Goal: Task Accomplishment & Management: Use online tool/utility

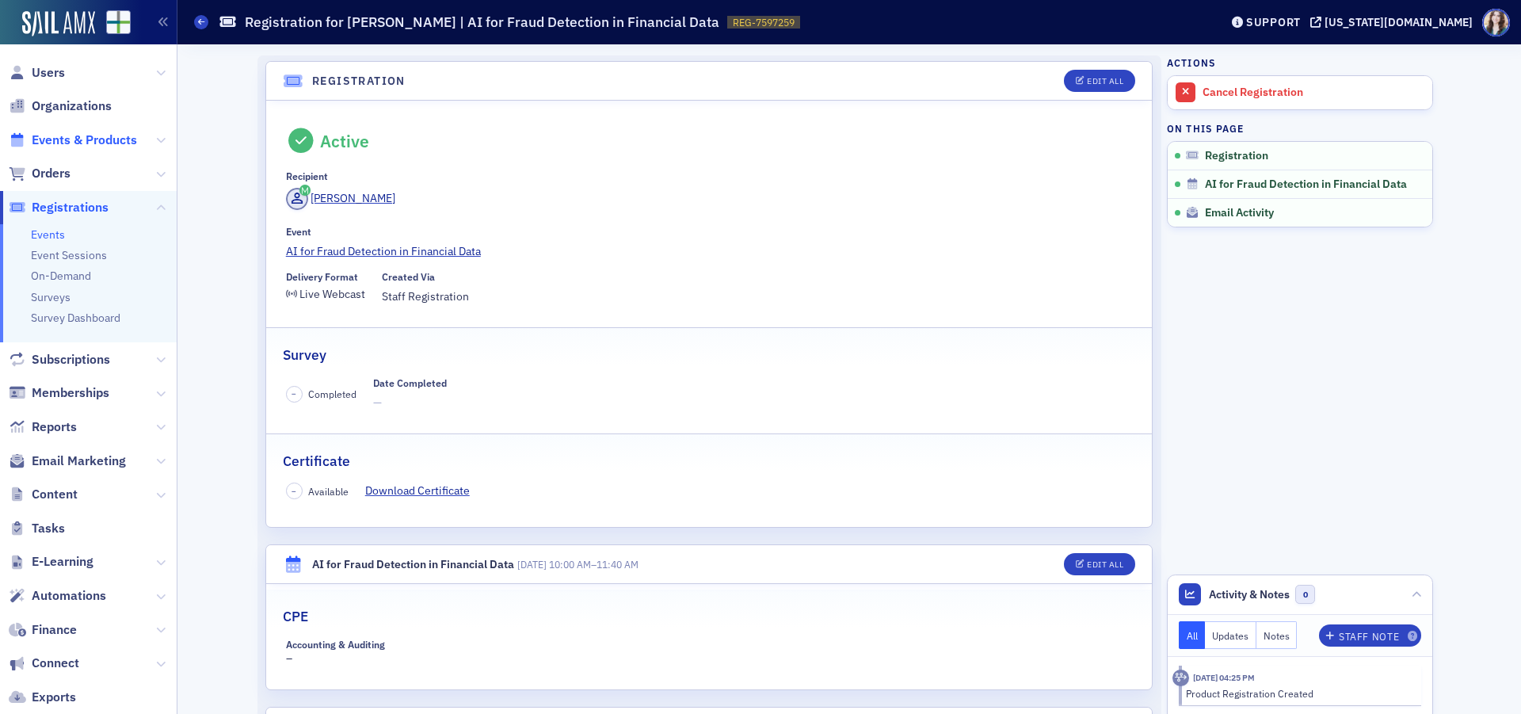
click at [71, 140] on span "Events & Products" at bounding box center [84, 140] width 105 height 17
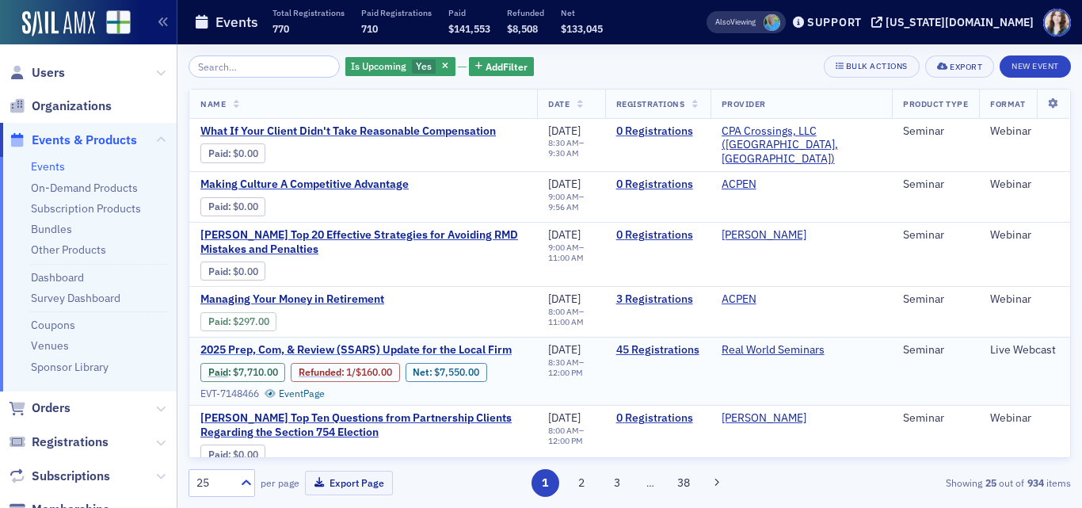
click at [440, 343] on span "2025 Prep, Com, & Review (SSARS) Update for the Local Firm" at bounding box center [355, 350] width 311 height 14
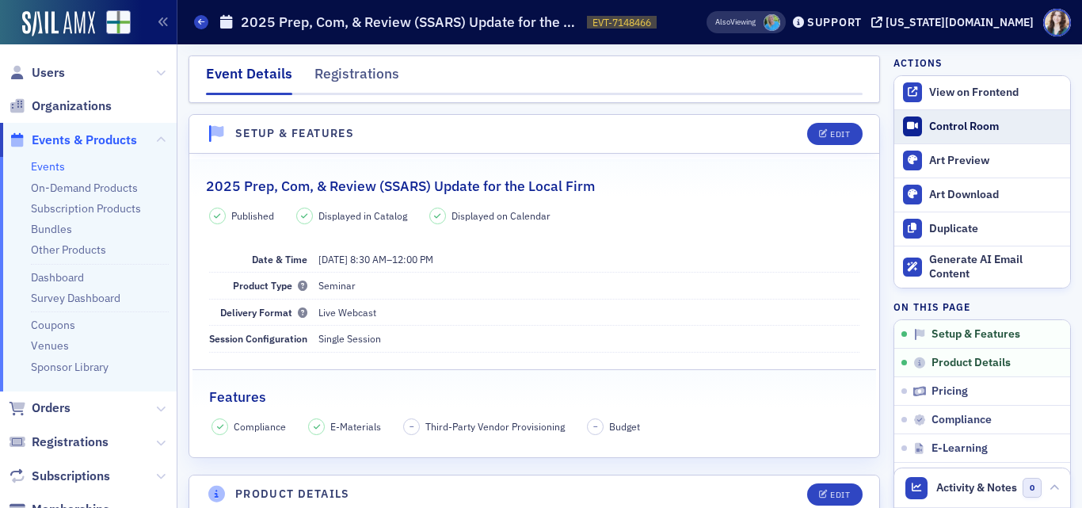
click at [970, 130] on div "Control Room" at bounding box center [995, 127] width 133 height 14
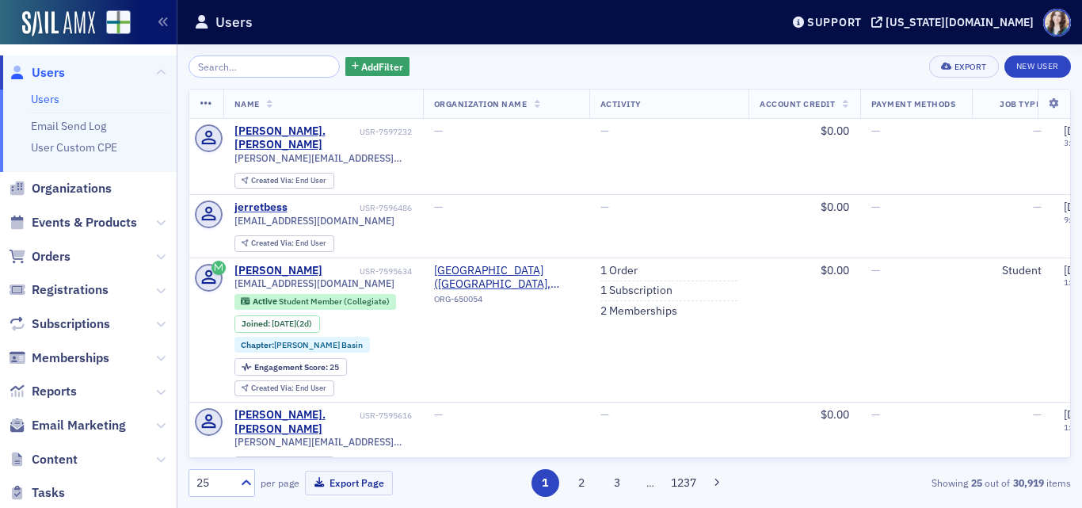
scroll to position [158, 0]
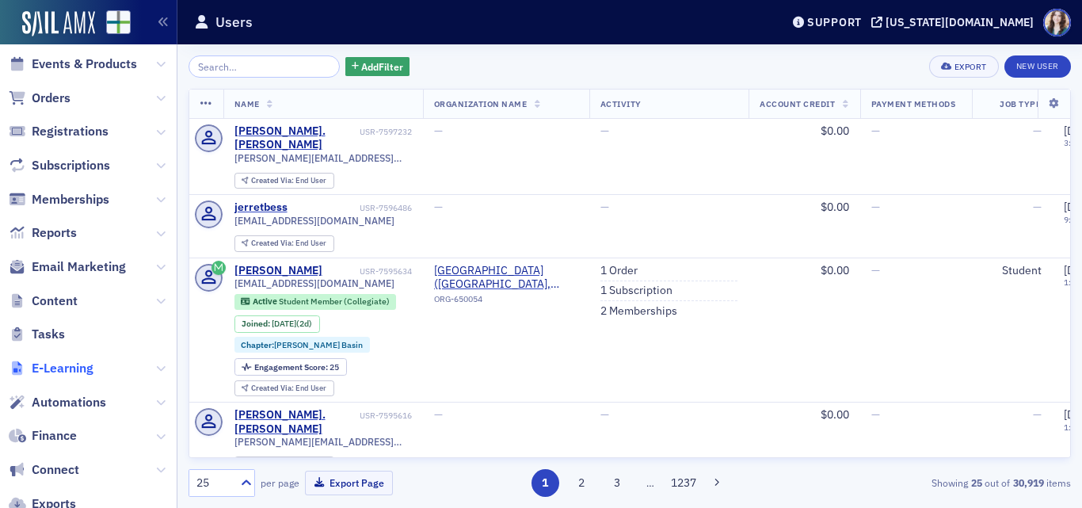
click at [83, 367] on span "E-Learning" at bounding box center [63, 368] width 62 height 17
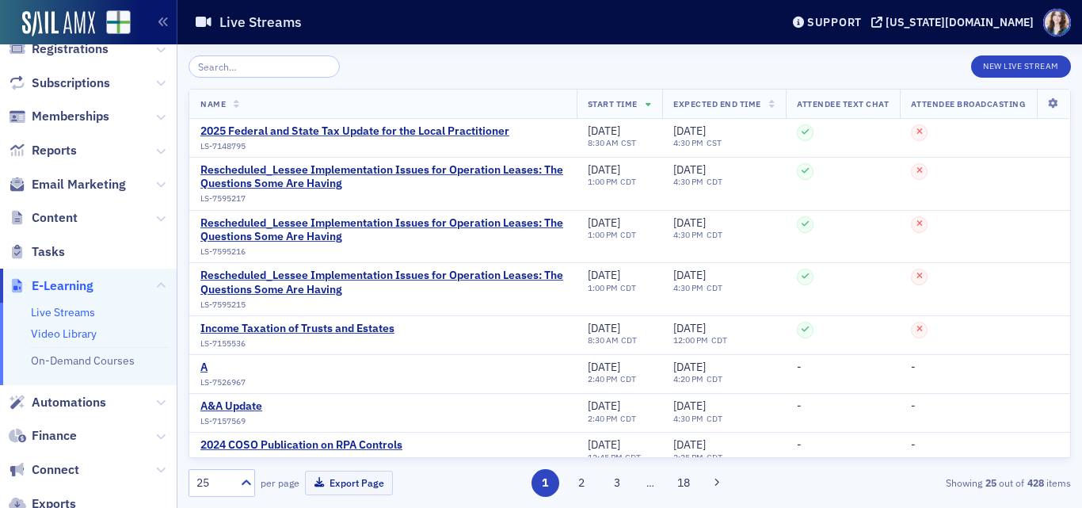
scroll to position [76, 0]
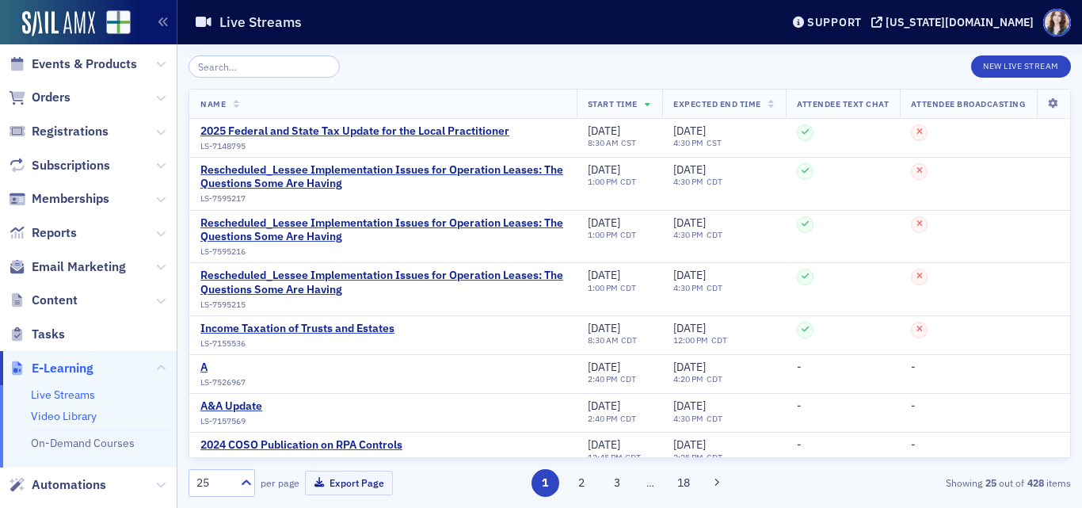
click at [65, 419] on link "Video Library" at bounding box center [64, 416] width 66 height 14
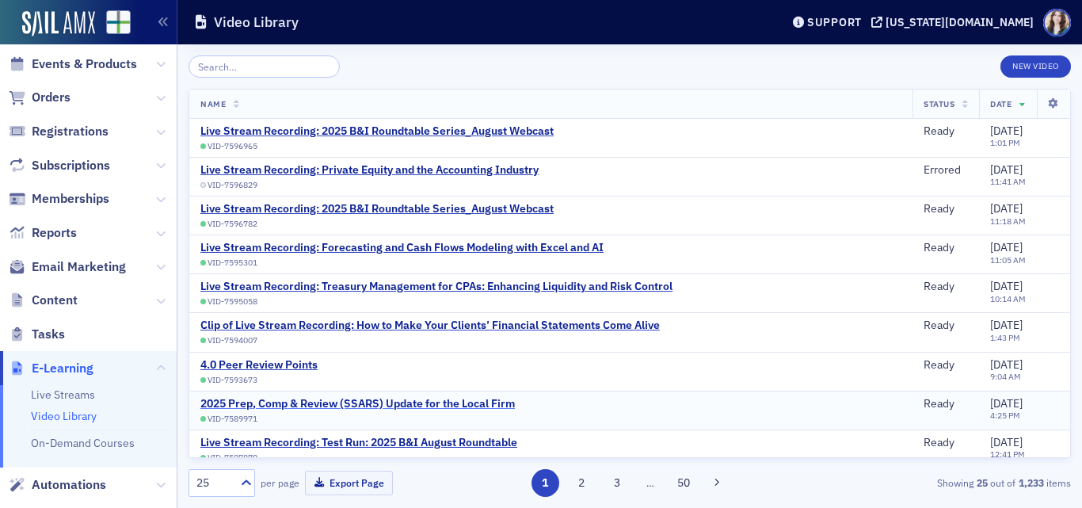
click at [476, 401] on div "2025 Prep, Comp & Review (SSARS) Update for the Local Firm" at bounding box center [357, 404] width 315 height 14
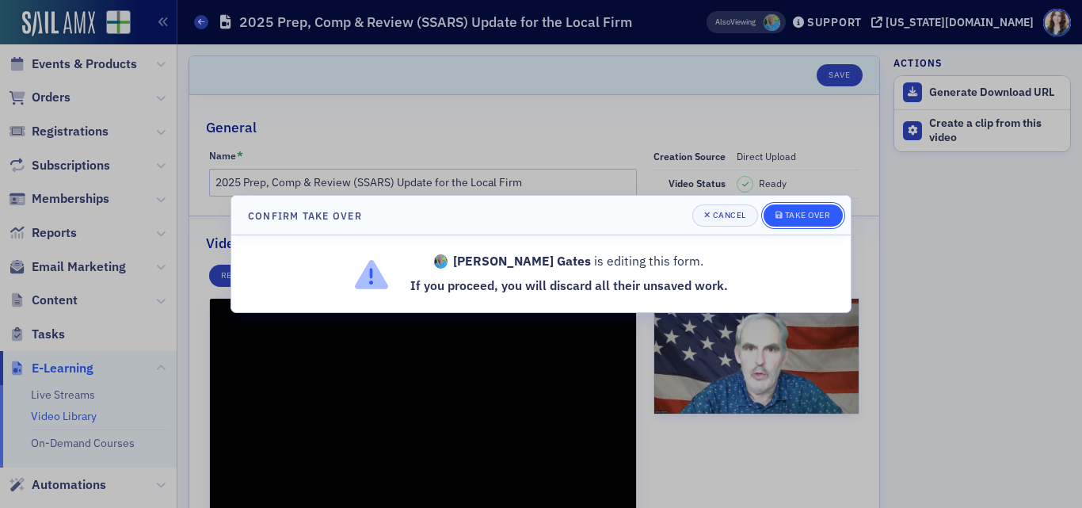
click at [798, 212] on div "Take Over" at bounding box center [808, 215] width 46 height 9
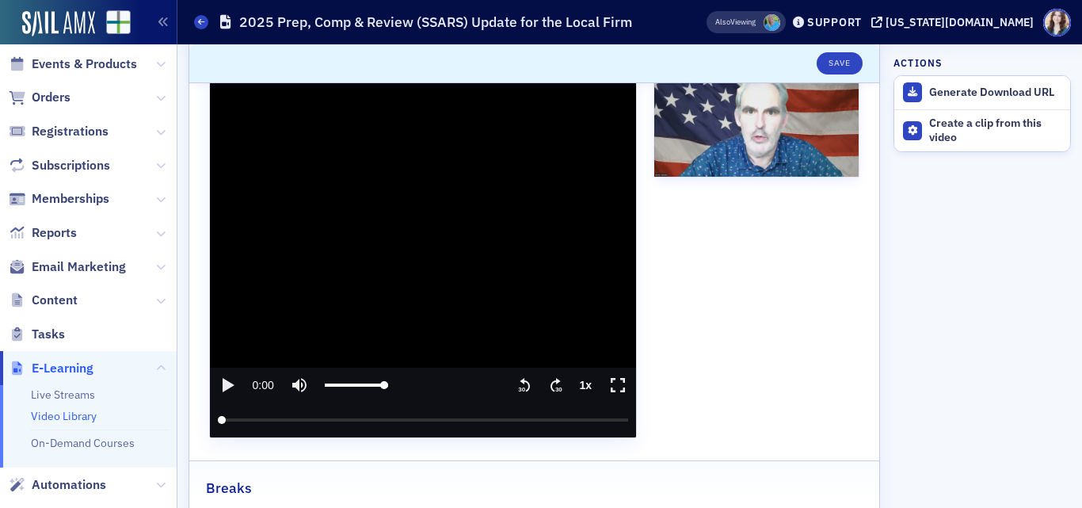
scroll to position [238, 0]
click at [399, 418] on input "seek" at bounding box center [423, 419] width 411 height 35
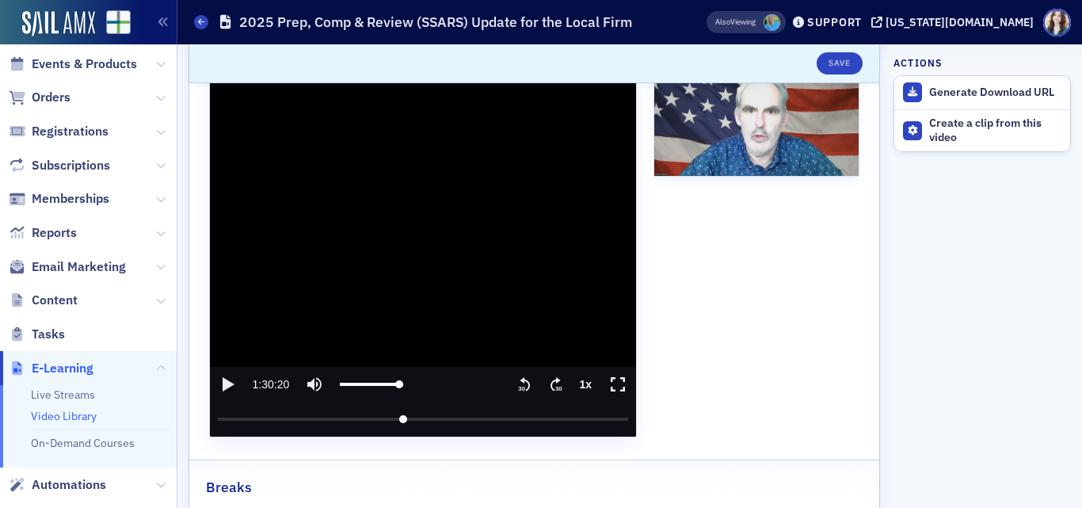
click at [231, 383] on icon "play" at bounding box center [229, 384] width 12 height 14
click at [555, 385] on text "30" at bounding box center [558, 388] width 7 height 7
click at [409, 414] on input "seek" at bounding box center [423, 419] width 411 height 35
click at [421, 414] on input "seek" at bounding box center [423, 419] width 411 height 35
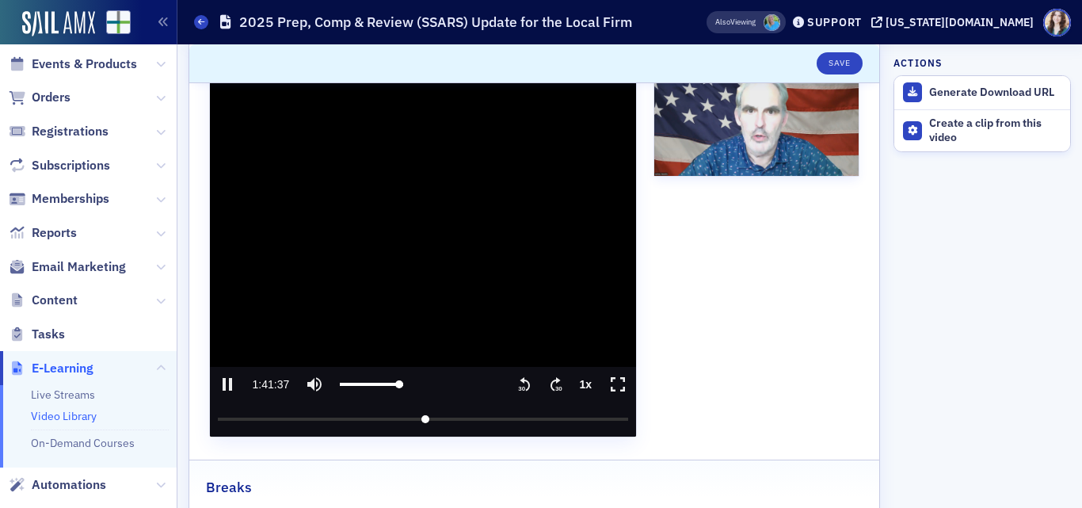
click at [426, 414] on input "seek" at bounding box center [423, 419] width 411 height 35
click at [432, 417] on input "seek" at bounding box center [423, 419] width 411 height 35
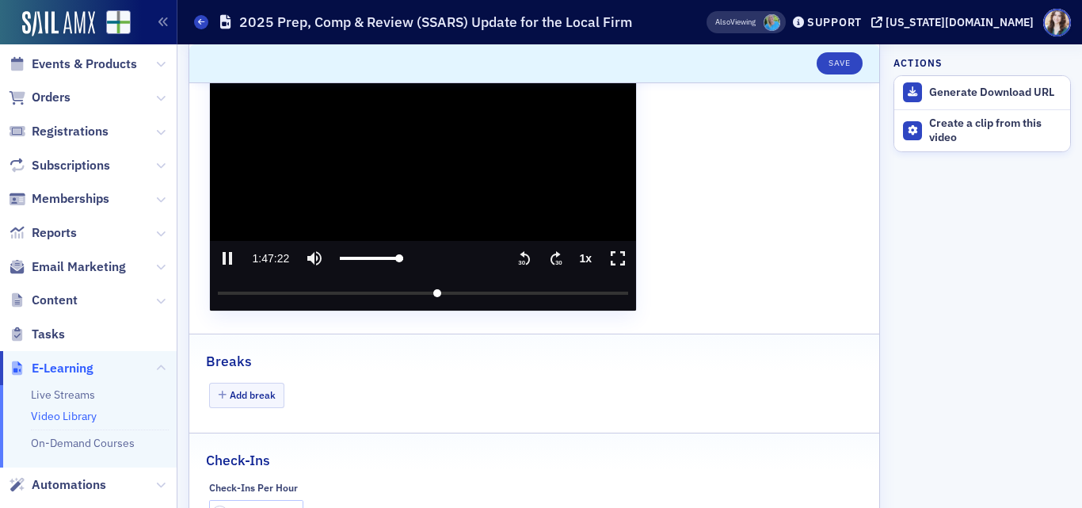
scroll to position [317, 0]
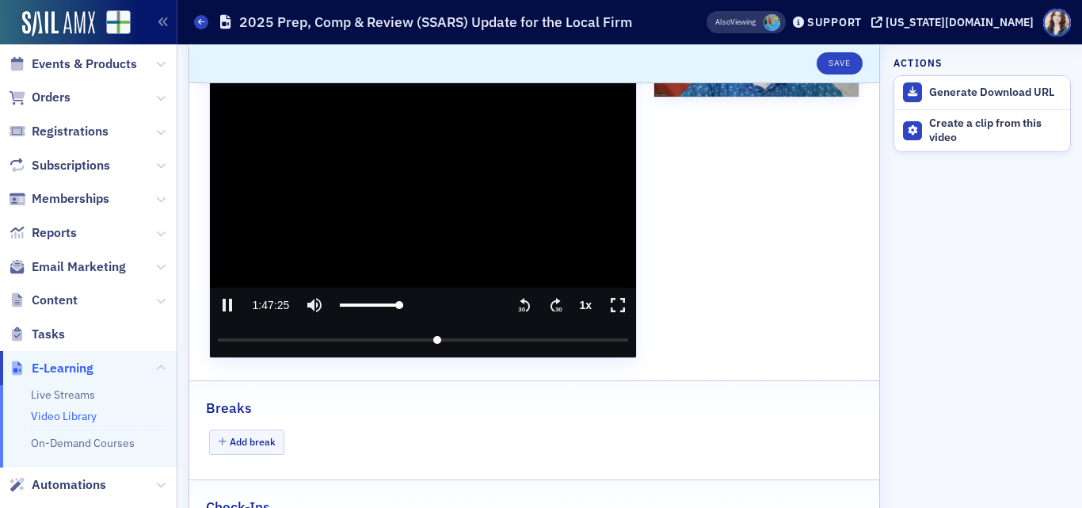
click at [368, 338] on input "seek" at bounding box center [423, 339] width 411 height 35
click at [379, 337] on input "seek" at bounding box center [423, 339] width 411 height 35
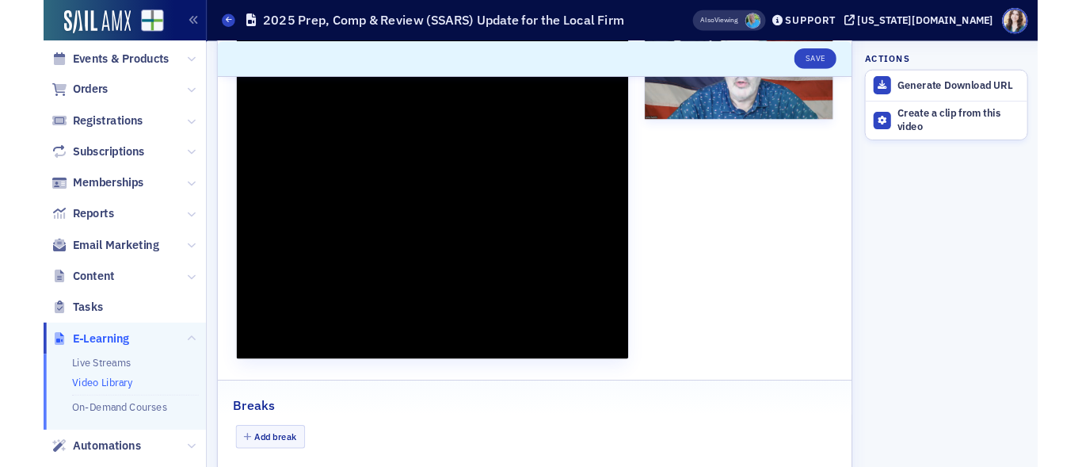
scroll to position [238, 0]
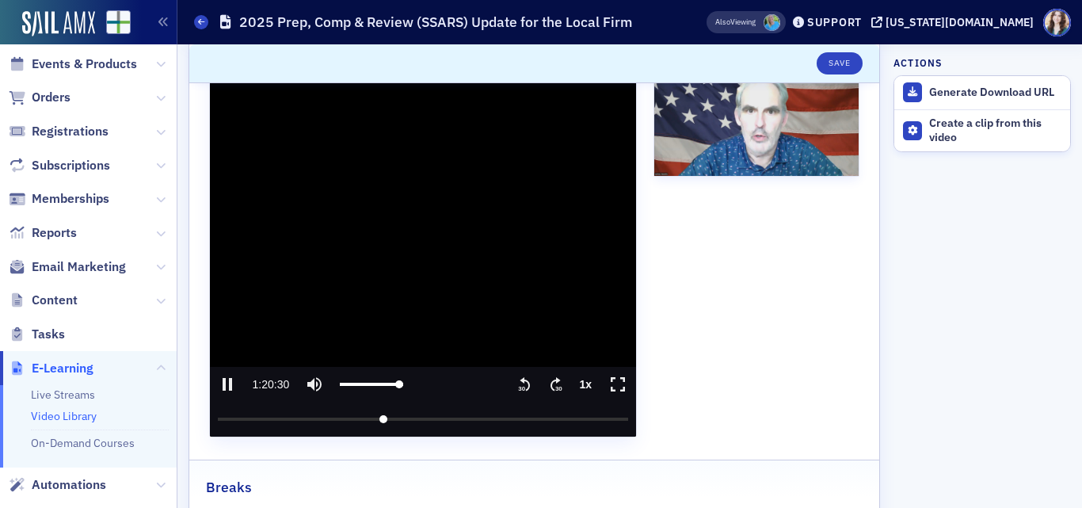
click at [387, 417] on input "seek" at bounding box center [423, 419] width 411 height 35
drag, startPoint x: 385, startPoint y: 420, endPoint x: 197, endPoint y: 420, distance: 187.8
click at [218, 420] on input "seek" at bounding box center [423, 419] width 411 height 35
click at [227, 383] on icon "pause" at bounding box center [227, 384] width 19 height 19
drag, startPoint x: 219, startPoint y: 418, endPoint x: 196, endPoint y: 417, distance: 23.0
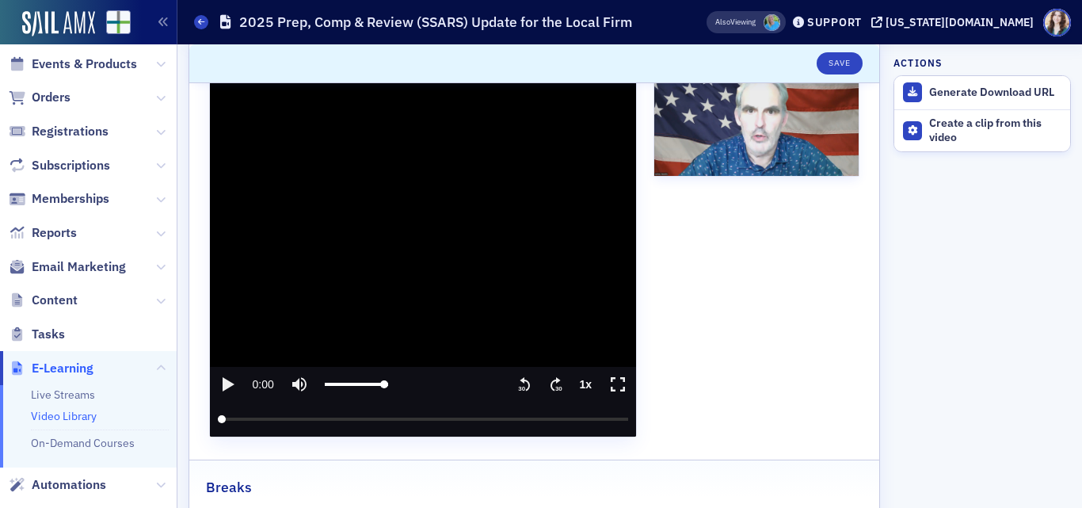
click at [218, 417] on input "seek" at bounding box center [423, 419] width 411 height 35
click at [228, 380] on icon "play" at bounding box center [227, 384] width 19 height 19
click at [228, 380] on icon "pause" at bounding box center [227, 384] width 19 height 19
drag, startPoint x: 218, startPoint y: 416, endPoint x: 193, endPoint y: 421, distance: 25.0
click at [218, 421] on input "seek" at bounding box center [423, 419] width 411 height 35
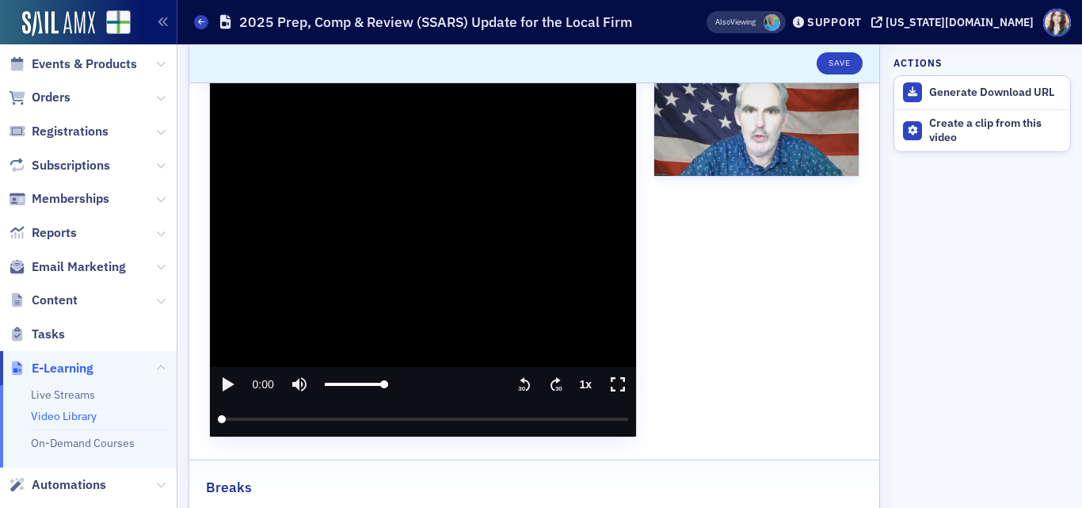
click at [608, 383] on icon "enter fullscreen mode" at bounding box center [618, 384] width 21 height 19
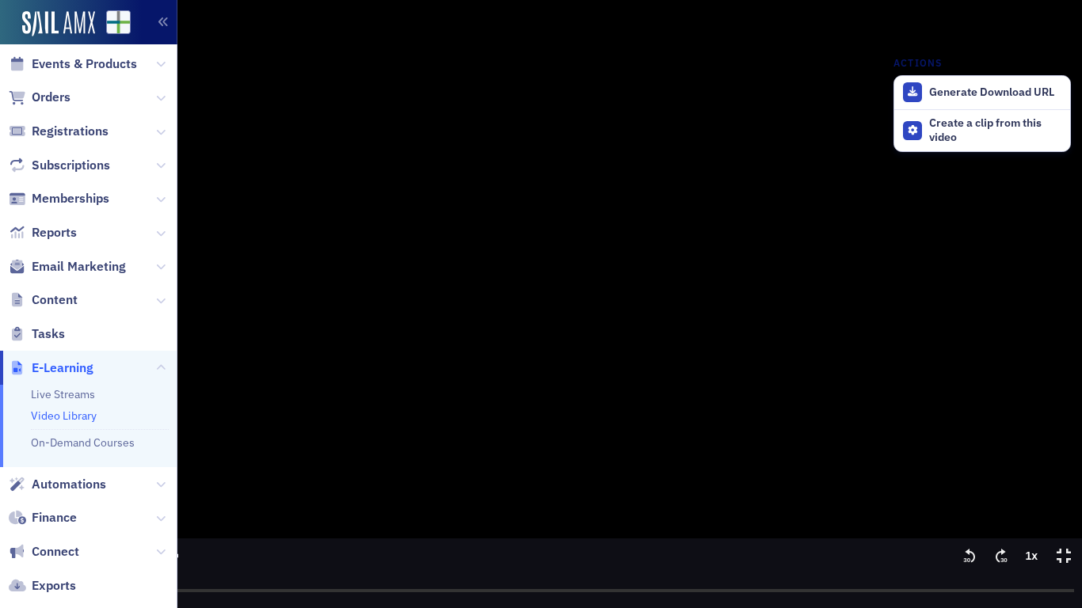
click at [1070, 507] on icon "exit fullscreen mode" at bounding box center [1064, 556] width 21 height 19
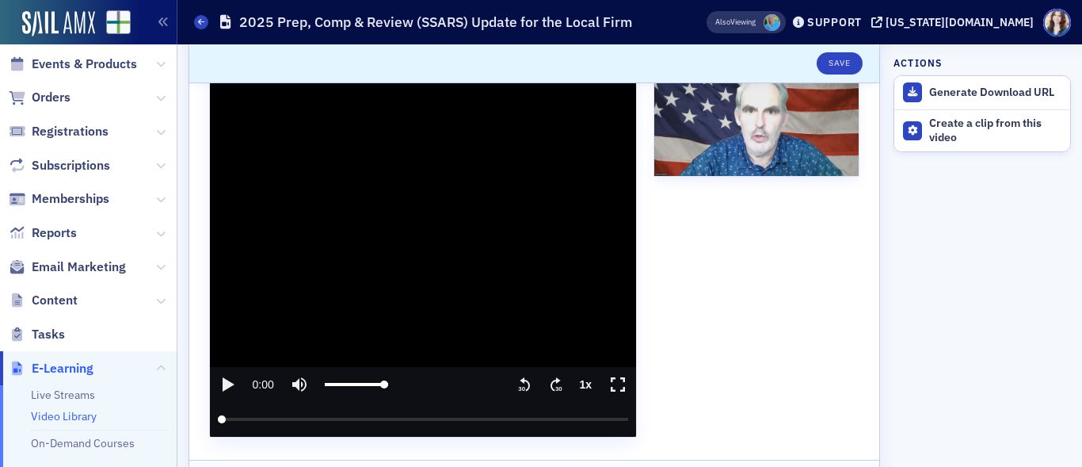
click at [618, 386] on icon "enter fullscreen mode" at bounding box center [618, 384] width 21 height 19
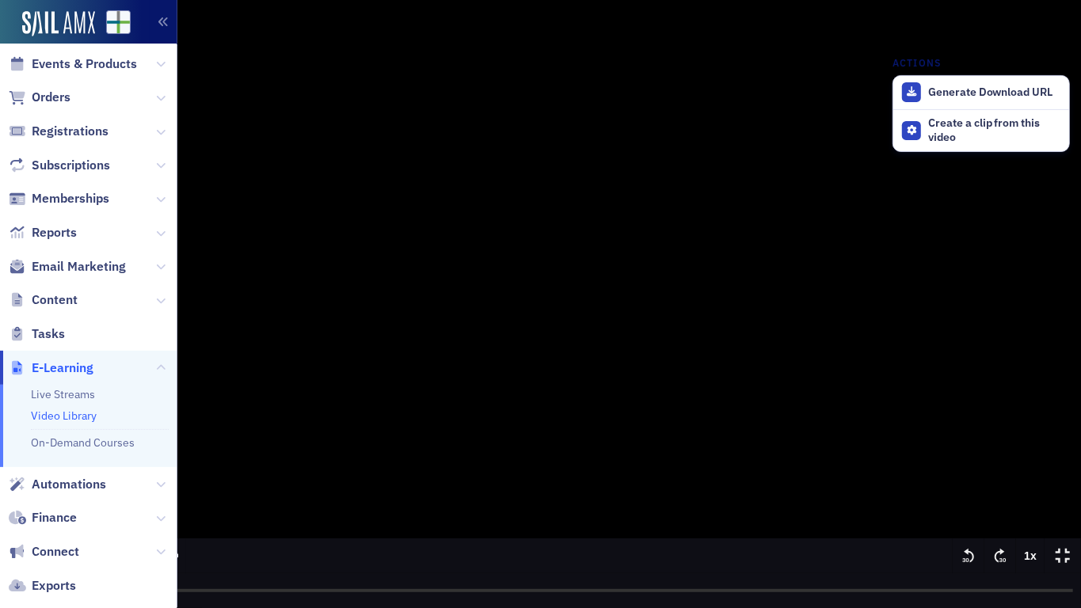
click at [6, 507] on media-play-button "Play" at bounding box center [17, 556] width 35 height 35
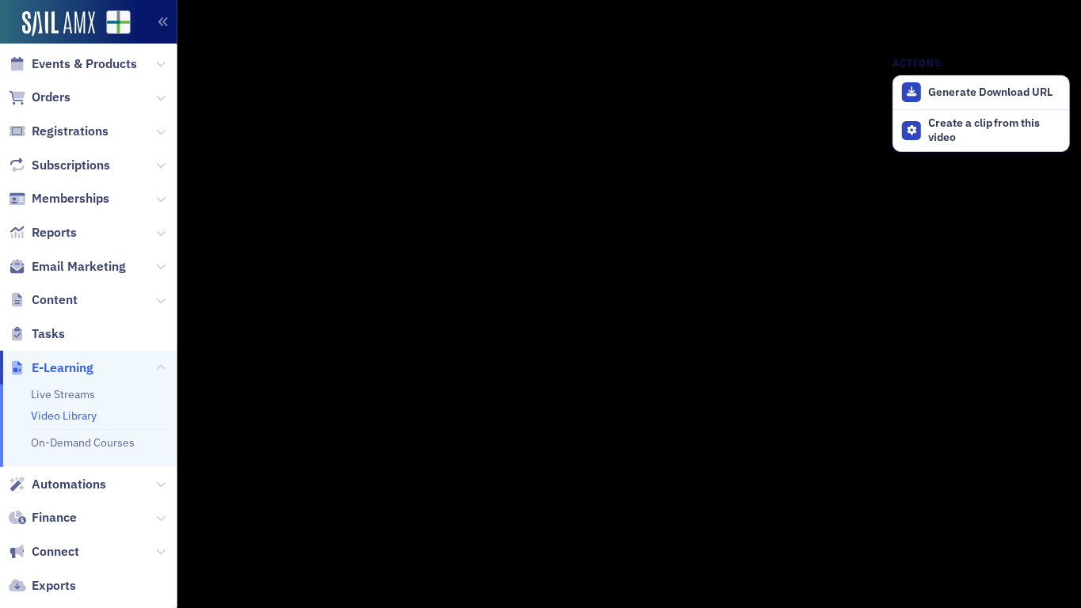
type input "1341.43592299995"
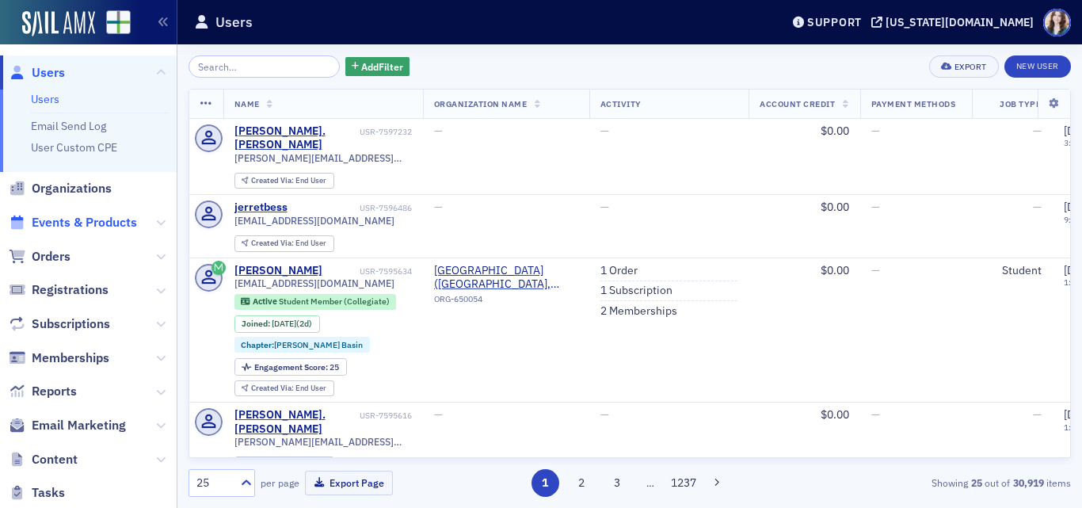
click at [75, 219] on span "Events & Products" at bounding box center [84, 222] width 105 height 17
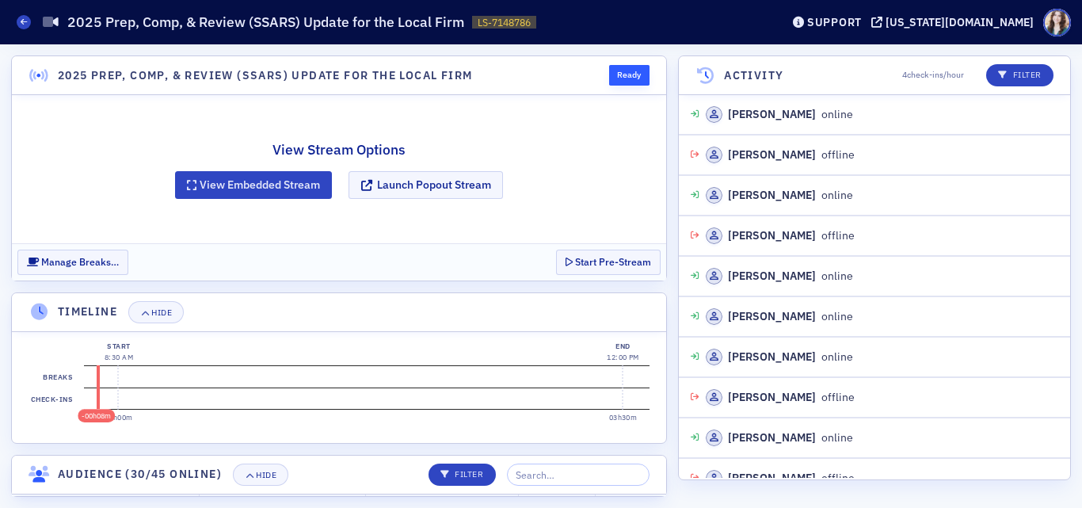
scroll to position [787, 0]
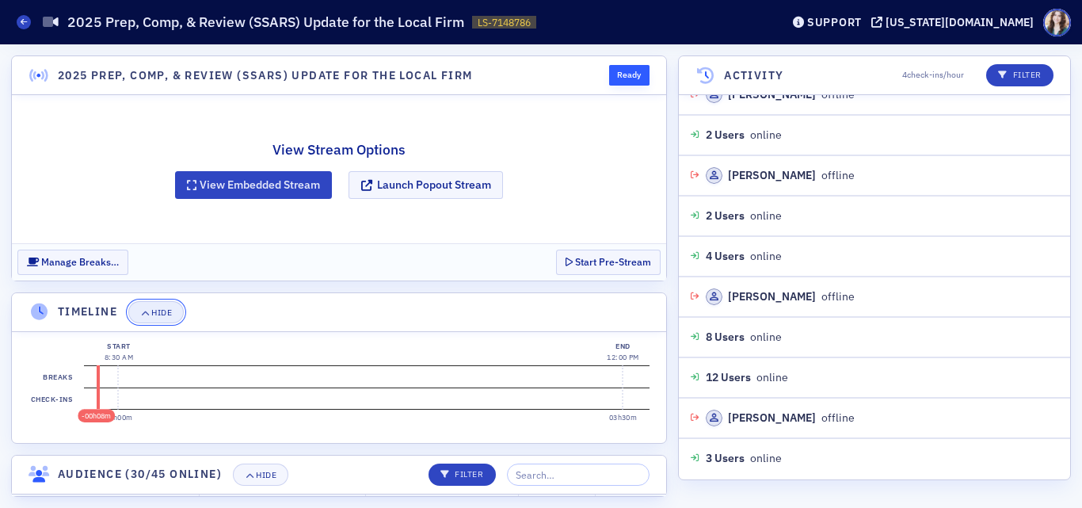
click at [170, 315] on div "Hide" at bounding box center [161, 312] width 21 height 9
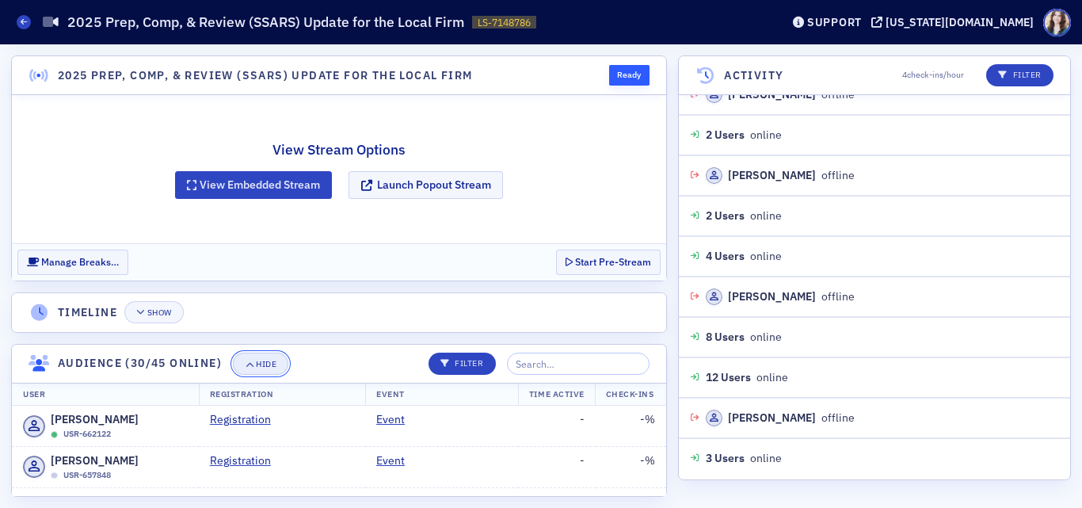
click at [242, 359] on button "Hide" at bounding box center [260, 364] width 55 height 22
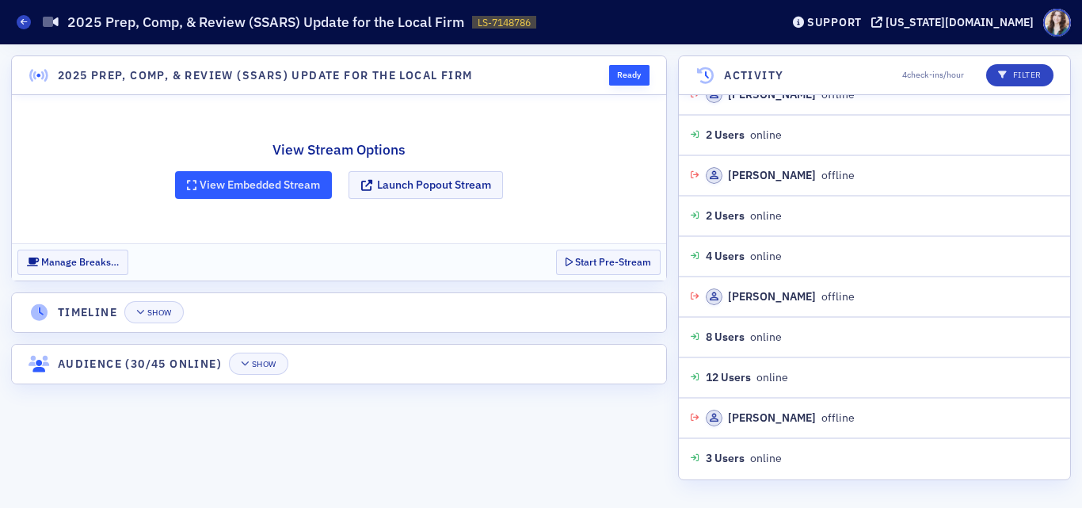
click at [269, 177] on button "View Embedded Stream" at bounding box center [253, 185] width 157 height 28
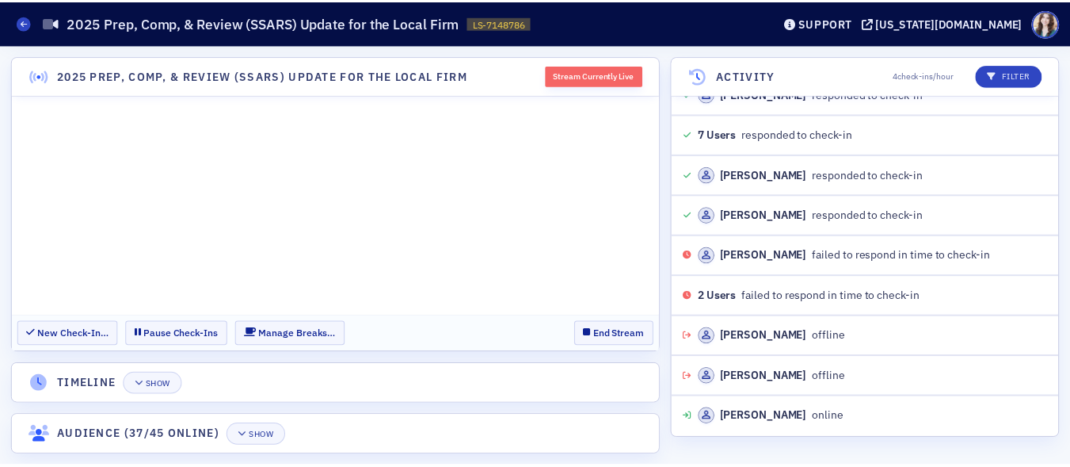
scroll to position [14085, 0]
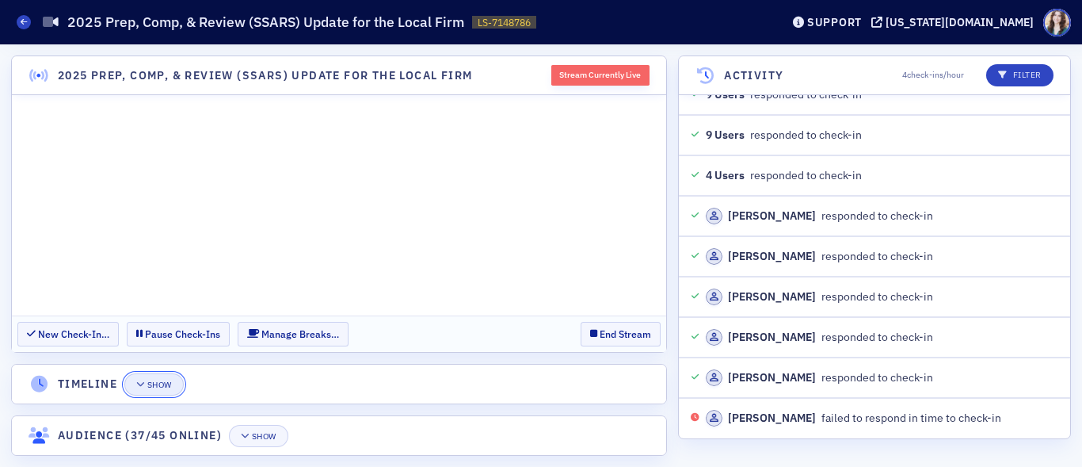
click at [154, 385] on div "Show" at bounding box center [159, 384] width 25 height 9
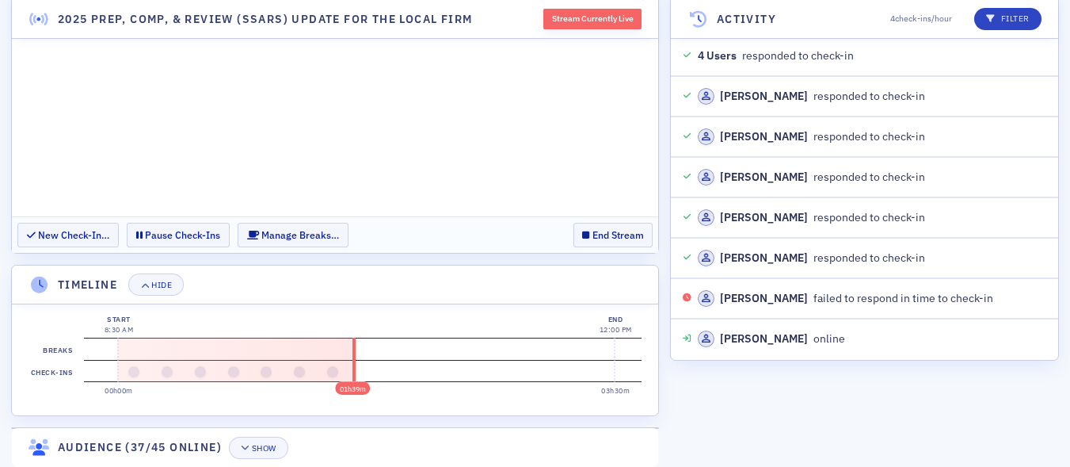
scroll to position [14167, 0]
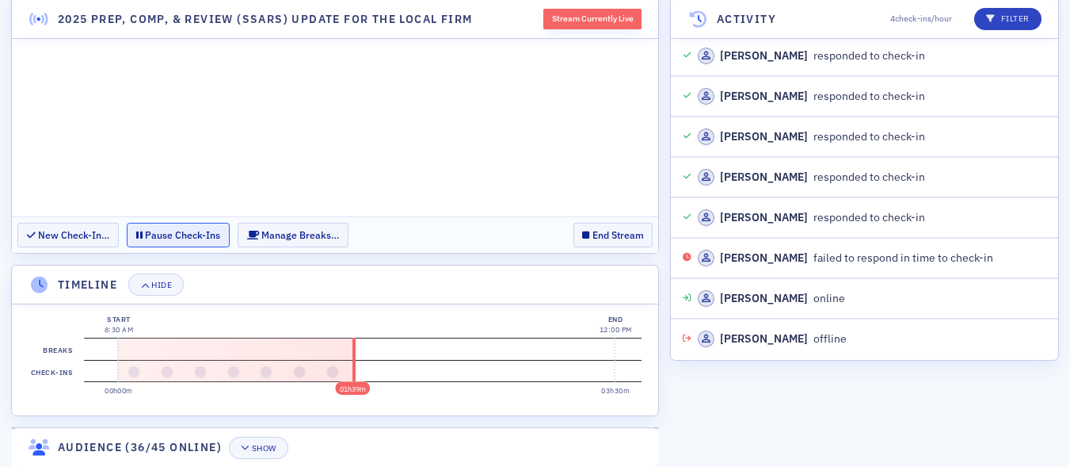
click at [181, 239] on button "Pause Check-Ins" at bounding box center [178, 235] width 103 height 25
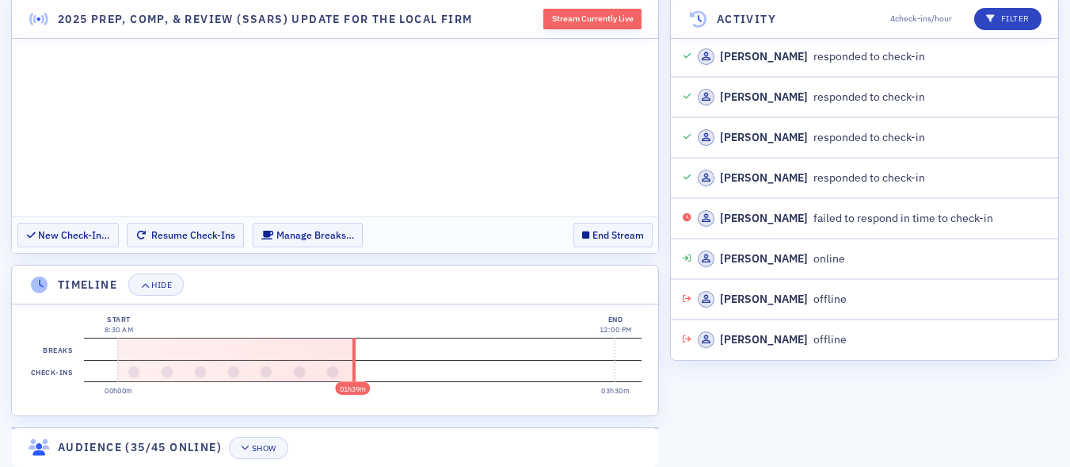
scroll to position [14207, 0]
click at [537, 226] on section "New Check-In… Resume Check-Ins Manage Breaks… End Stream" at bounding box center [335, 234] width 646 height 36
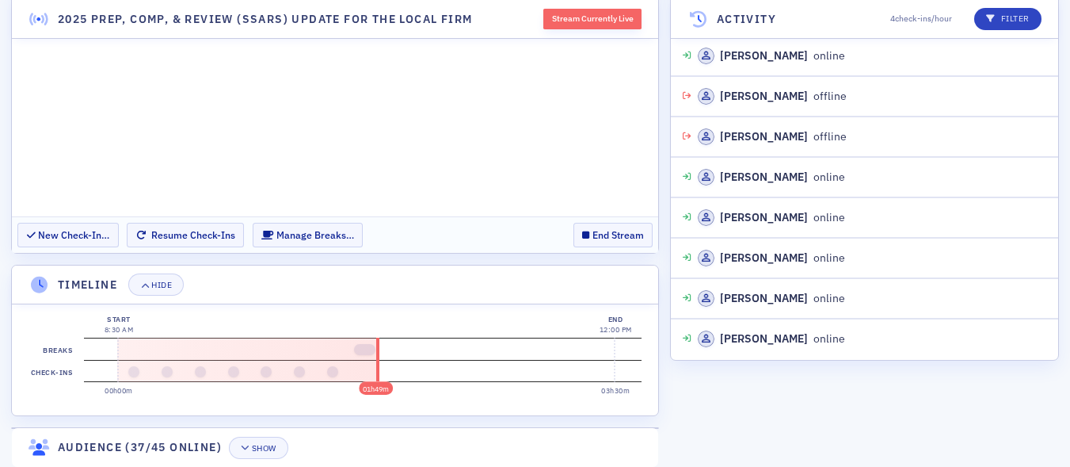
scroll to position [14571, 0]
click at [222, 238] on button "Resume Check-Ins" at bounding box center [185, 235] width 117 height 25
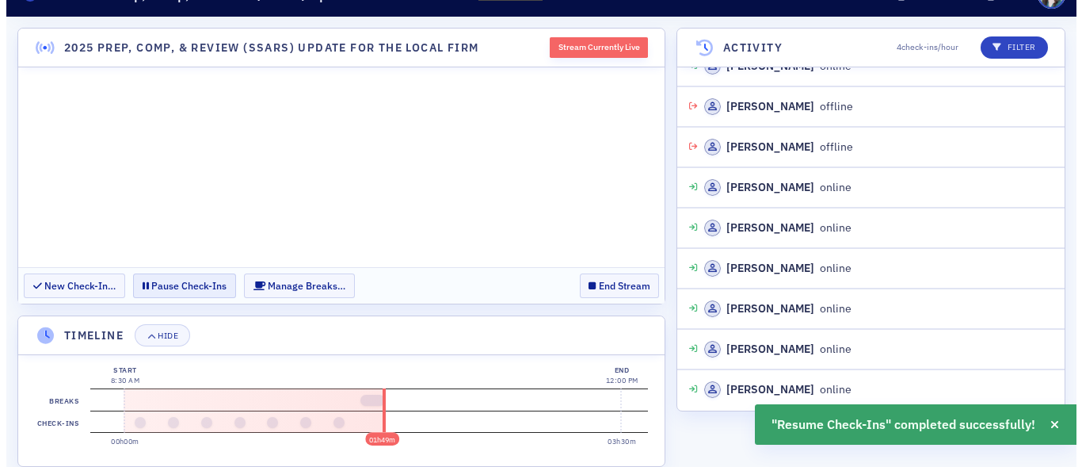
scroll to position [0, 0]
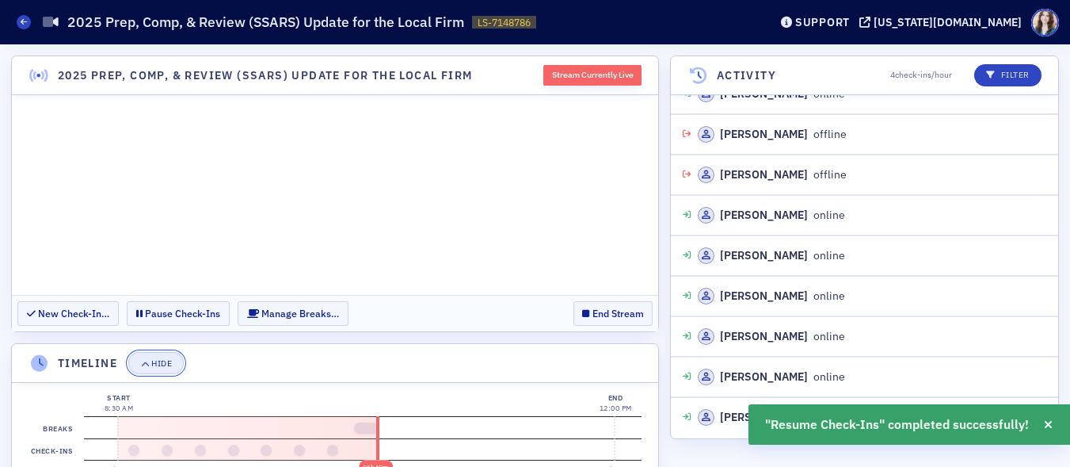
click at [169, 359] on div "Hide" at bounding box center [161, 363] width 21 height 9
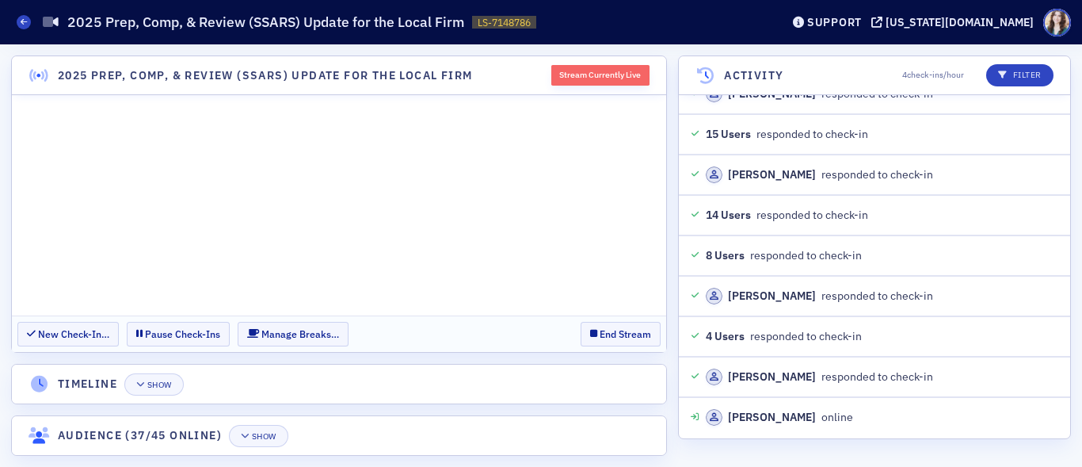
scroll to position [15259, 0]
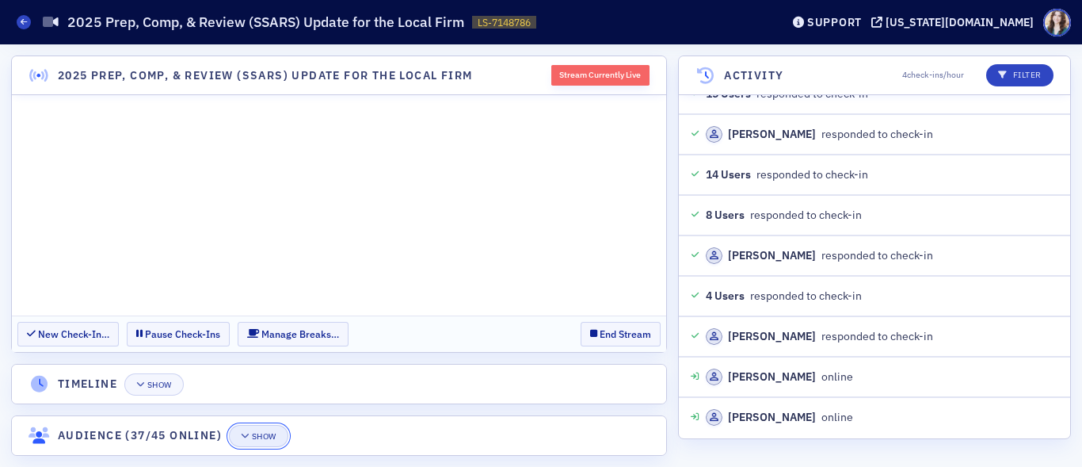
click at [273, 433] on div "Show" at bounding box center [264, 436] width 25 height 9
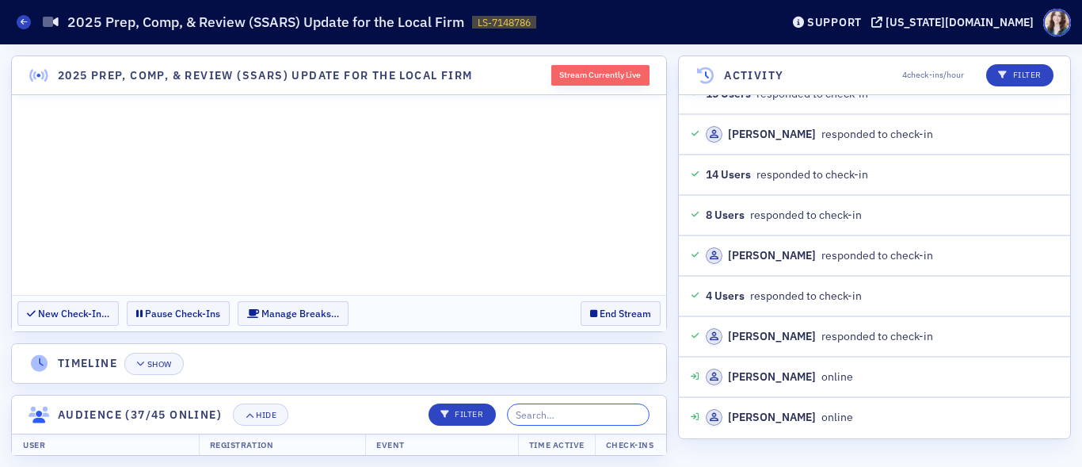
click at [561, 410] on input "search" at bounding box center [578, 414] width 143 height 22
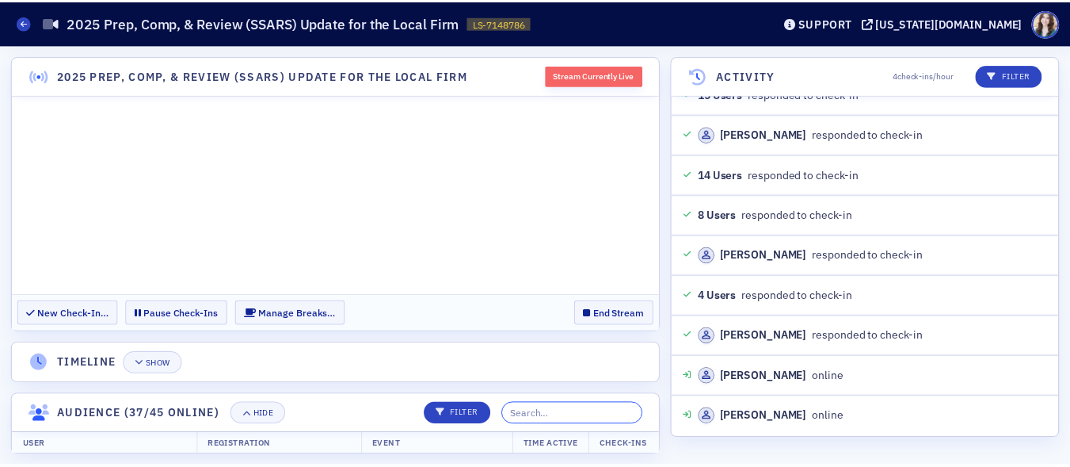
scroll to position [0, 0]
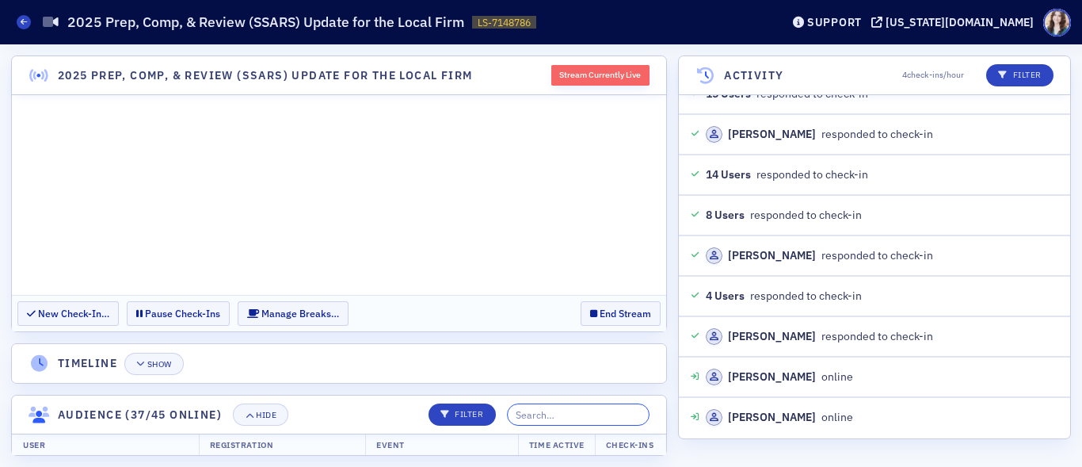
click at [559, 421] on input "search" at bounding box center [578, 414] width 143 height 22
type input "Josh"
click at [812, 444] on div "2025 Prep, Comp, & Review (SSARS) Update for the Local Firm Stream Currently Li…" at bounding box center [541, 255] width 1082 height 422
click at [159, 368] on div "Show" at bounding box center [159, 364] width 25 height 9
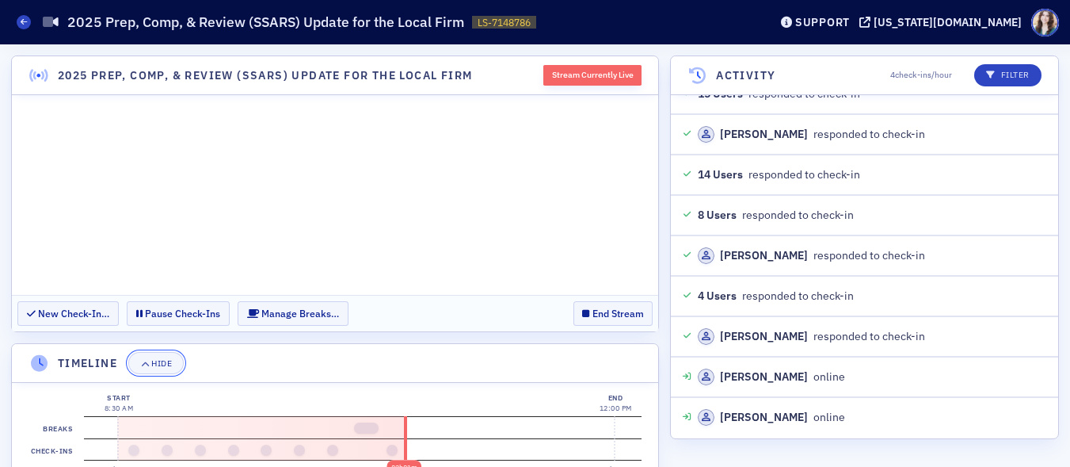
scroll to position [78, 0]
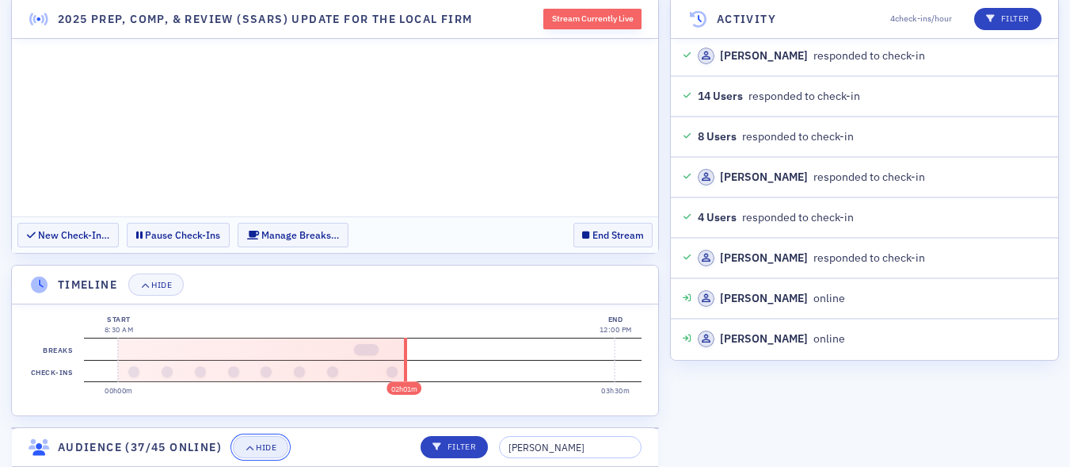
click at [247, 449] on icon "button" at bounding box center [250, 447] width 10 height 9
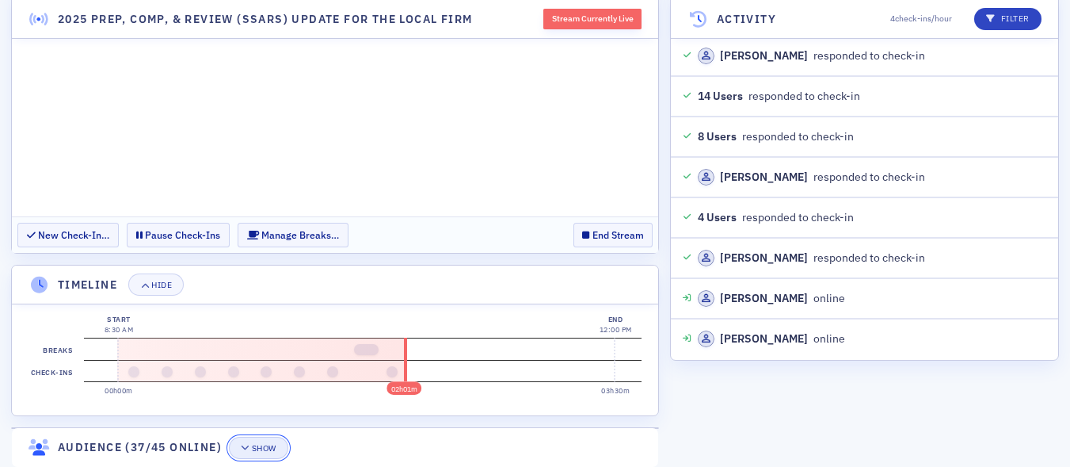
click at [247, 449] on icon "button" at bounding box center [246, 448] width 10 height 9
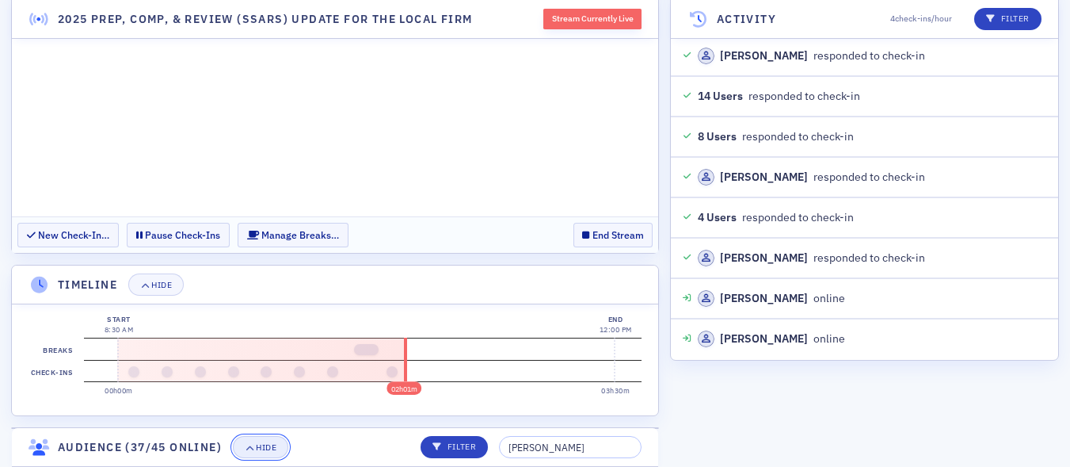
click at [276, 447] on div "Hide" at bounding box center [266, 447] width 21 height 9
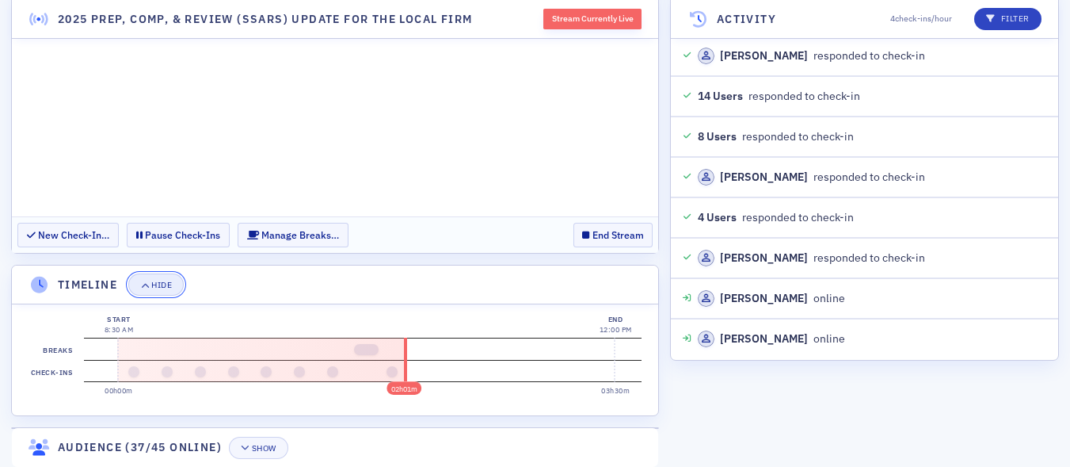
click at [172, 284] on div "Hide" at bounding box center [161, 284] width 21 height 9
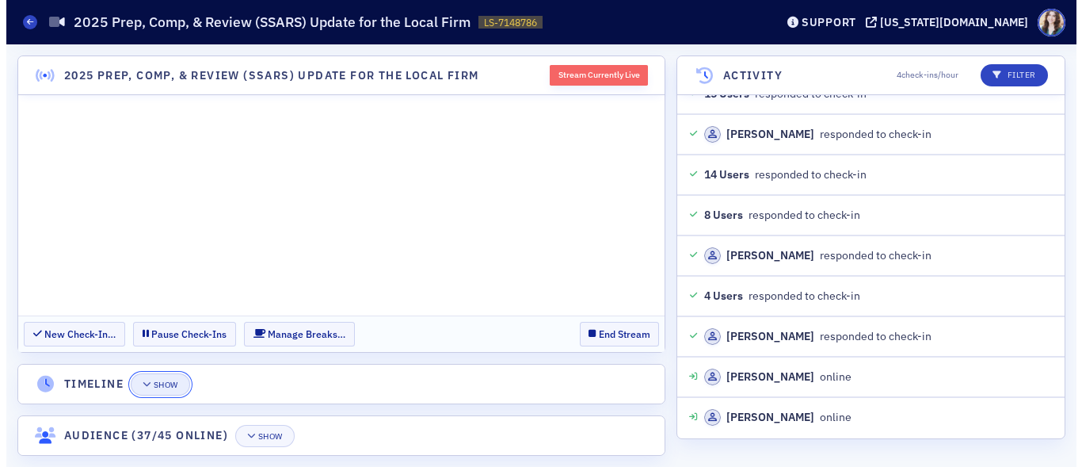
scroll to position [0, 0]
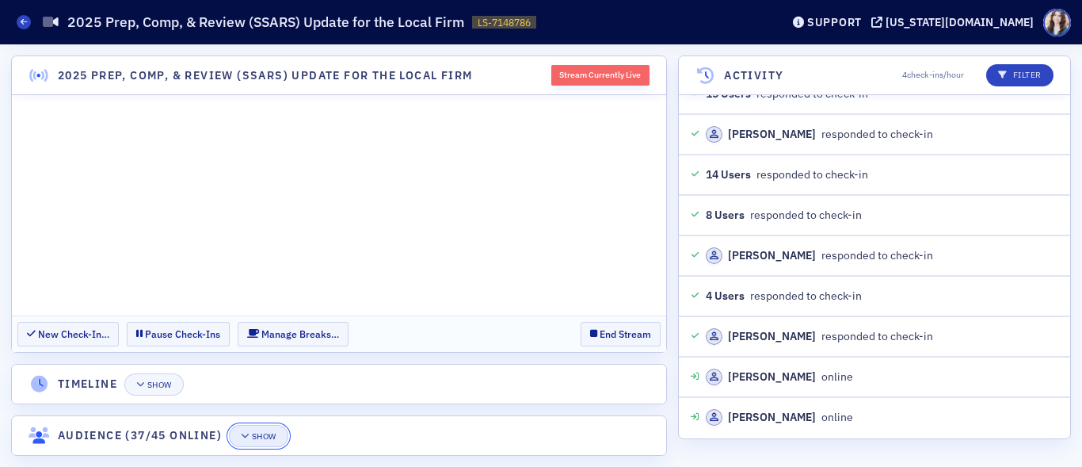
click at [265, 439] on div "Show" at bounding box center [264, 436] width 25 height 9
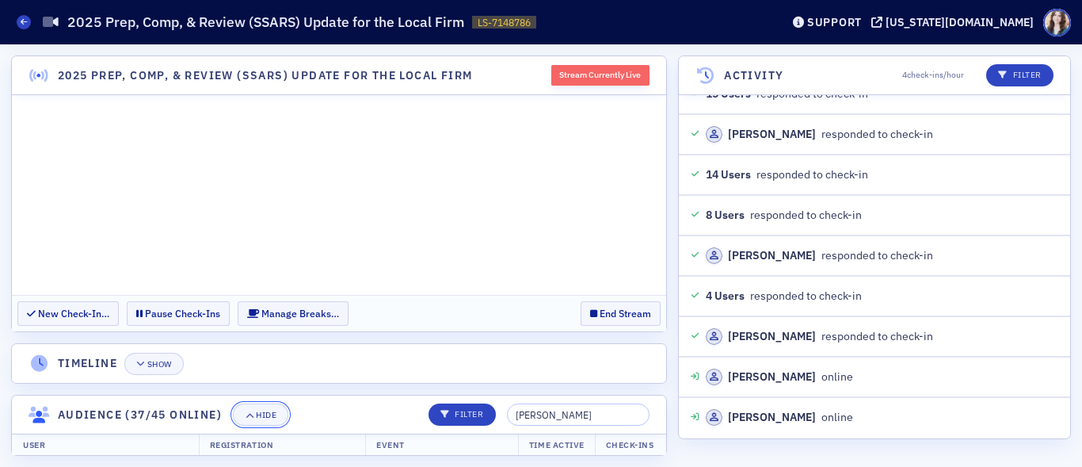
scroll to position [43, 0]
drag, startPoint x: 592, startPoint y: 414, endPoint x: 511, endPoint y: 420, distance: 81.0
click at [511, 420] on div "Filter Josh" at bounding box center [533, 414] width 232 height 22
click at [535, 343] on section "Timeline Show" at bounding box center [339, 363] width 656 height 40
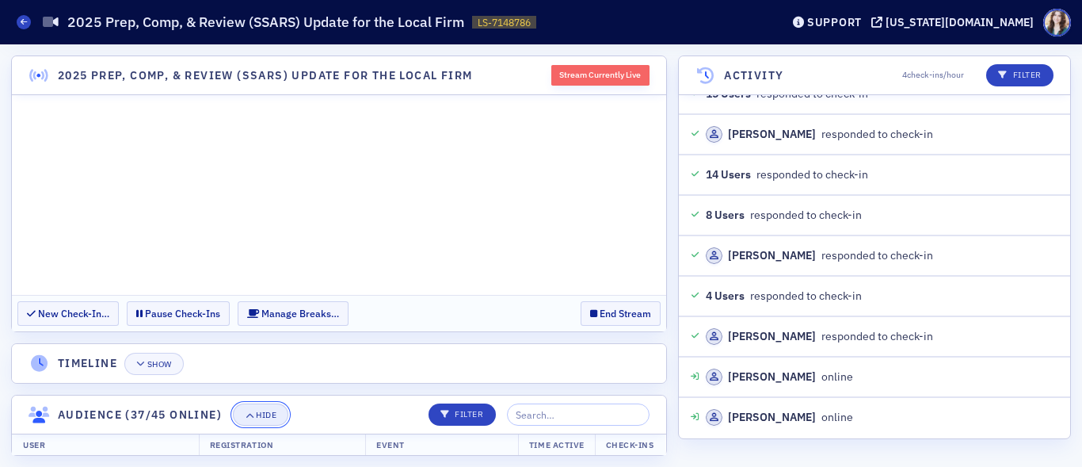
click at [273, 407] on button "Hide" at bounding box center [260, 414] width 55 height 22
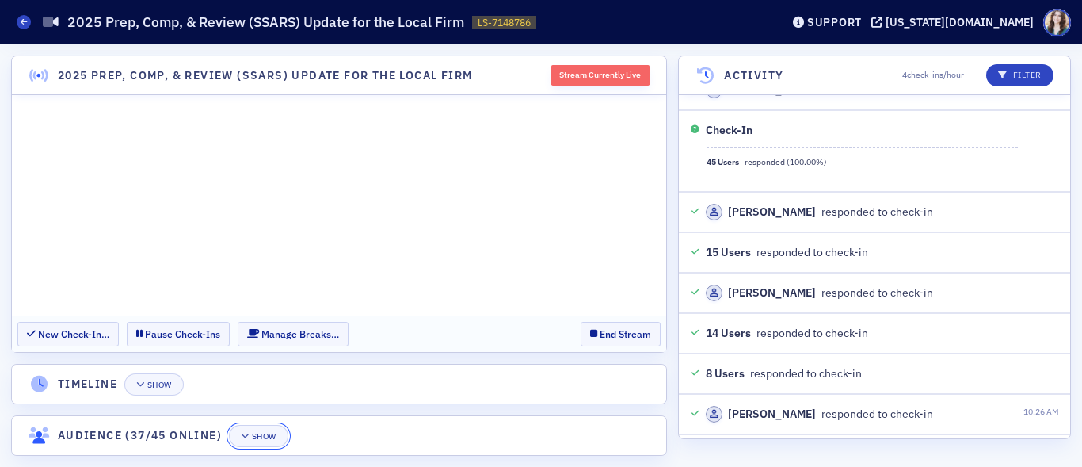
scroll to position [15259, 0]
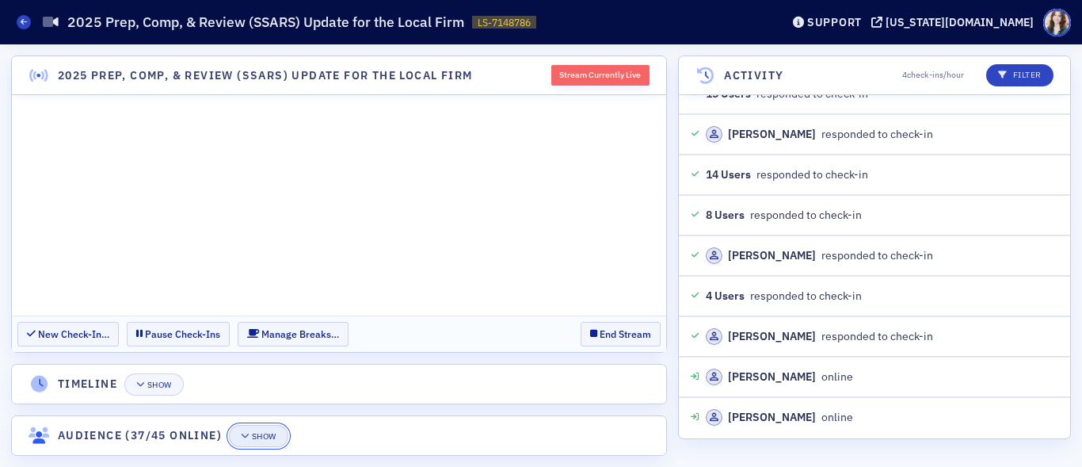
click at [260, 440] on div "Show" at bounding box center [264, 436] width 25 height 9
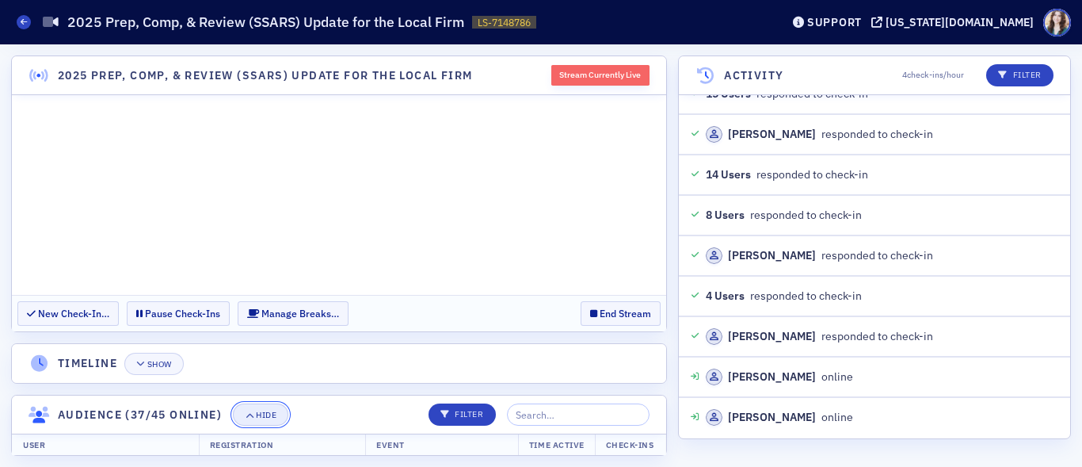
click at [273, 420] on button "Hide" at bounding box center [260, 414] width 55 height 22
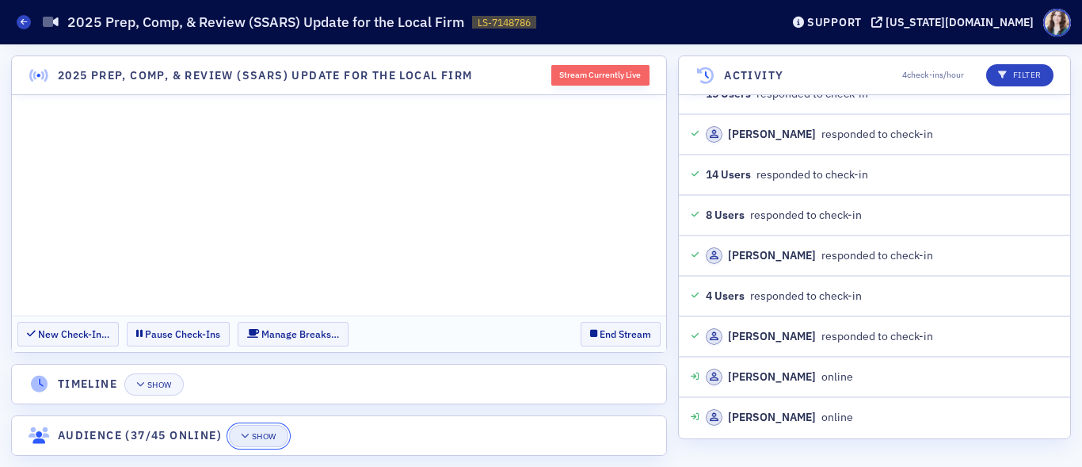
click at [270, 437] on div "Show" at bounding box center [264, 436] width 25 height 9
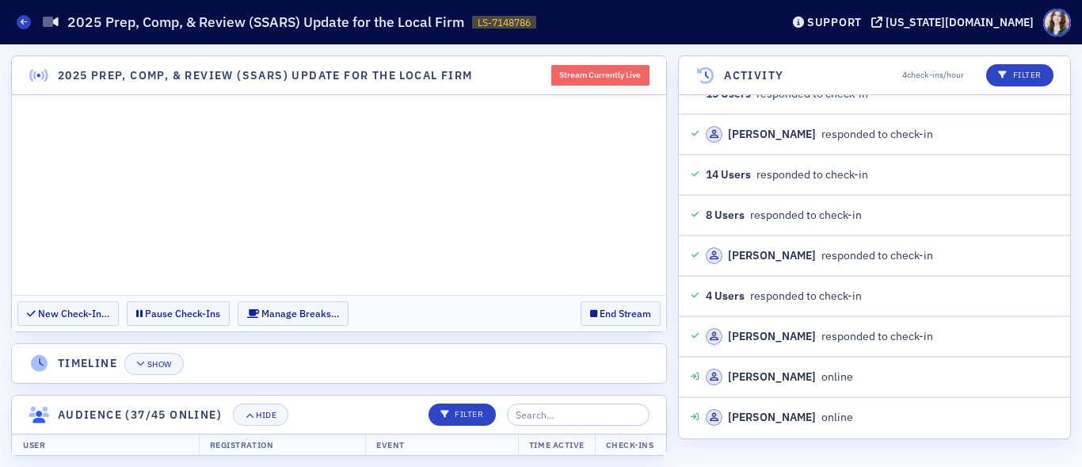
click at [406, 434] on header "Audience (37/45 online) Hide Filter" at bounding box center [339, 414] width 654 height 39
click at [391, 449] on th "Event" at bounding box center [441, 445] width 153 height 24
click at [295, 450] on th "Registration" at bounding box center [282, 445] width 166 height 24
click at [606, 413] on input "search" at bounding box center [578, 414] width 143 height 22
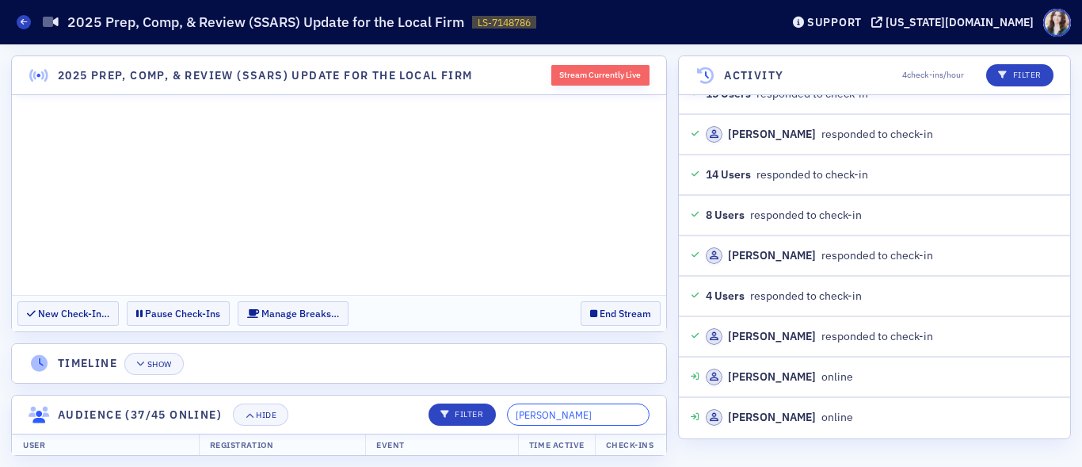
type input "Josh Mann"
click at [601, 386] on section "2025 Prep, Comp, & Review (SSARS) Update for the Local Firm Stream Currently Li…" at bounding box center [339, 255] width 656 height 400
click at [658, 433] on header "Audience (37/45 online) Hide Filter Josh Mann" at bounding box center [339, 414] width 654 height 39
drag, startPoint x: 622, startPoint y: 421, endPoint x: 484, endPoint y: 433, distance: 138.4
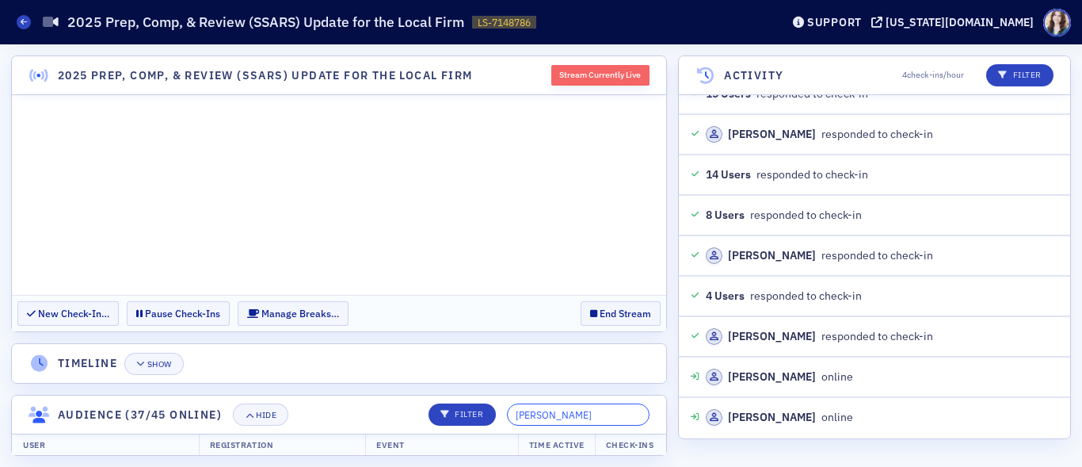
click at [484, 433] on header "Audience (37/45 online) Hide Filter Josh Mann" at bounding box center [339, 414] width 654 height 39
click at [476, 349] on header "Timeline Show" at bounding box center [339, 363] width 654 height 39
click at [167, 364] on div "Show" at bounding box center [159, 364] width 25 height 9
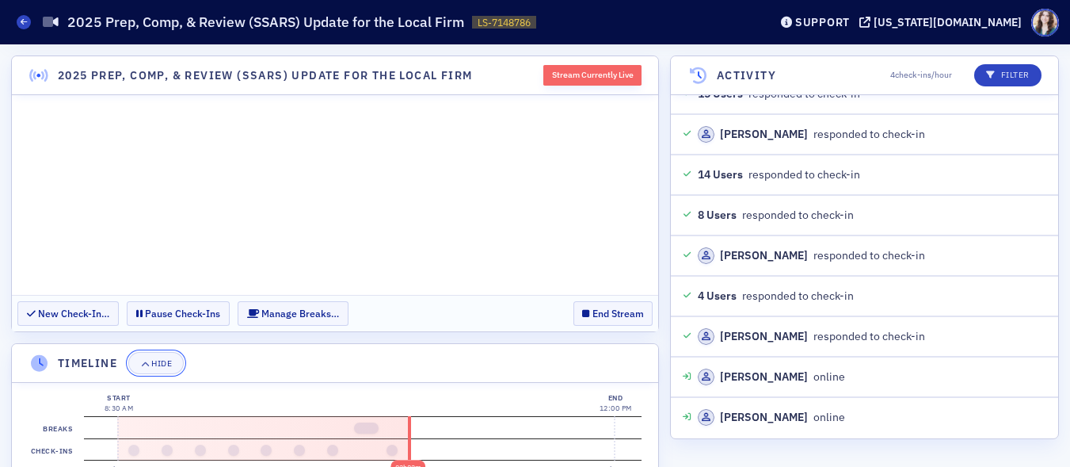
scroll to position [78, 0]
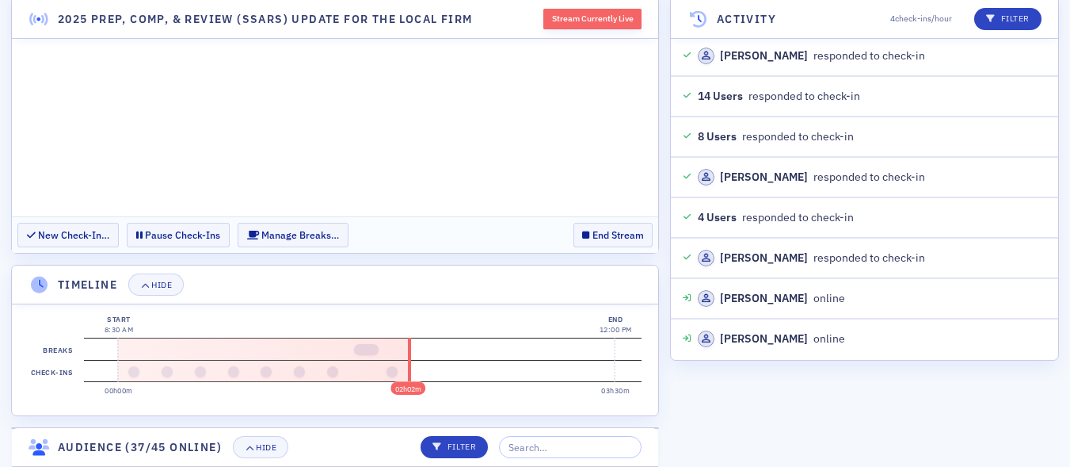
click at [753, 388] on html "Live Streams 2025 Prep, Comp, & Review (SSARS) Update for the Local Firm LS-714…" at bounding box center [535, 155] width 1070 height 467
click at [262, 448] on div "Hide" at bounding box center [266, 447] width 21 height 9
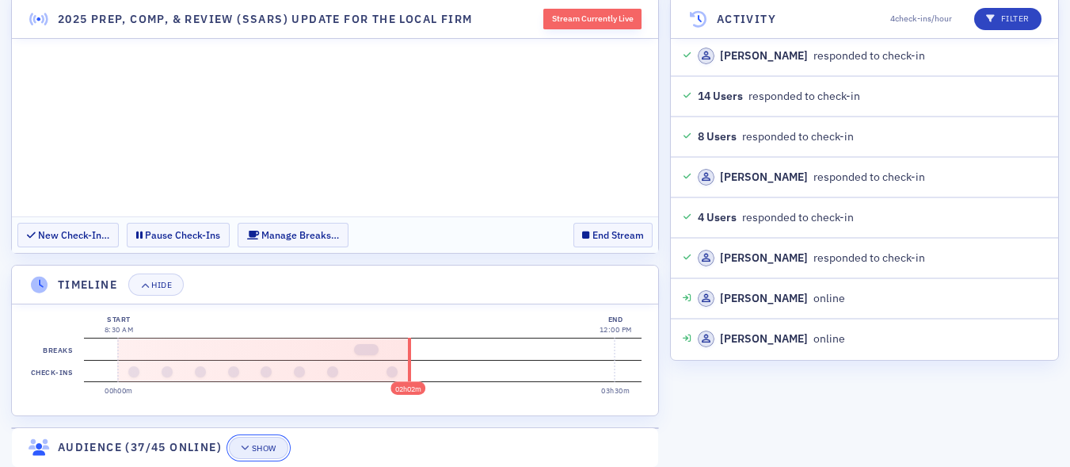
click at [262, 448] on div "Show" at bounding box center [264, 448] width 25 height 9
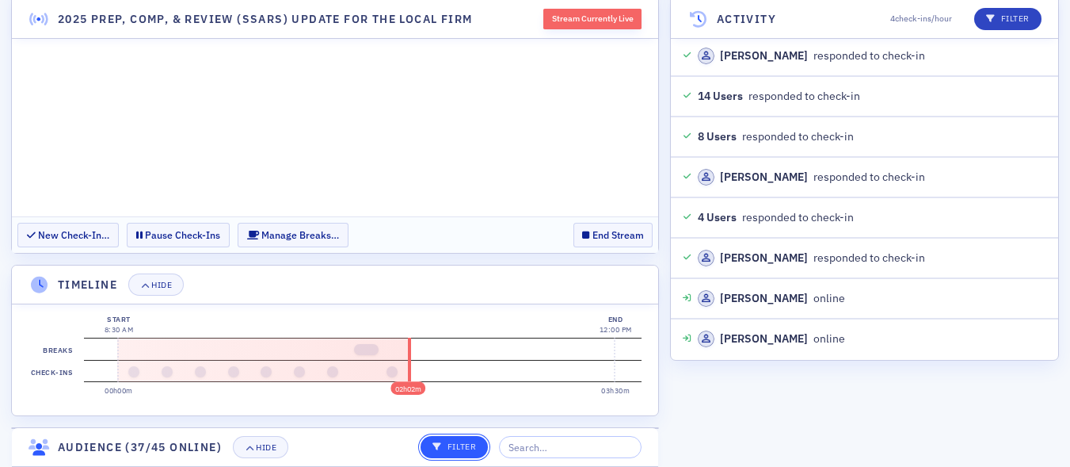
click at [474, 438] on button "Filter" at bounding box center [454, 447] width 67 height 22
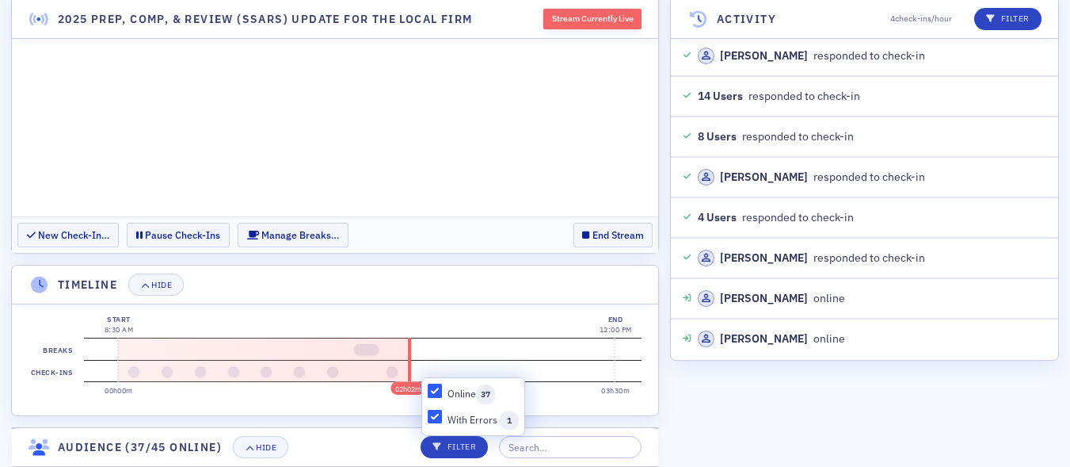
click at [440, 421] on input "With Errors 1" at bounding box center [435, 417] width 14 height 14
checkbox input "true"
click at [437, 394] on input "Online 37" at bounding box center [435, 390] width 14 height 14
checkbox input "false"
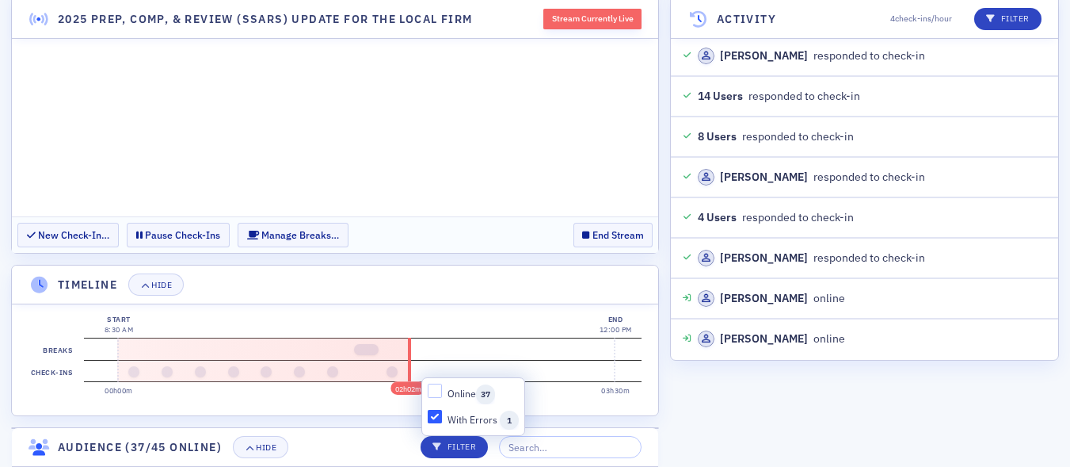
click at [403, 431] on header "Audience (37/45 online) Hide Filter" at bounding box center [335, 447] width 646 height 39
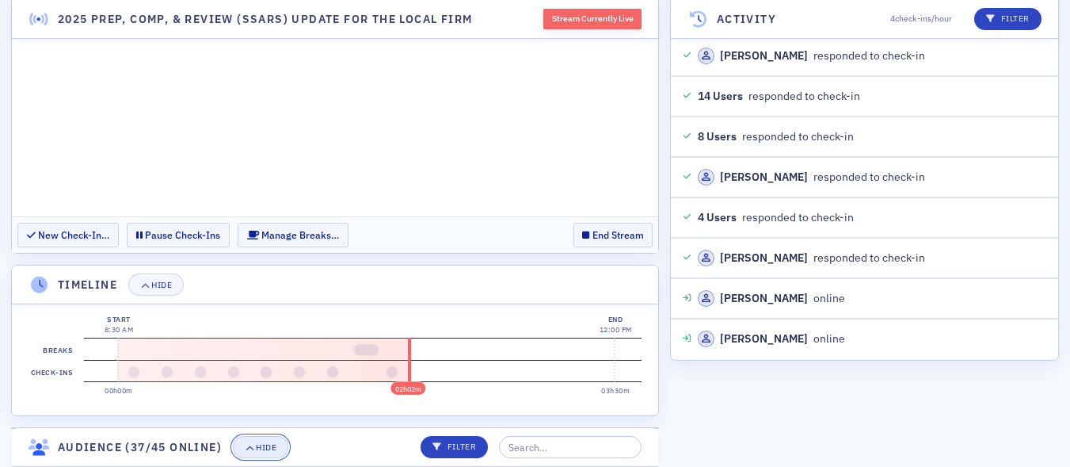
click at [276, 448] on div "Hide" at bounding box center [266, 447] width 21 height 9
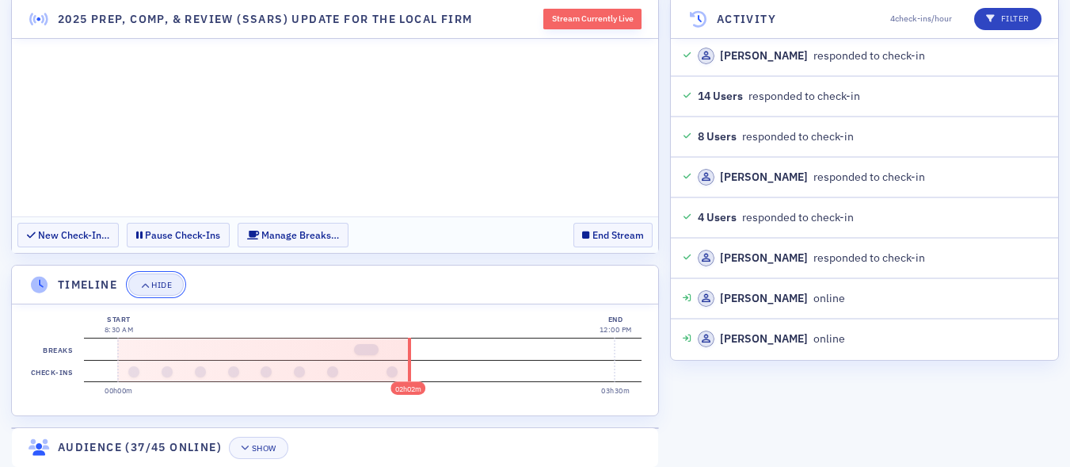
click at [162, 288] on div "Hide" at bounding box center [161, 284] width 21 height 9
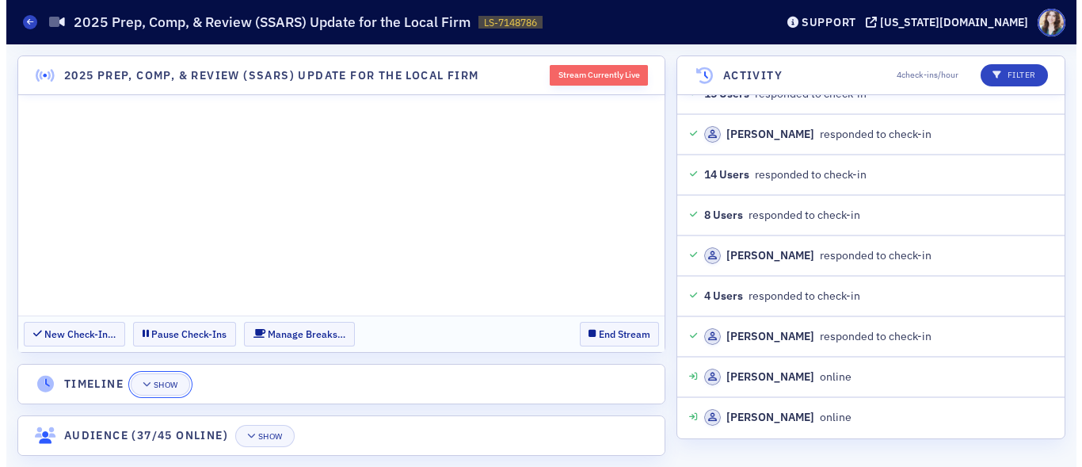
scroll to position [0, 0]
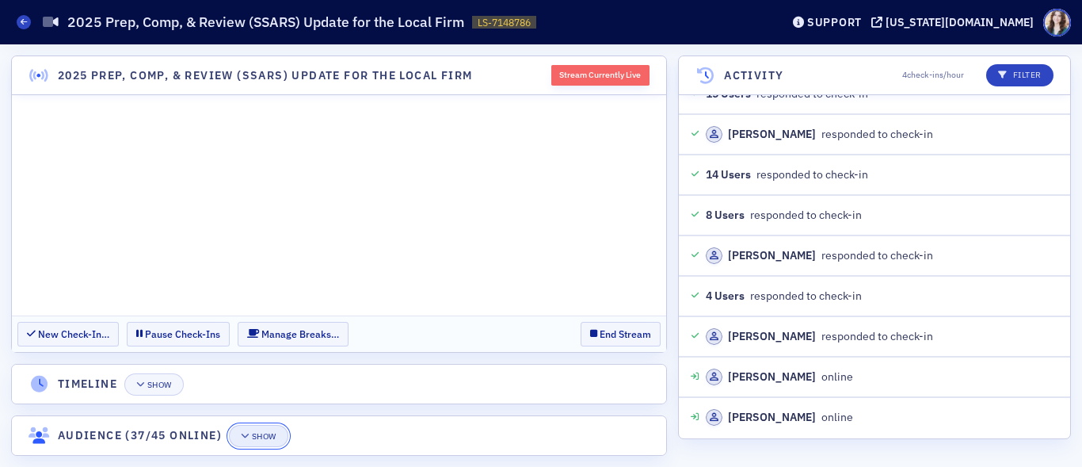
click at [264, 429] on button "Show" at bounding box center [258, 436] width 59 height 22
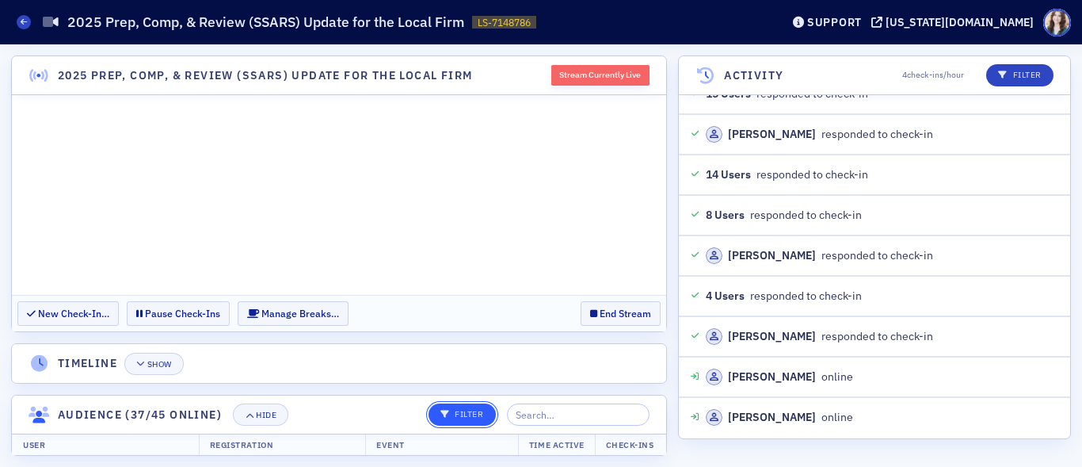
click at [475, 417] on p "Filter" at bounding box center [462, 414] width 44 height 13
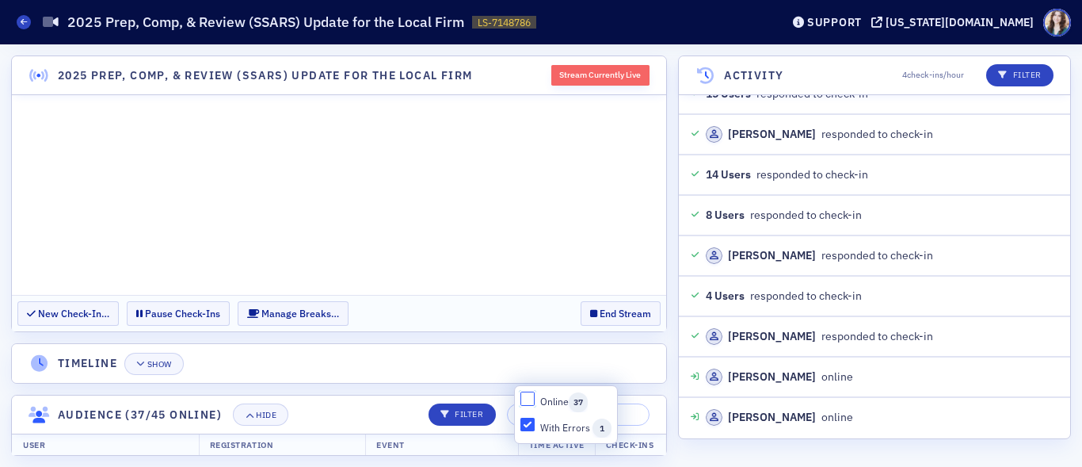
click at [528, 398] on input "Online 37" at bounding box center [527, 398] width 14 height 14
checkbox input "true"
click at [259, 420] on button "Hide" at bounding box center [260, 414] width 55 height 22
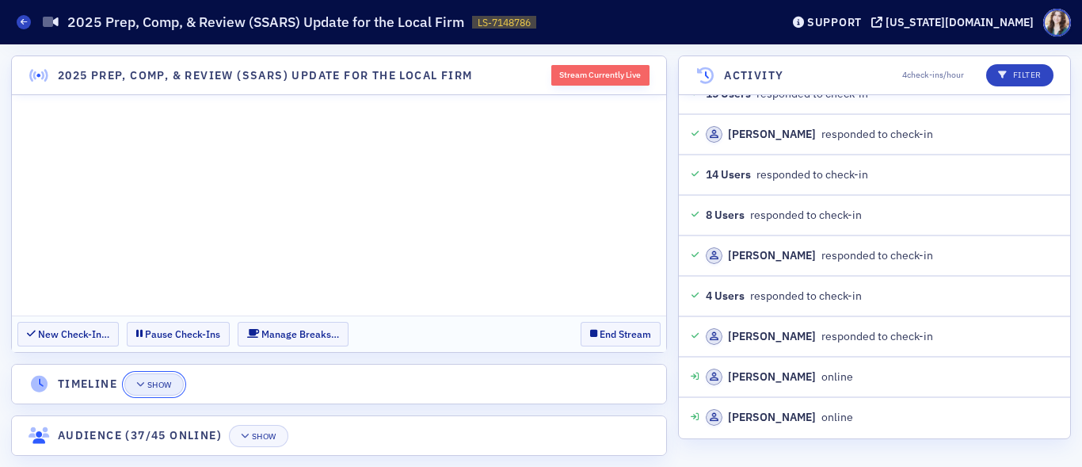
click at [147, 391] on button "Show" at bounding box center [153, 384] width 59 height 22
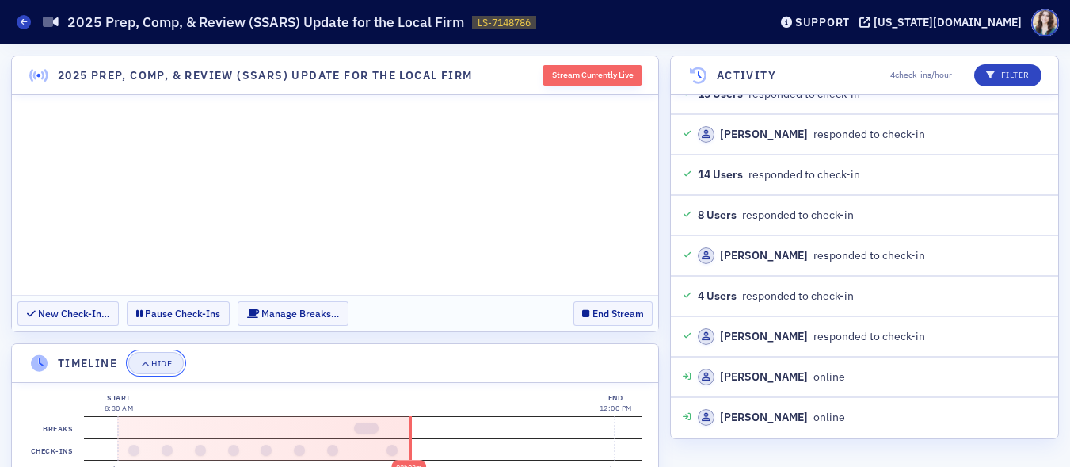
click at [164, 370] on button "Hide" at bounding box center [155, 363] width 55 height 22
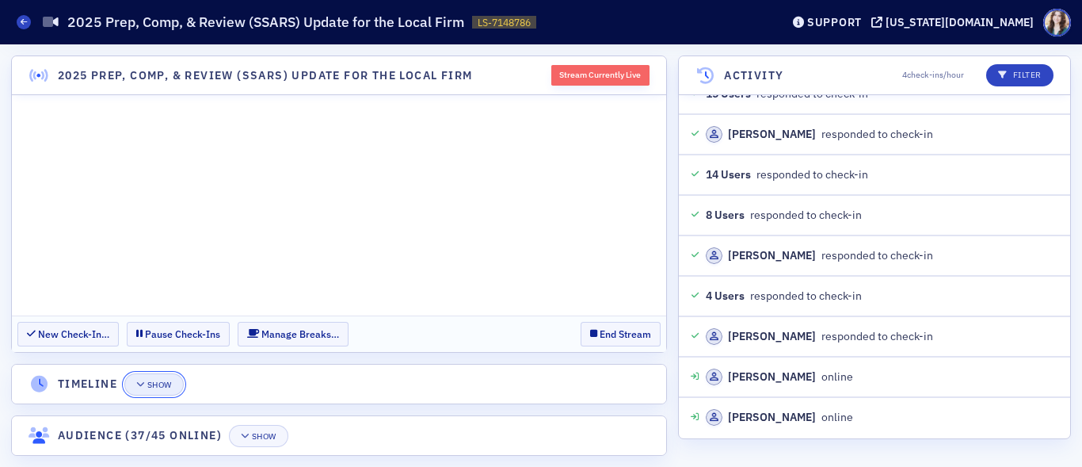
click at [160, 384] on div "Show" at bounding box center [159, 384] width 25 height 9
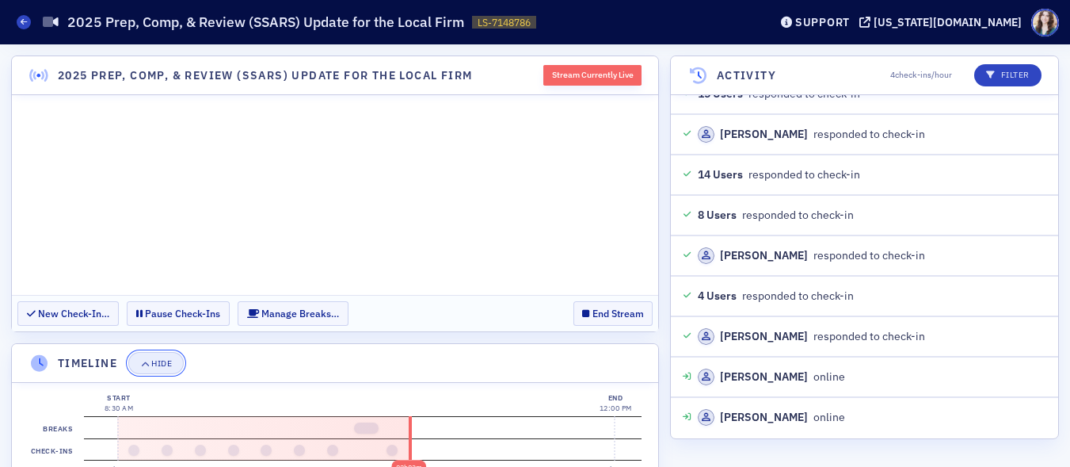
click at [162, 363] on div "Hide" at bounding box center [161, 363] width 21 height 9
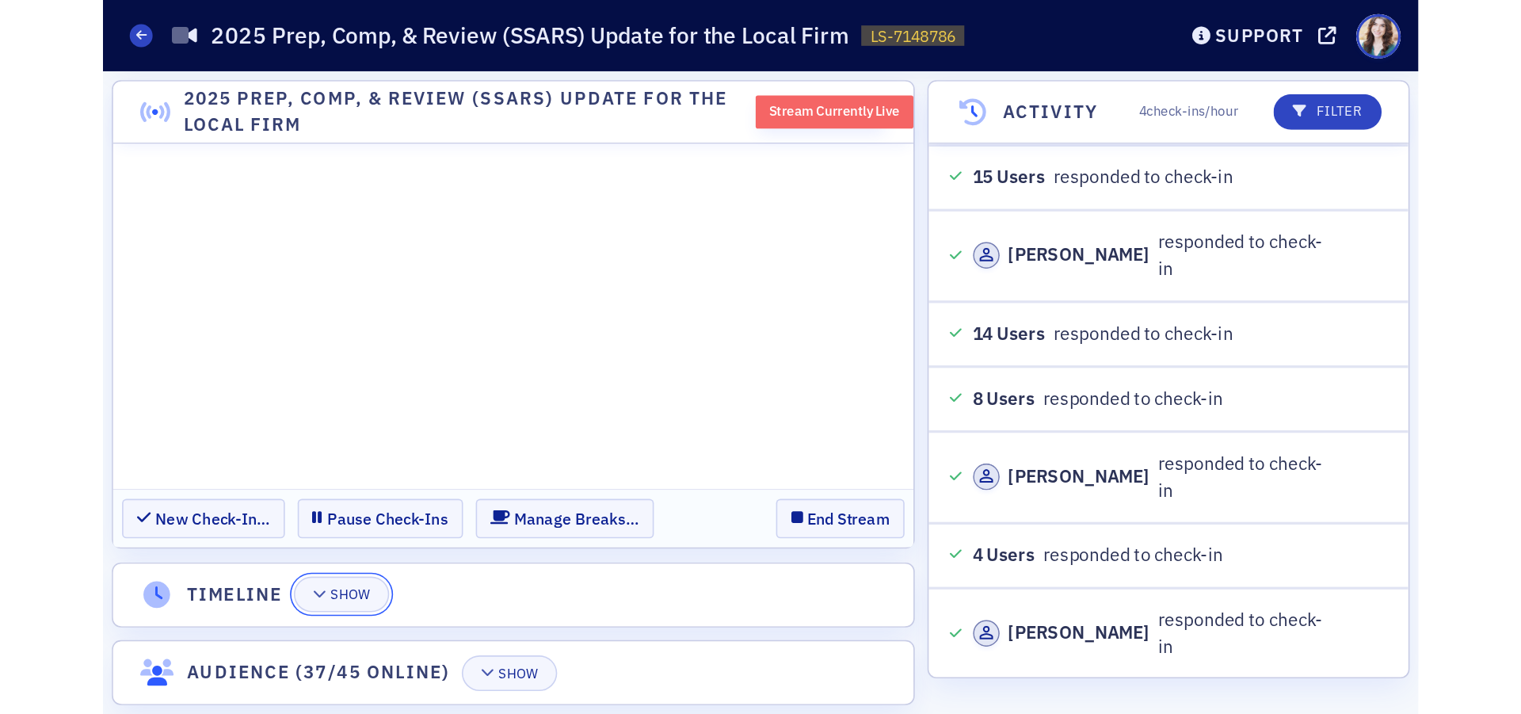
scroll to position [15011, 0]
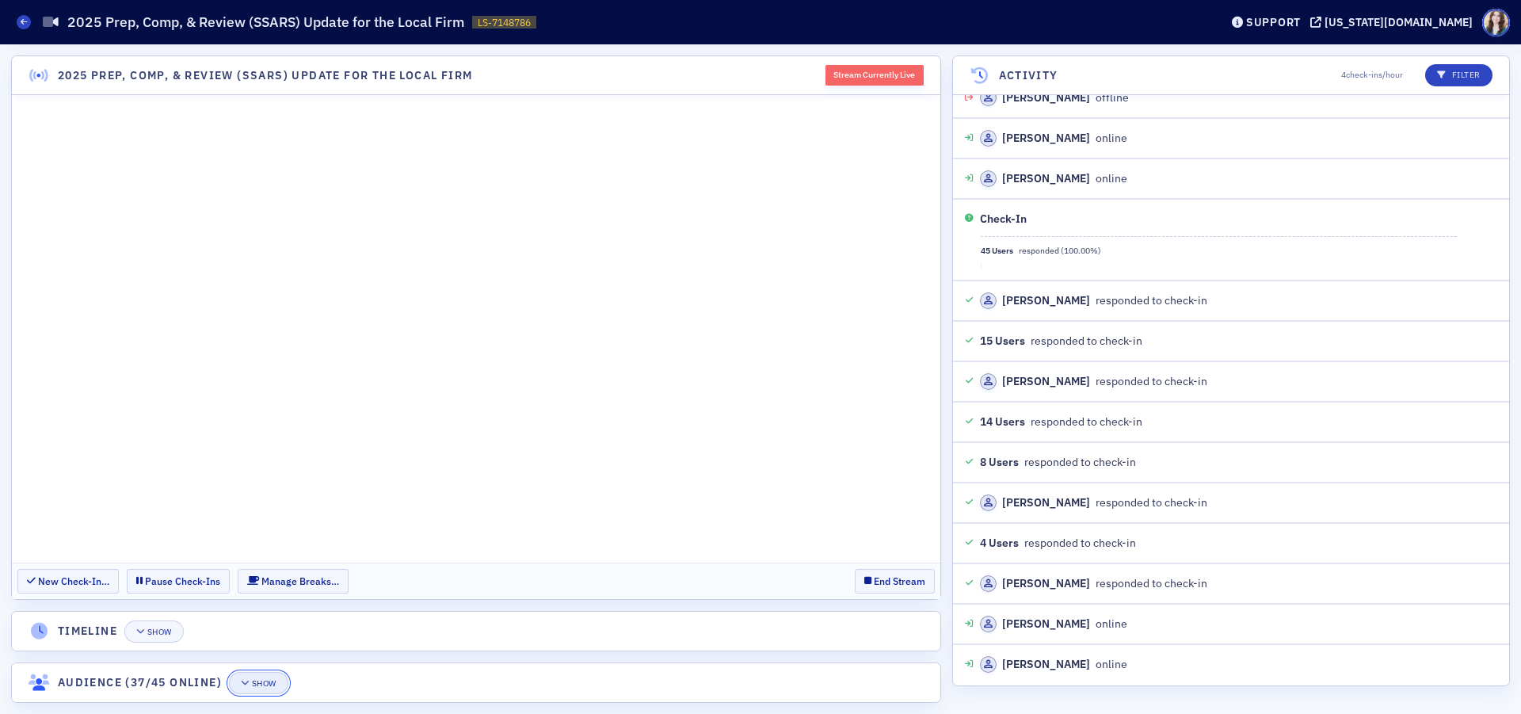
click at [256, 507] on div "Show" at bounding box center [264, 683] width 25 height 9
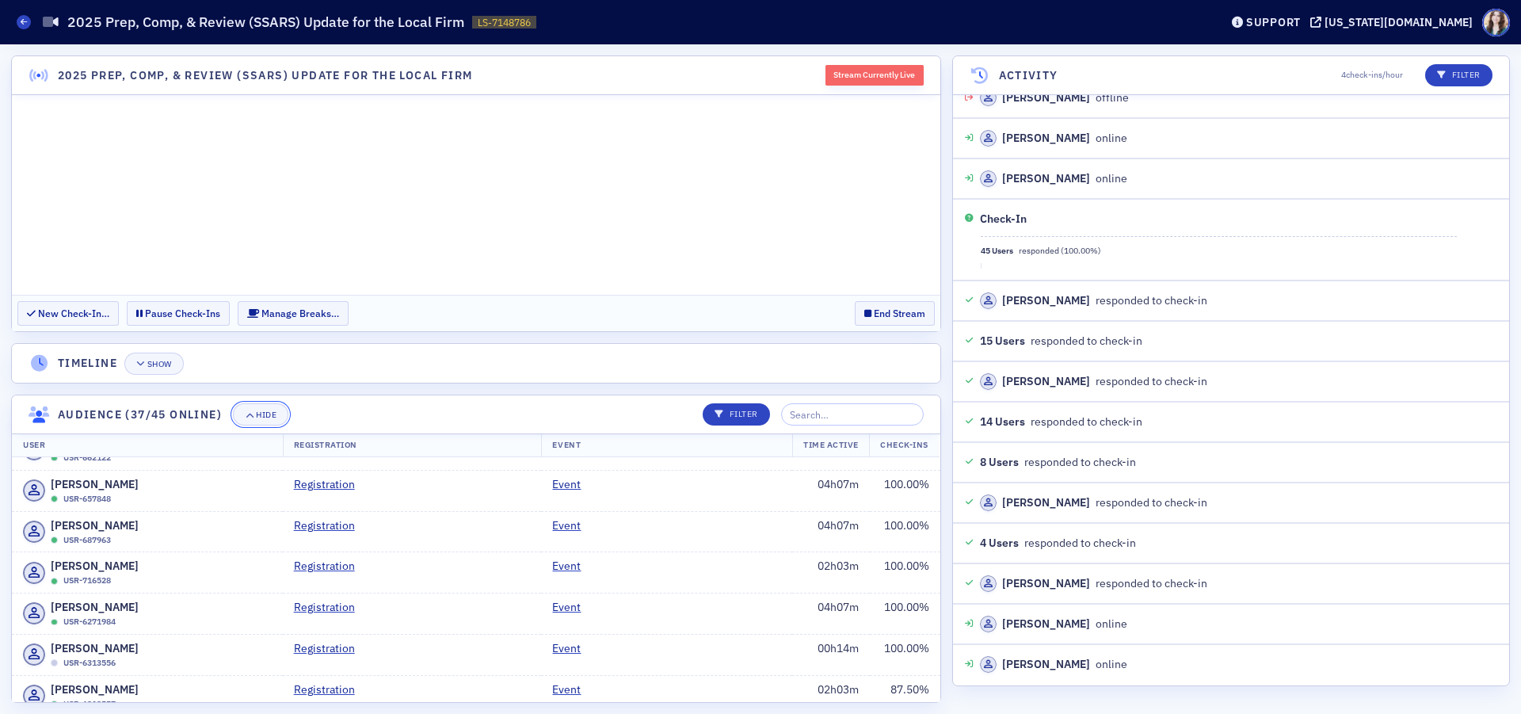
scroll to position [0, 0]
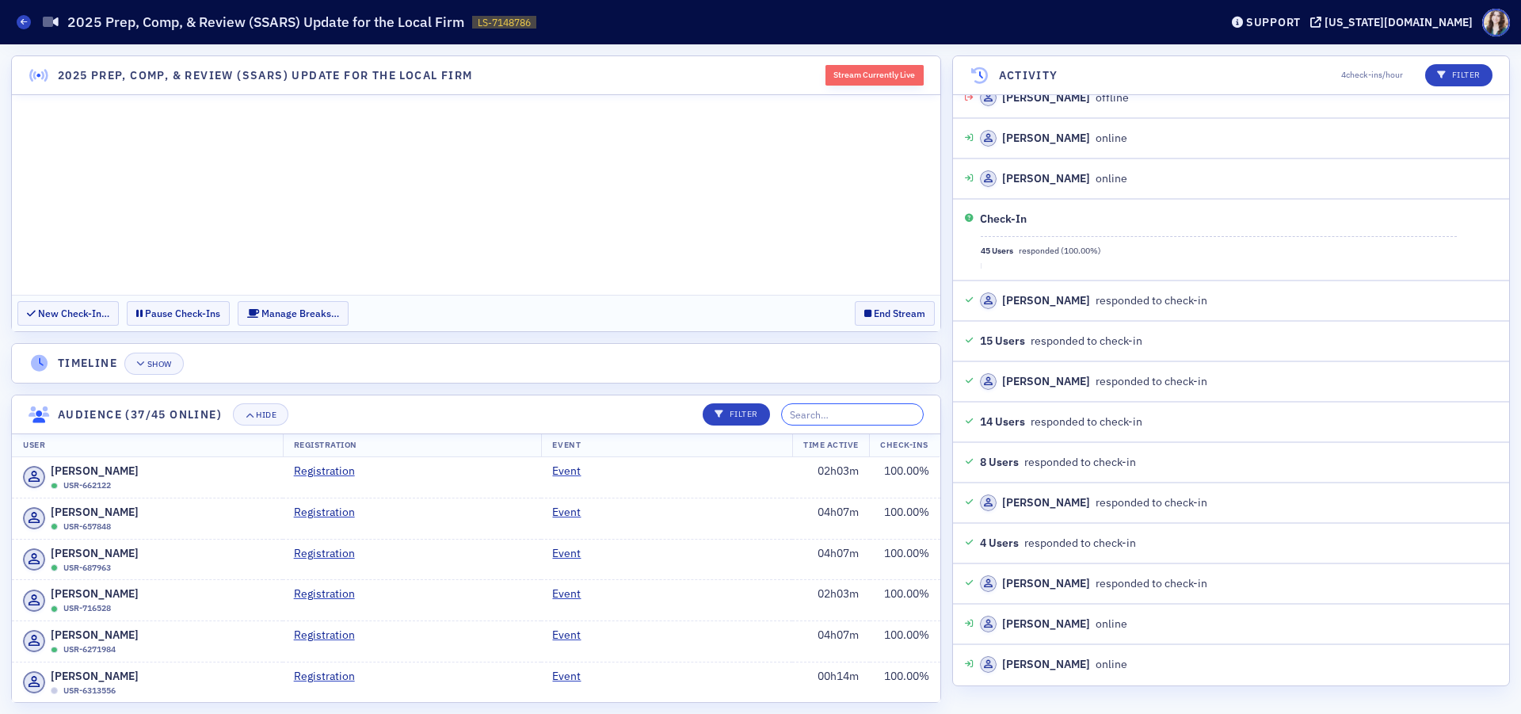
click at [837, 419] on input "search" at bounding box center [852, 414] width 143 height 22
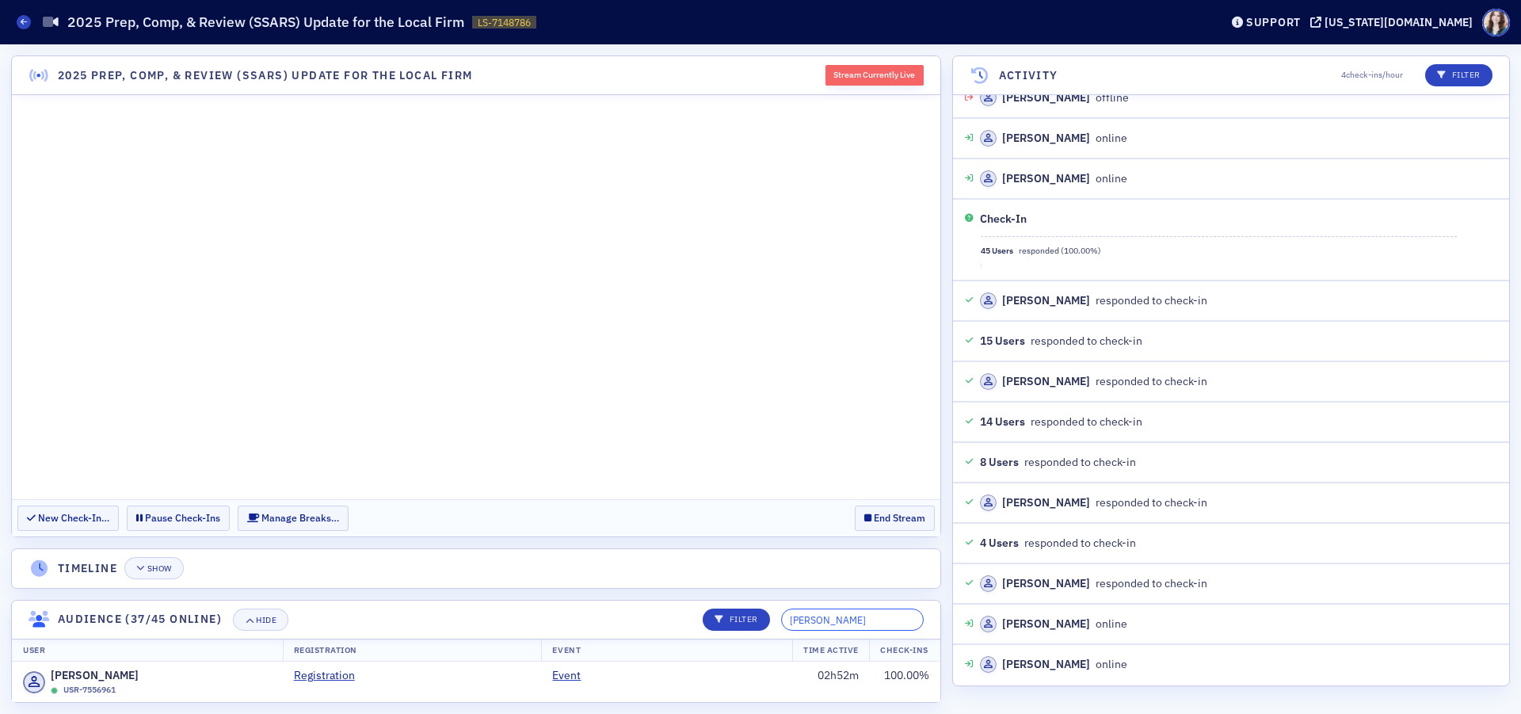
type input "Josh"
click at [621, 507] on header "Timeline Show" at bounding box center [476, 568] width 928 height 39
drag, startPoint x: 848, startPoint y: 612, endPoint x: 797, endPoint y: 626, distance: 53.4
click at [797, 507] on div "Filter Josh" at bounding box center [808, 619] width 232 height 22
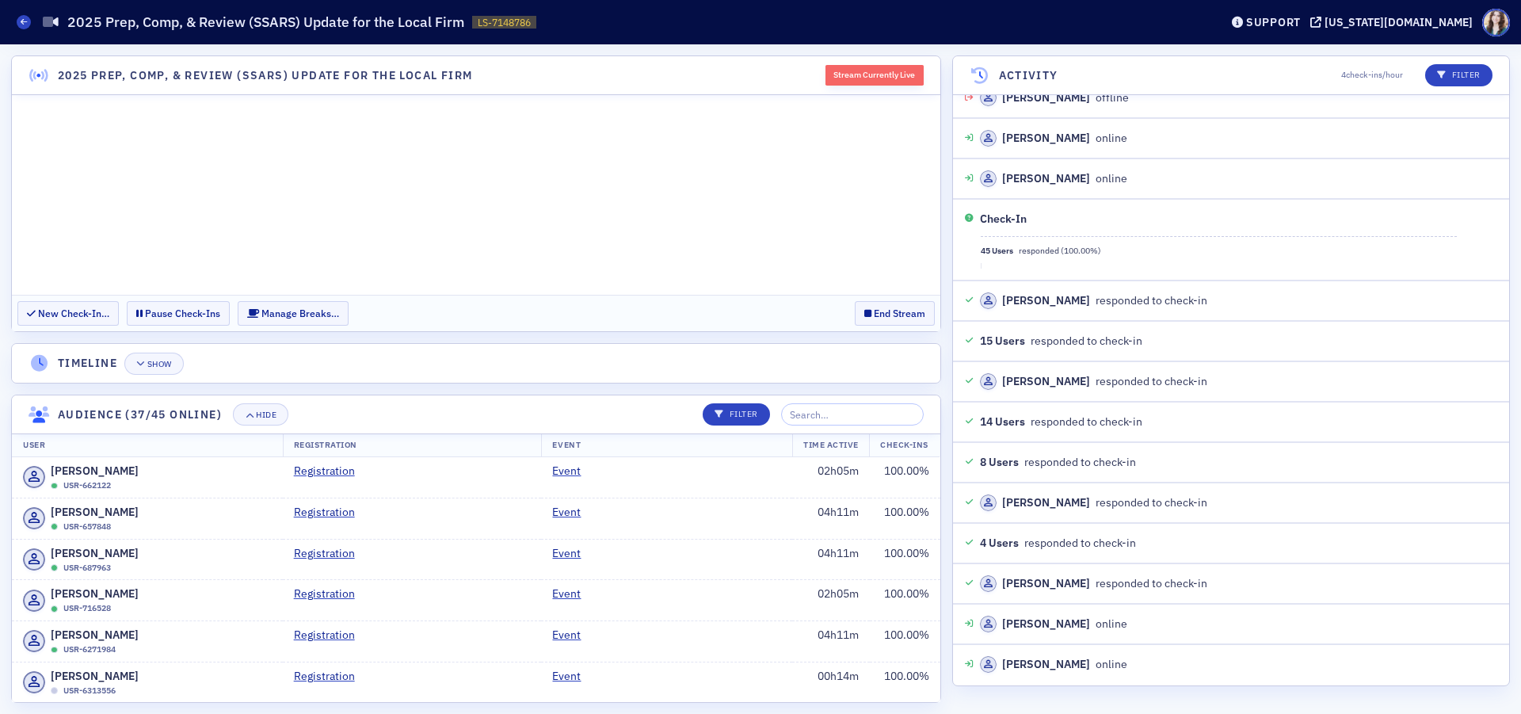
click at [608, 373] on header "Timeline Show" at bounding box center [476, 363] width 928 height 39
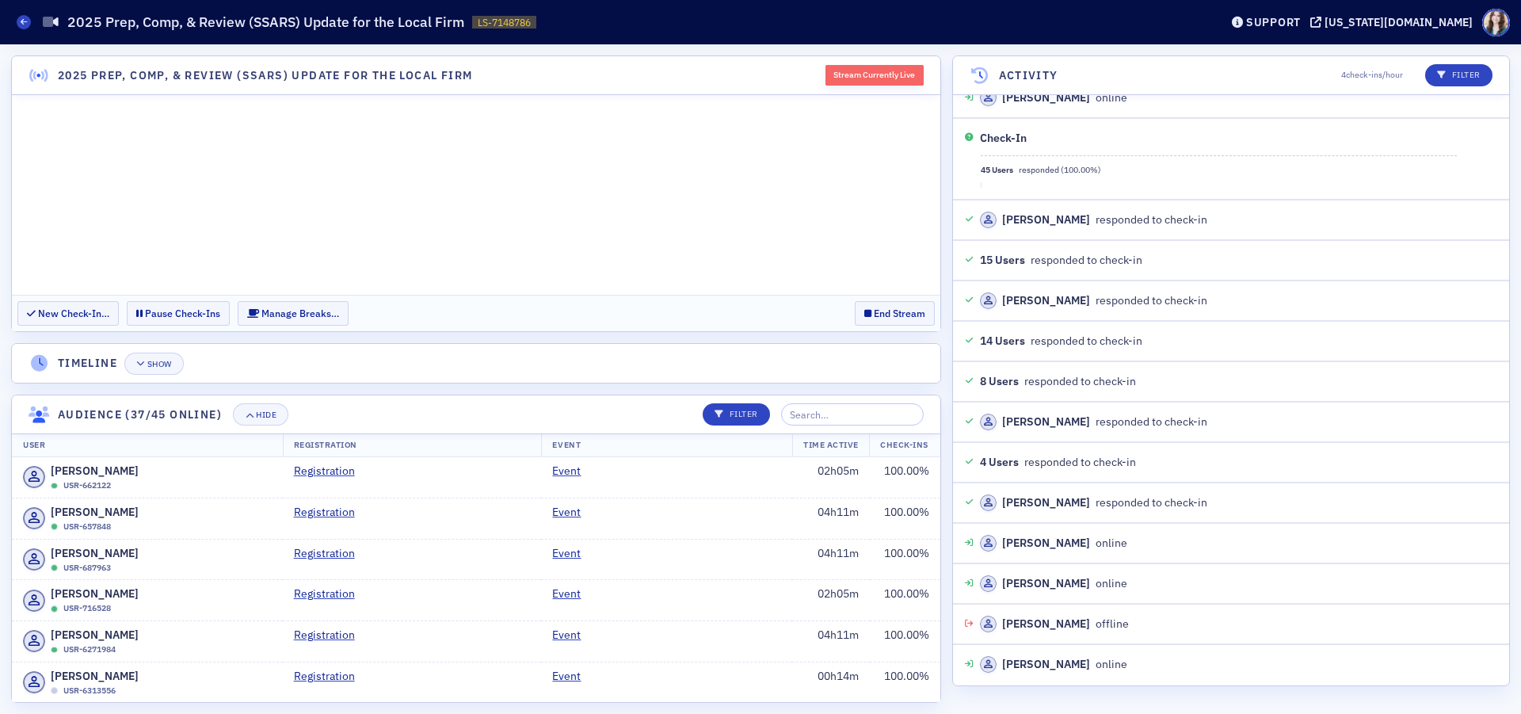
click at [709, 410] on header "Audience (37/45 online) Hide Filter" at bounding box center [476, 414] width 928 height 39
click at [266, 414] on div "Hide" at bounding box center [266, 414] width 21 height 9
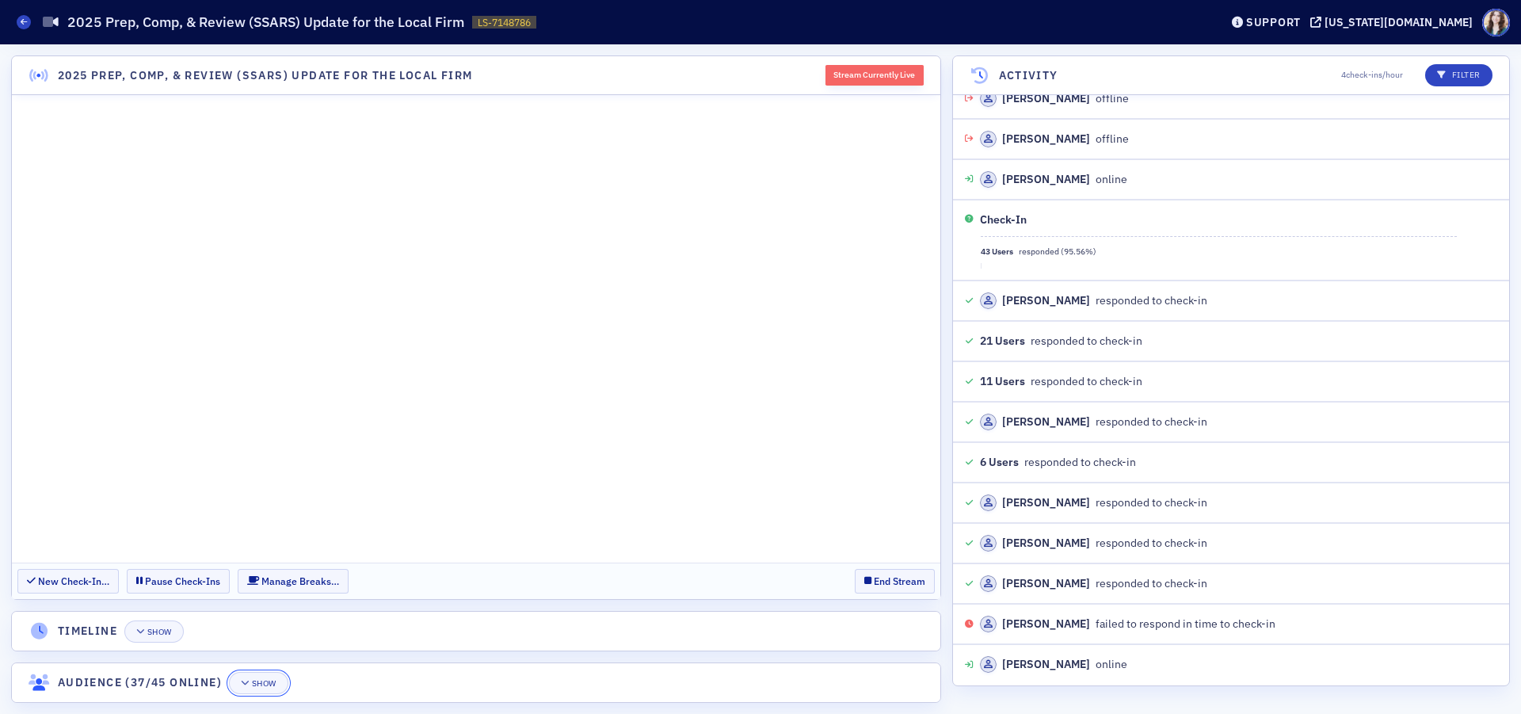
scroll to position [18192, 0]
click at [261, 507] on div "Show" at bounding box center [264, 683] width 25 height 9
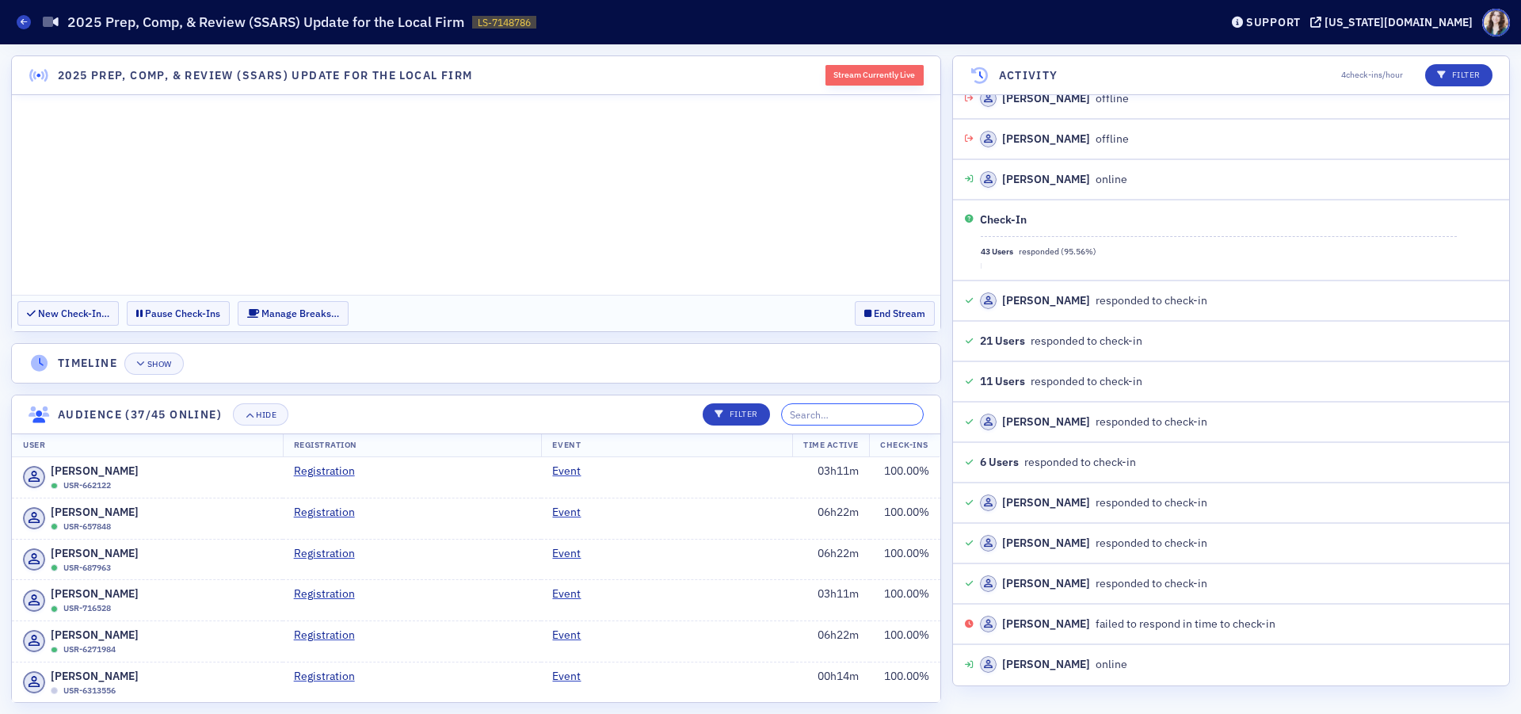
click at [867, 417] on input "search" at bounding box center [852, 414] width 143 height 22
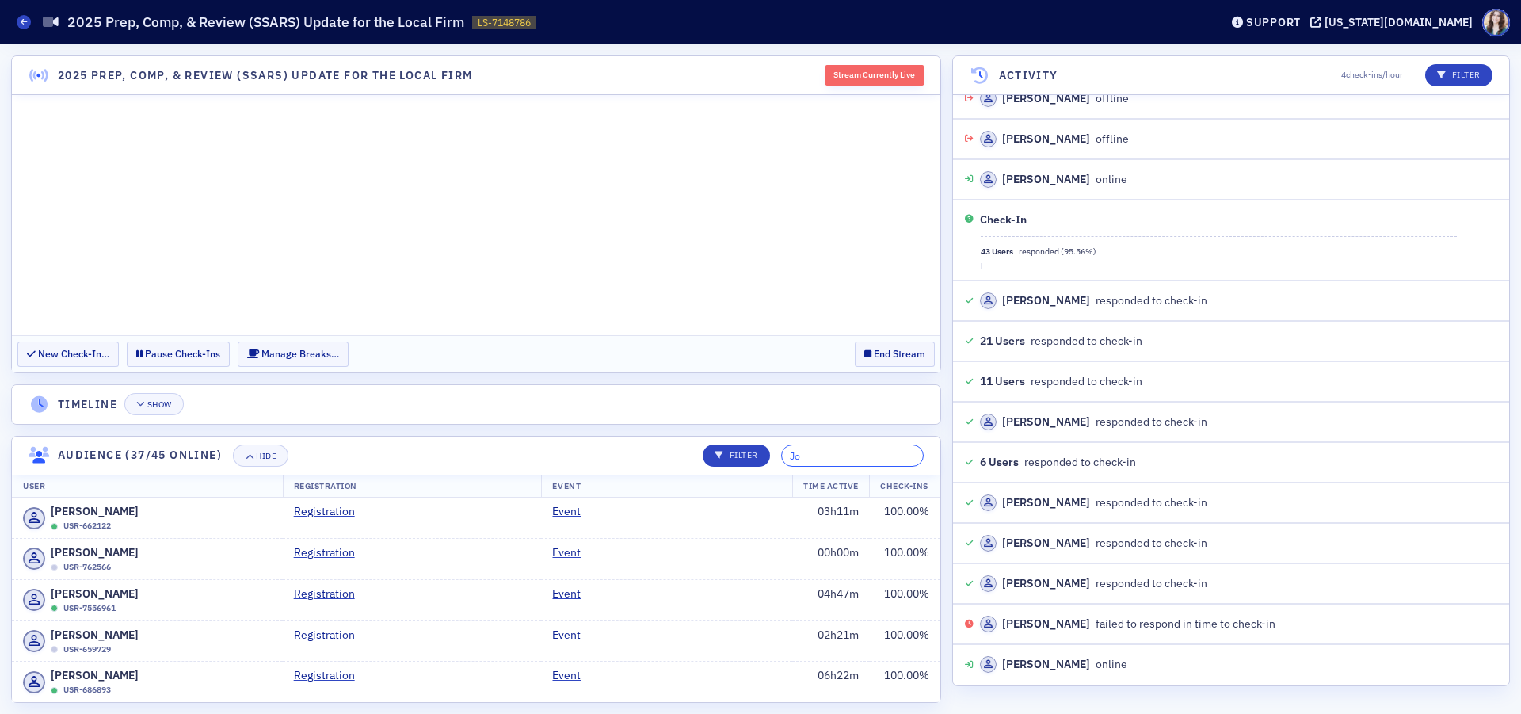
type input "J"
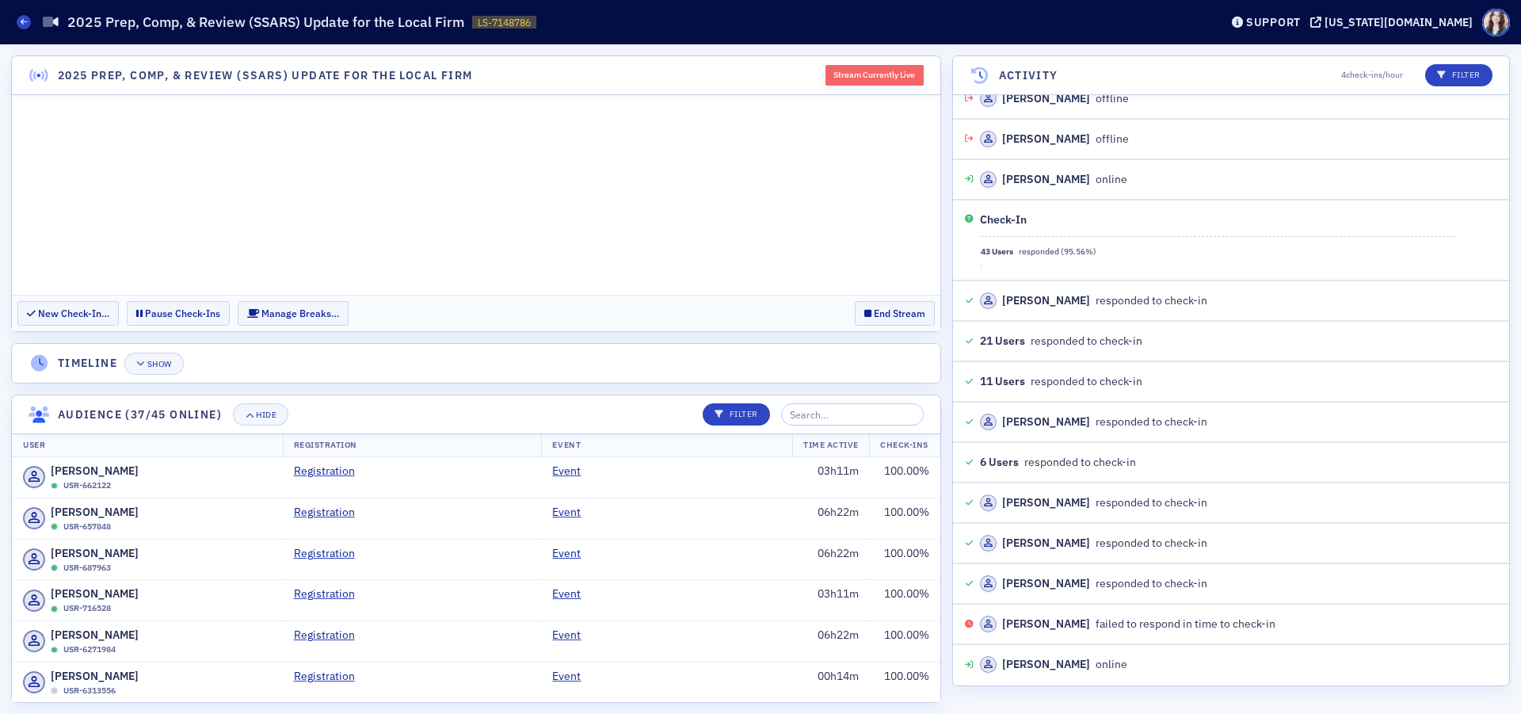
click at [781, 342] on section "2025 Prep, Comp, & Review (SSARS) Update for the Local Firm Stream Currently Li…" at bounding box center [476, 378] width 930 height 647
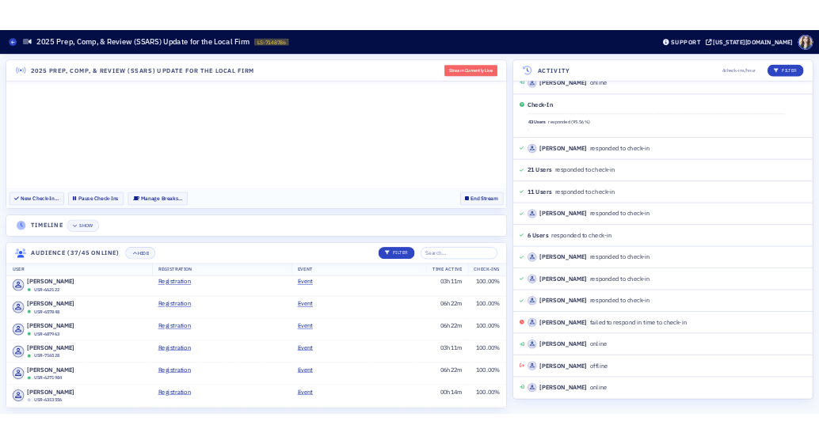
scroll to position [0, 0]
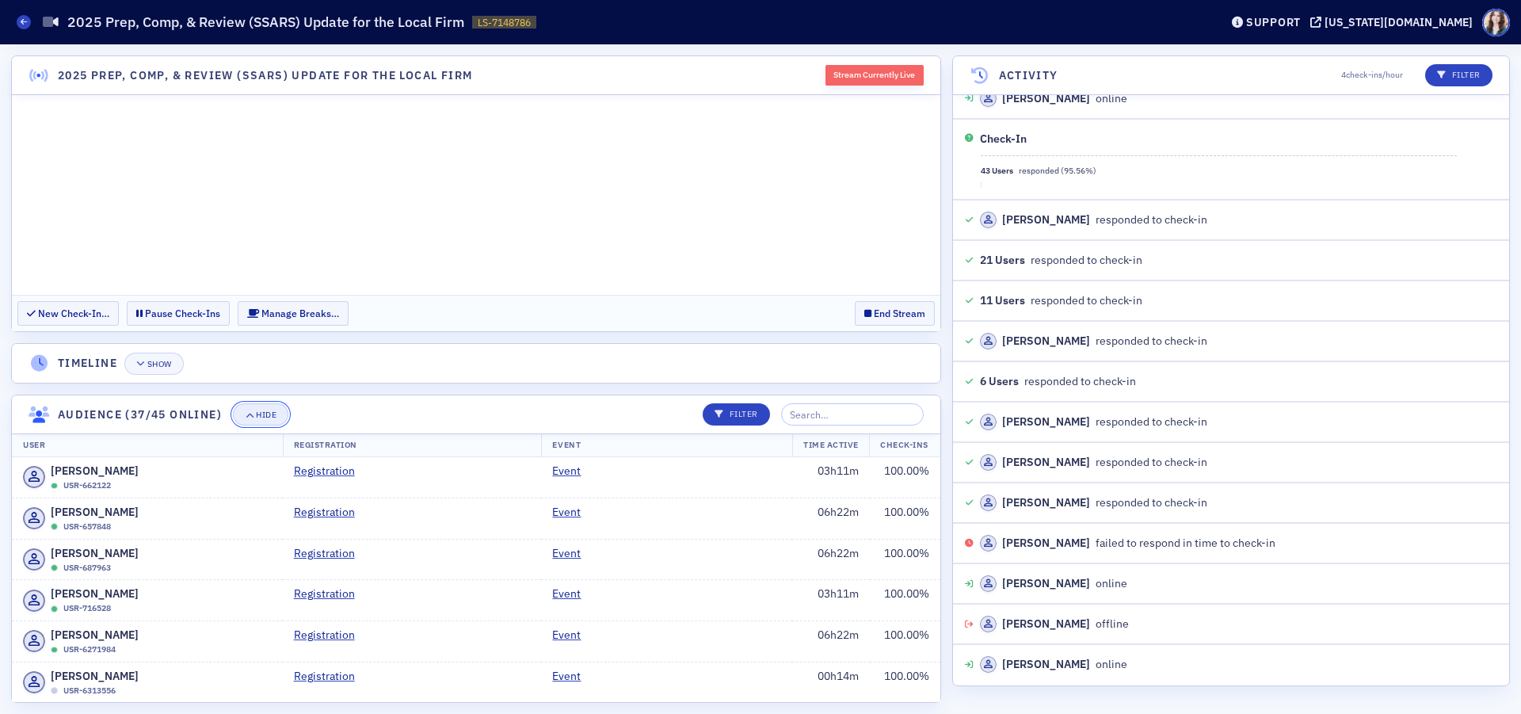
click at [262, 409] on button "Hide" at bounding box center [260, 414] width 55 height 22
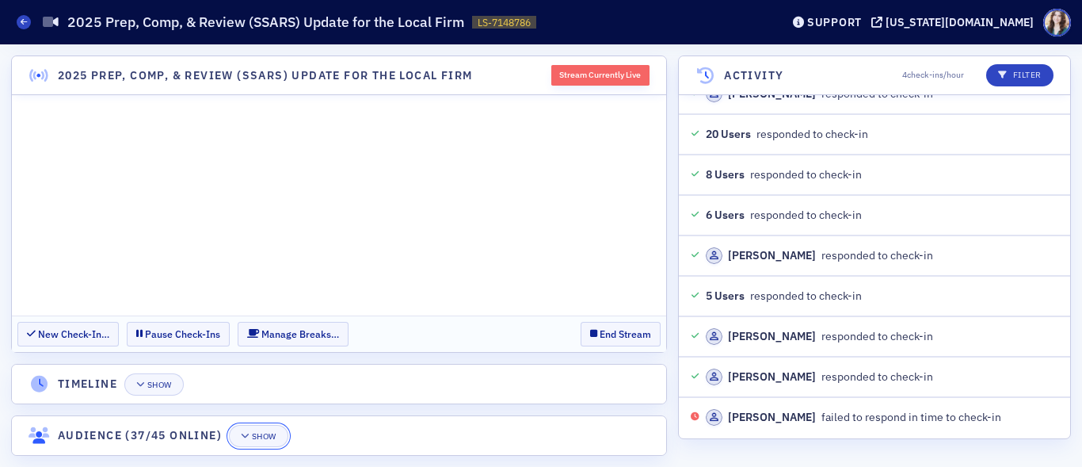
scroll to position [19056, 0]
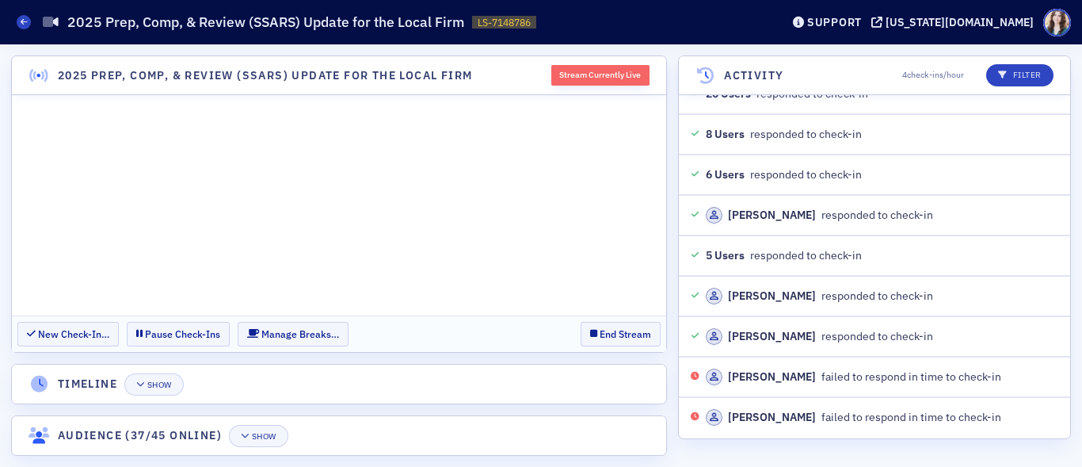
click at [658, 25] on div "Live Streams 2025 Prep, Comp, & Review (SSARS) Update for the Local Firm LS-714…" at bounding box center [387, 22] width 740 height 30
click at [757, 27] on div "Live Streams 2025 Prep, Comp, & Review (SSARS) Update for the Local Firm LS-714…" at bounding box center [387, 22] width 740 height 30
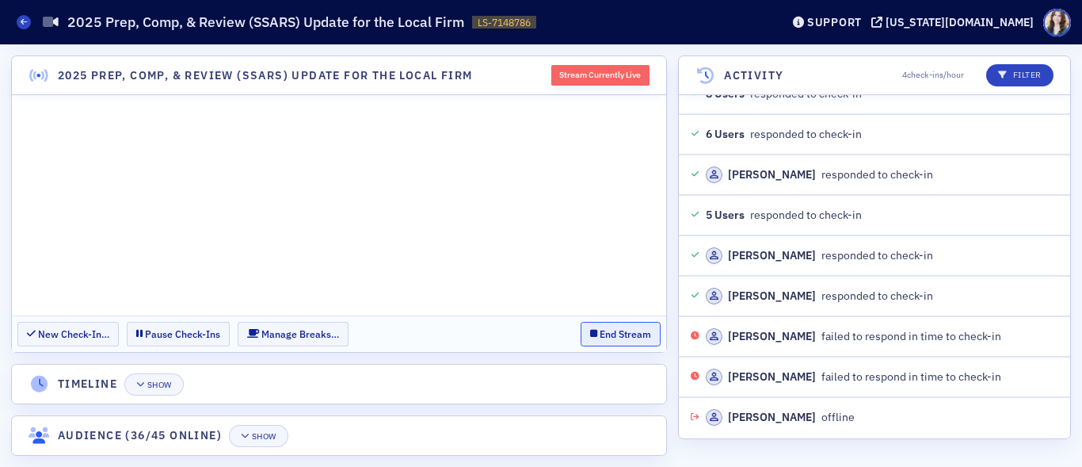
click at [619, 331] on button "End Stream" at bounding box center [621, 334] width 80 height 25
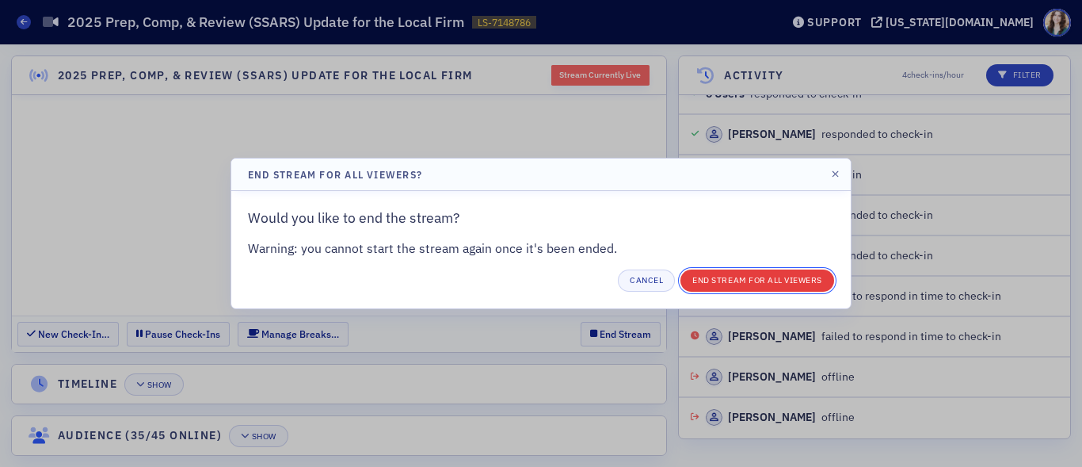
click at [696, 276] on button "End Stream for all Viewers" at bounding box center [758, 280] width 154 height 22
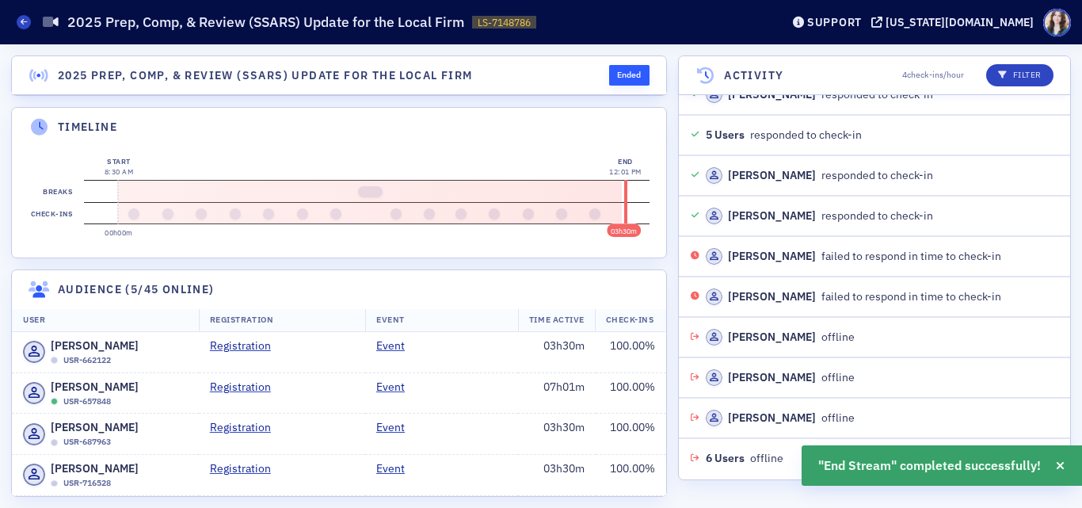
scroll to position [19298, 0]
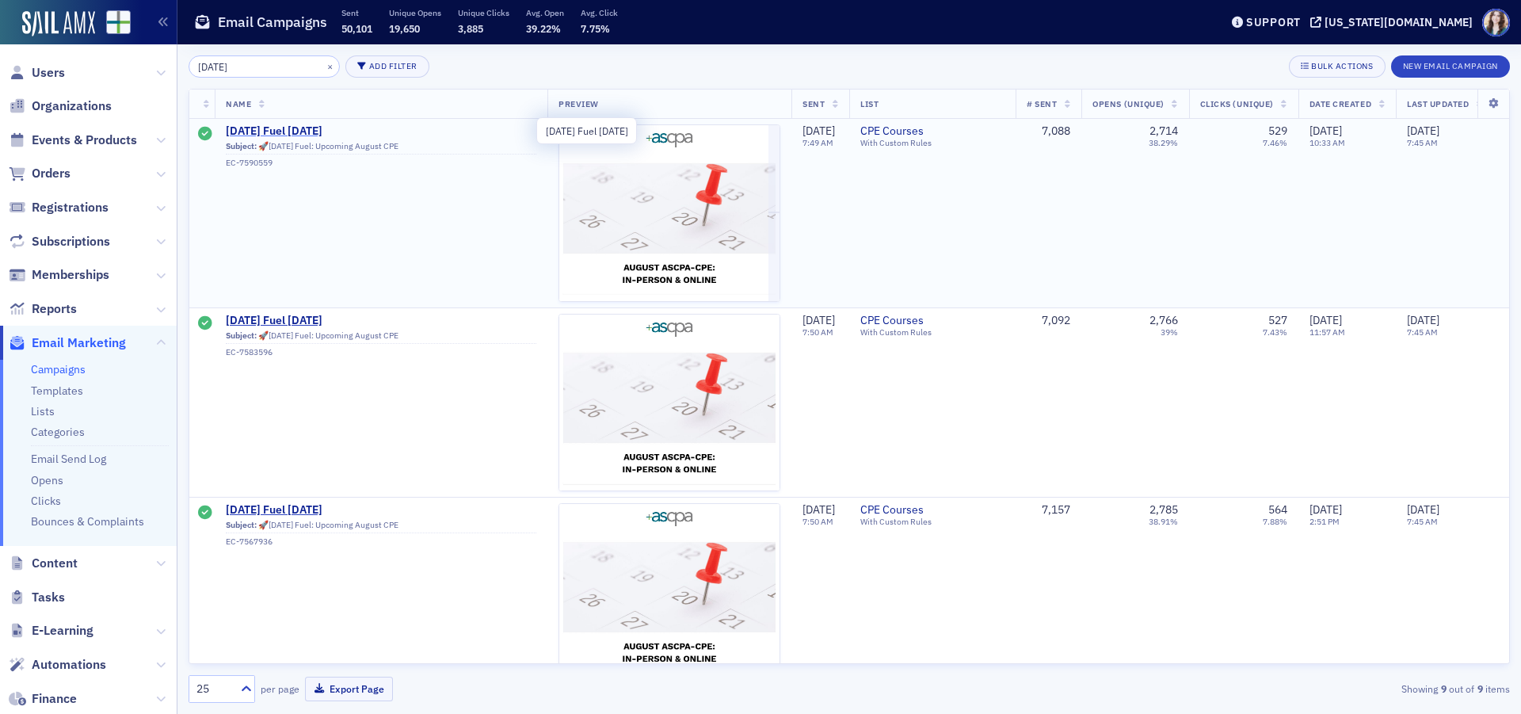
type input "Friday"
click at [275, 127] on span "Friday Fuel 8/15/25" at bounding box center [381, 131] width 311 height 14
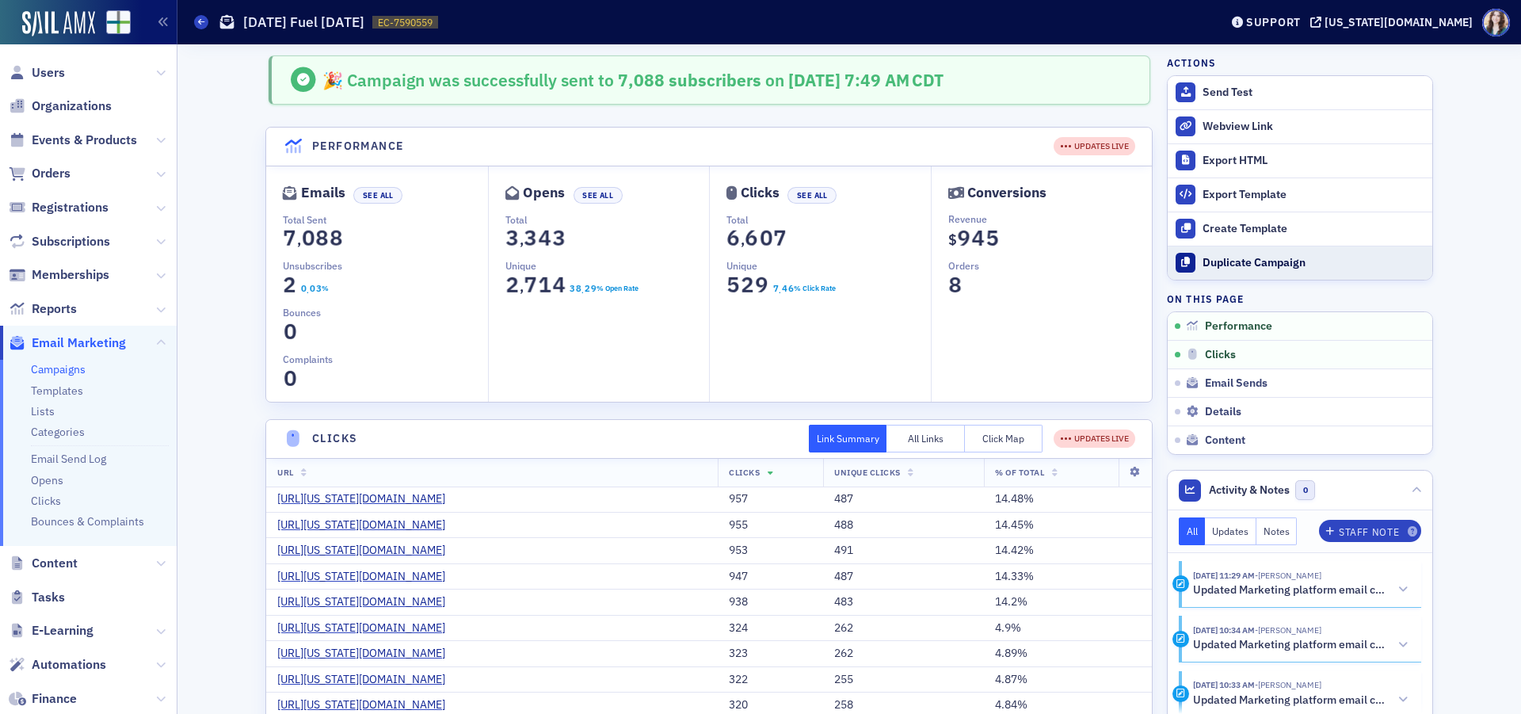
click at [1209, 266] on div "Duplicate Campaign" at bounding box center [1314, 263] width 222 height 14
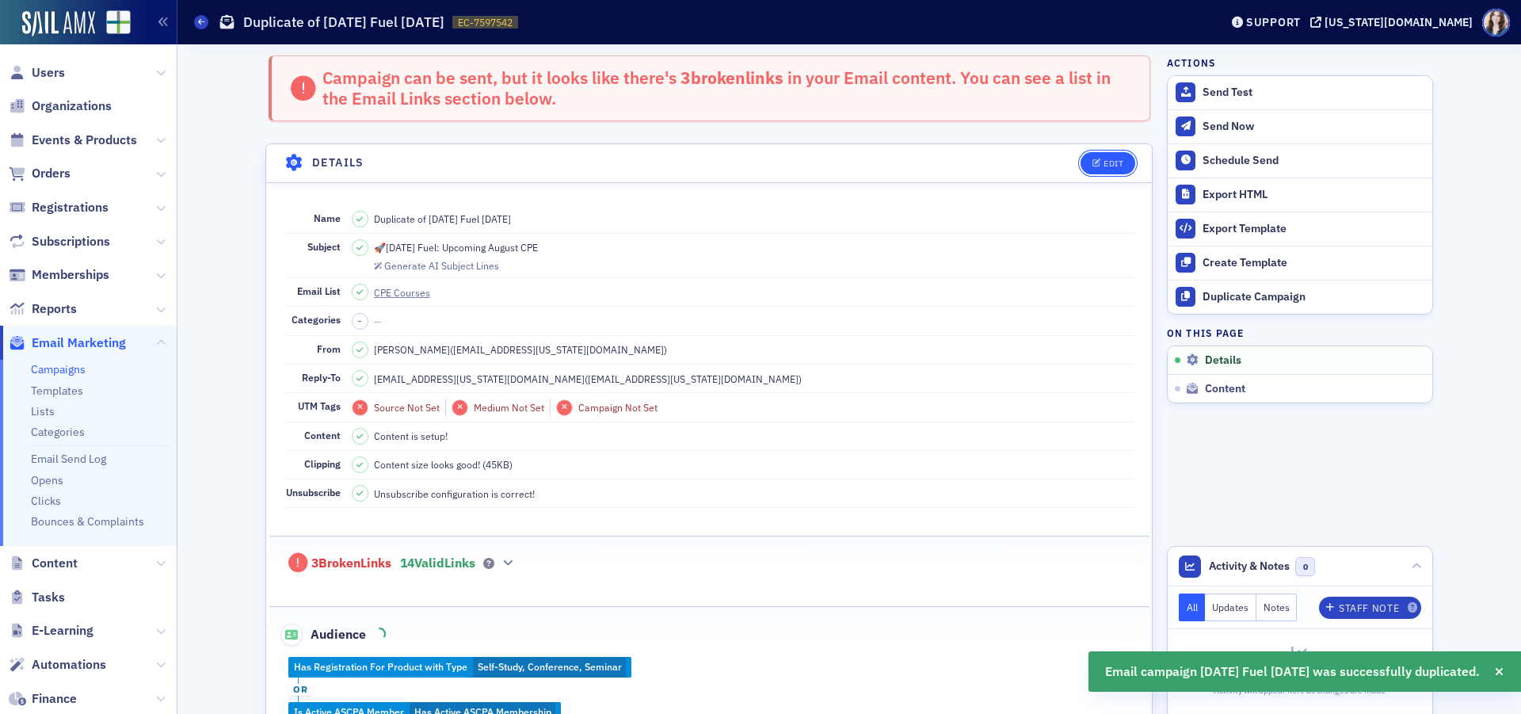
click at [1115, 170] on button "Edit" at bounding box center [1108, 163] width 55 height 22
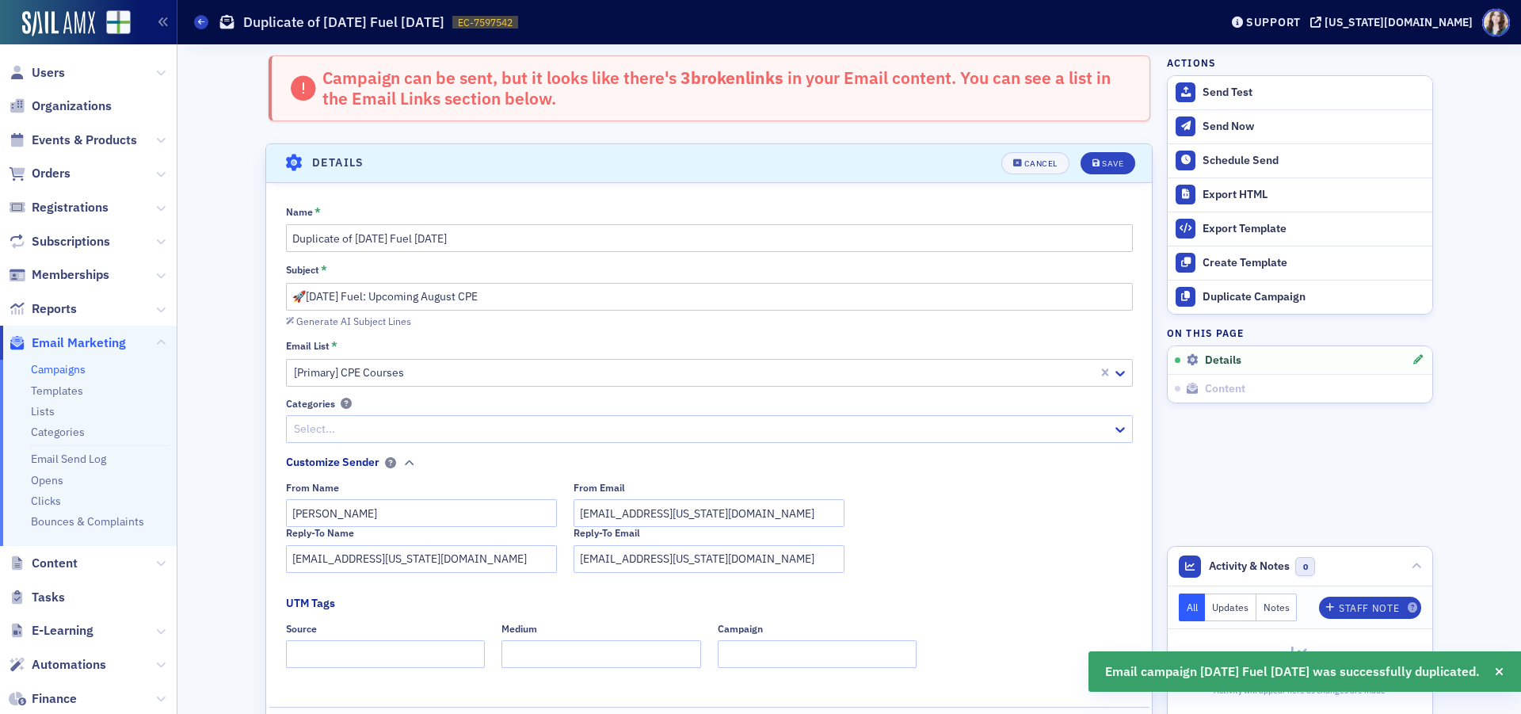
scroll to position [91, 0]
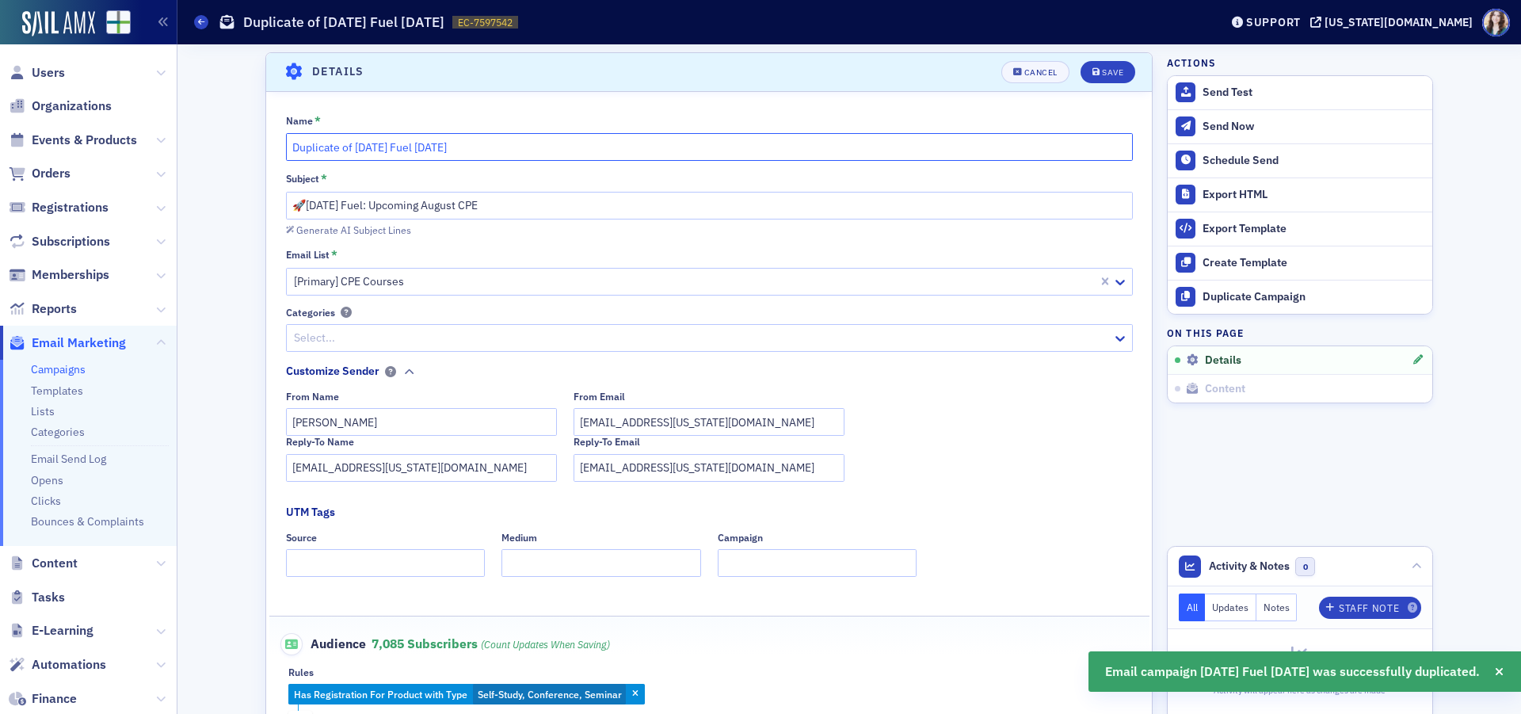
click at [430, 150] on input "Duplicate of Friday Fuel 8/15/25" at bounding box center [709, 147] width 847 height 28
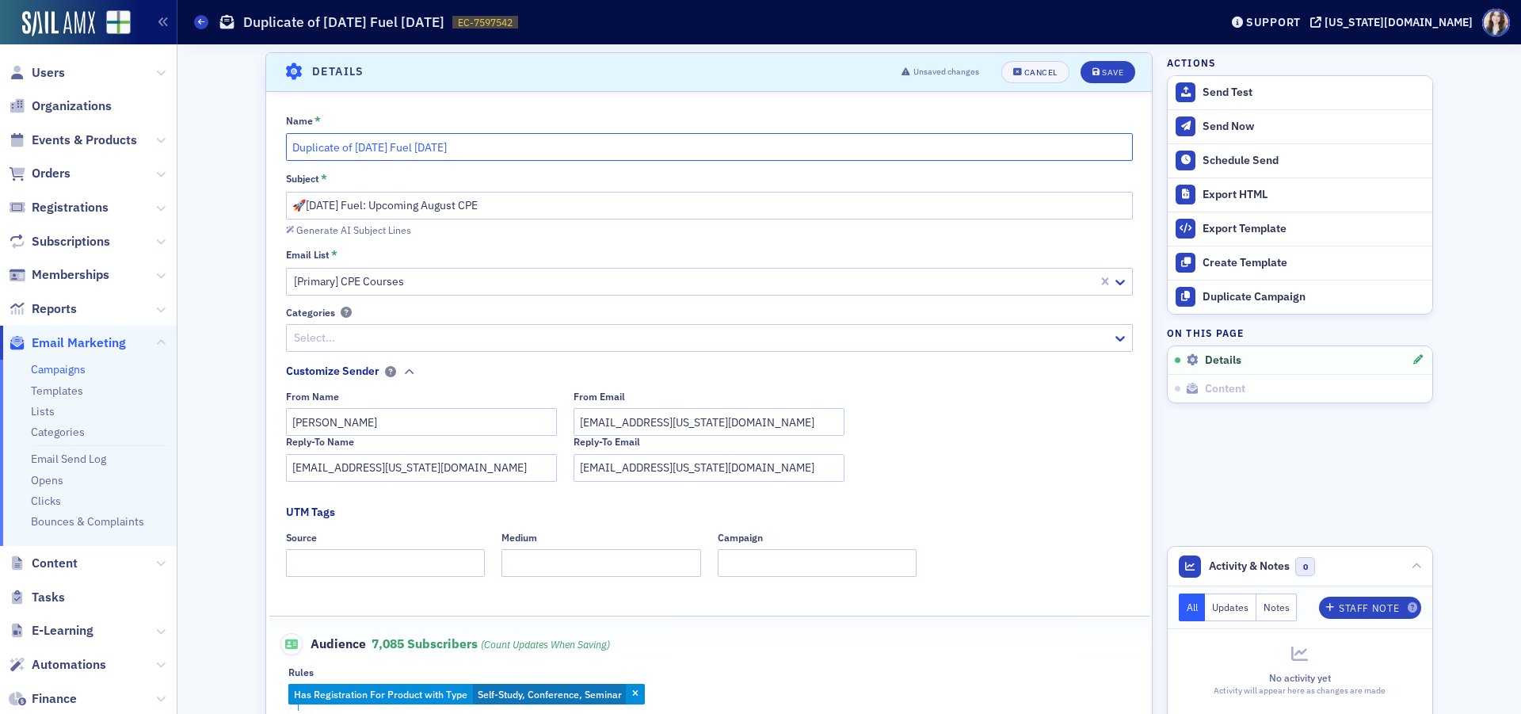
drag, startPoint x: 350, startPoint y: 150, endPoint x: 261, endPoint y: 168, distance: 90.6
click at [266, 168] on div "Name * Duplicate of Friday Fuel 8/22/25 Subject * 🚀Friday Fuel: Upcoming August…" at bounding box center [709, 446] width 886 height 664
type input "Friday Fuel 8/22/25"
click at [1111, 69] on div "Save" at bounding box center [1112, 72] width 21 height 9
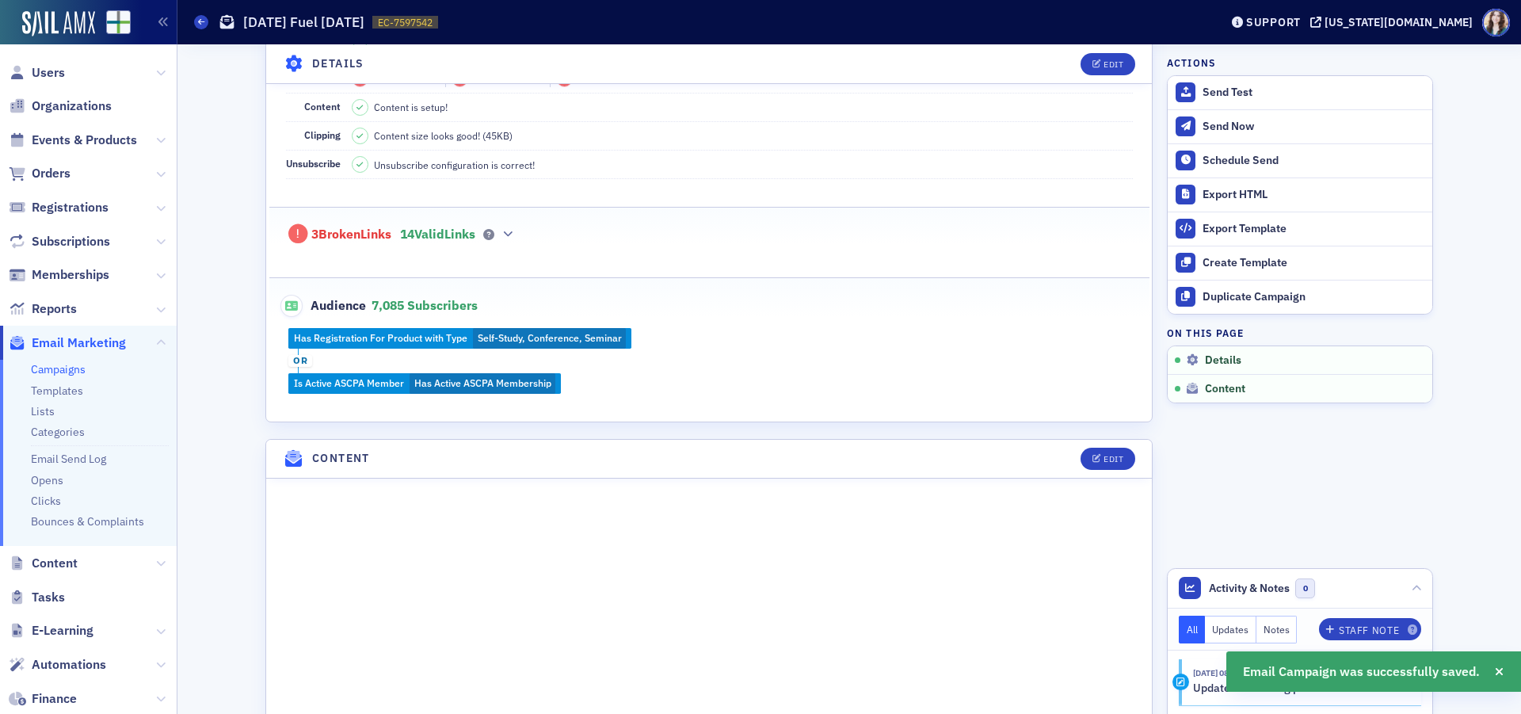
scroll to position [170, 0]
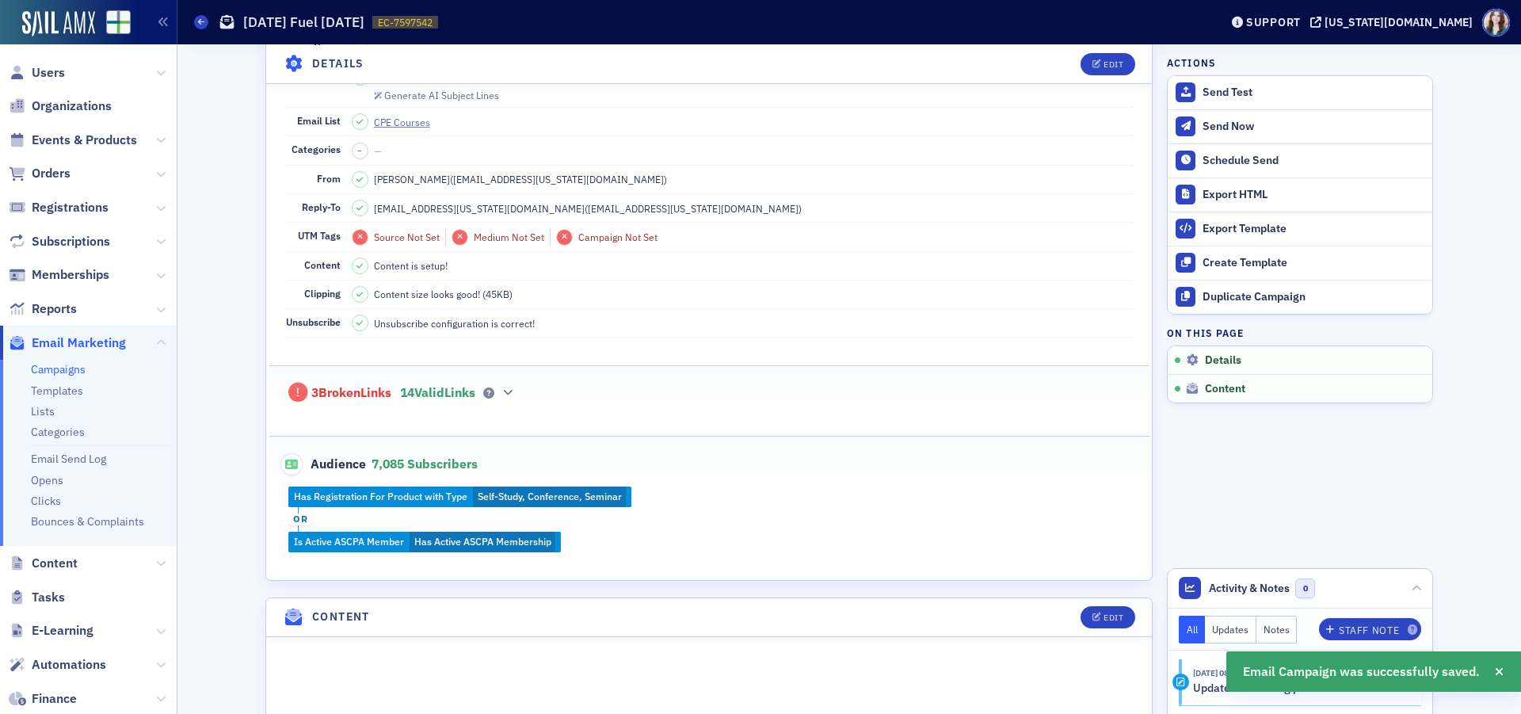
click at [486, 383] on div "3 Broken Links 14 Valid Links" at bounding box center [709, 384] width 847 height 36
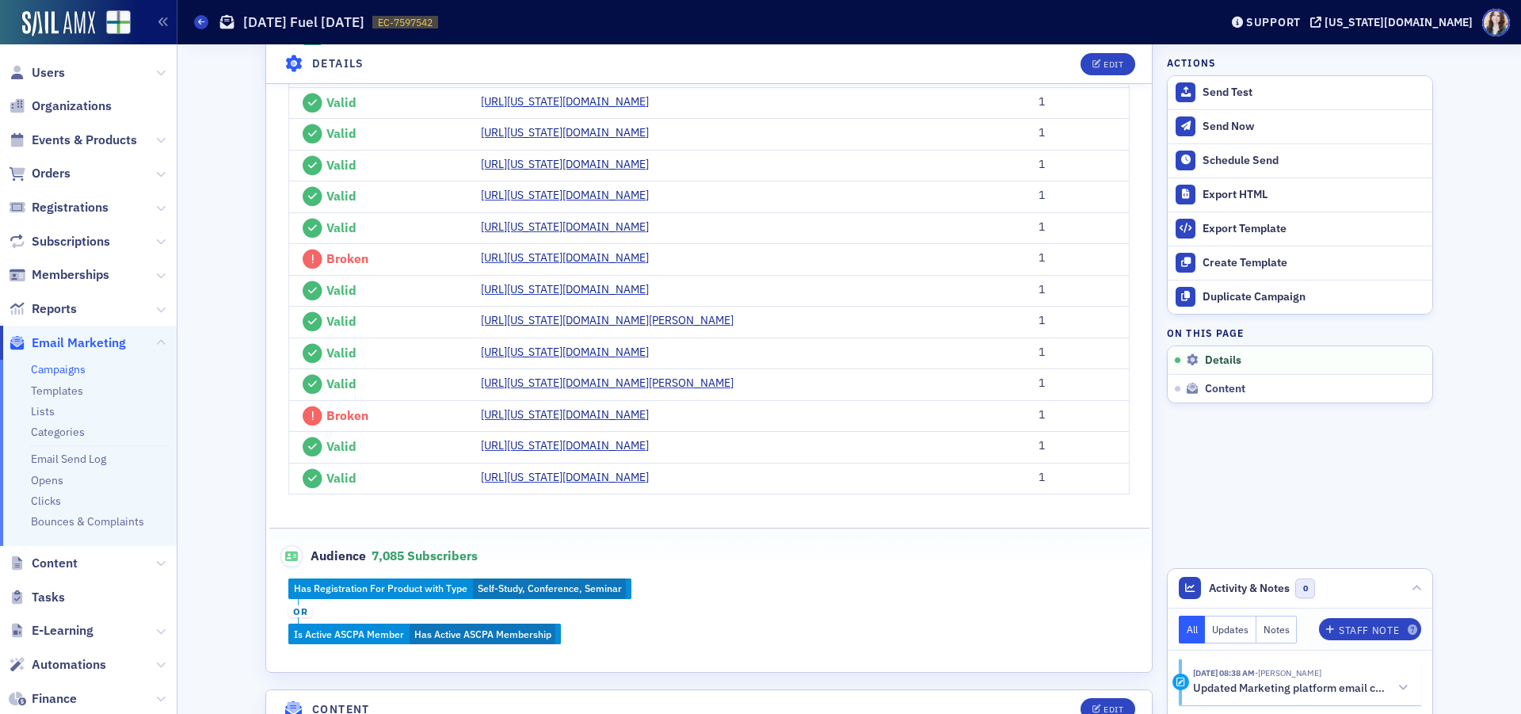
scroll to position [963, 0]
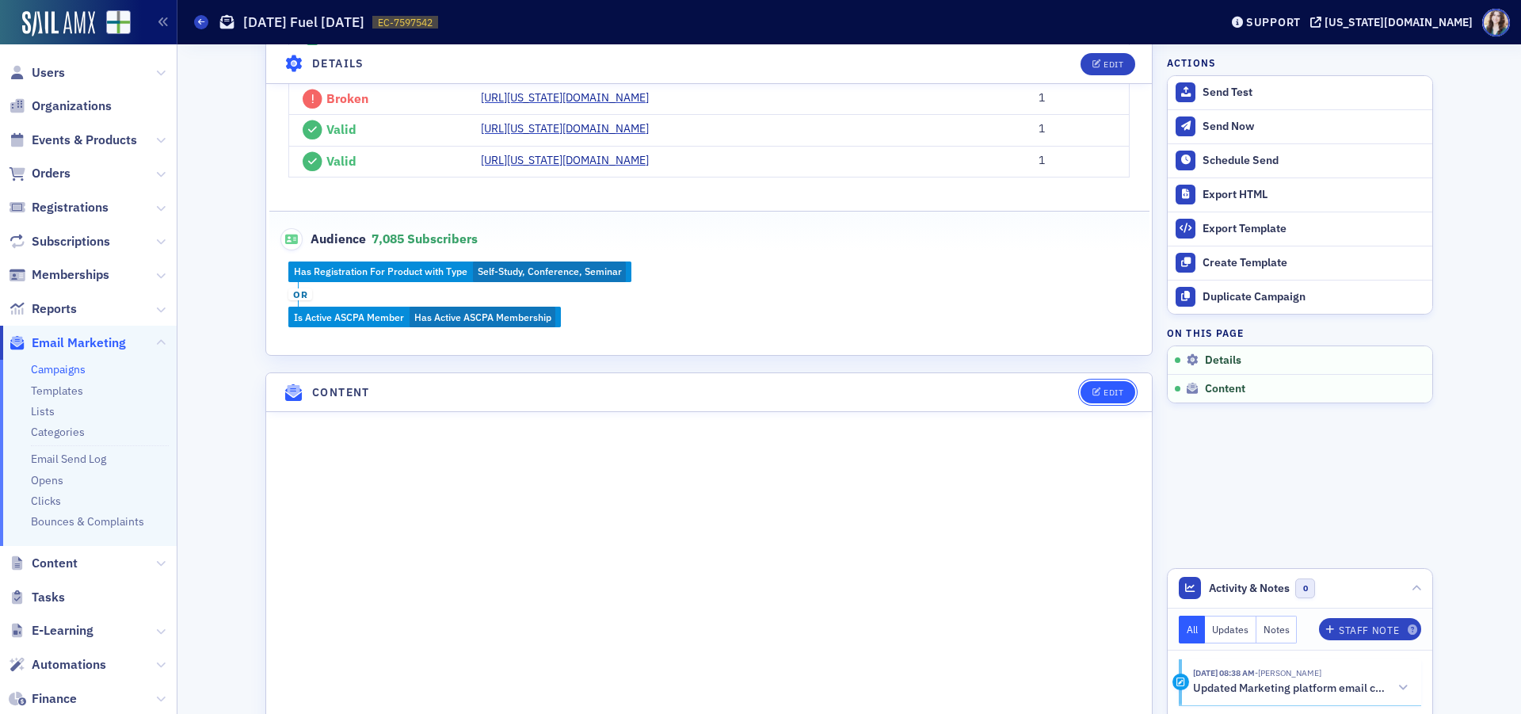
click at [1121, 403] on button "Edit" at bounding box center [1108, 392] width 55 height 22
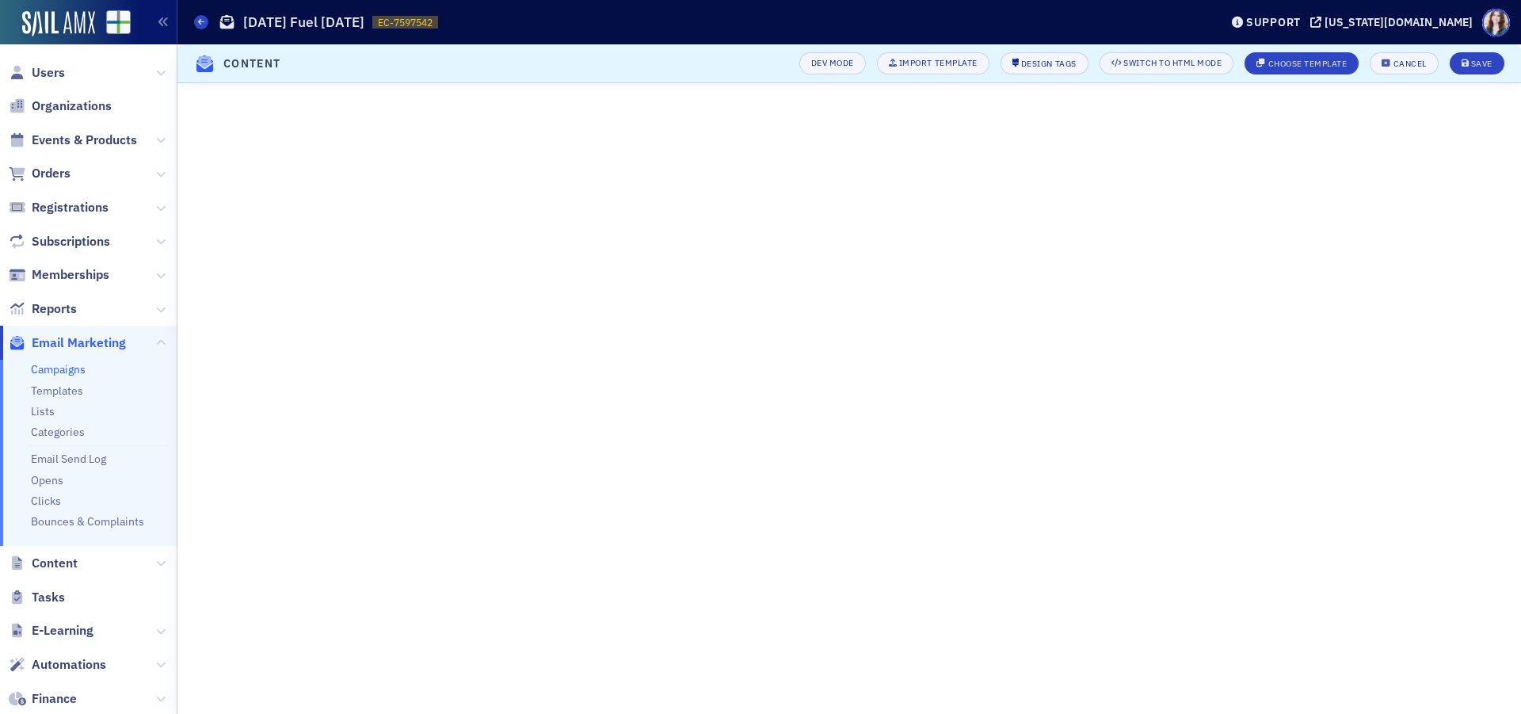
scroll to position [715, 0]
click at [1483, 59] on div "Save" at bounding box center [1481, 63] width 21 height 9
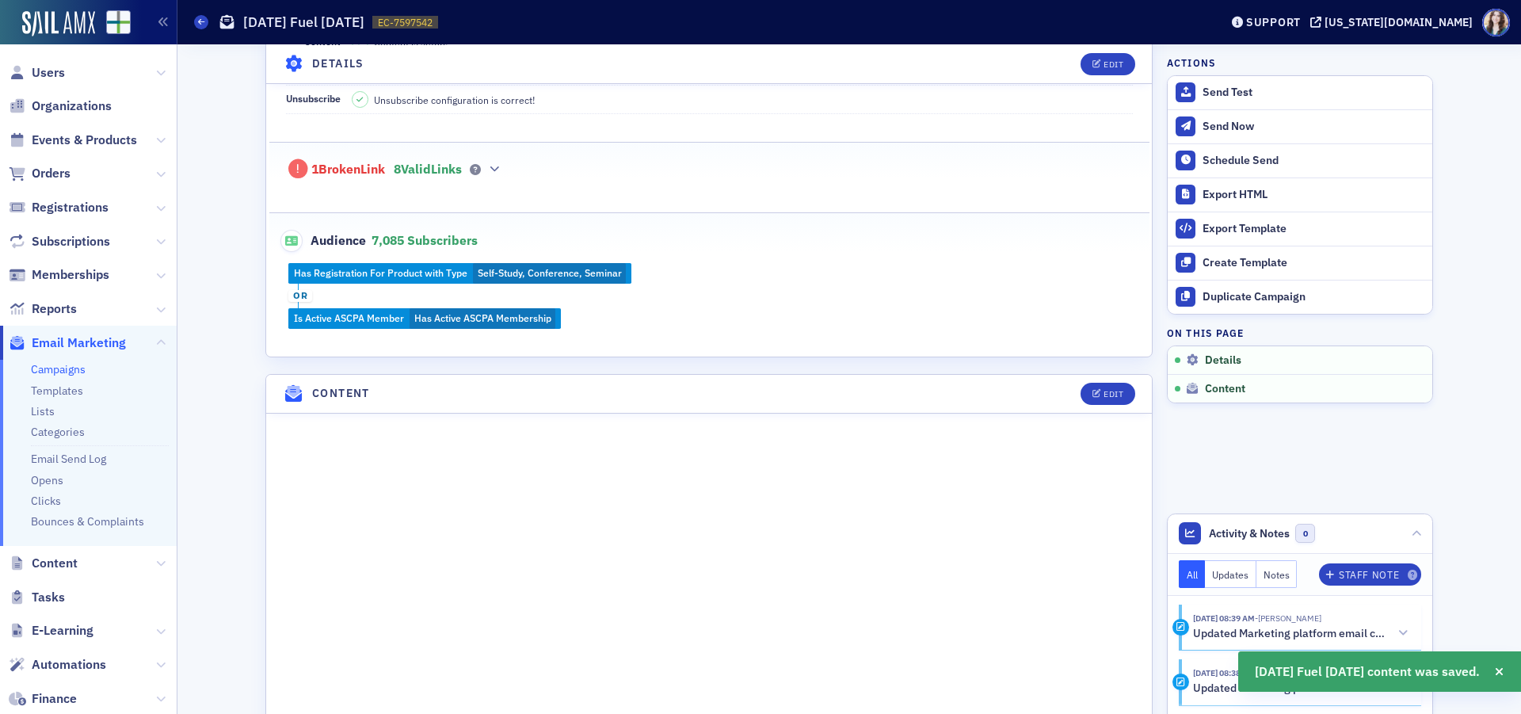
scroll to position [161, 0]
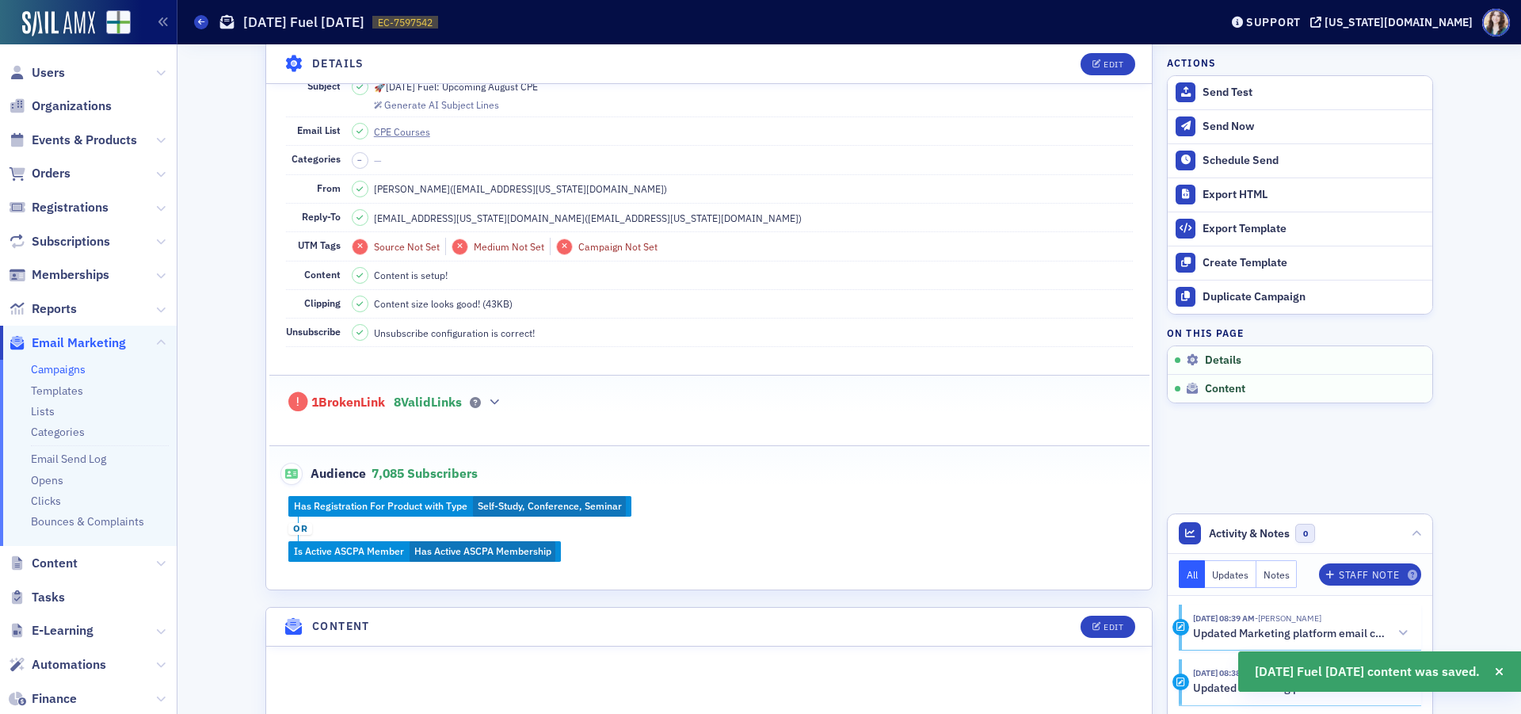
click at [478, 395] on div "1 Broken Link 8 Valid Links" at bounding box center [709, 394] width 847 height 36
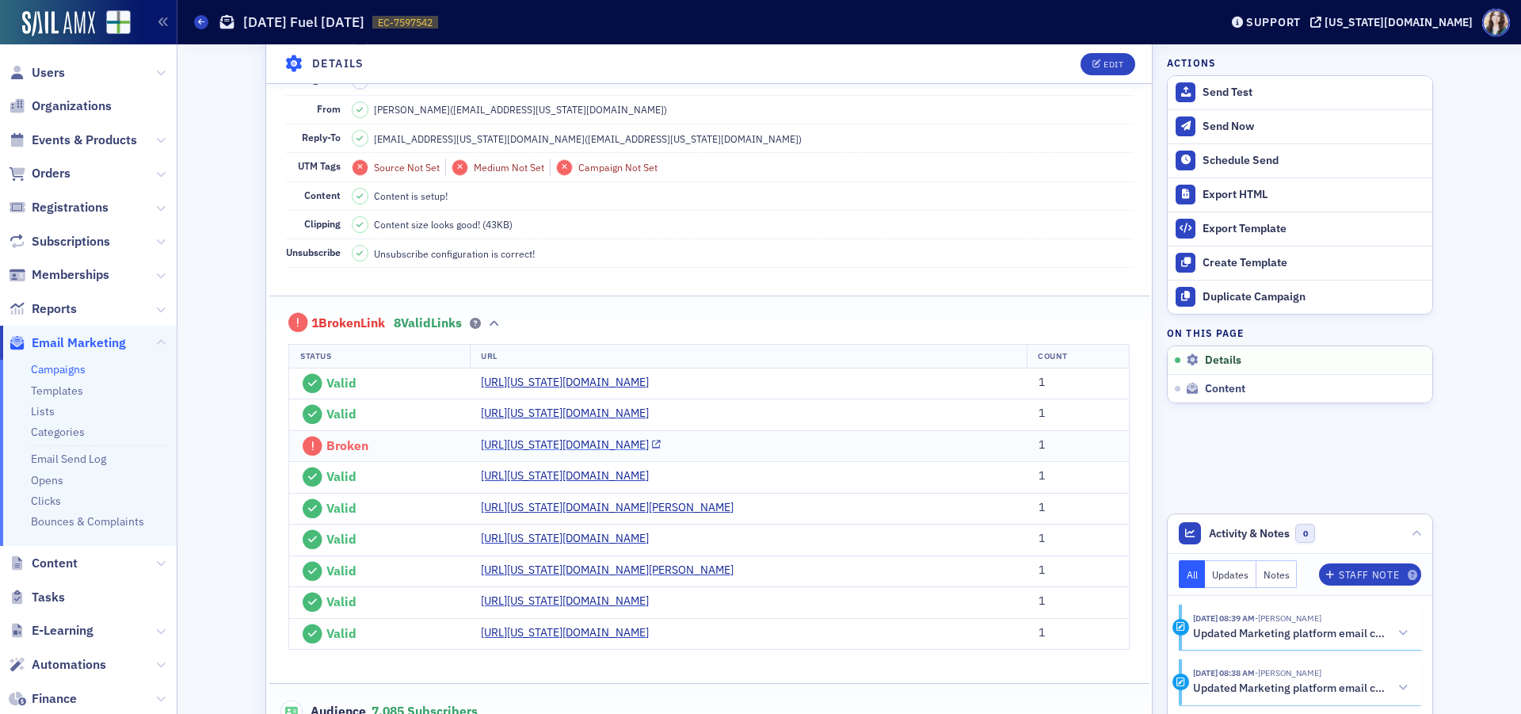
scroll to position [398, 0]
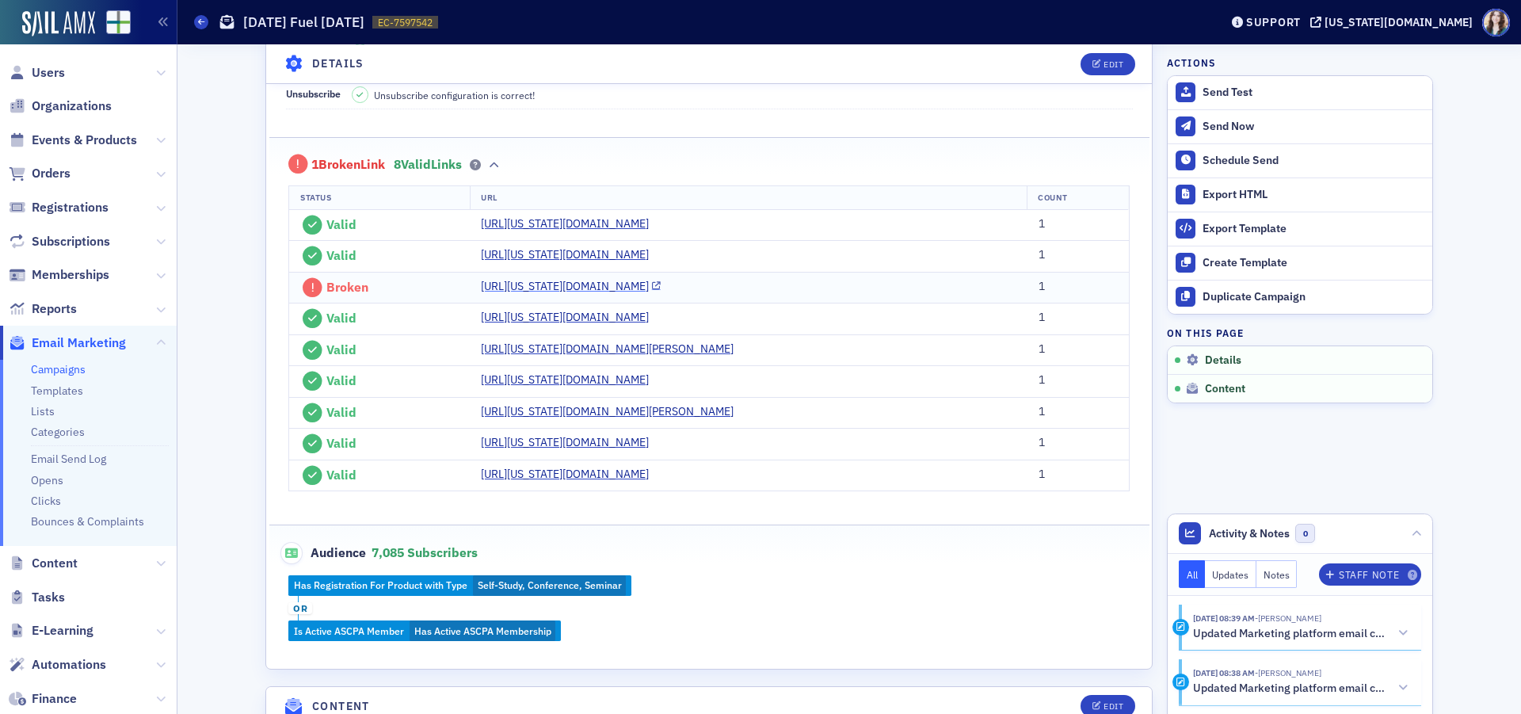
click at [500, 295] on link "https://alabama.cpa/catalog/events/7148661-lessee-implementation-issues-for-ope…" at bounding box center [571, 286] width 180 height 17
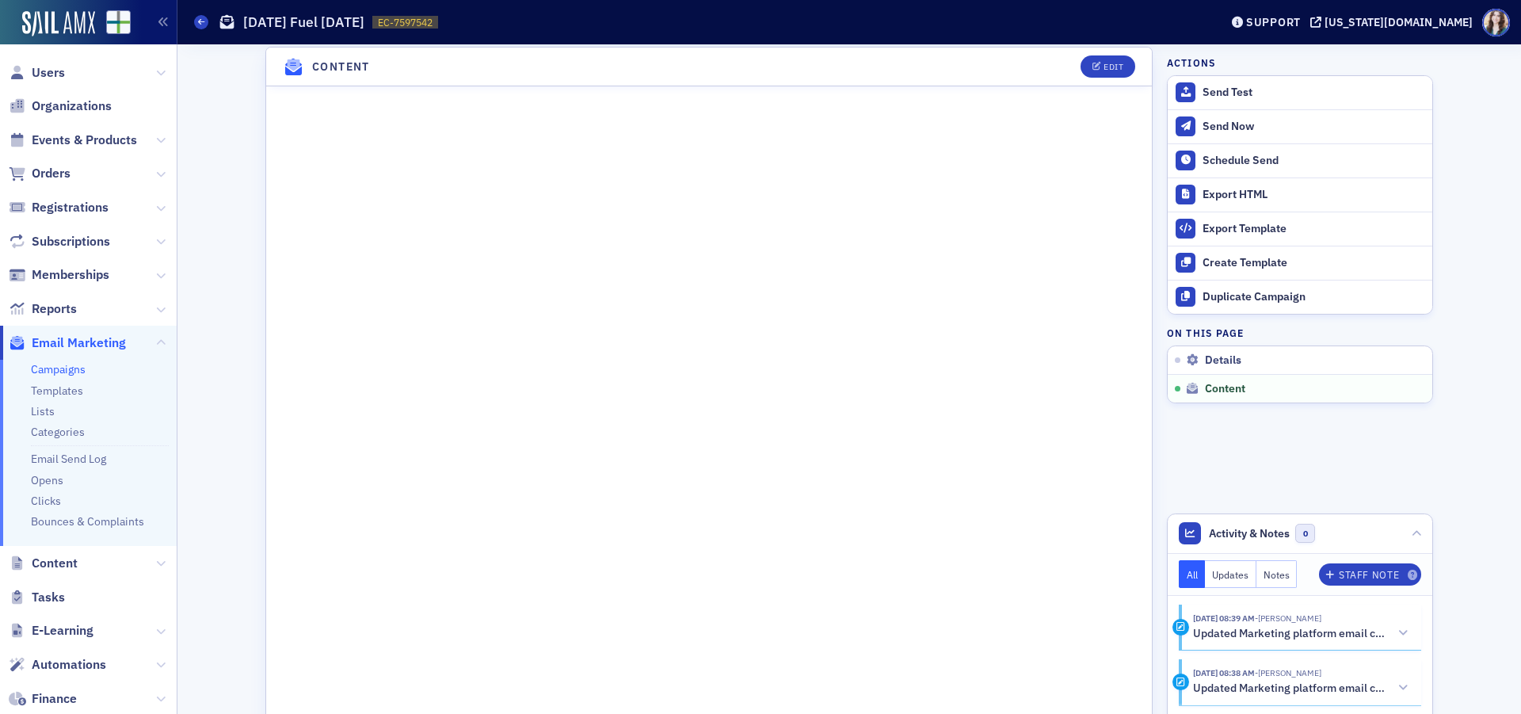
scroll to position [1191, 0]
click at [1113, 70] on button "Edit" at bounding box center [1108, 63] width 55 height 22
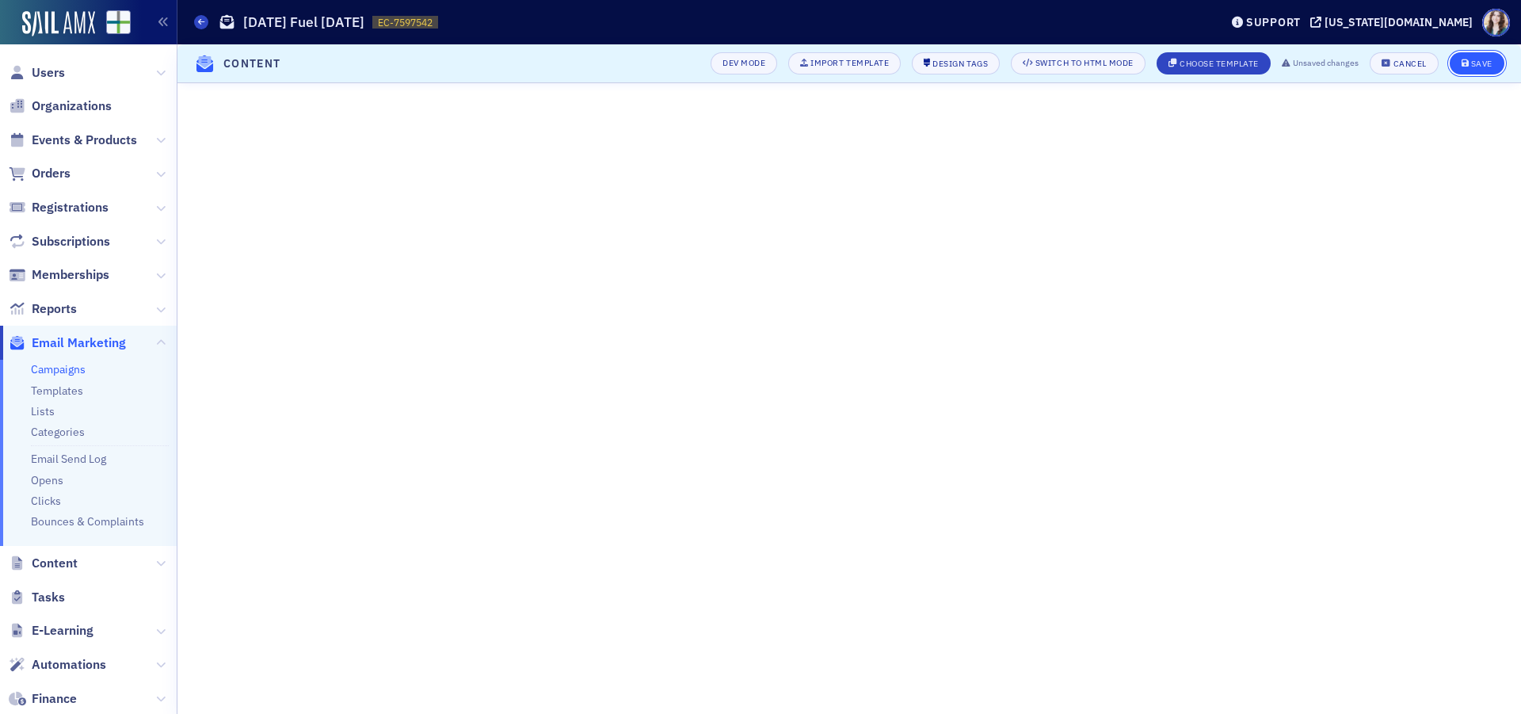
click at [1466, 58] on button "Save" at bounding box center [1477, 63] width 55 height 22
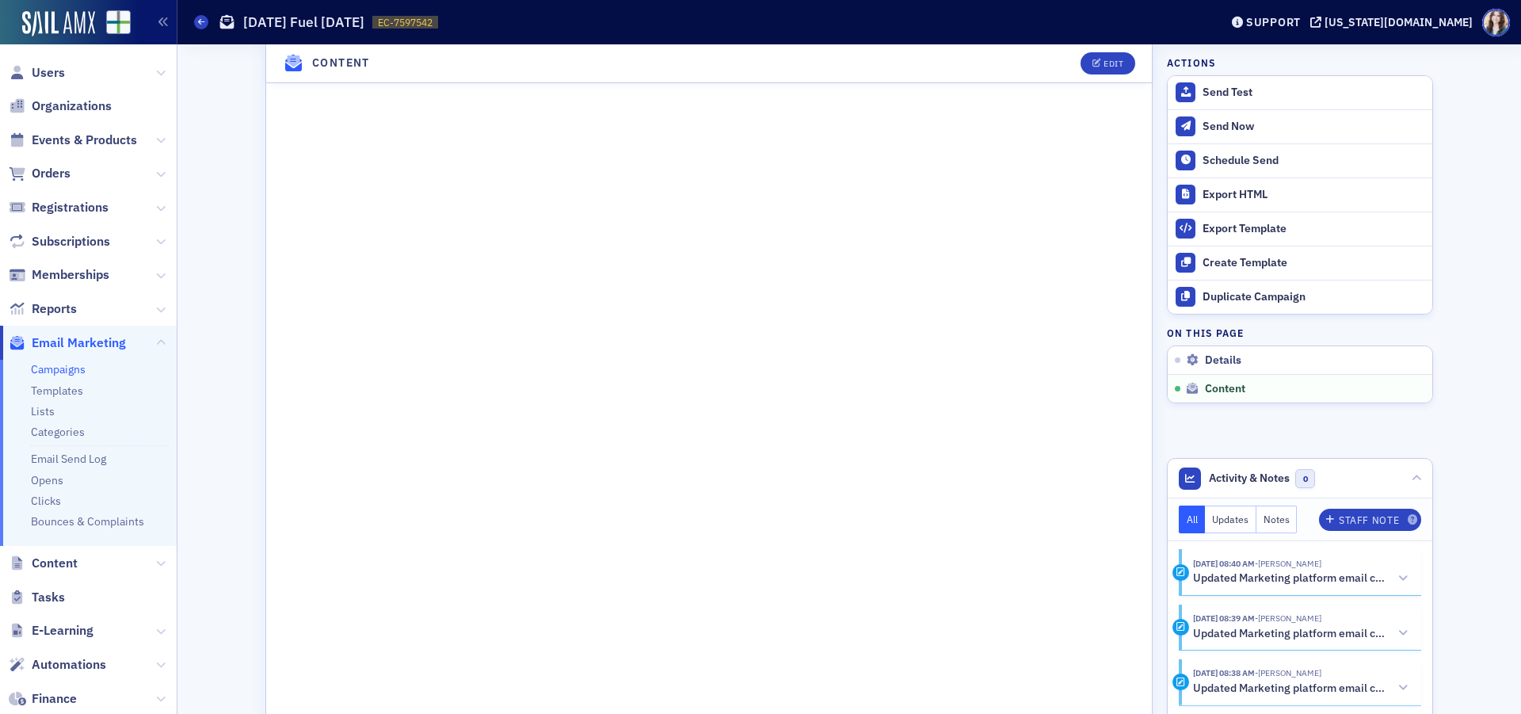
scroll to position [768, 0]
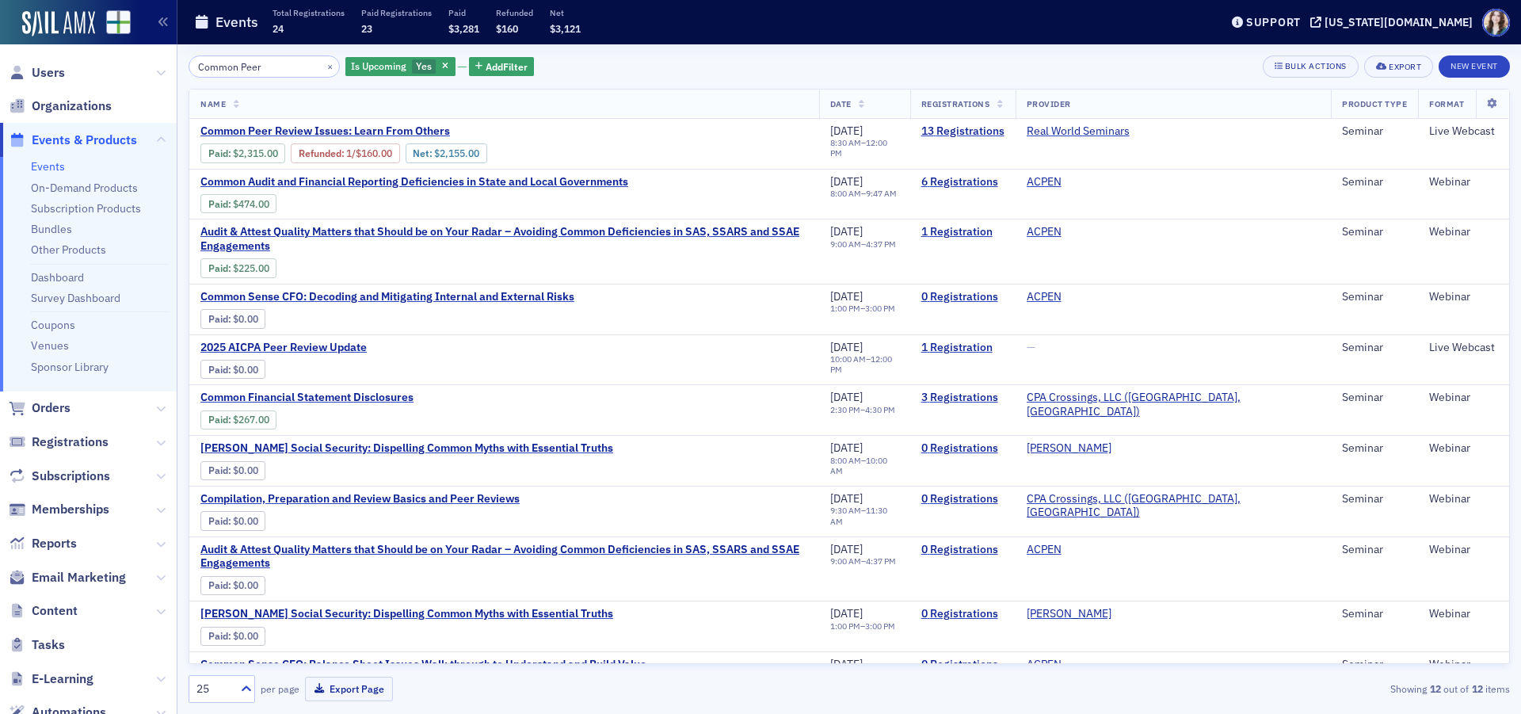
type input "Common Peer"
click at [643, 69] on div "Common Peer × Is Upcoming Yes Add Filter Bulk Actions Export New Event" at bounding box center [849, 66] width 1321 height 22
click at [323, 70] on button "×" at bounding box center [330, 66] width 14 height 14
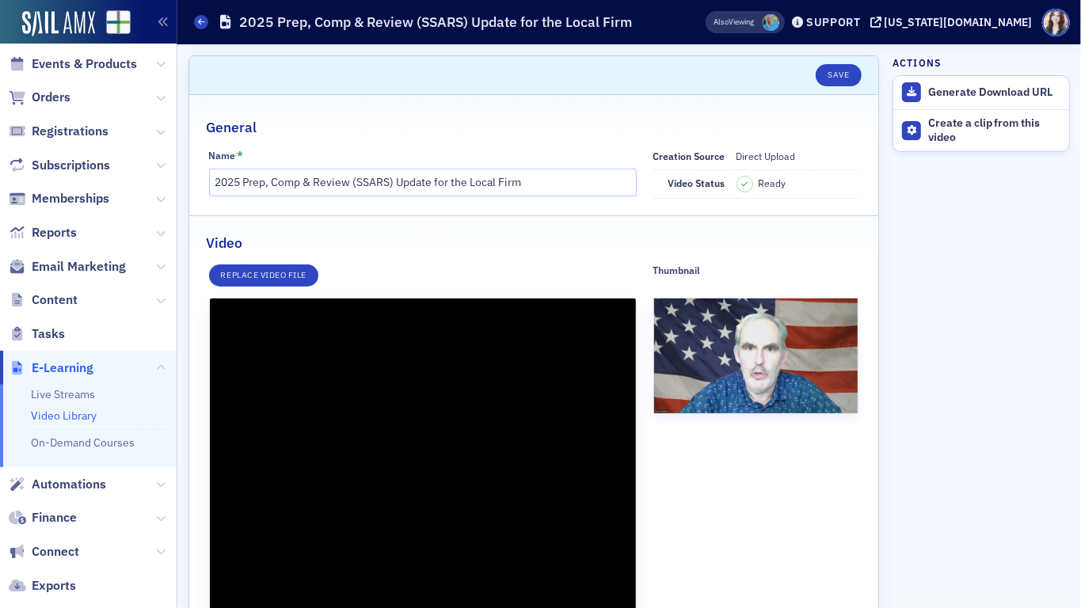
scroll to position [238, 0]
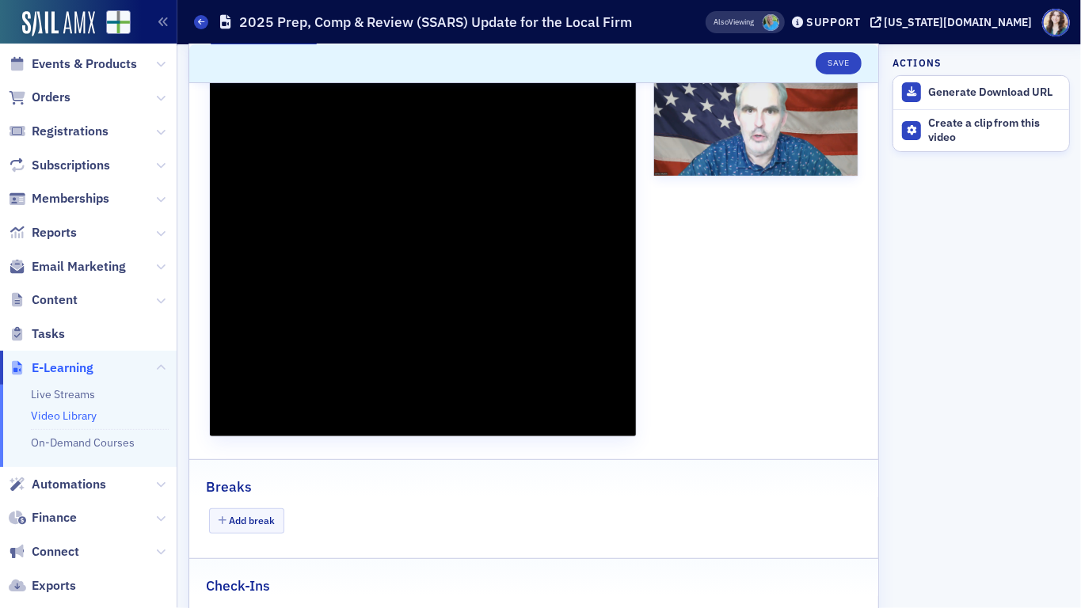
type input "2941.79271799995"
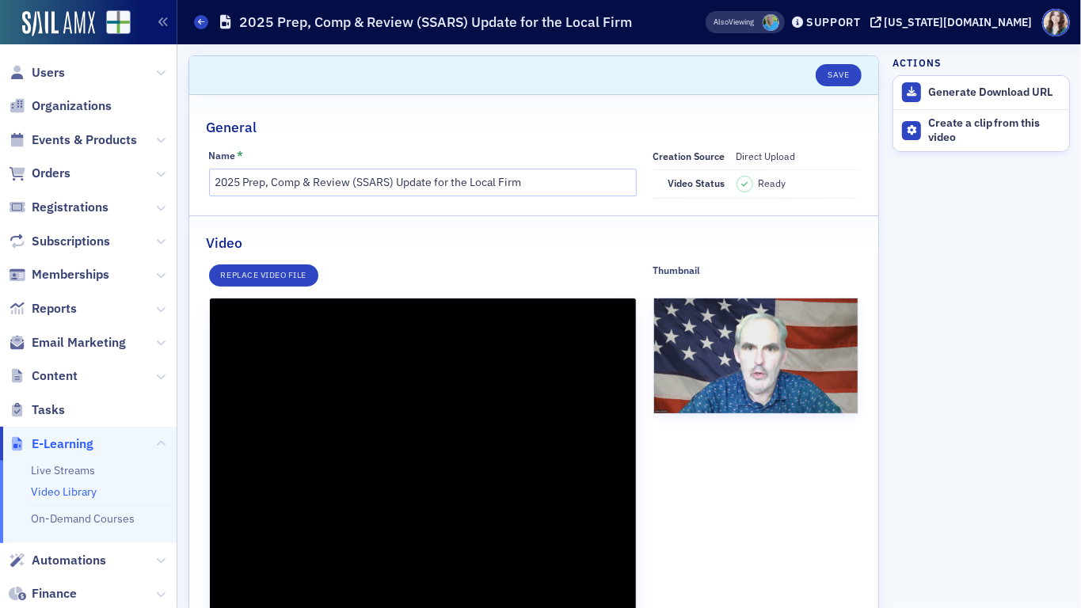
scroll to position [238, 0]
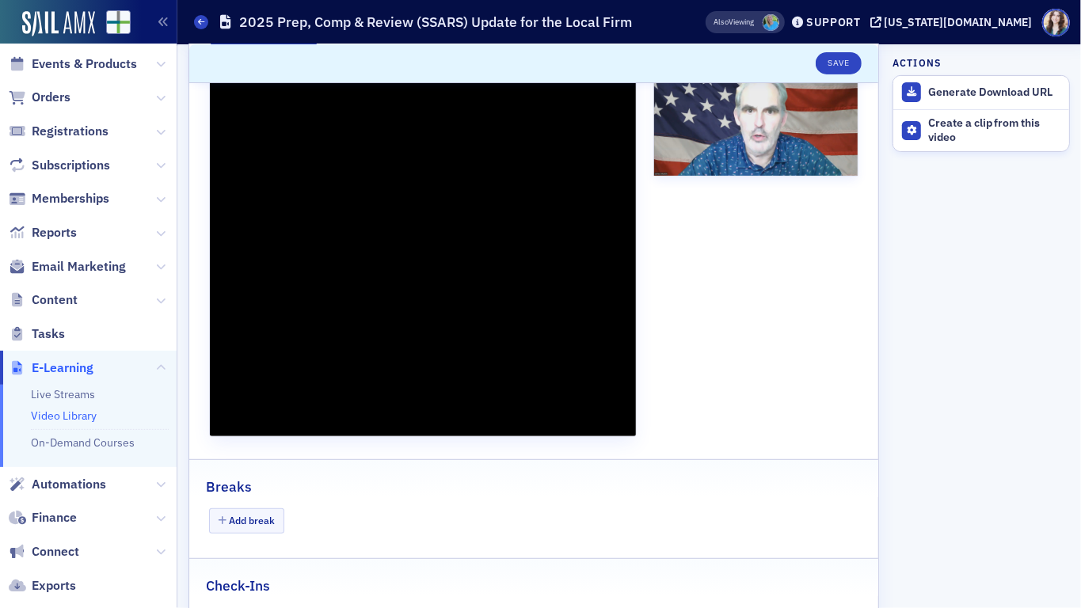
type input "4537.05510199986"
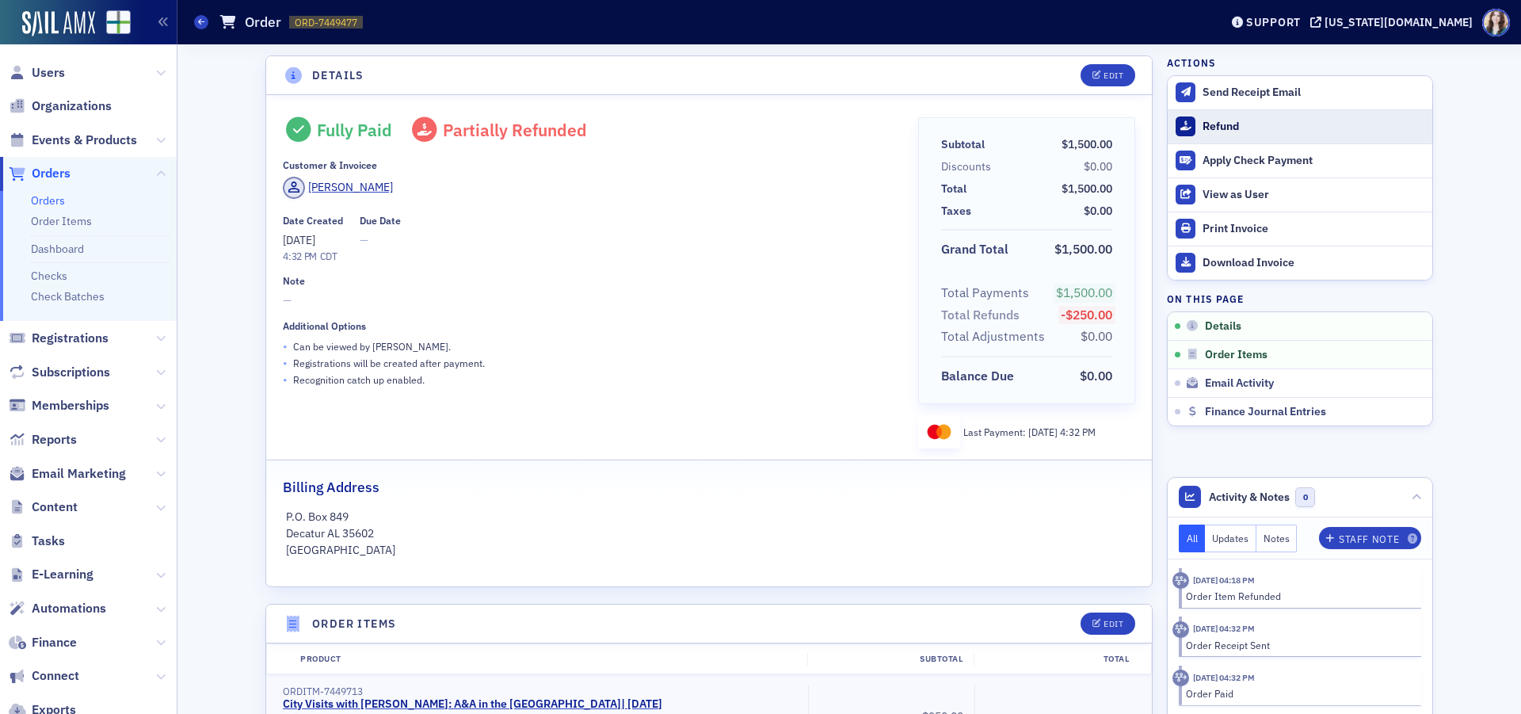
click at [1203, 131] on div "Refund" at bounding box center [1314, 127] width 222 height 14
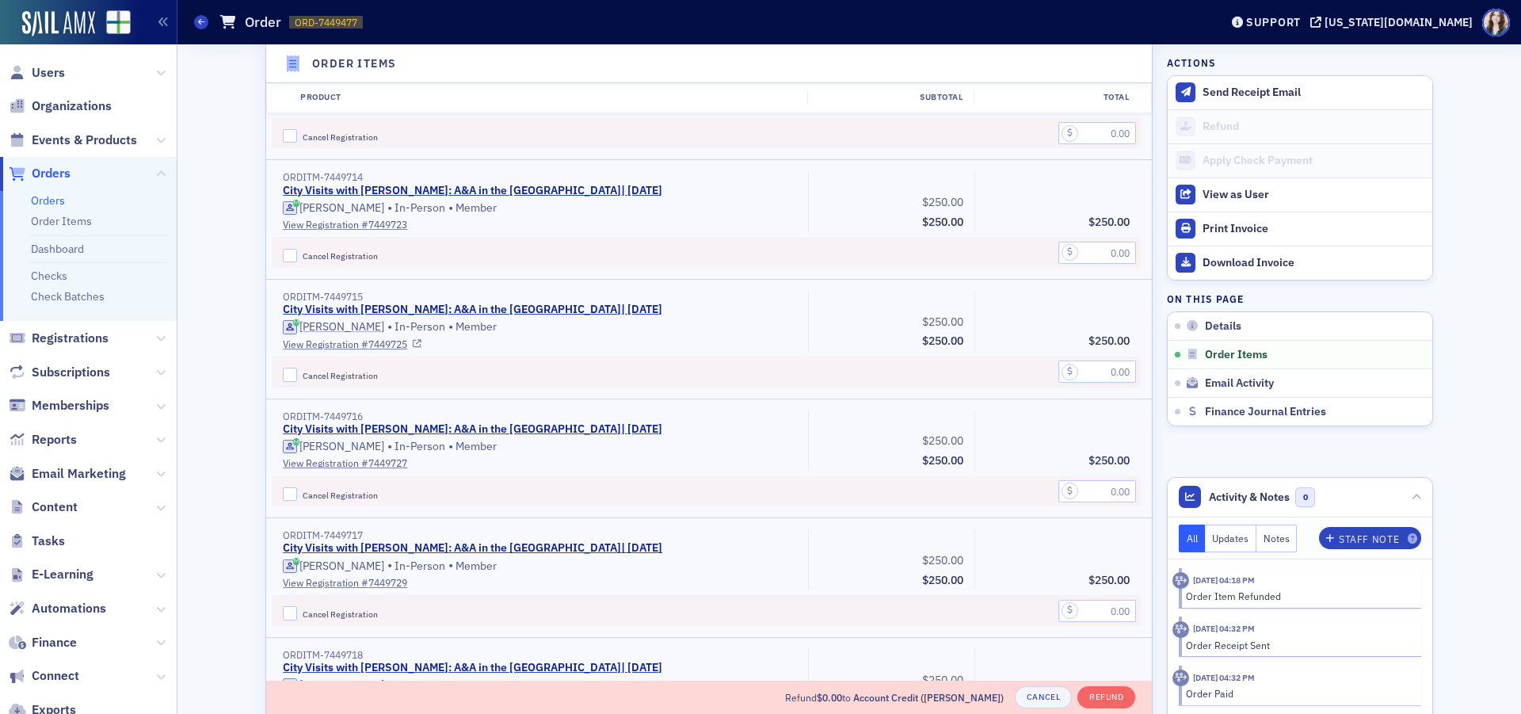
scroll to position [868, 0]
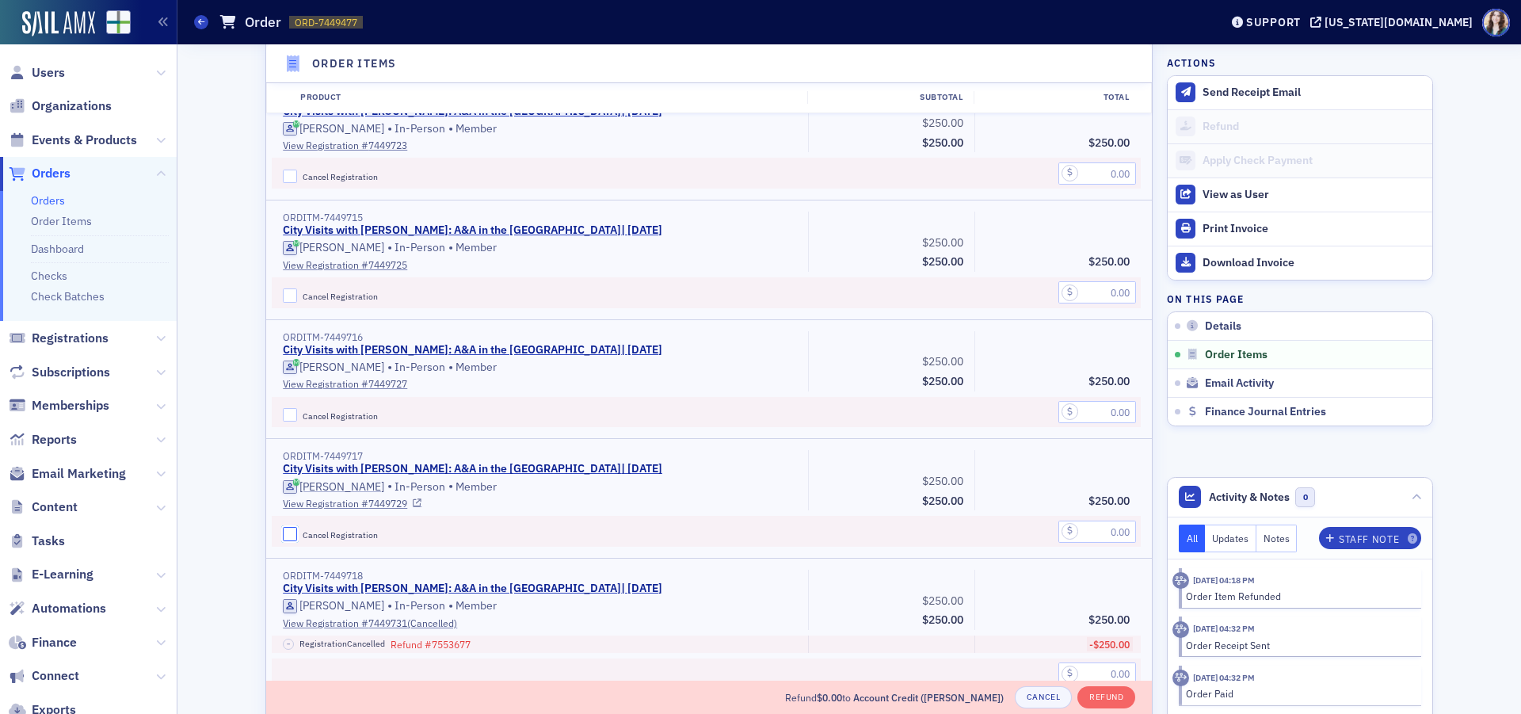
click at [285, 531] on input "Cancel Registration" at bounding box center [290, 534] width 14 height 14
checkbox input "true"
click at [1082, 530] on input "text" at bounding box center [1097, 531] width 78 height 22
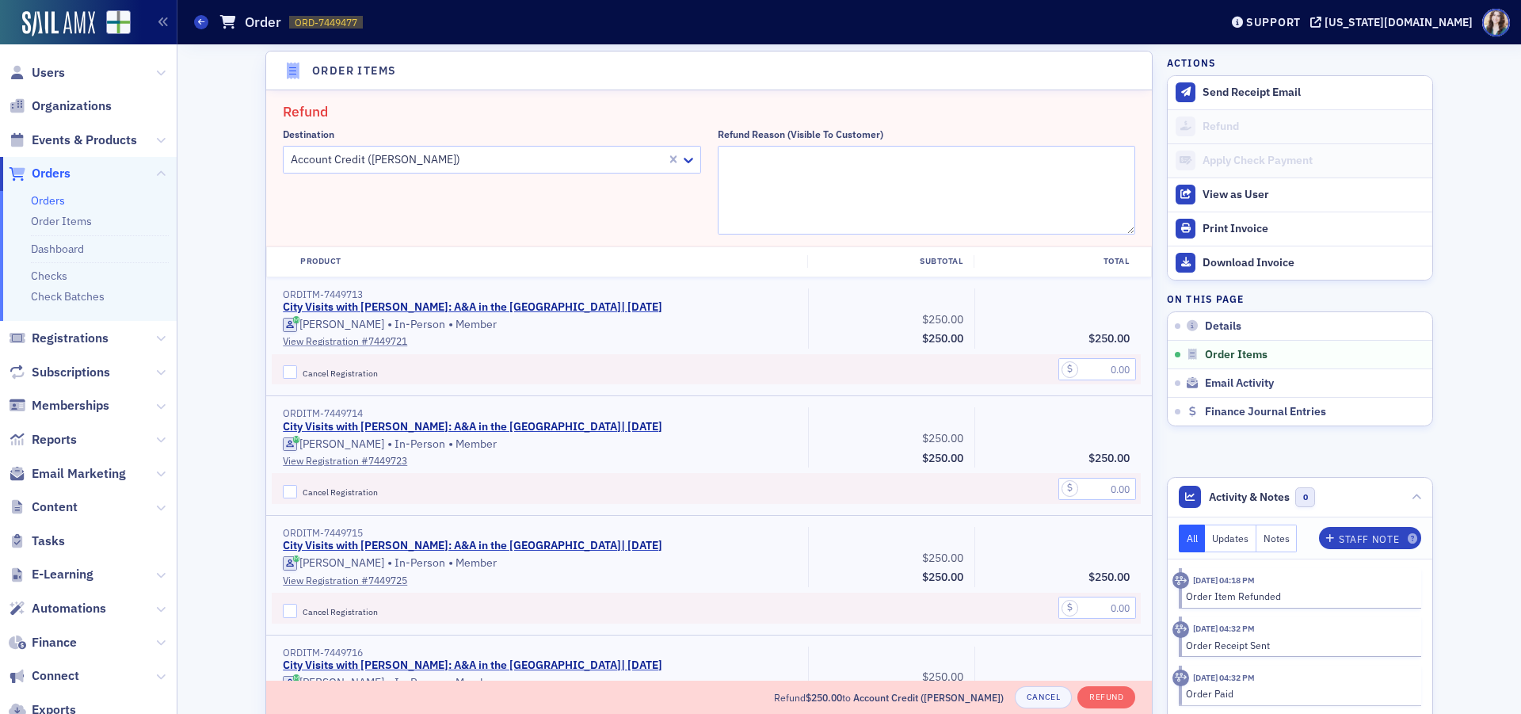
scroll to position [551, 0]
type input "250.00"
click at [844, 170] on textarea "Refund Reason (Visible to Customer)" at bounding box center [927, 191] width 418 height 89
type textarea "Transferring to Huntsville City Visits"
click at [873, 103] on h2 "Refund" at bounding box center [709, 113] width 852 height 21
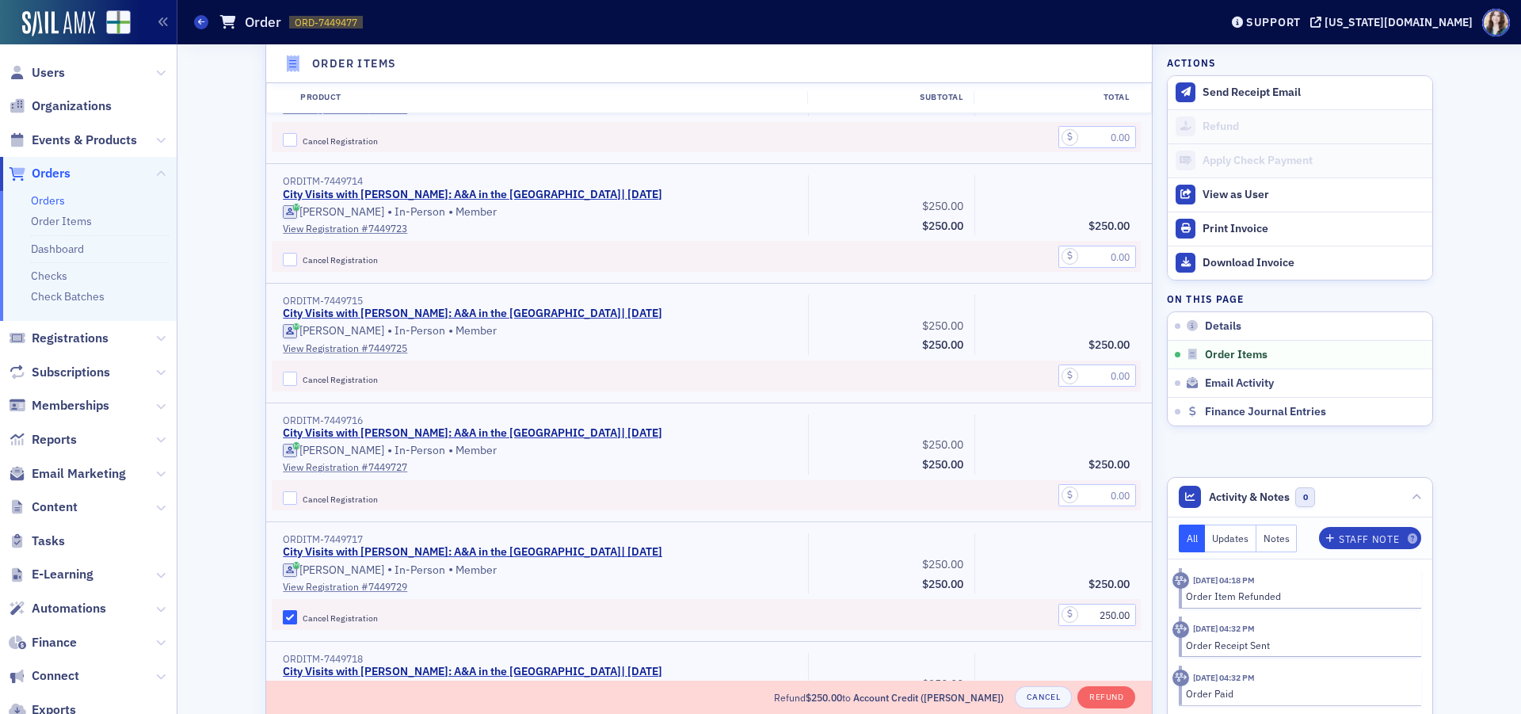
scroll to position [947, 0]
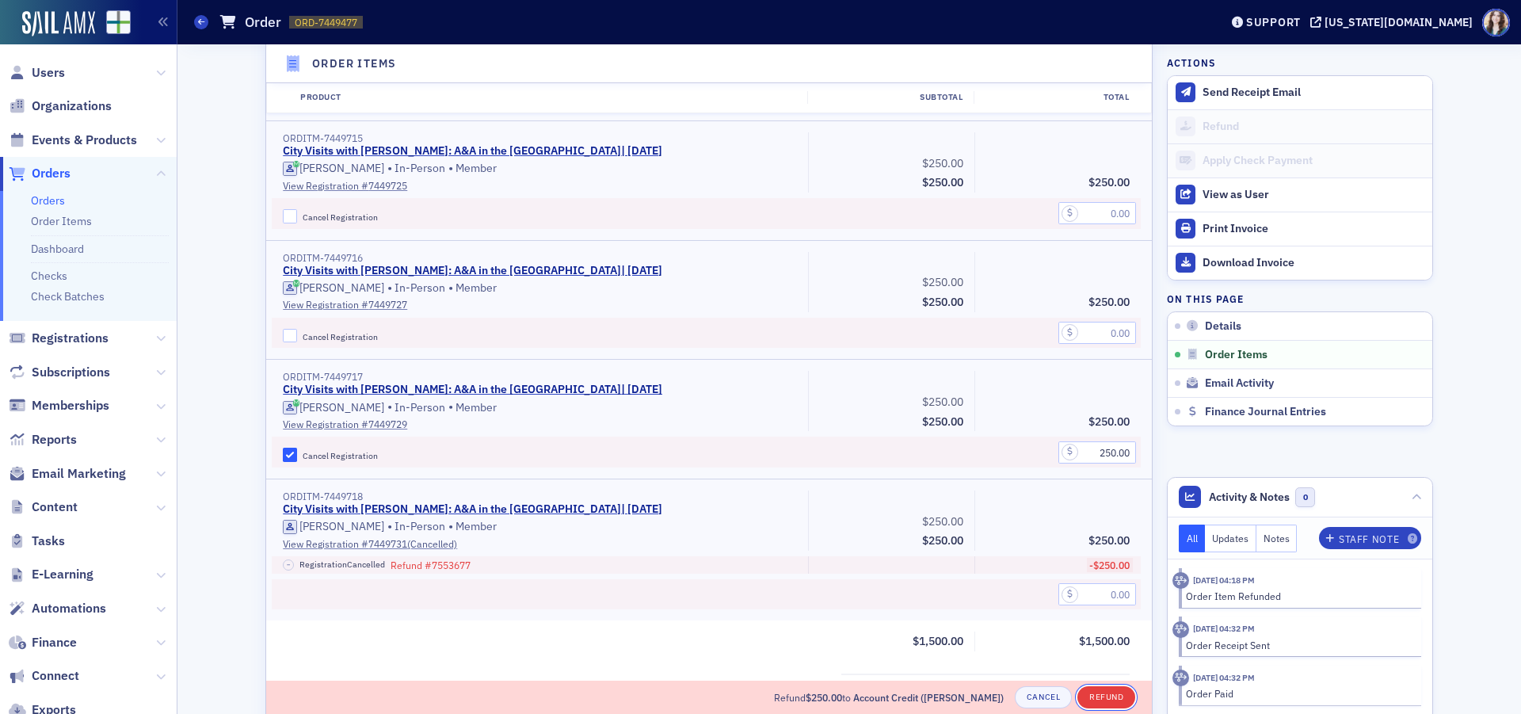
click at [1115, 700] on button "Refund" at bounding box center [1106, 697] width 58 height 22
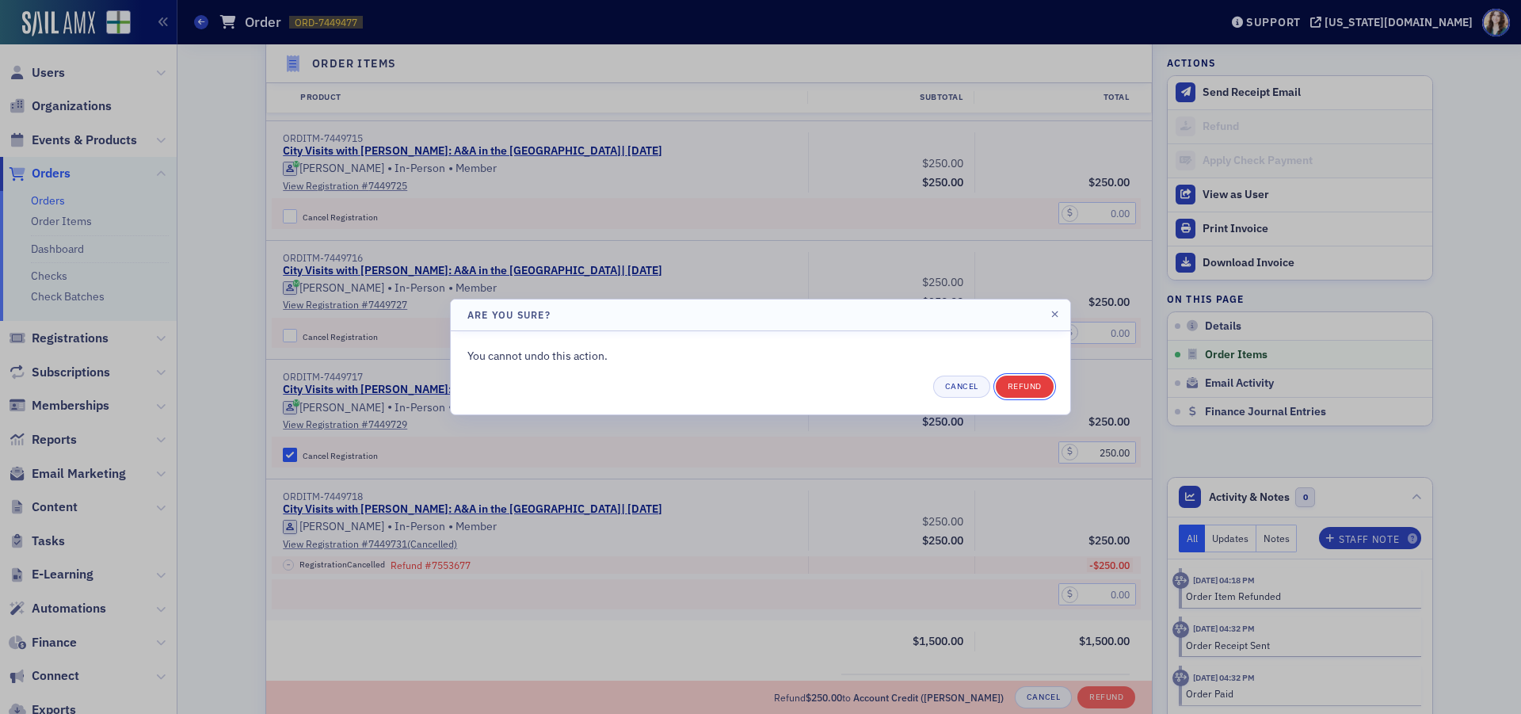
click at [1038, 392] on button "Refund" at bounding box center [1025, 387] width 58 height 22
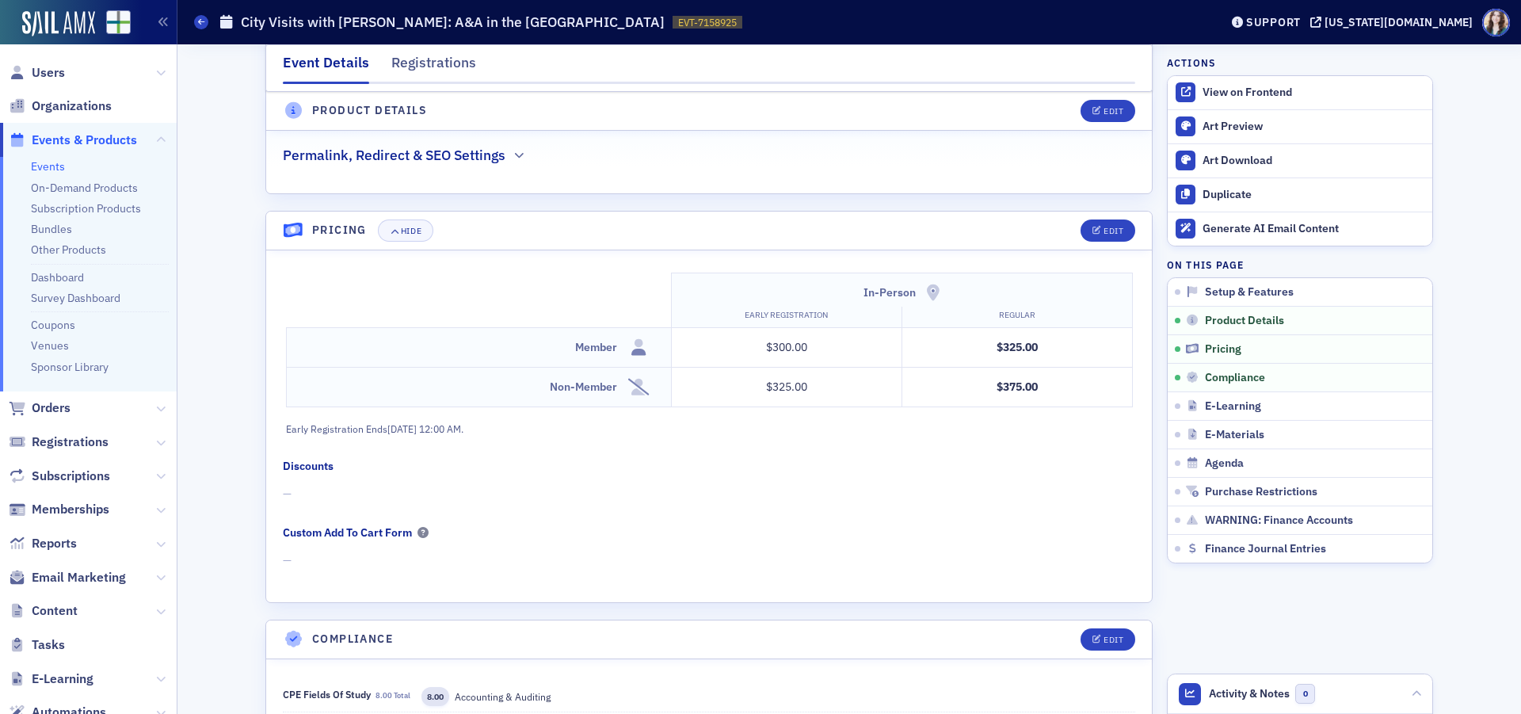
scroll to position [1268, 0]
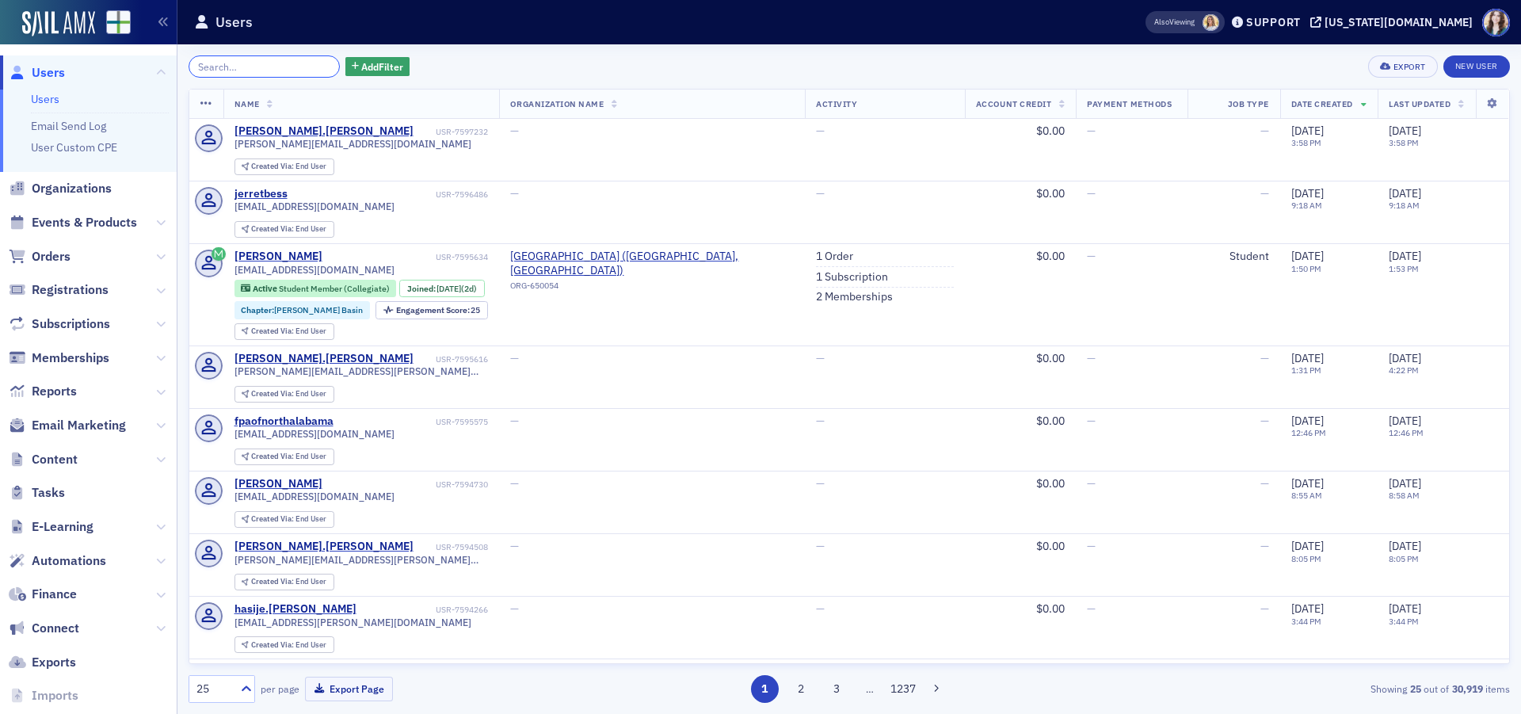
click at [247, 63] on input "search" at bounding box center [264, 66] width 151 height 22
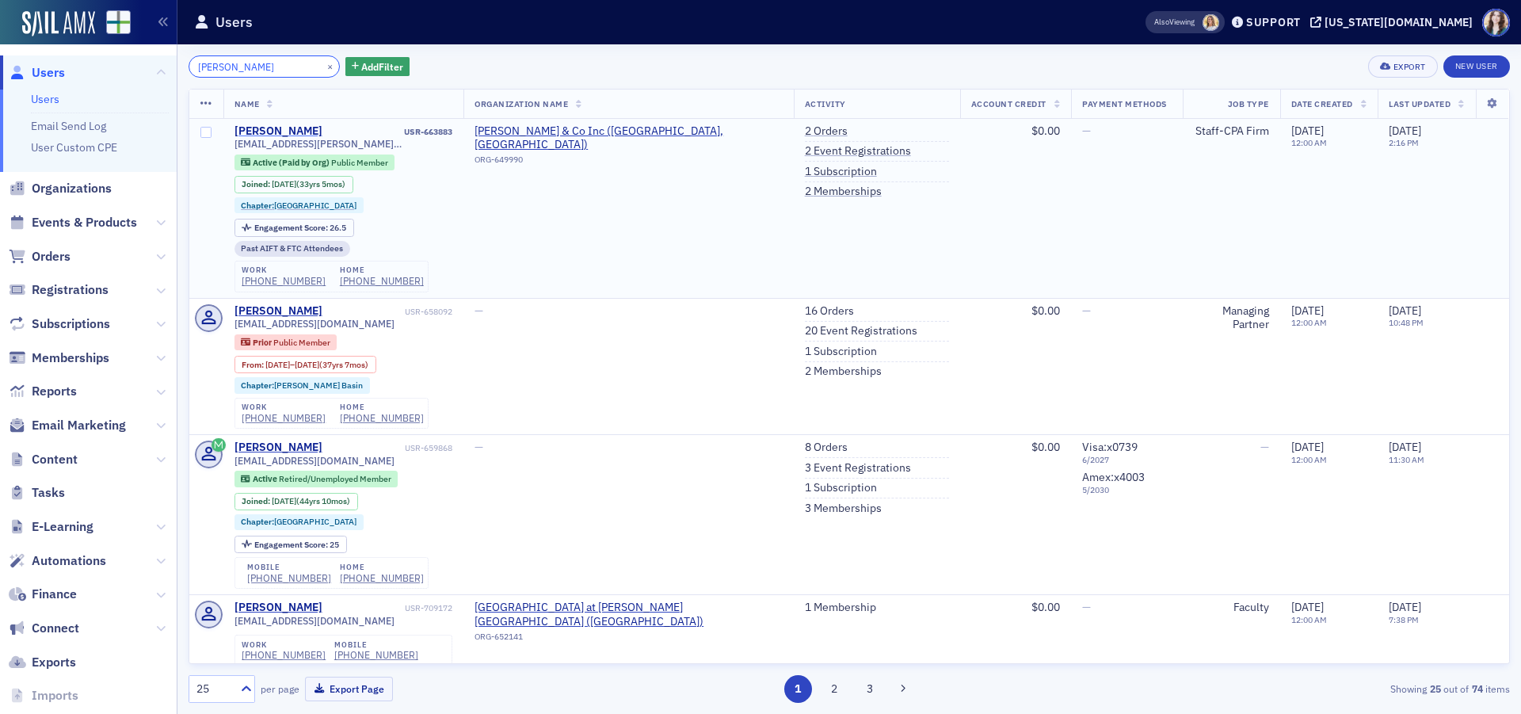
type input "Maria Cecil"
click at [278, 128] on div "Maria Cecil" at bounding box center [278, 131] width 88 height 14
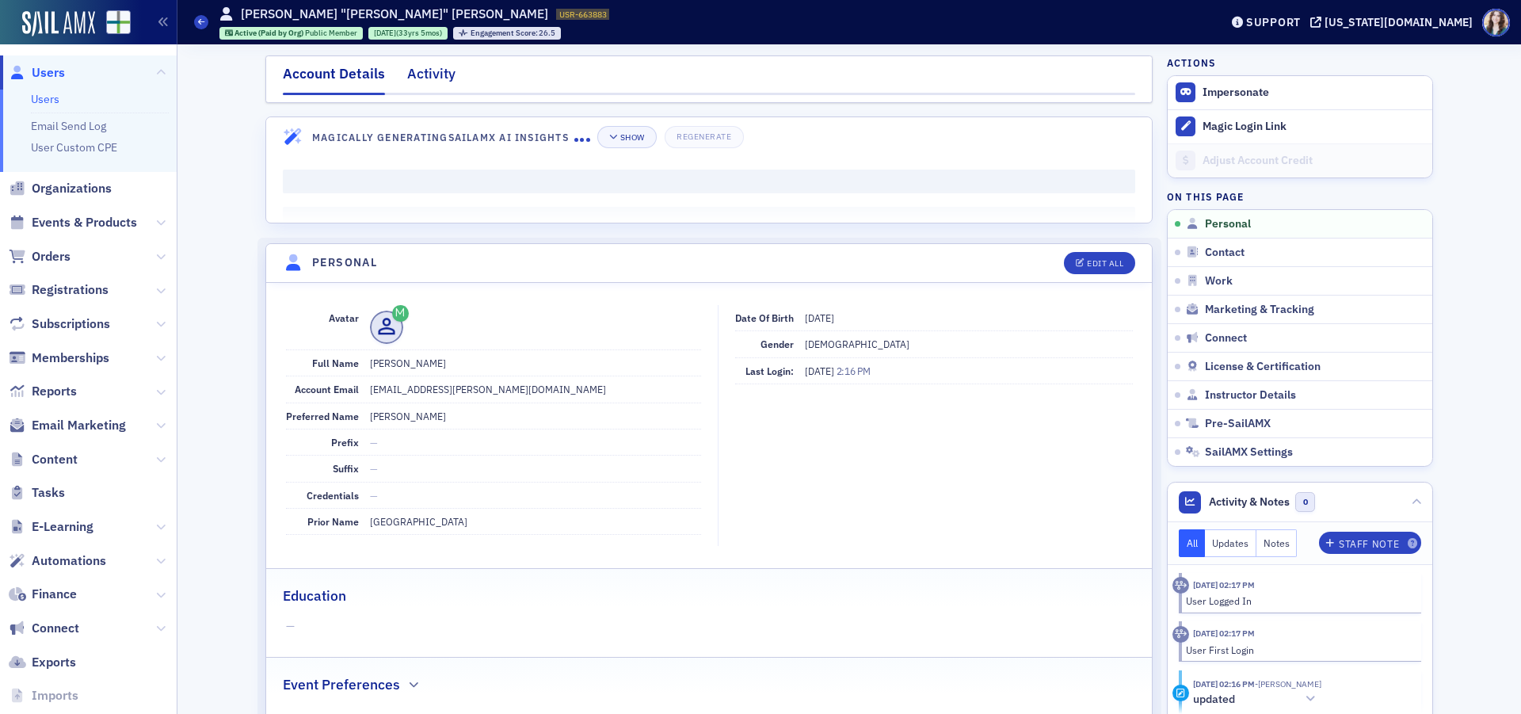
click at [433, 71] on div "Activity" at bounding box center [431, 77] width 48 height 29
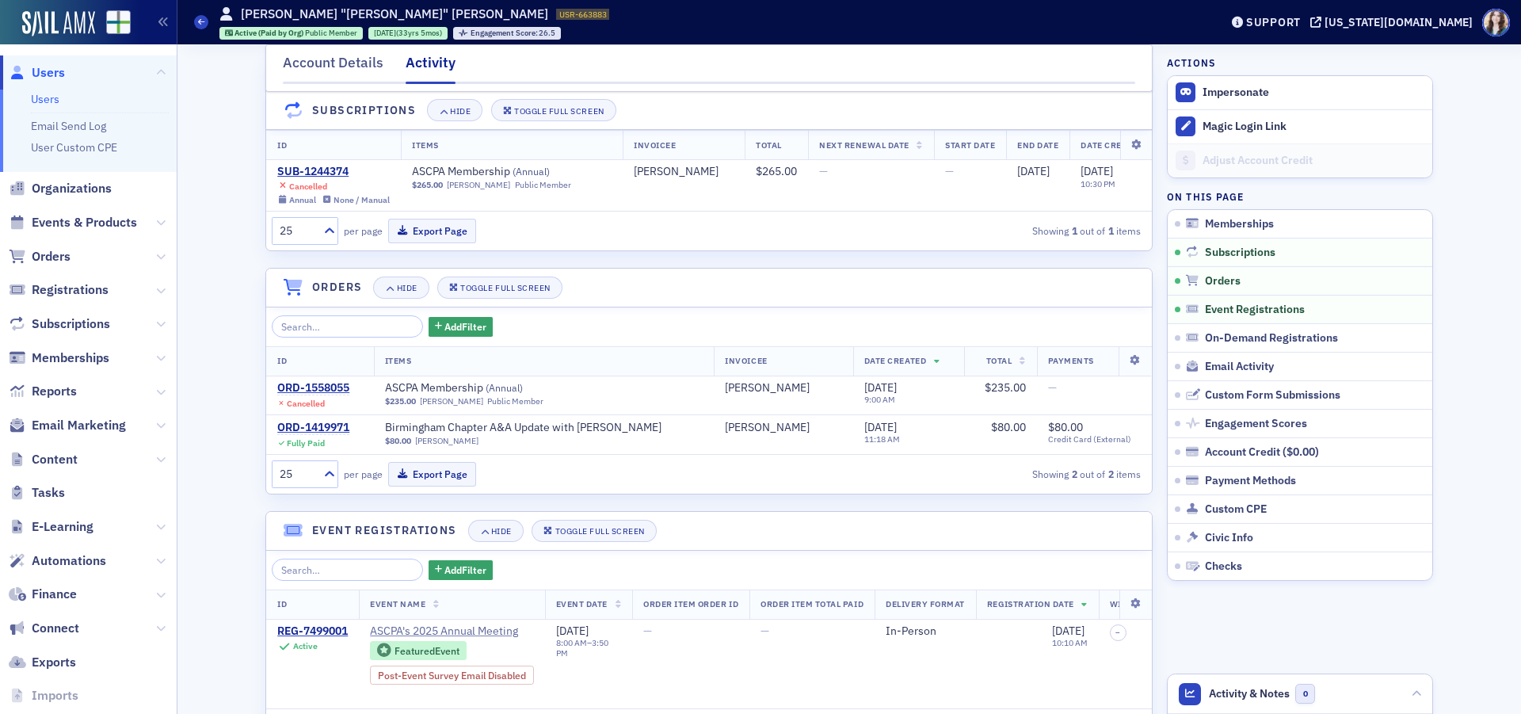
scroll to position [317, 0]
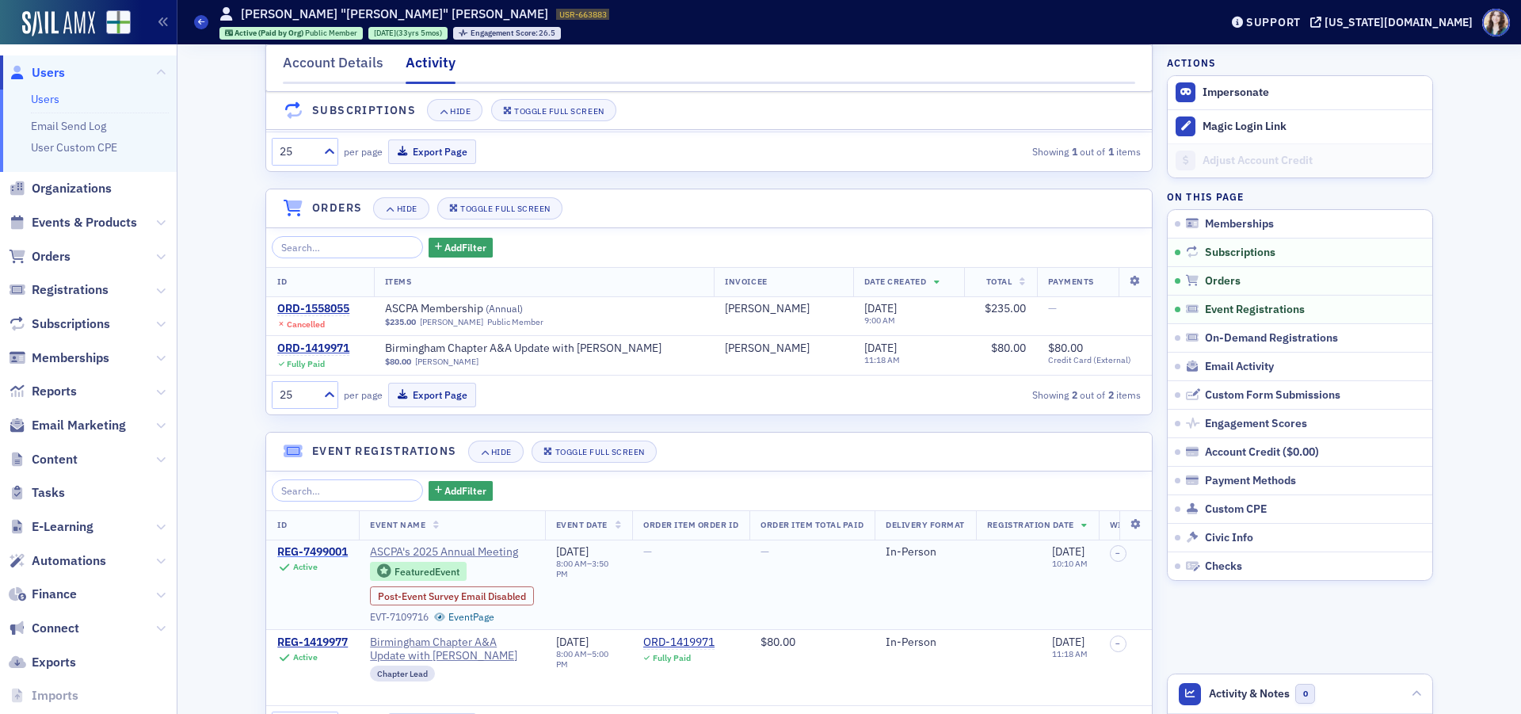
click at [292, 559] on div "REG-7499001" at bounding box center [312, 552] width 71 height 14
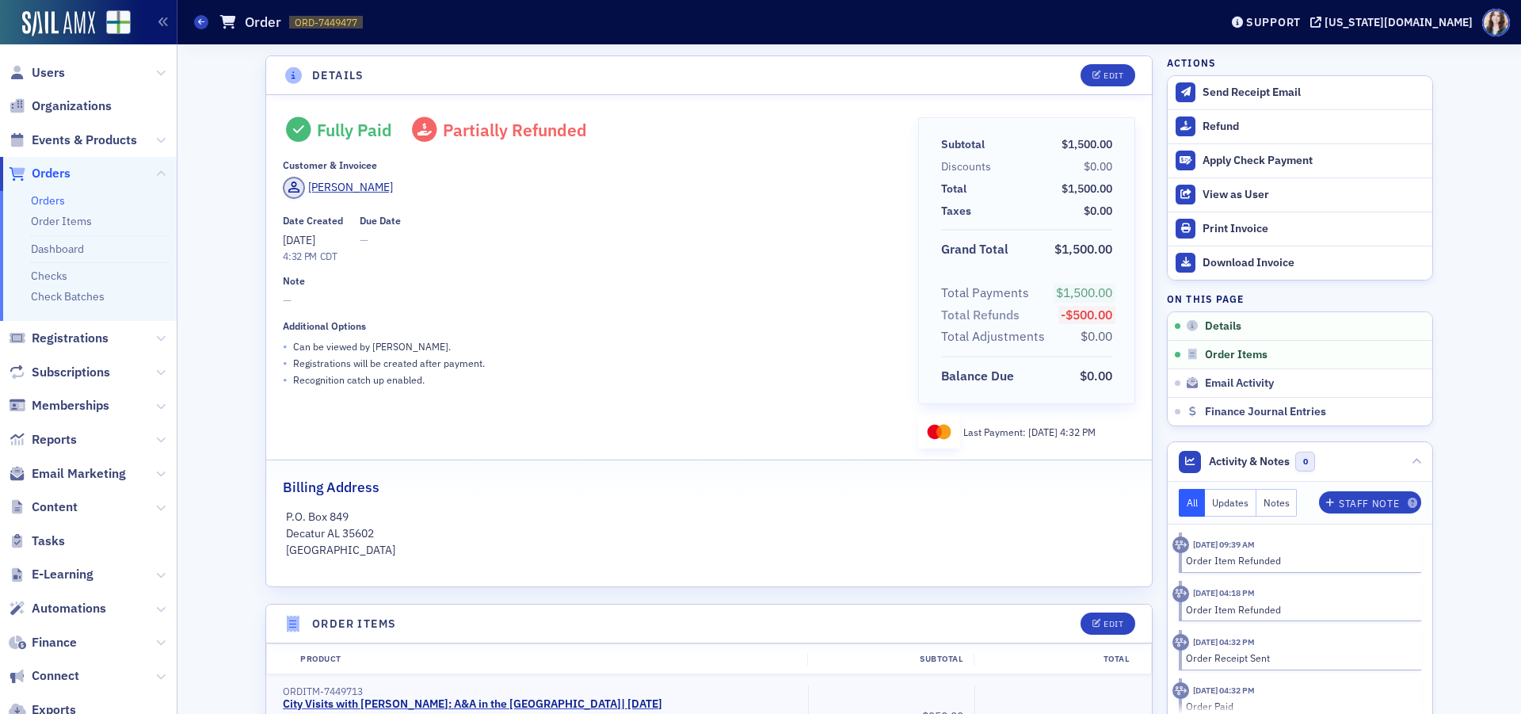
scroll to position [713, 0]
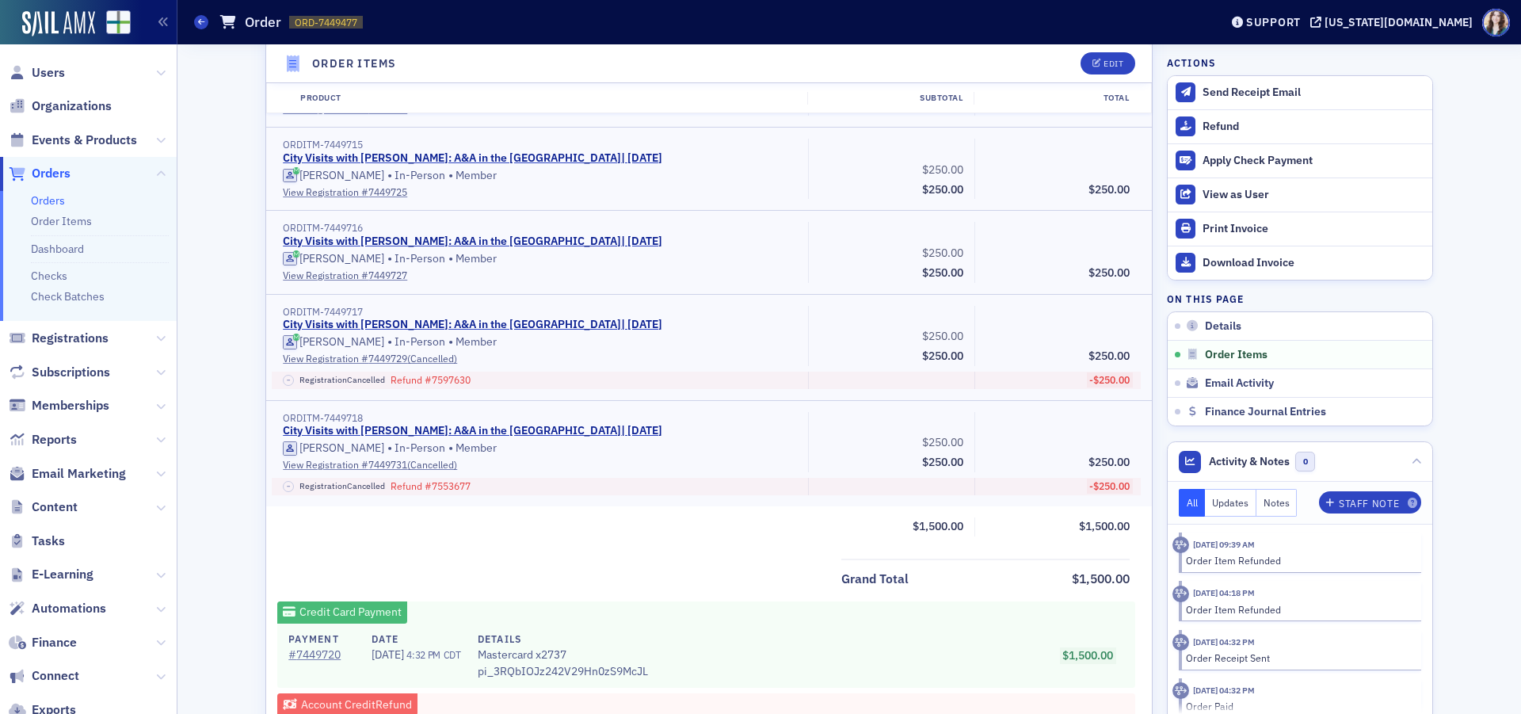
click at [55, 171] on span "Orders" at bounding box center [51, 173] width 39 height 17
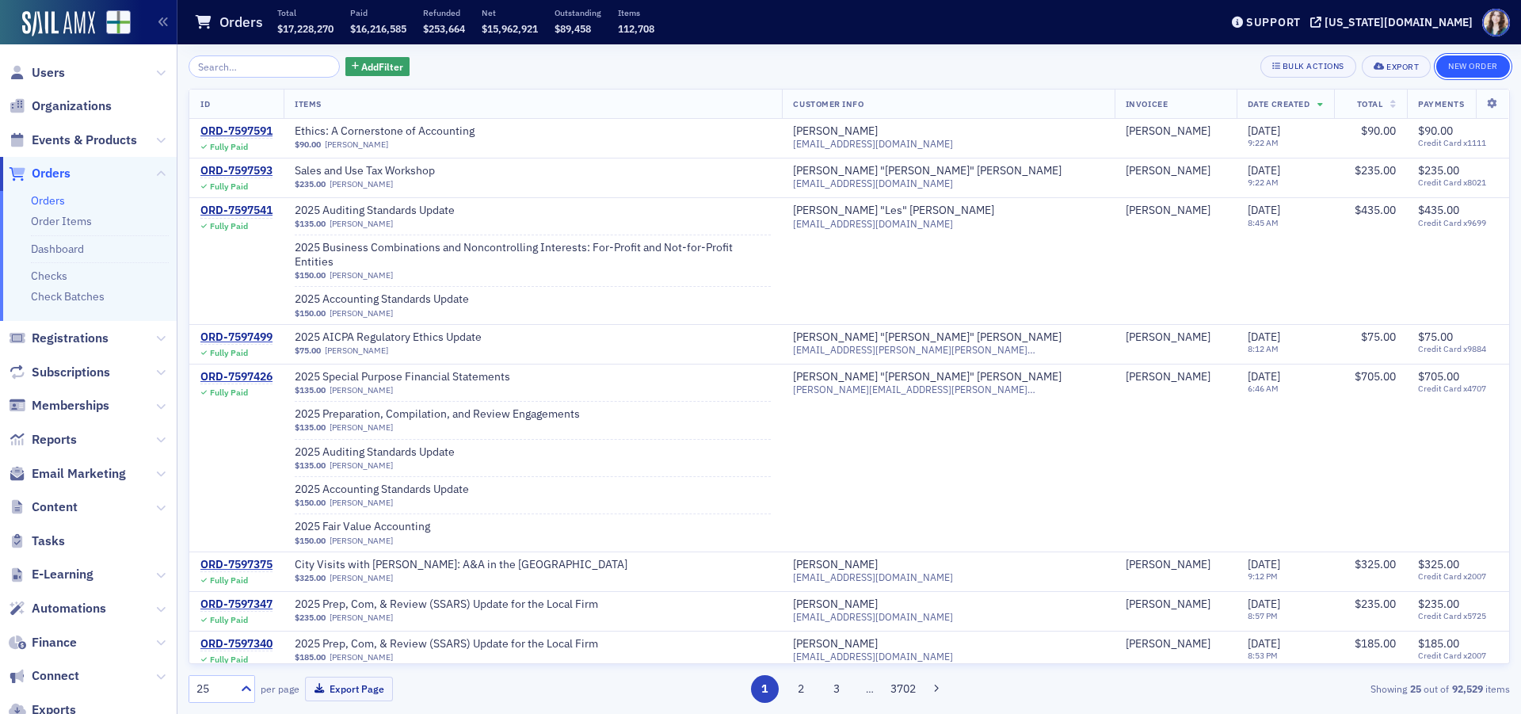
click at [1457, 66] on button "New Order" at bounding box center [1473, 66] width 74 height 22
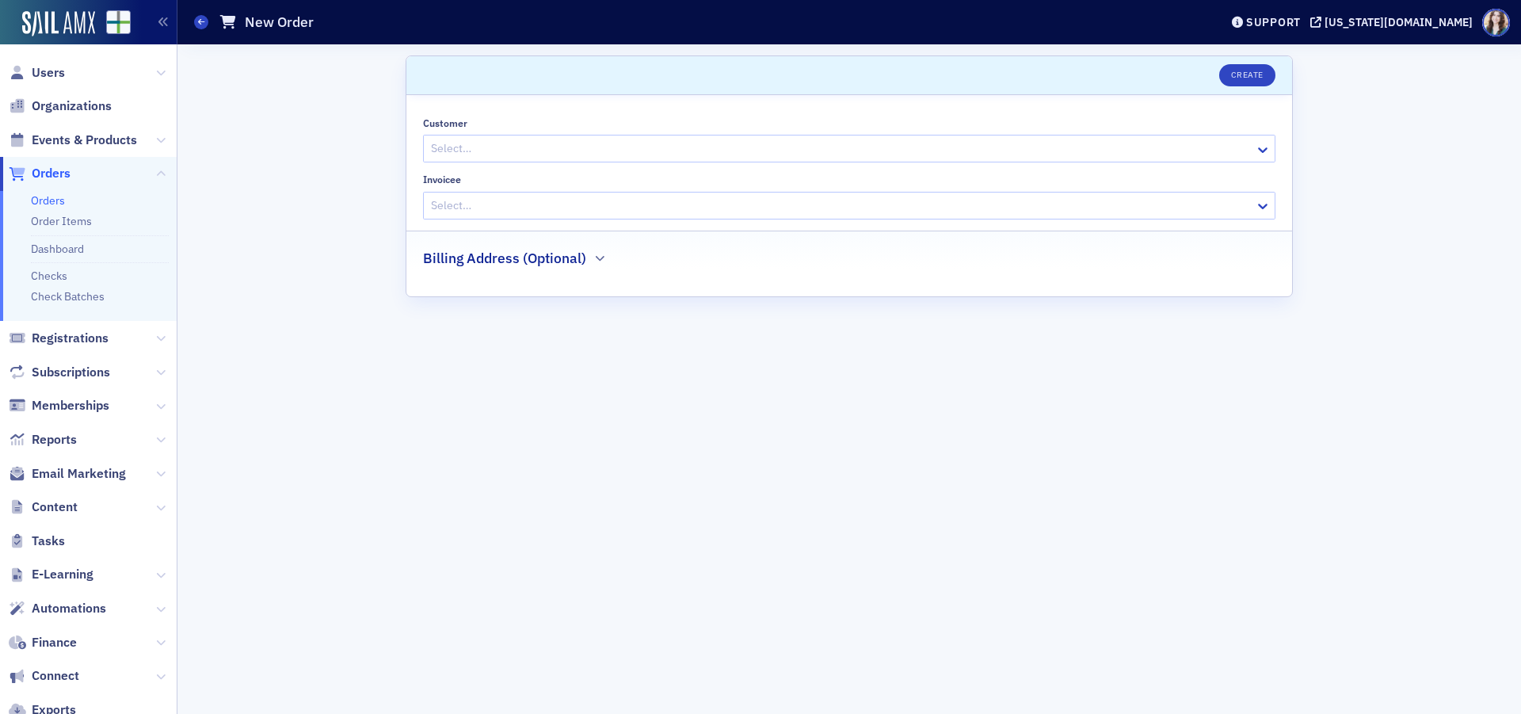
click at [578, 144] on div at bounding box center [841, 149] width 824 height 20
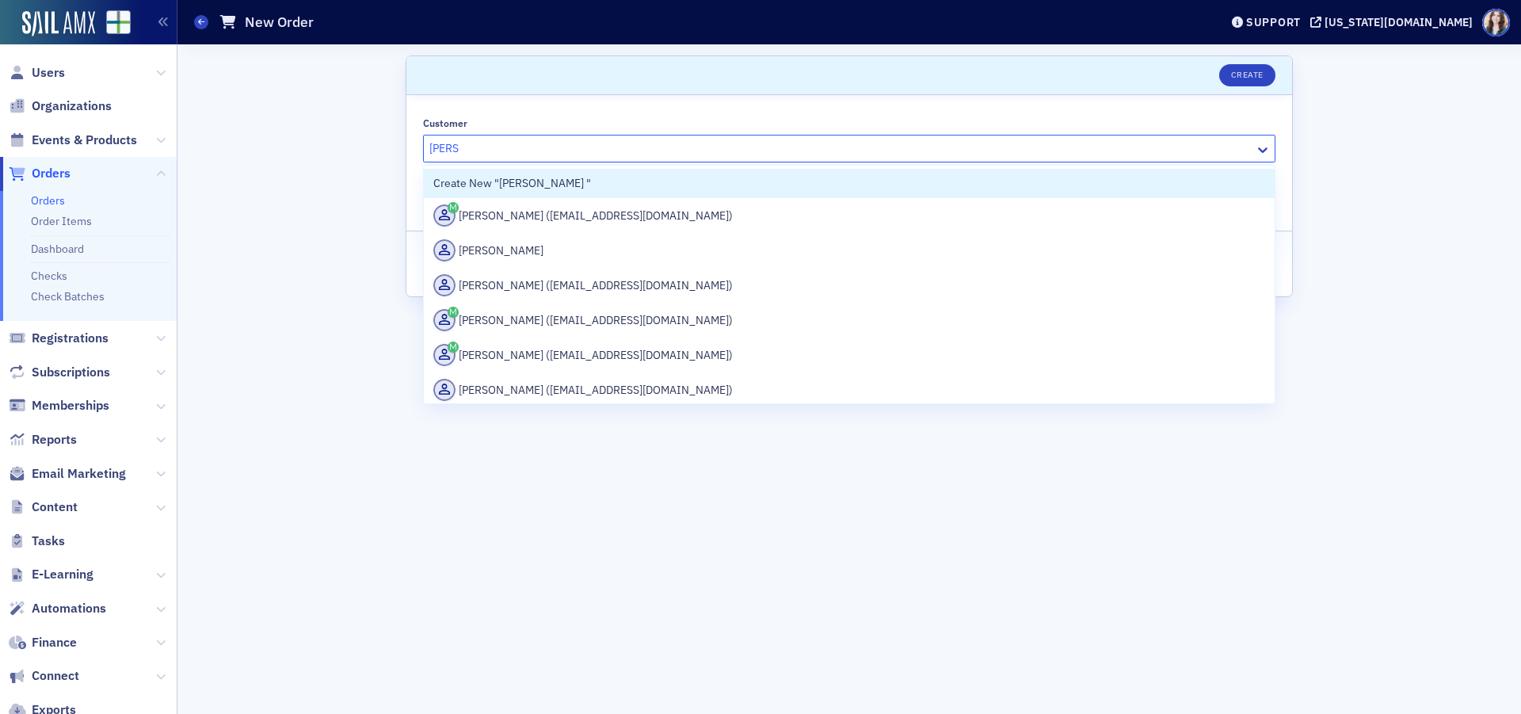
type input "Mitzi S"
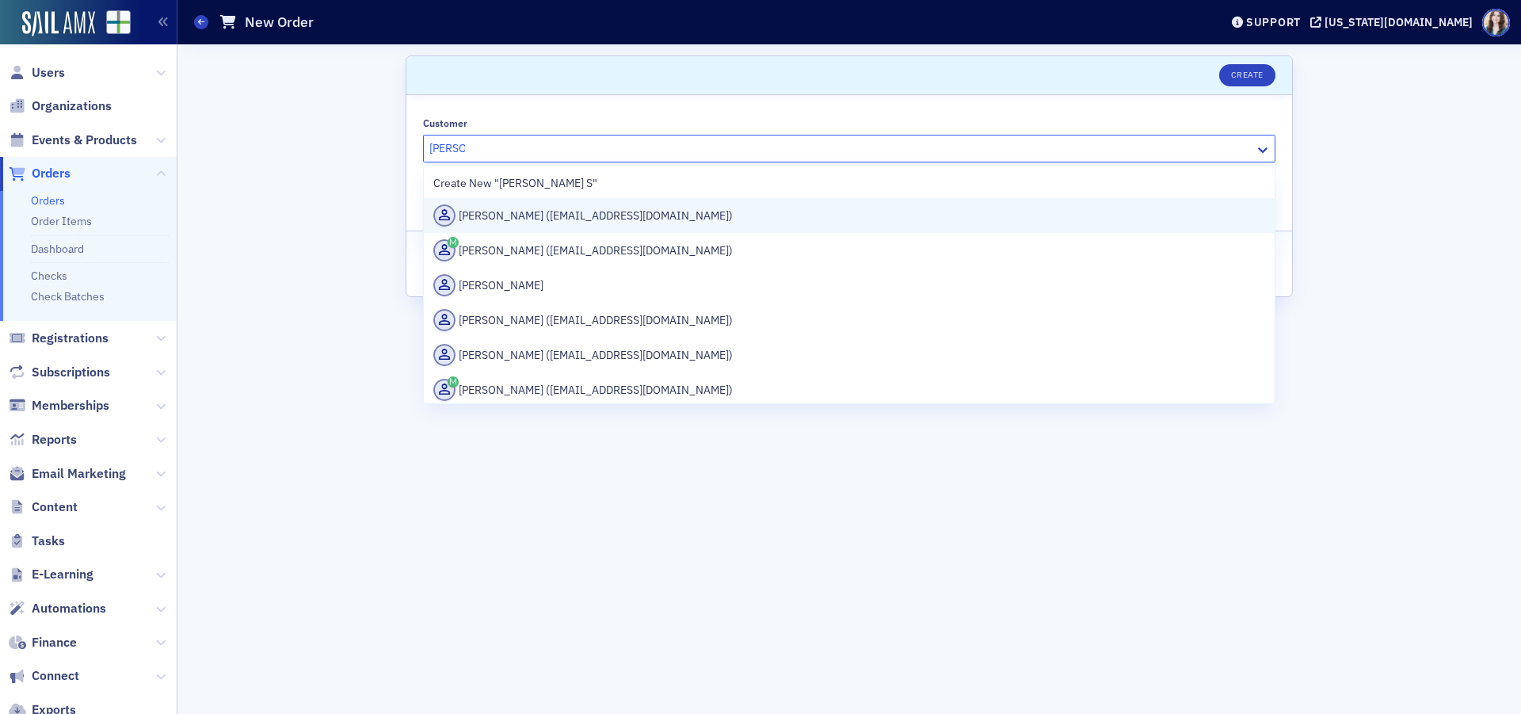
click at [648, 217] on div "Mitzi Sawyer (msawyer@chl-cpas.com)" at bounding box center [849, 215] width 832 height 22
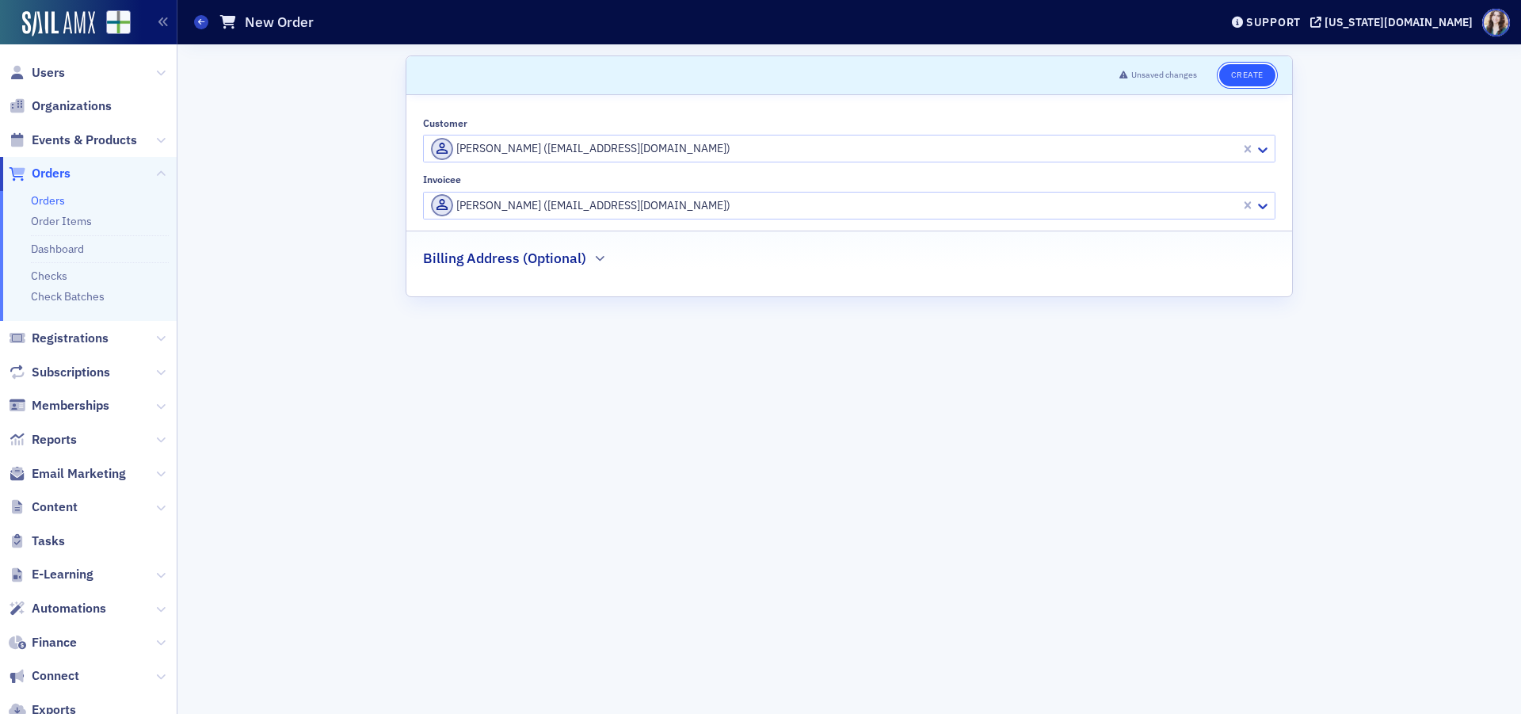
click at [1253, 81] on button "Create" at bounding box center [1247, 75] width 56 height 22
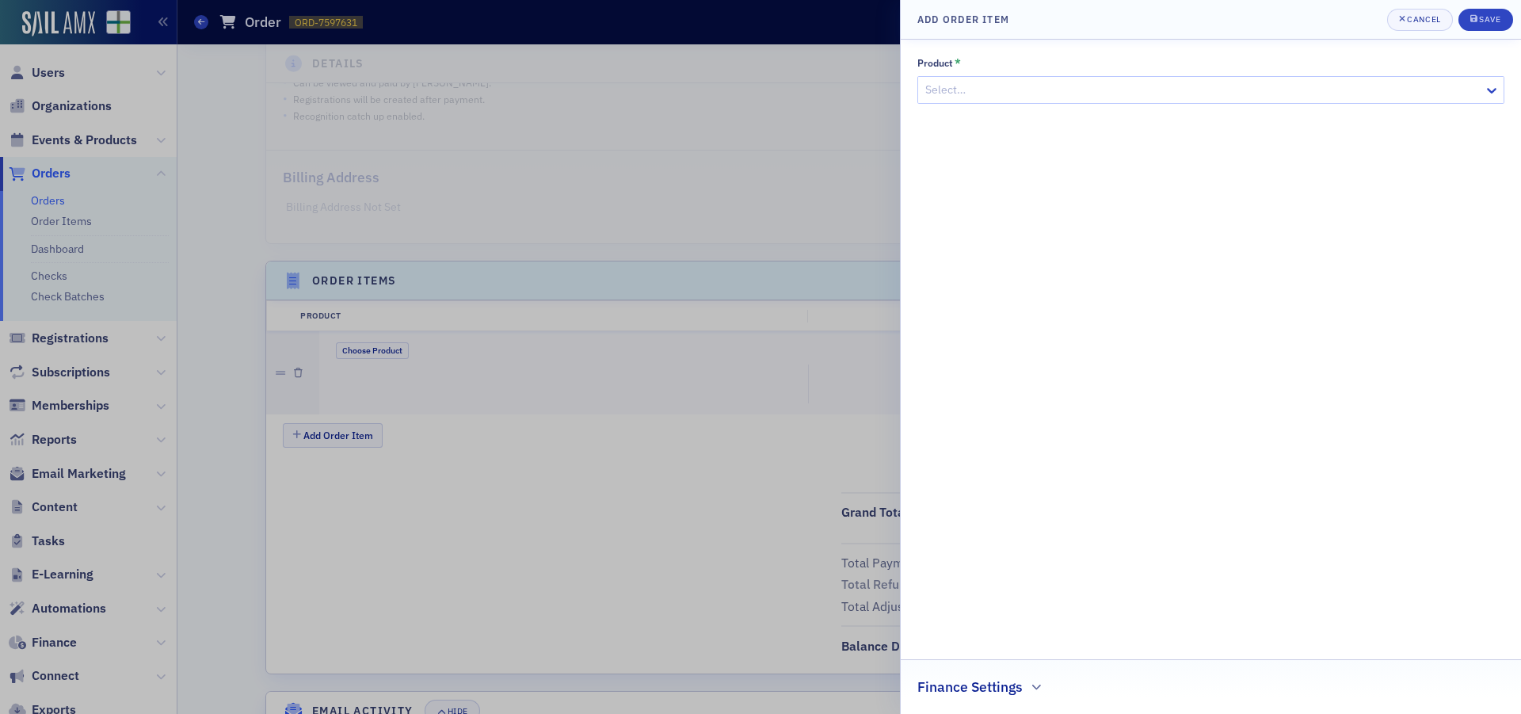
scroll to position [346, 0]
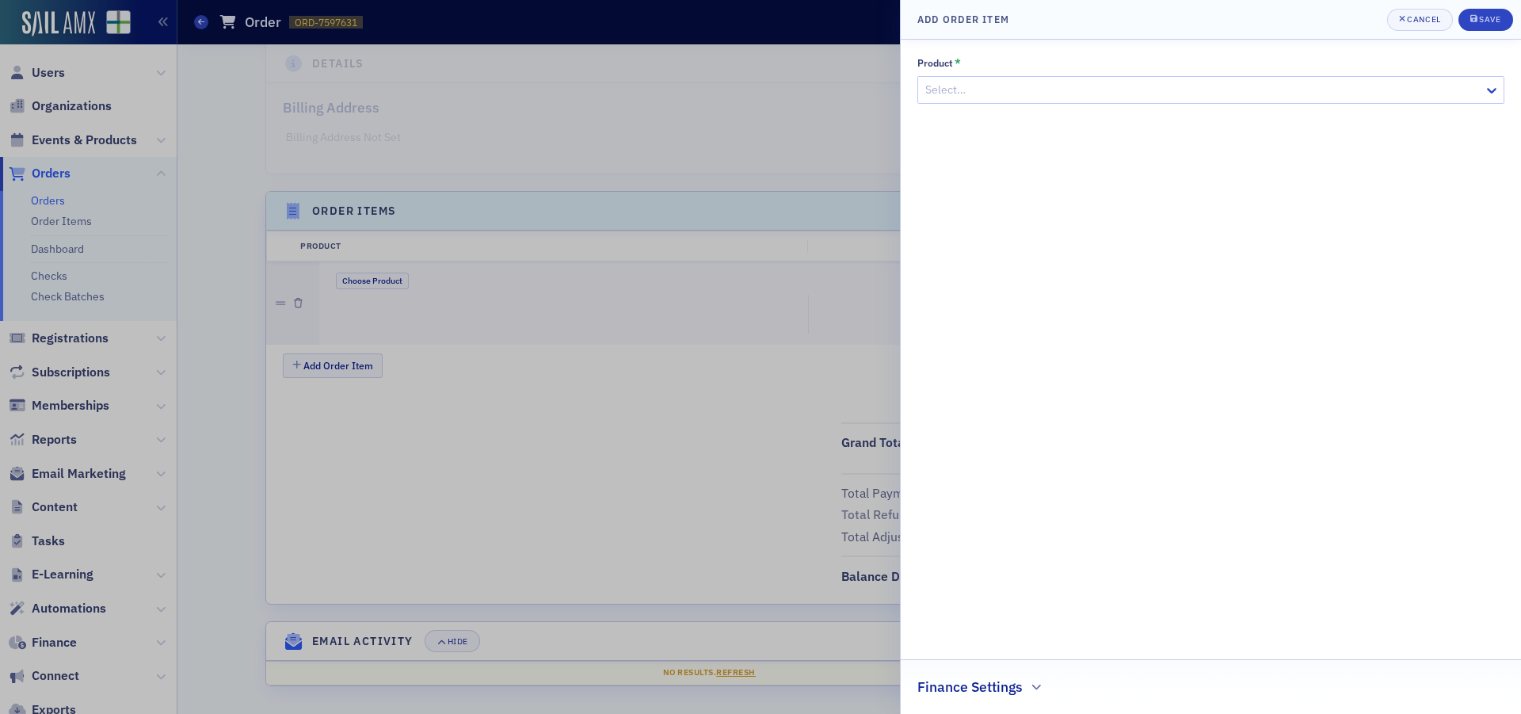
click at [1181, 89] on div at bounding box center [1203, 90] width 559 height 20
type input "City Visits"
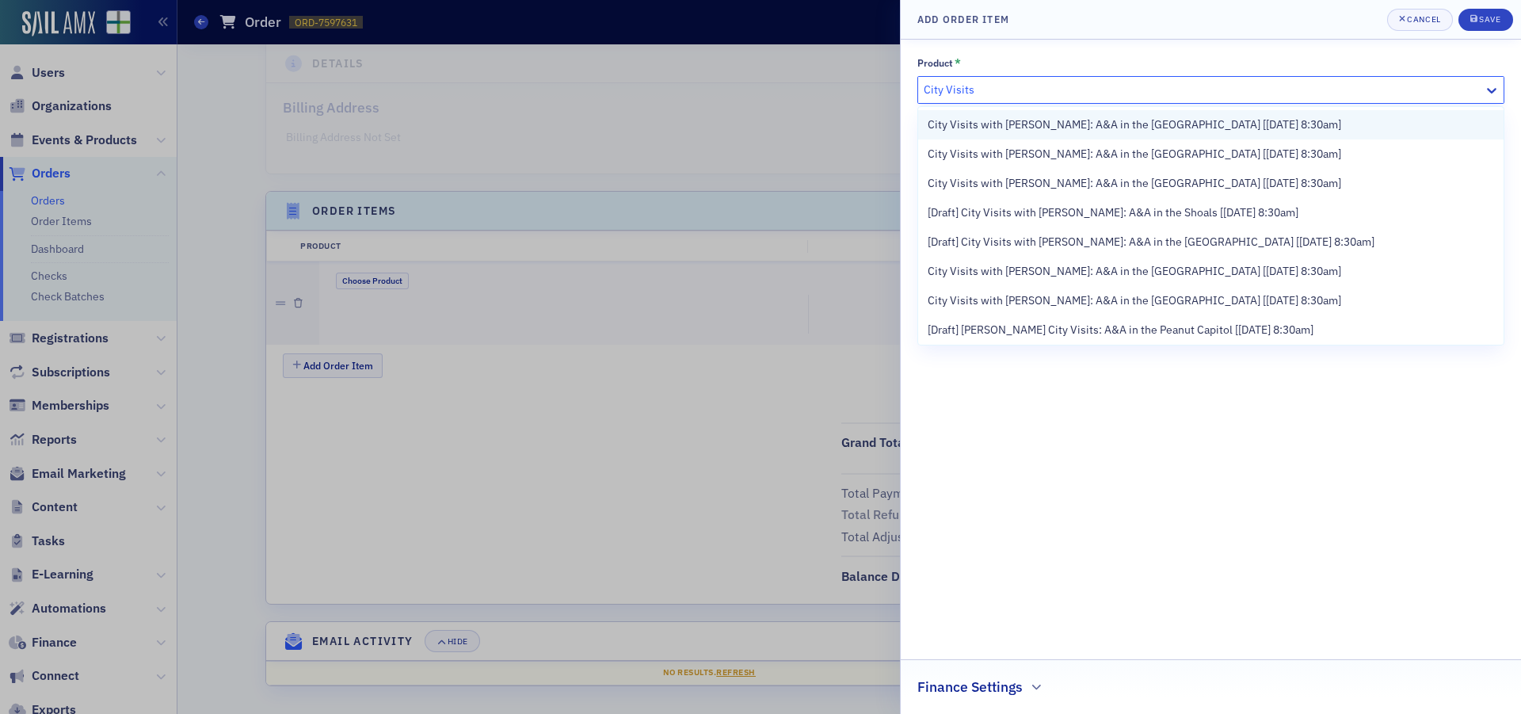
click at [1192, 118] on span "City Visits with Mike Brand: A&A in the Rocket City [8/26/2025 8:30am]" at bounding box center [1135, 124] width 414 height 17
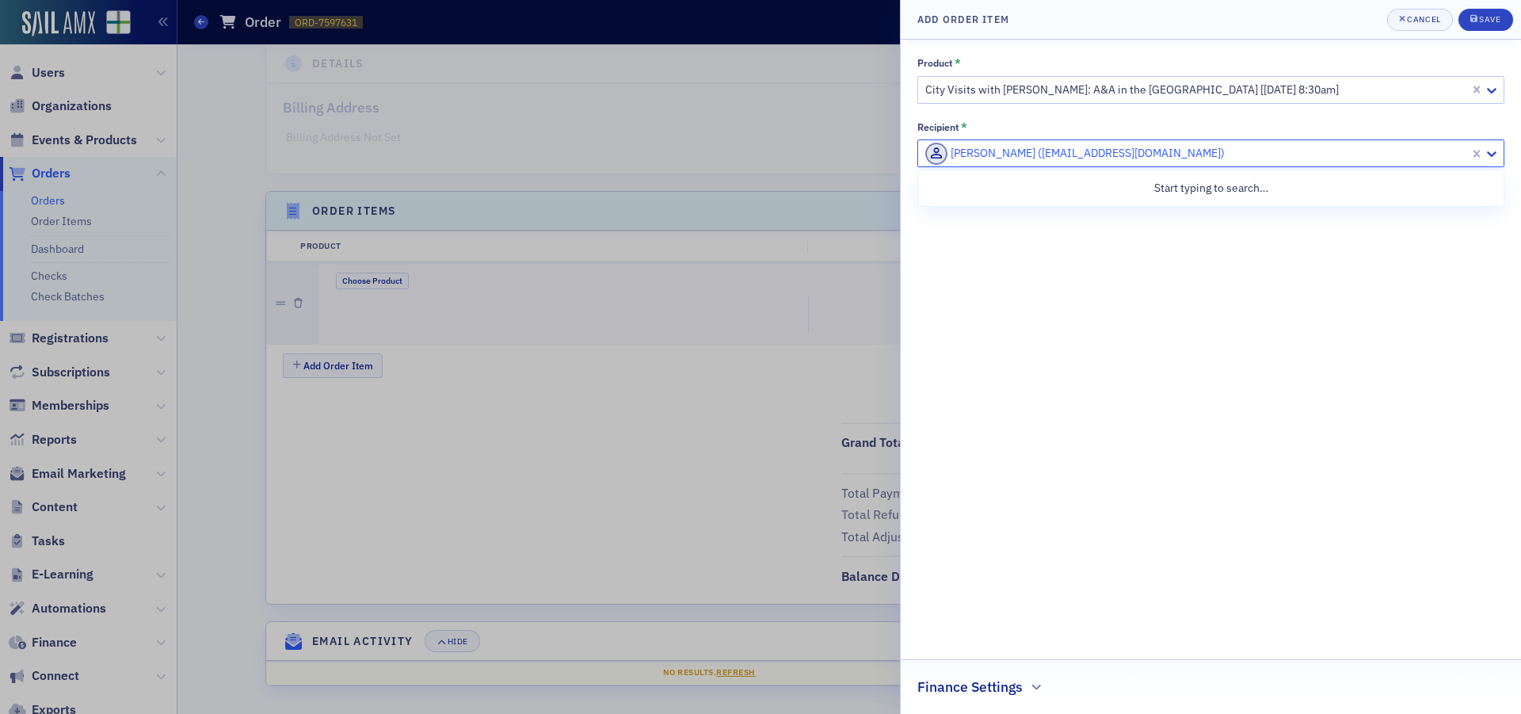
click at [1191, 155] on div at bounding box center [1196, 153] width 544 height 20
type input "Lori Ready"
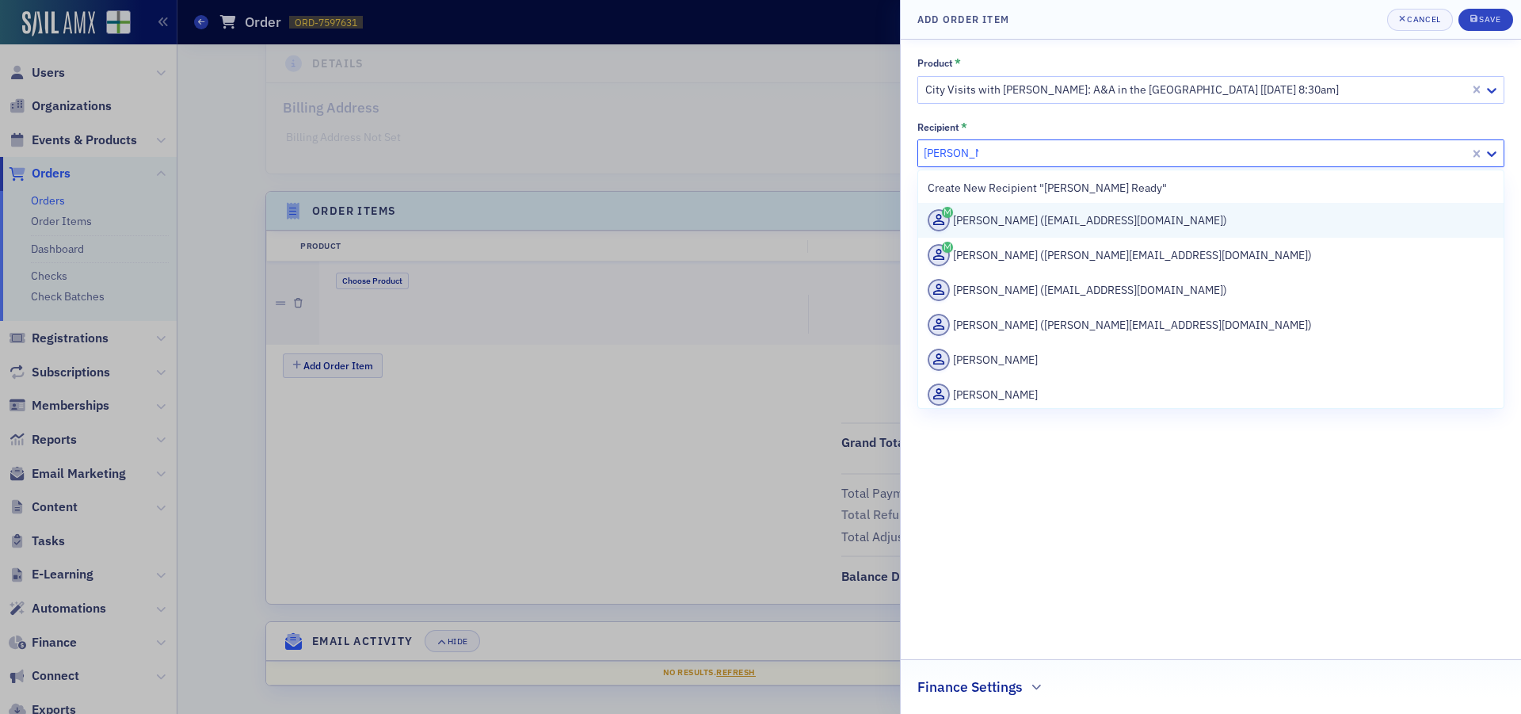
click at [1187, 215] on div "Lori Ready (lready@chl-cpas.com)" at bounding box center [1211, 220] width 566 height 22
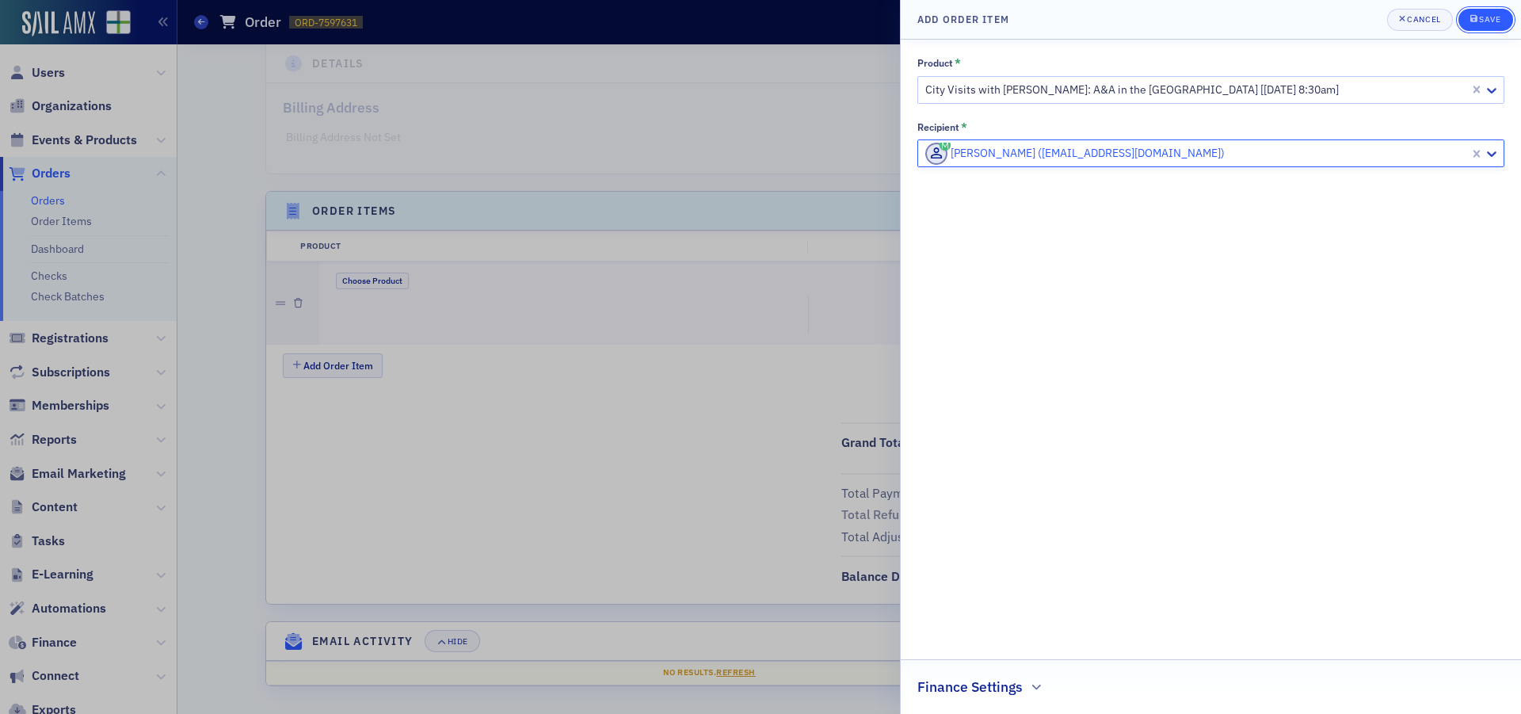
click at [1493, 23] on div "Save" at bounding box center [1489, 19] width 21 height 9
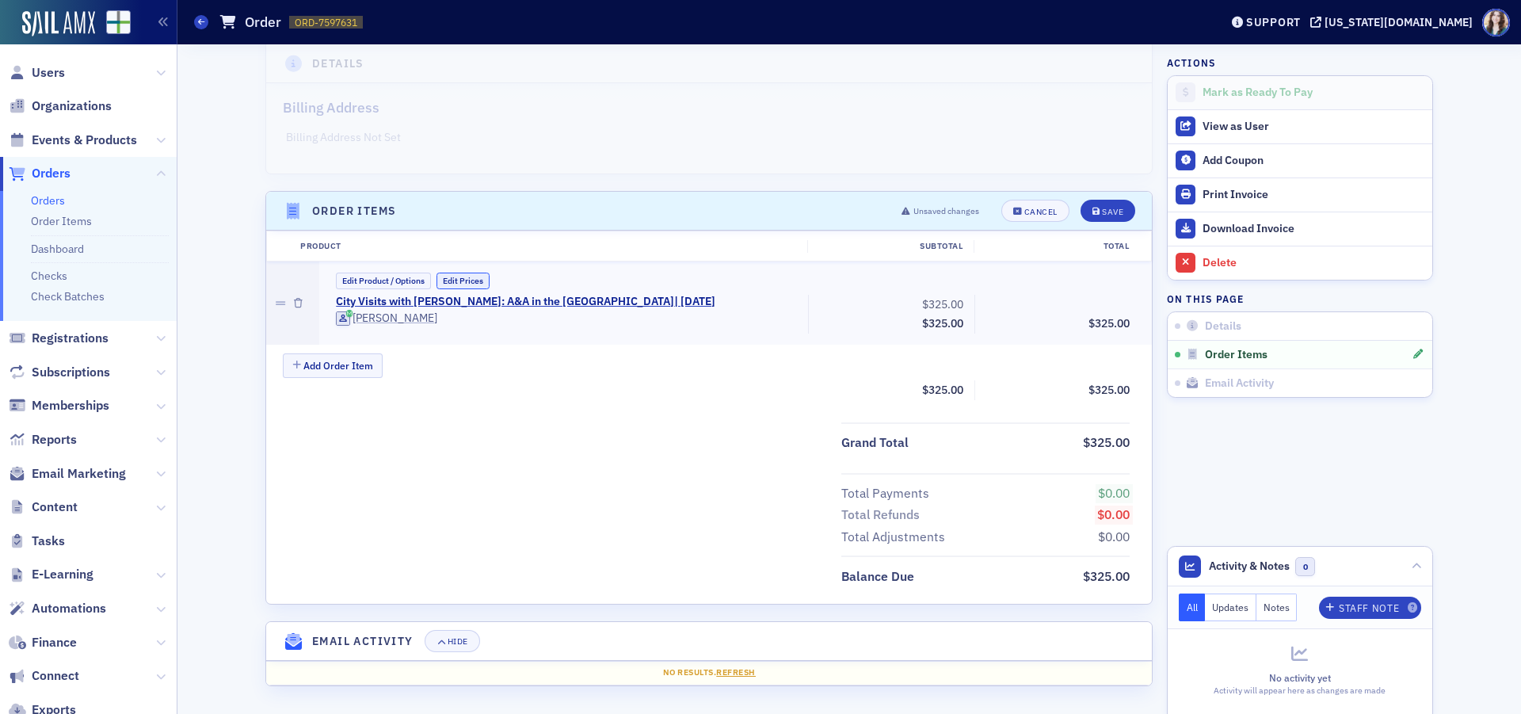
click at [459, 273] on button "Edit Prices" at bounding box center [463, 281] width 53 height 17
click at [1106, 306] on input "0.00" at bounding box center [1097, 304] width 78 height 22
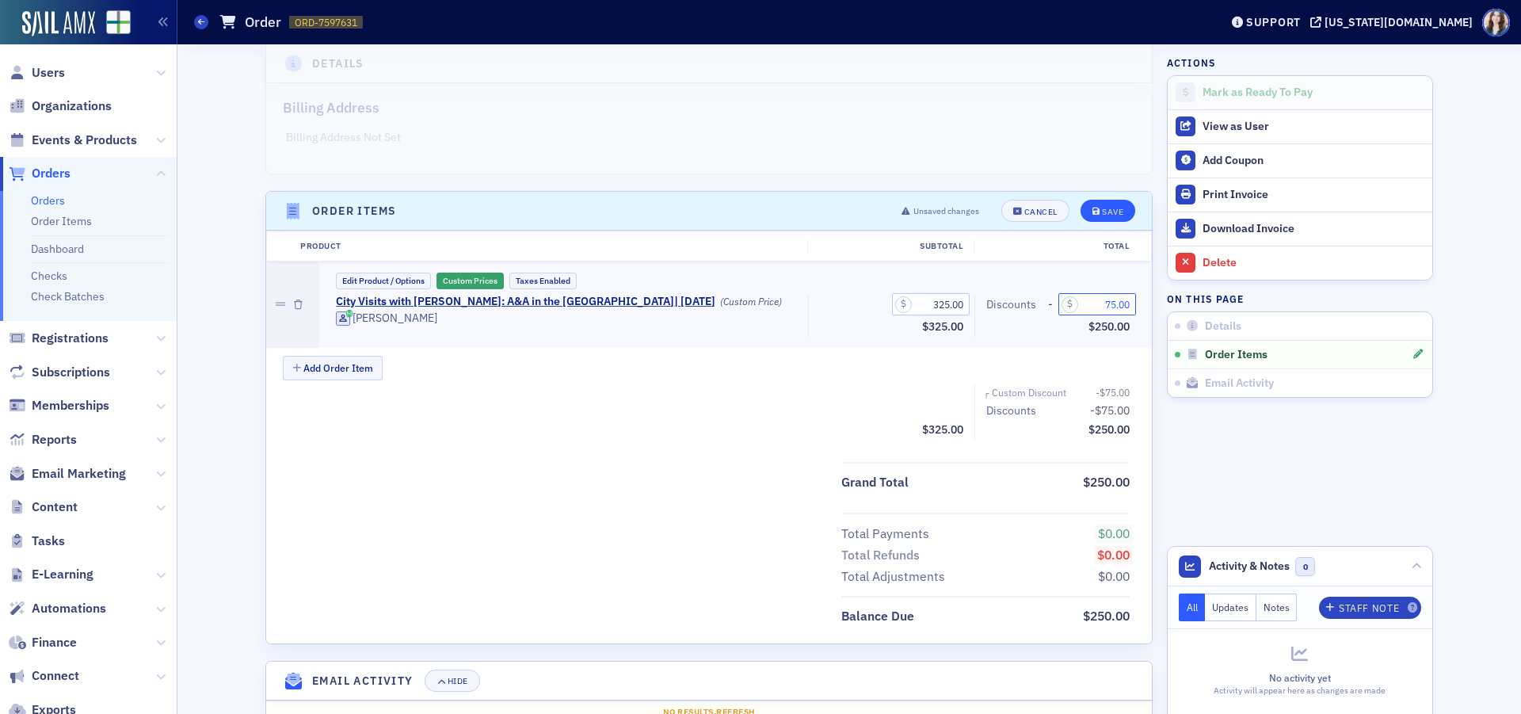
type input "75.00"
click at [1108, 205] on button "Save" at bounding box center [1108, 211] width 55 height 22
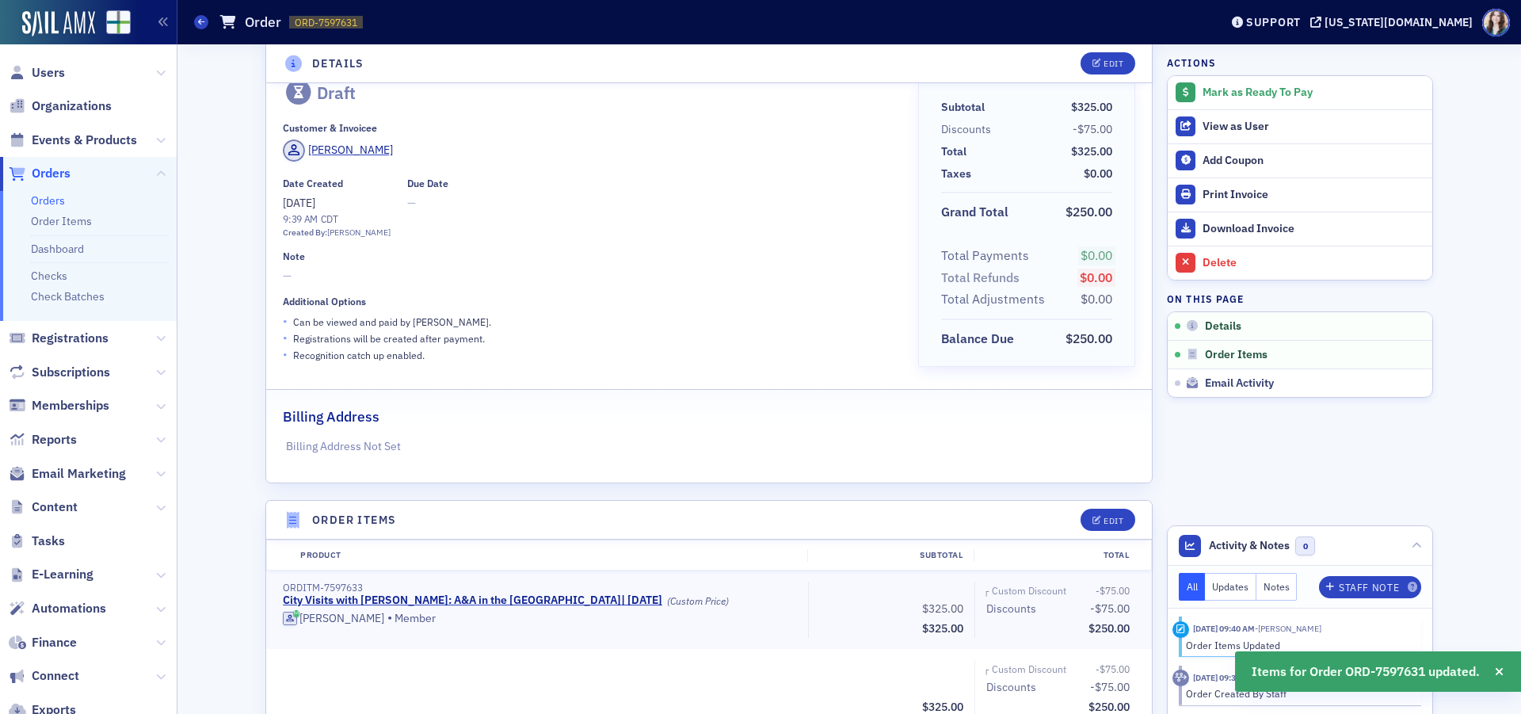
scroll to position [0, 0]
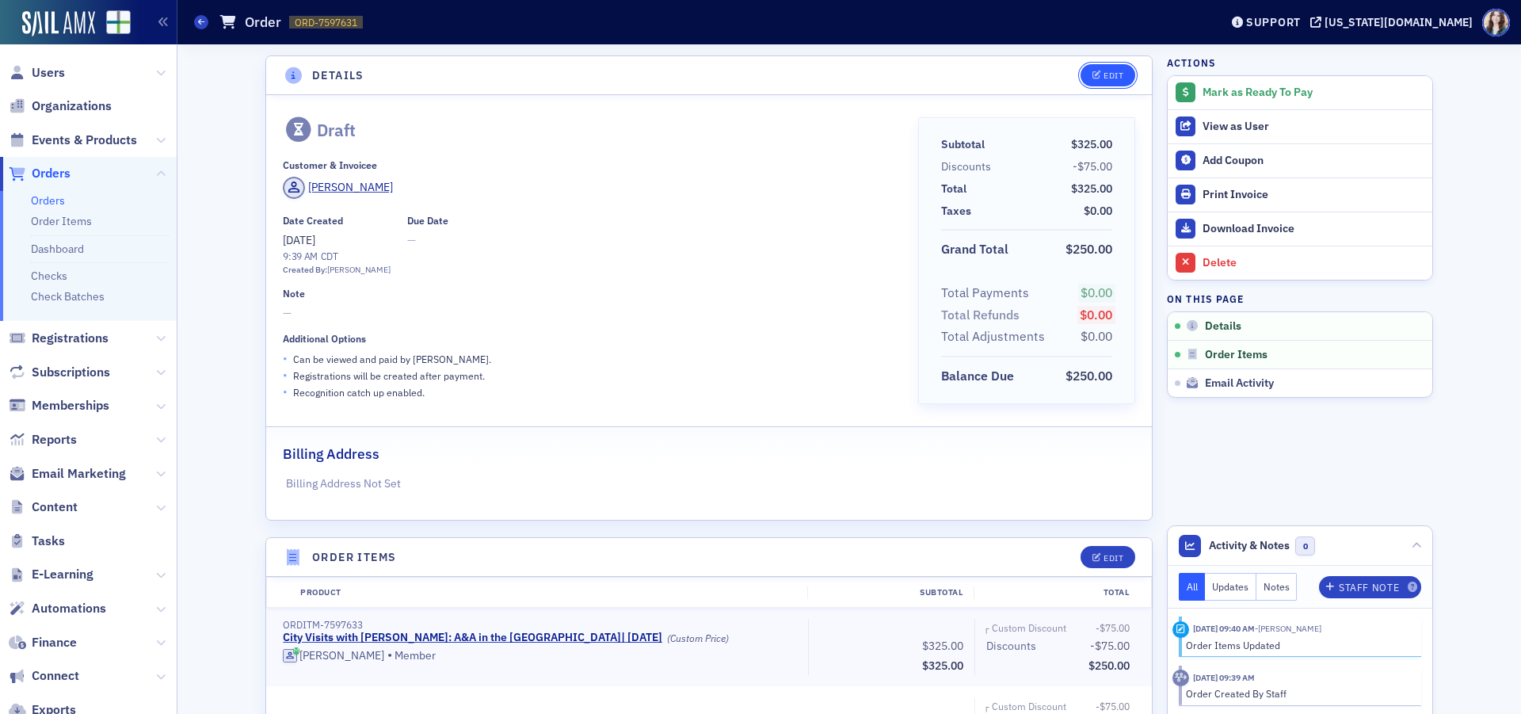
click at [1104, 75] on div "Edit" at bounding box center [1114, 75] width 20 height 9
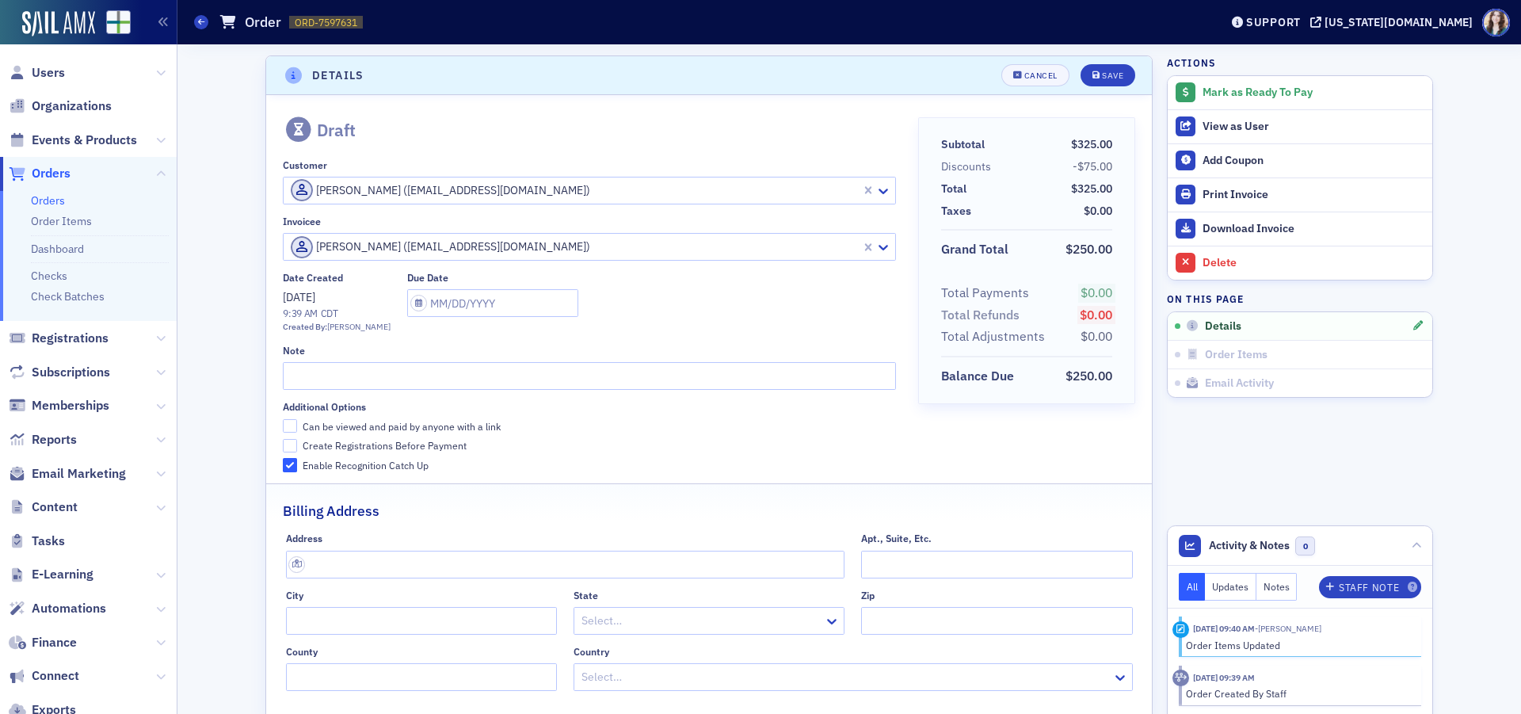
scroll to position [3, 0]
click at [355, 373] on input "text" at bounding box center [589, 373] width 612 height 28
type input "Transfer from River City City Visits"
click at [1110, 76] on div "Save" at bounding box center [1112, 72] width 21 height 9
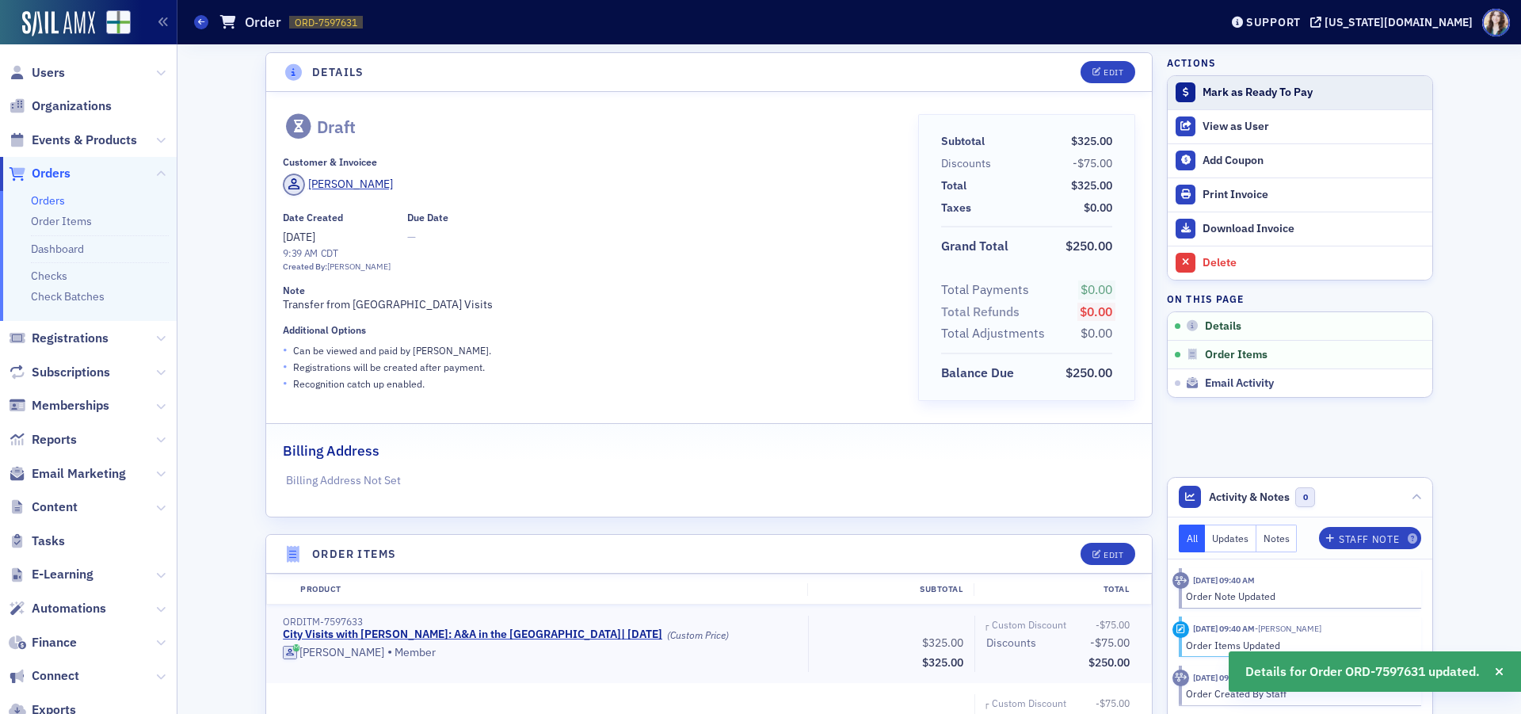
click at [1247, 93] on div "Mark as Ready To Pay" at bounding box center [1314, 93] width 222 height 14
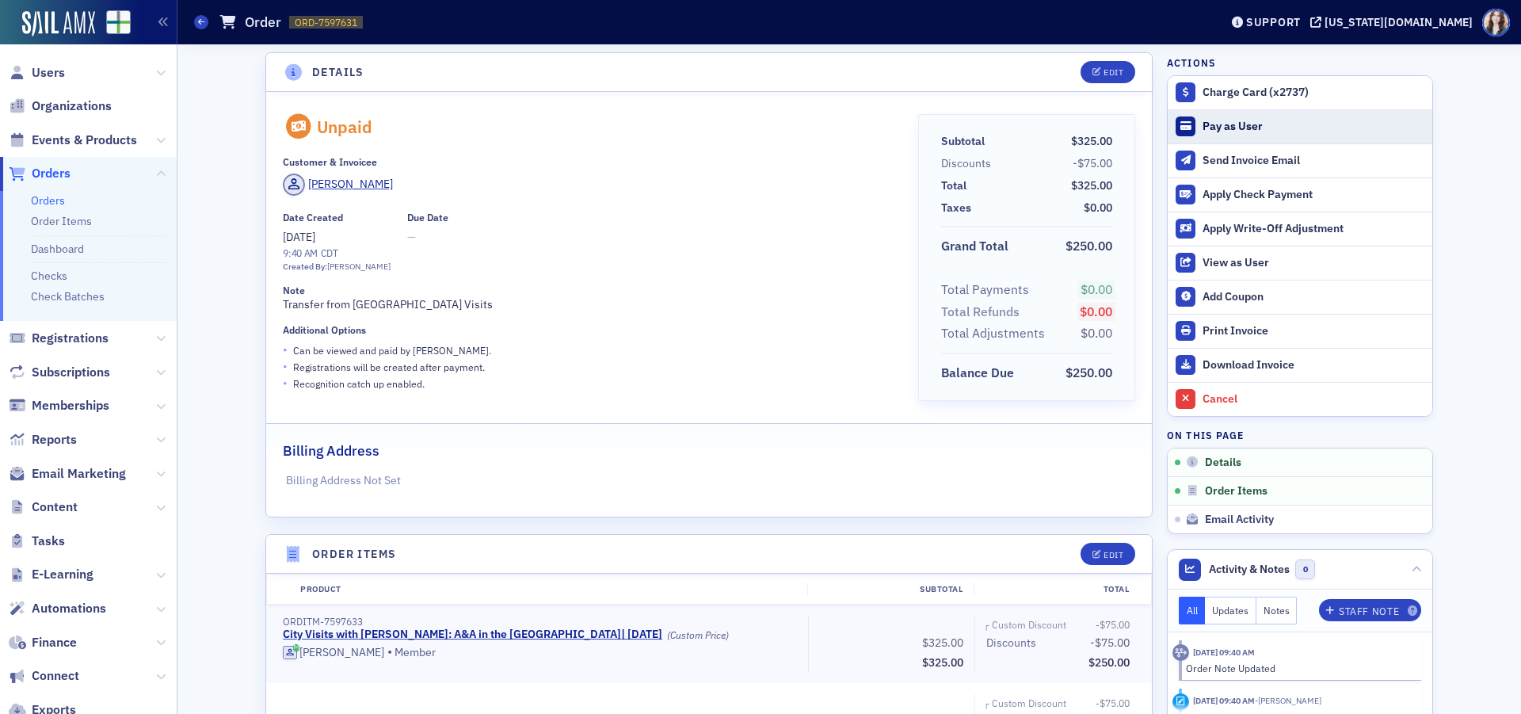
click at [1203, 130] on div "Pay as User" at bounding box center [1314, 127] width 222 height 14
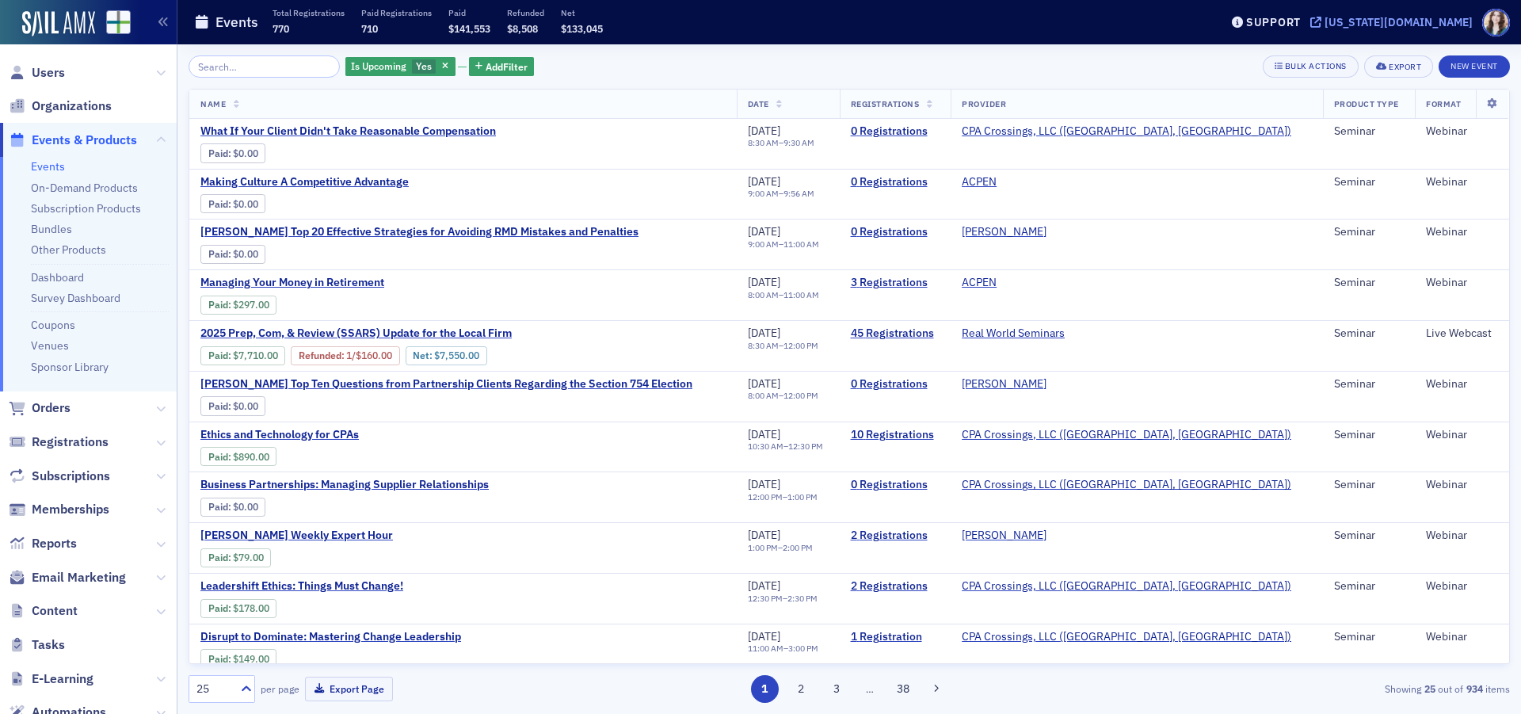
click at [1433, 25] on div "[US_STATE][DOMAIN_NAME]" at bounding box center [1399, 22] width 148 height 14
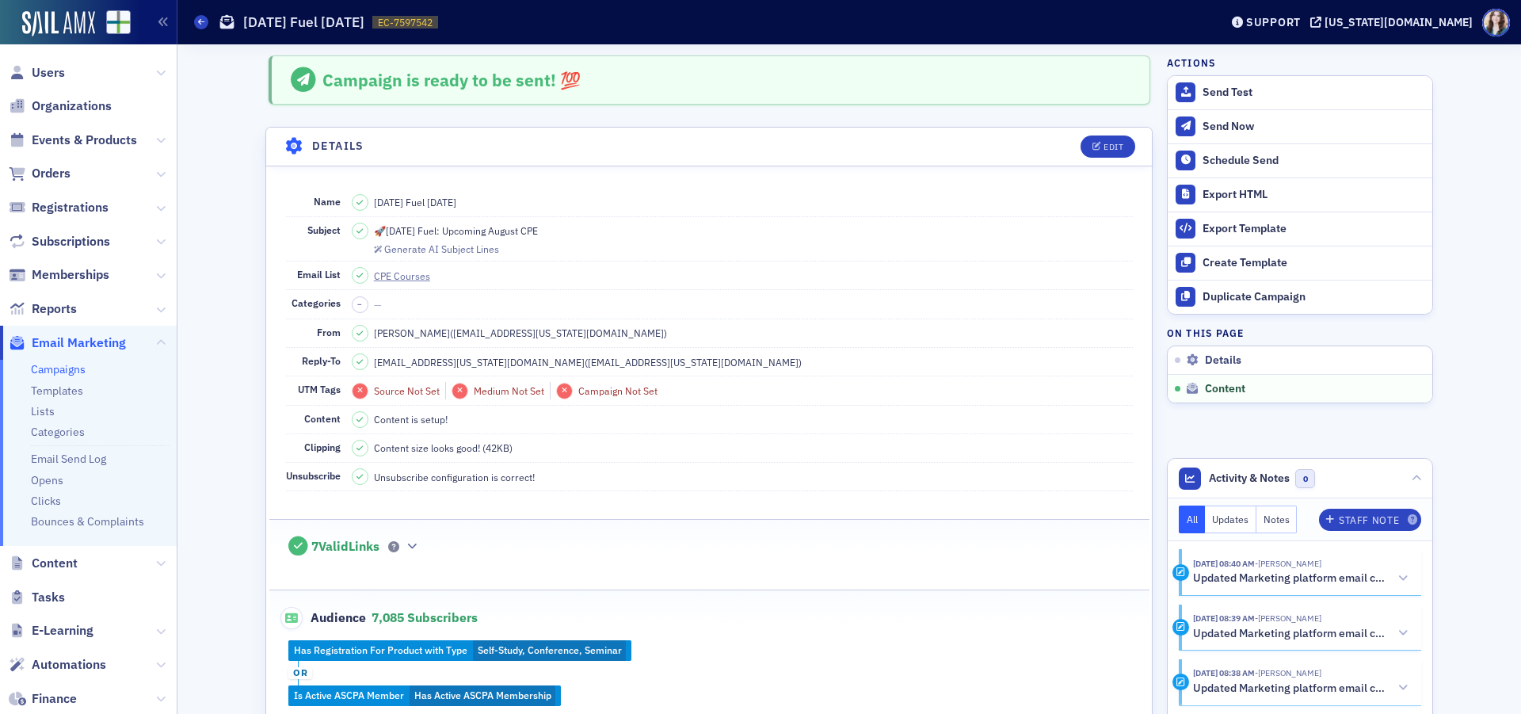
scroll to position [768, 0]
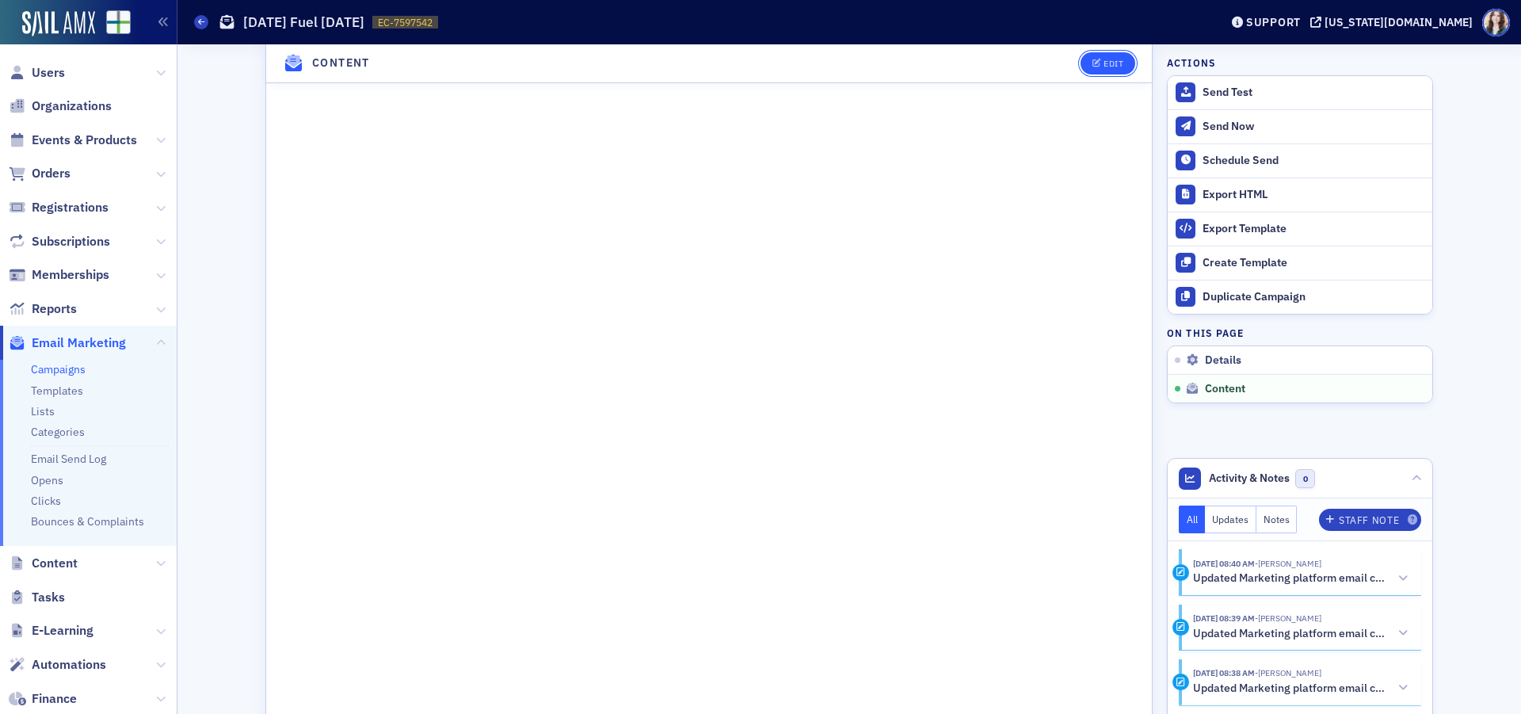
click at [1113, 65] on div "Edit" at bounding box center [1114, 63] width 20 height 9
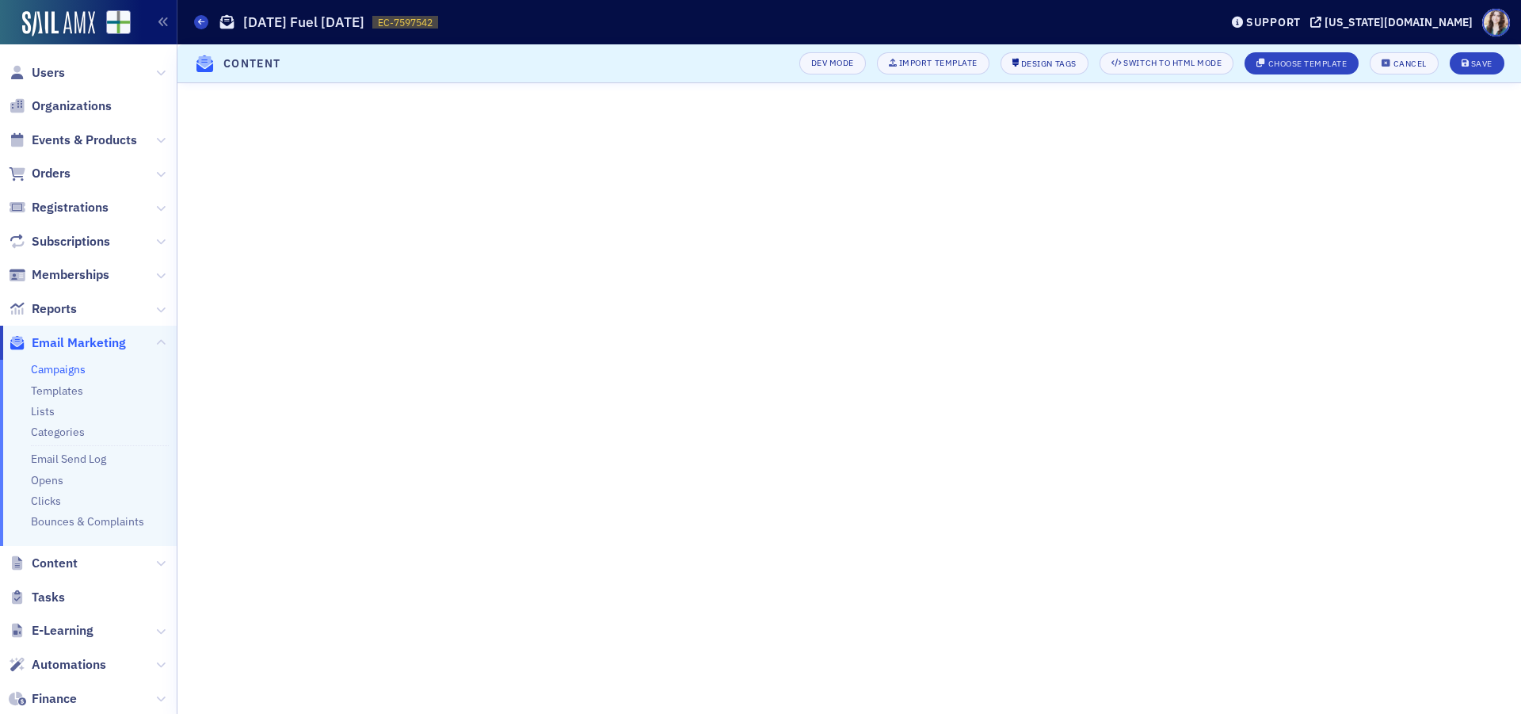
scroll to position [48, 0]
click at [1476, 55] on button "Save" at bounding box center [1477, 63] width 55 height 22
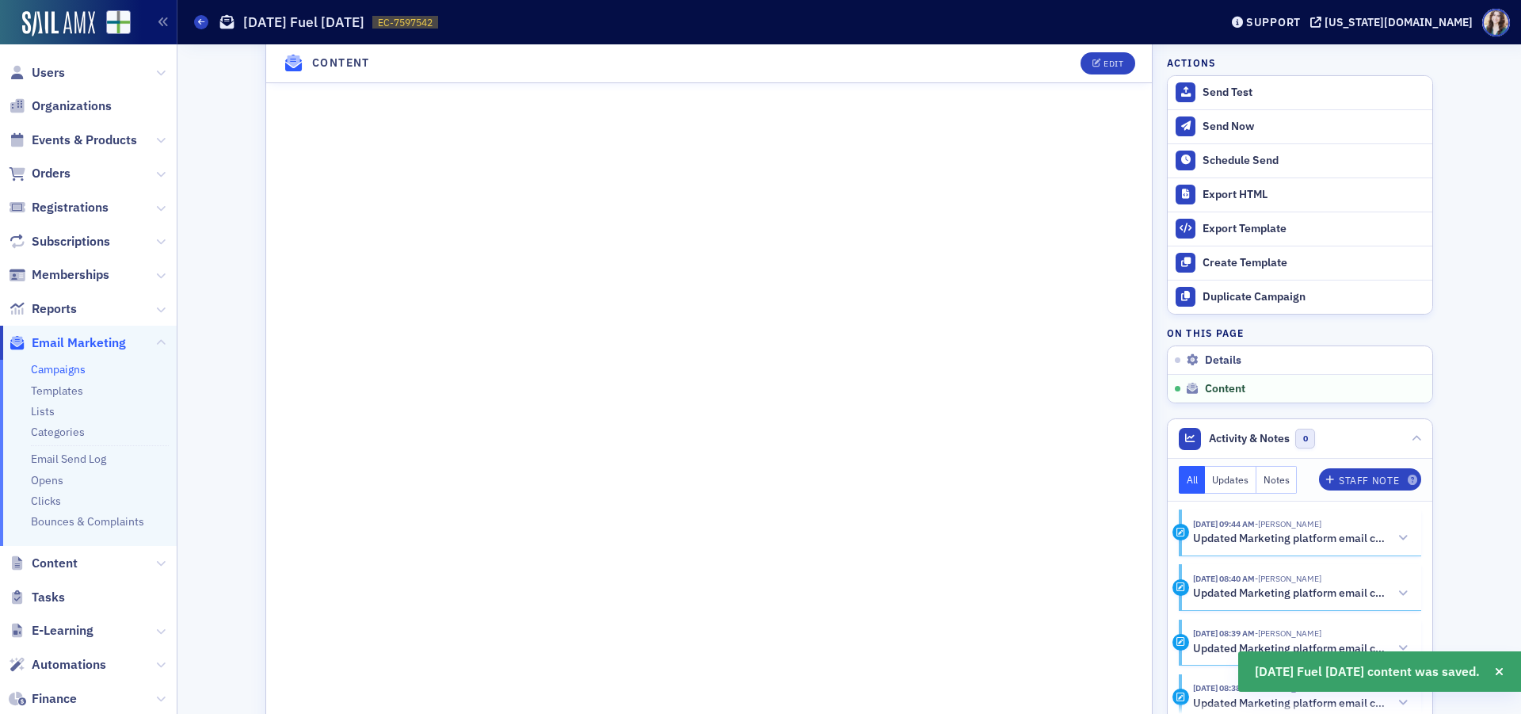
scroll to position [857, 0]
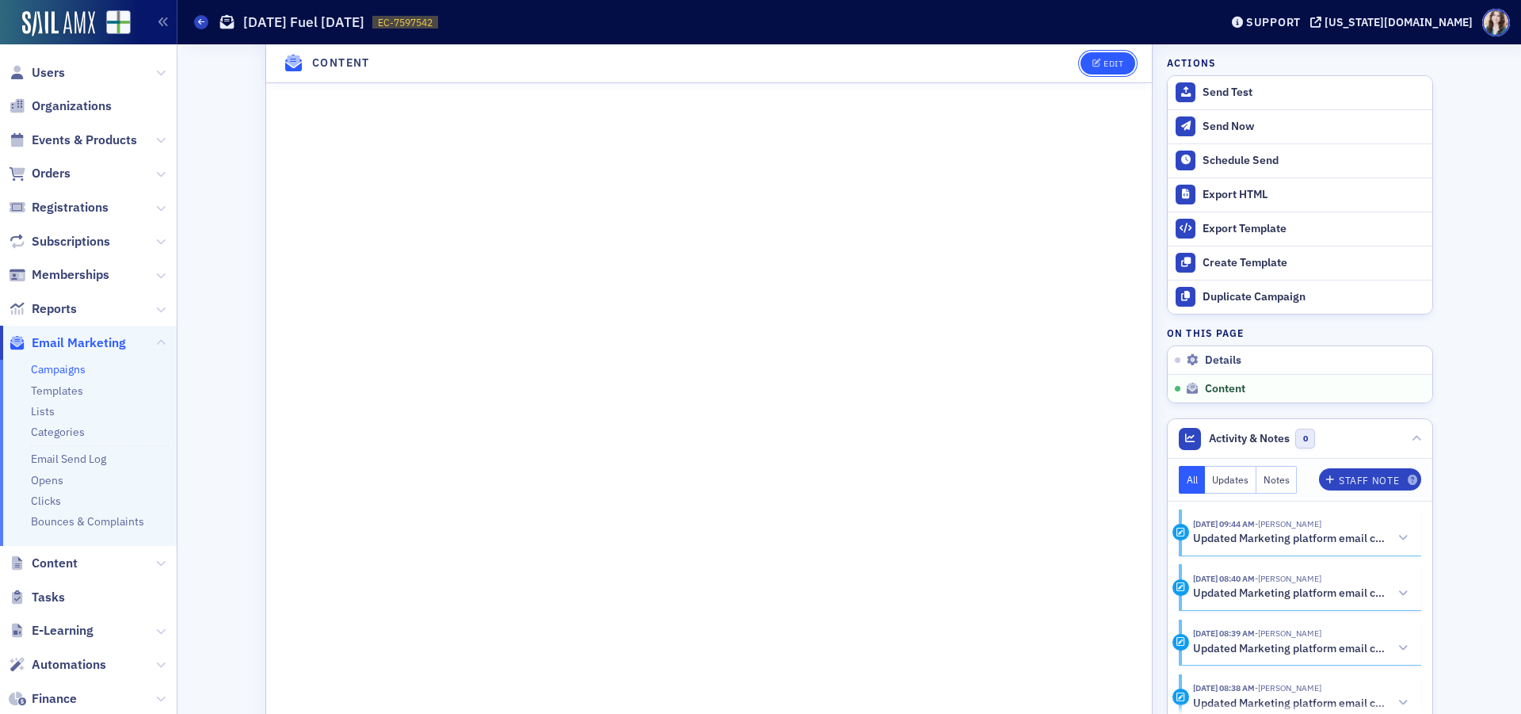
click at [1084, 66] on button "Edit" at bounding box center [1108, 63] width 55 height 22
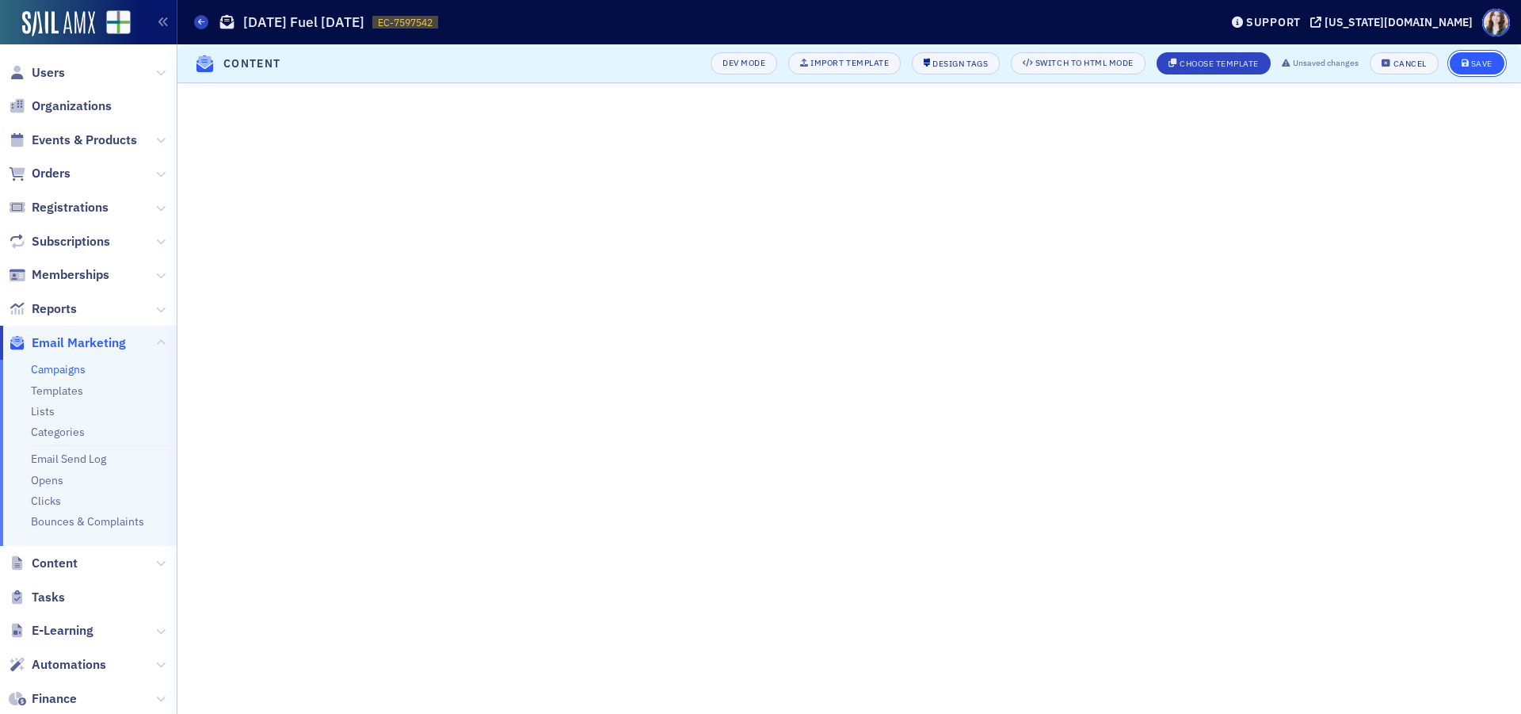
click at [1491, 63] on div "Save" at bounding box center [1481, 63] width 21 height 9
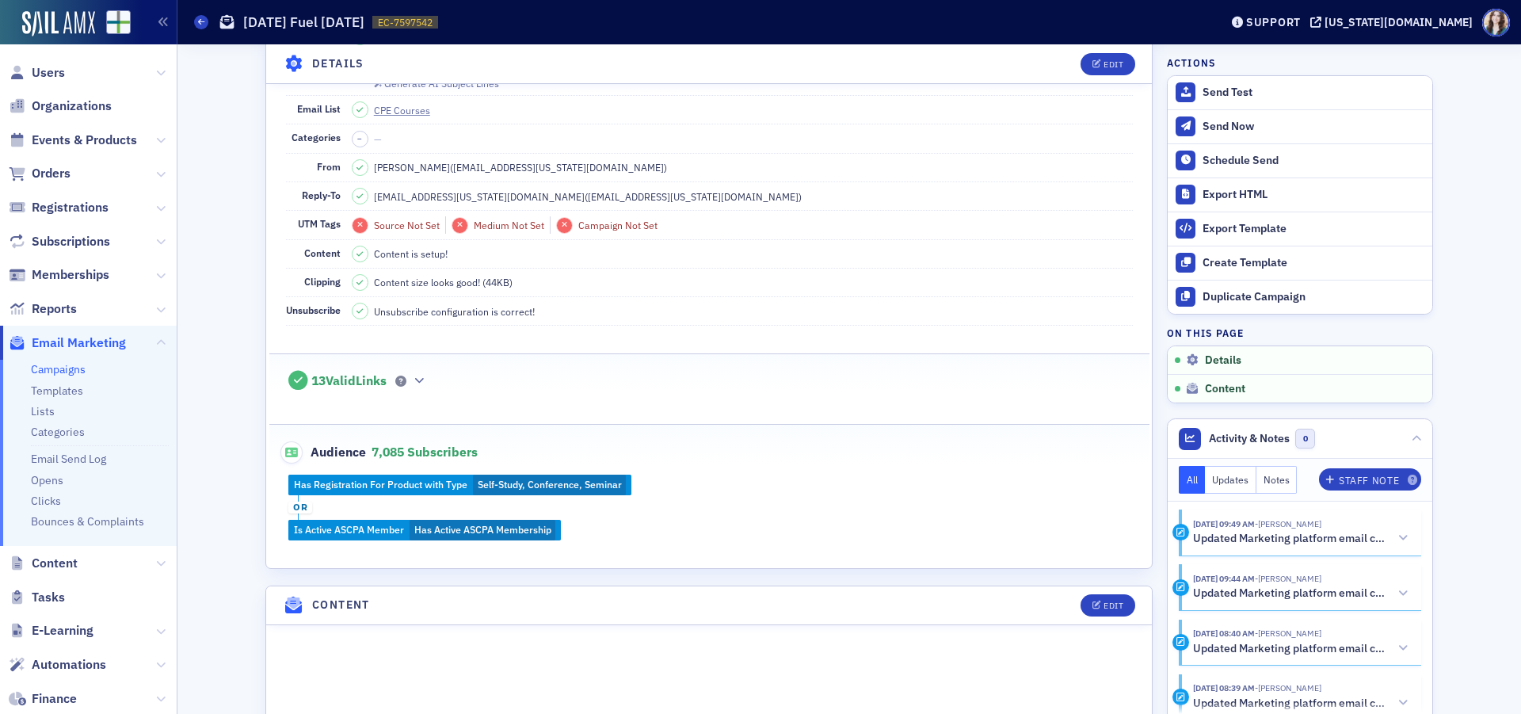
scroll to position [0, 0]
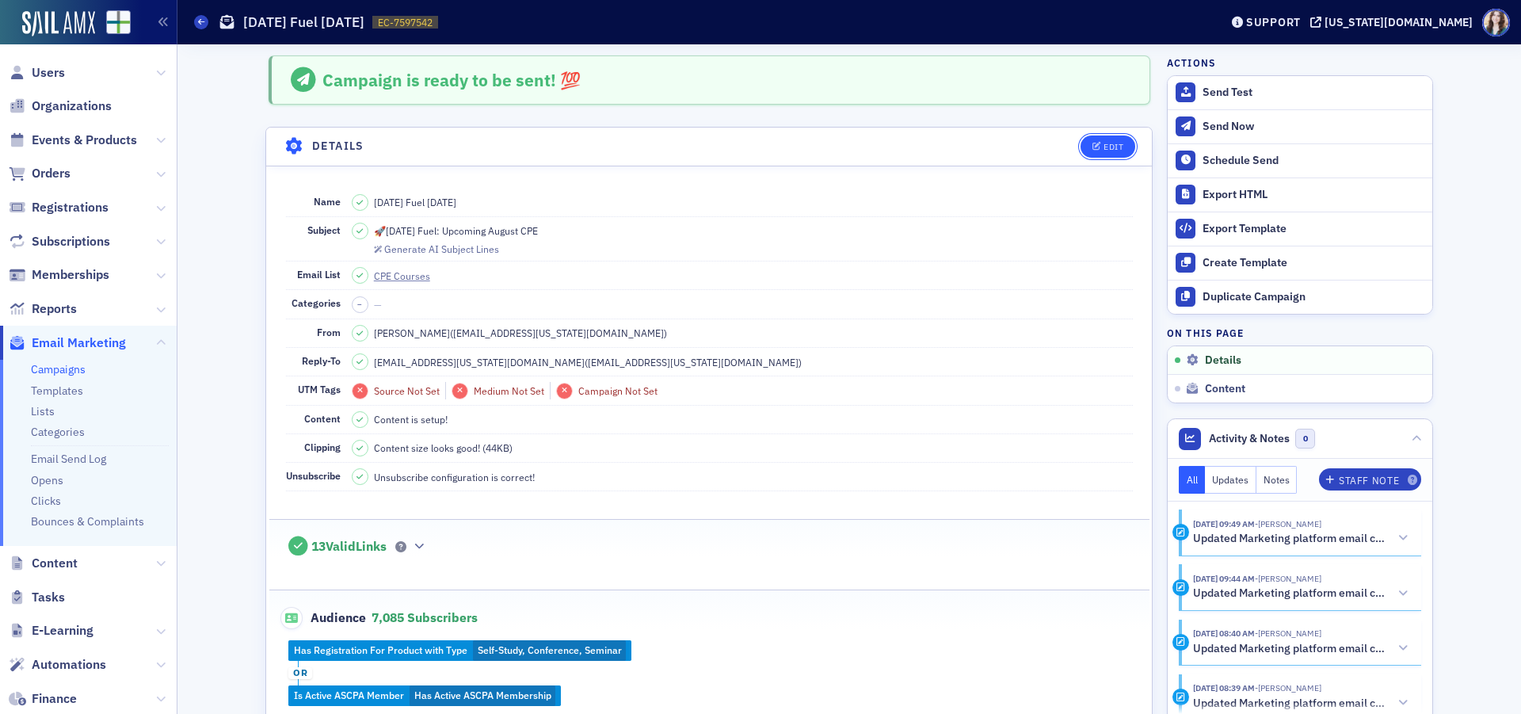
click at [1104, 146] on div "Edit" at bounding box center [1114, 147] width 20 height 9
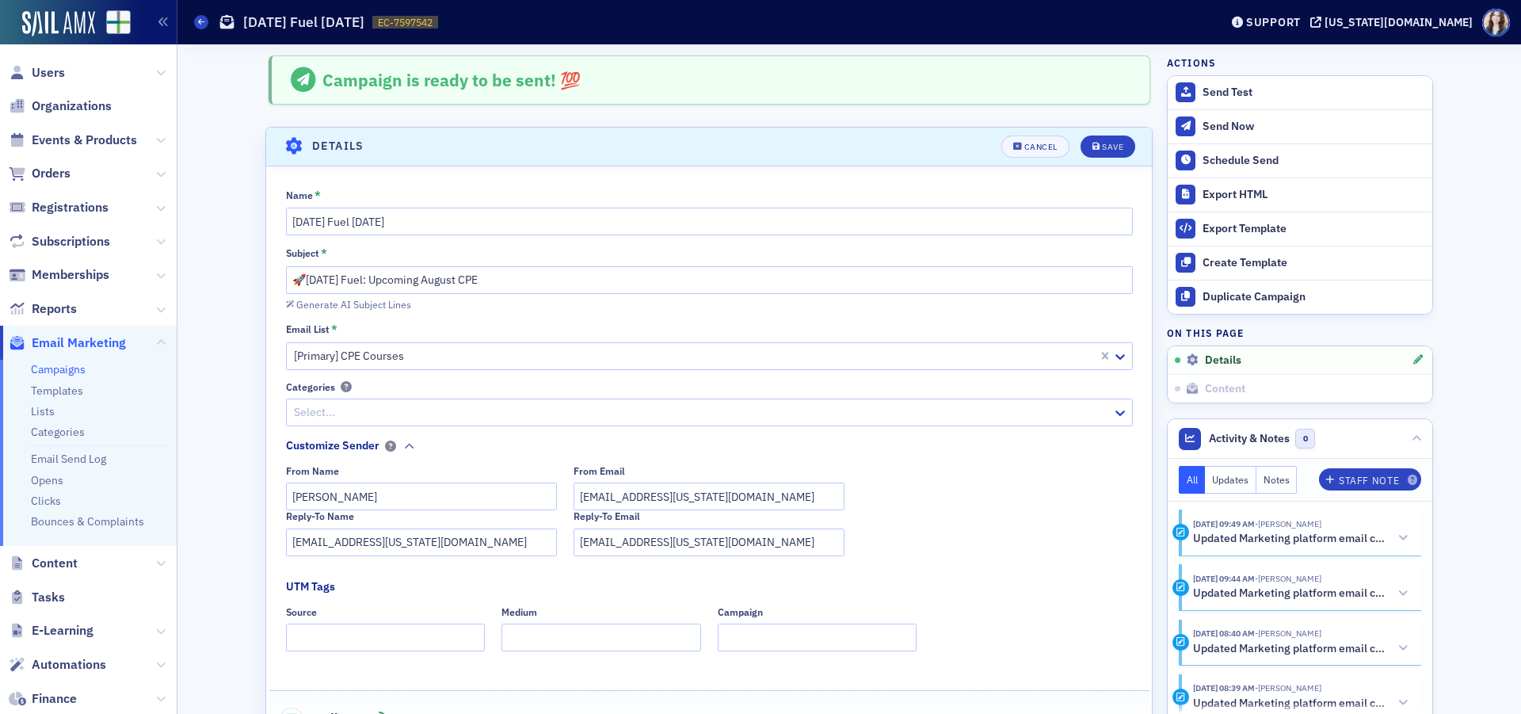
scroll to position [74, 0]
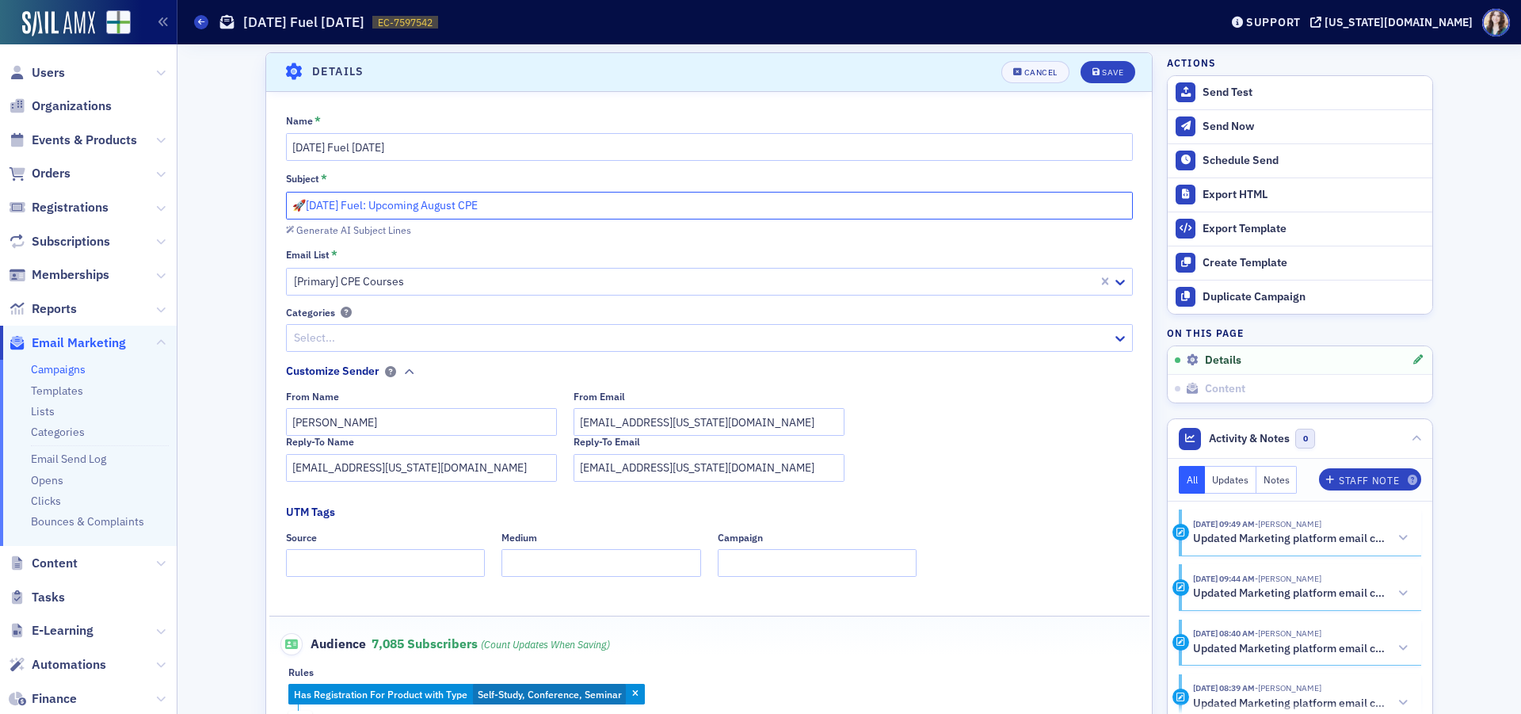
click at [452, 204] on input "🚀[DATE] Fuel: Upcoming August CPE" at bounding box center [709, 206] width 847 height 28
type input "🚀[DATE] Fuel: Upcoming August & September CPE"
click at [1092, 76] on icon "submit" at bounding box center [1096, 72] width 8 height 9
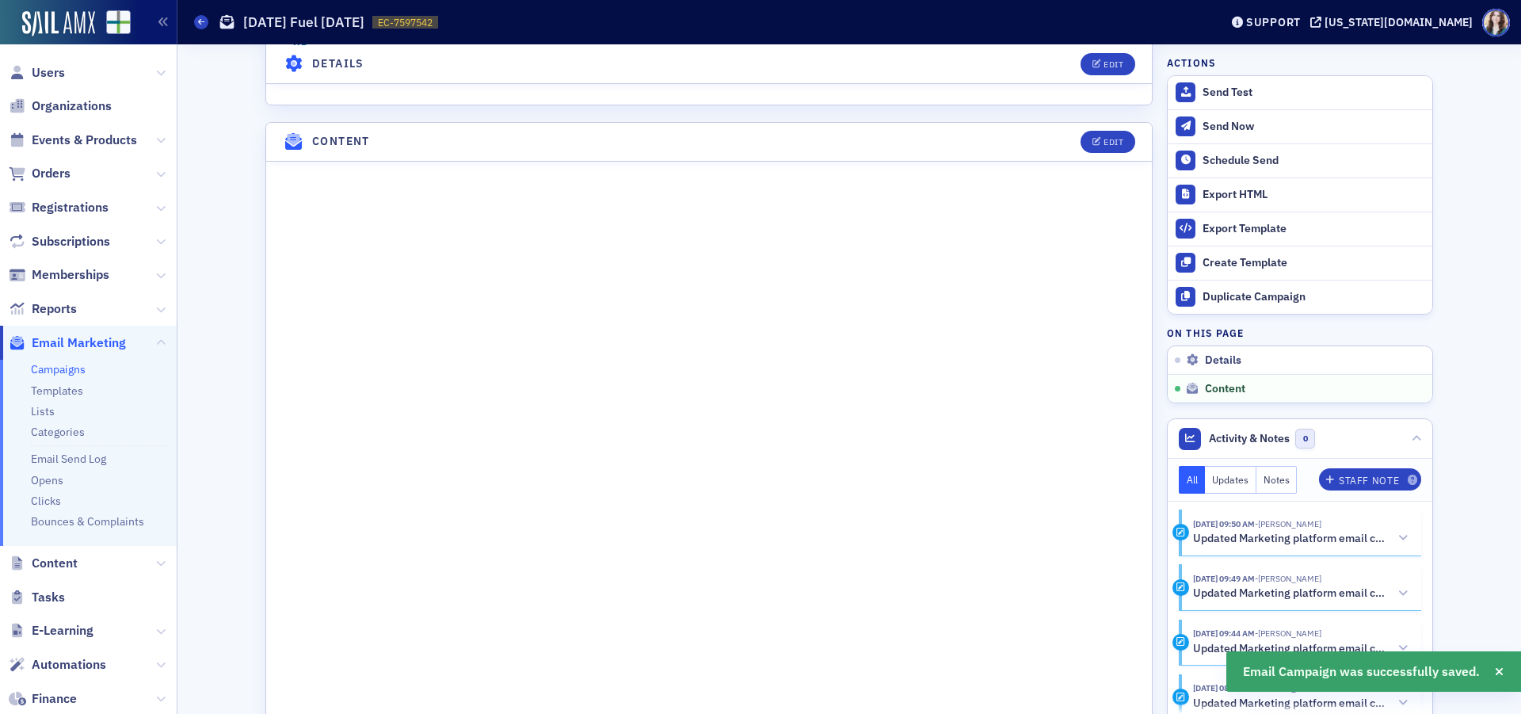
scroll to position [787, 0]
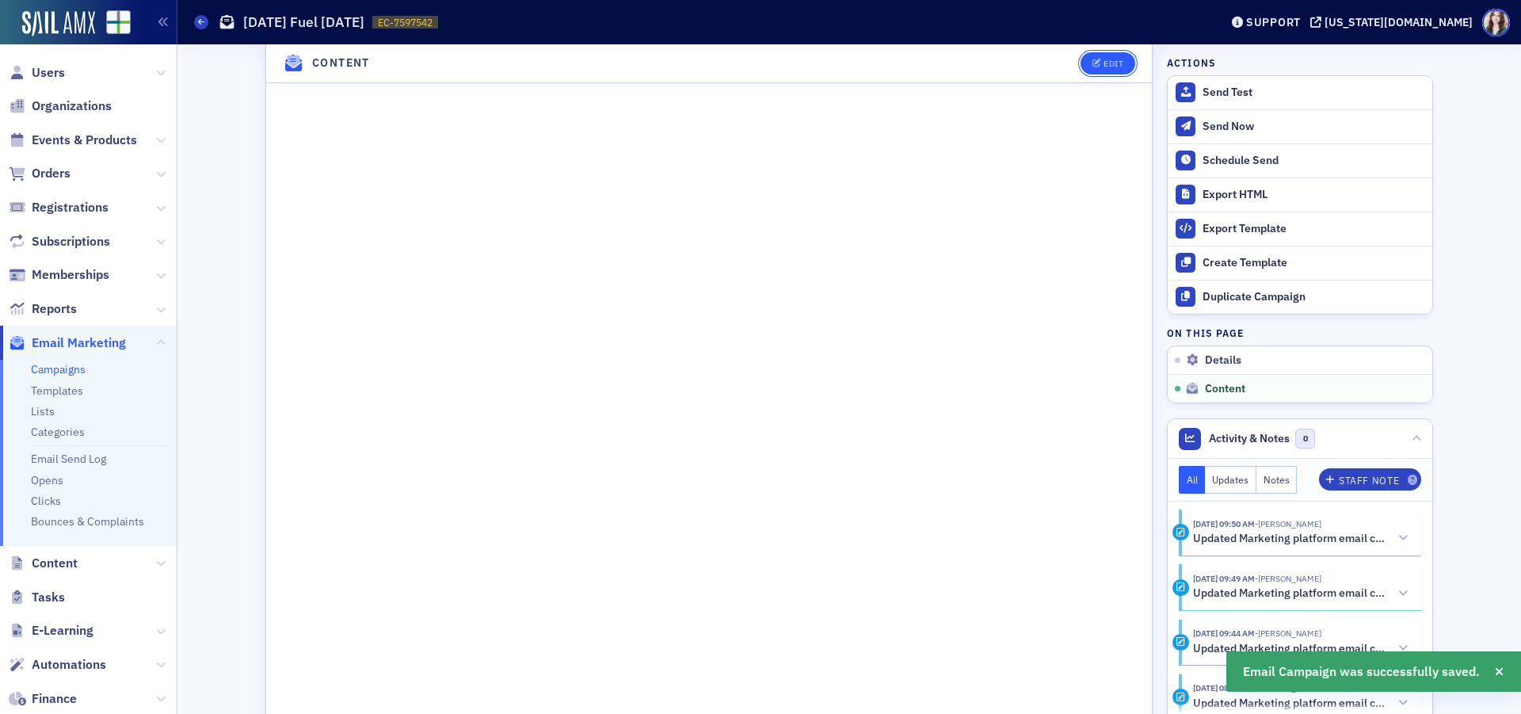
click at [1124, 63] on button "Edit" at bounding box center [1108, 63] width 55 height 22
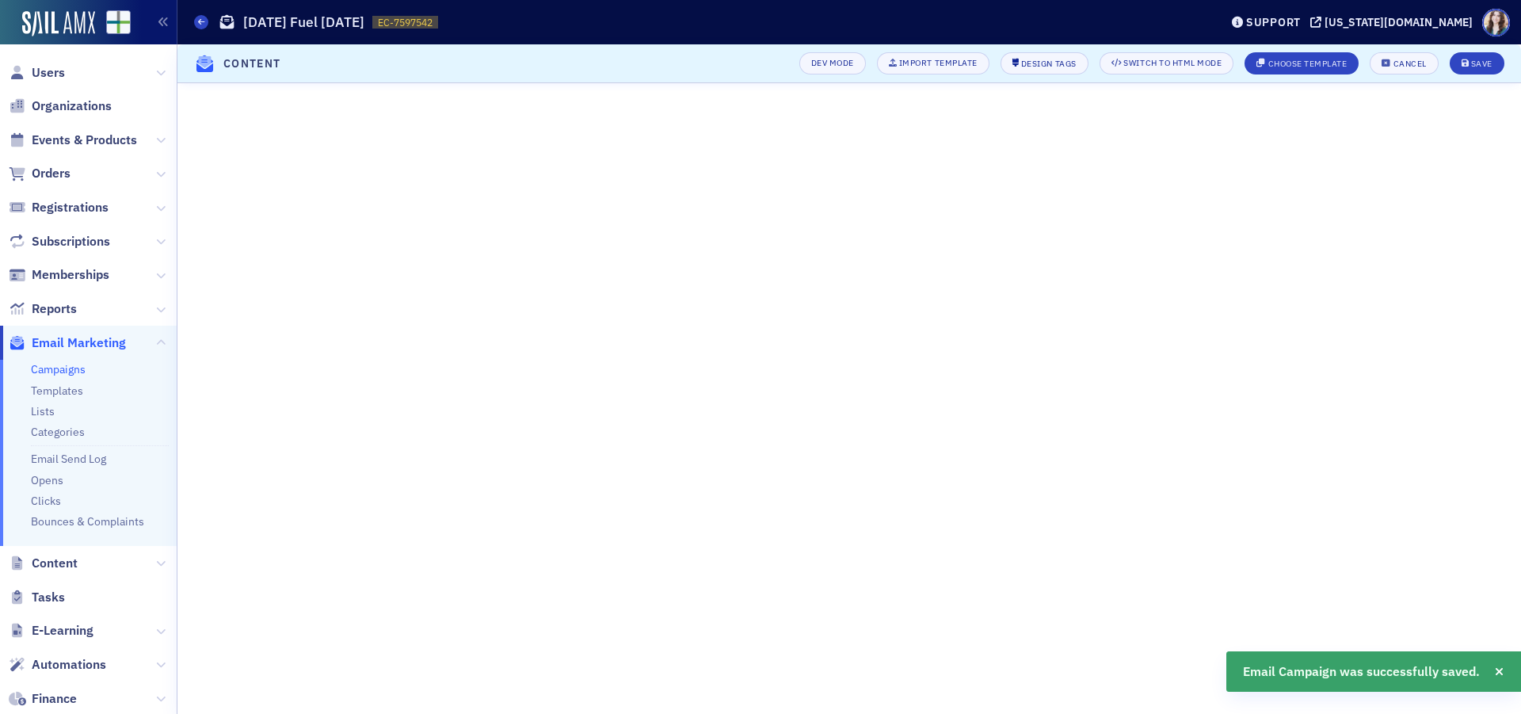
scroll to position [48, 0]
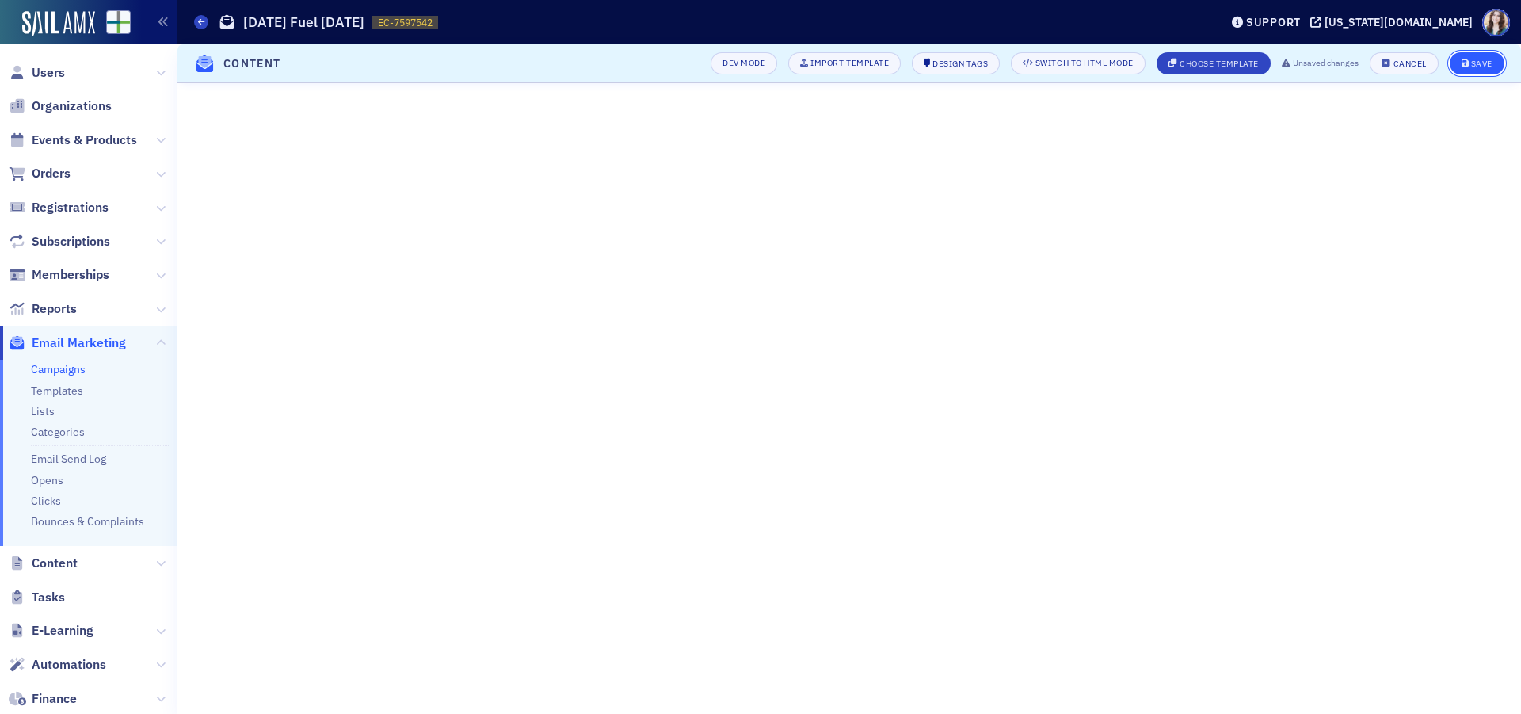
click at [1485, 65] on div "Save" at bounding box center [1481, 63] width 21 height 9
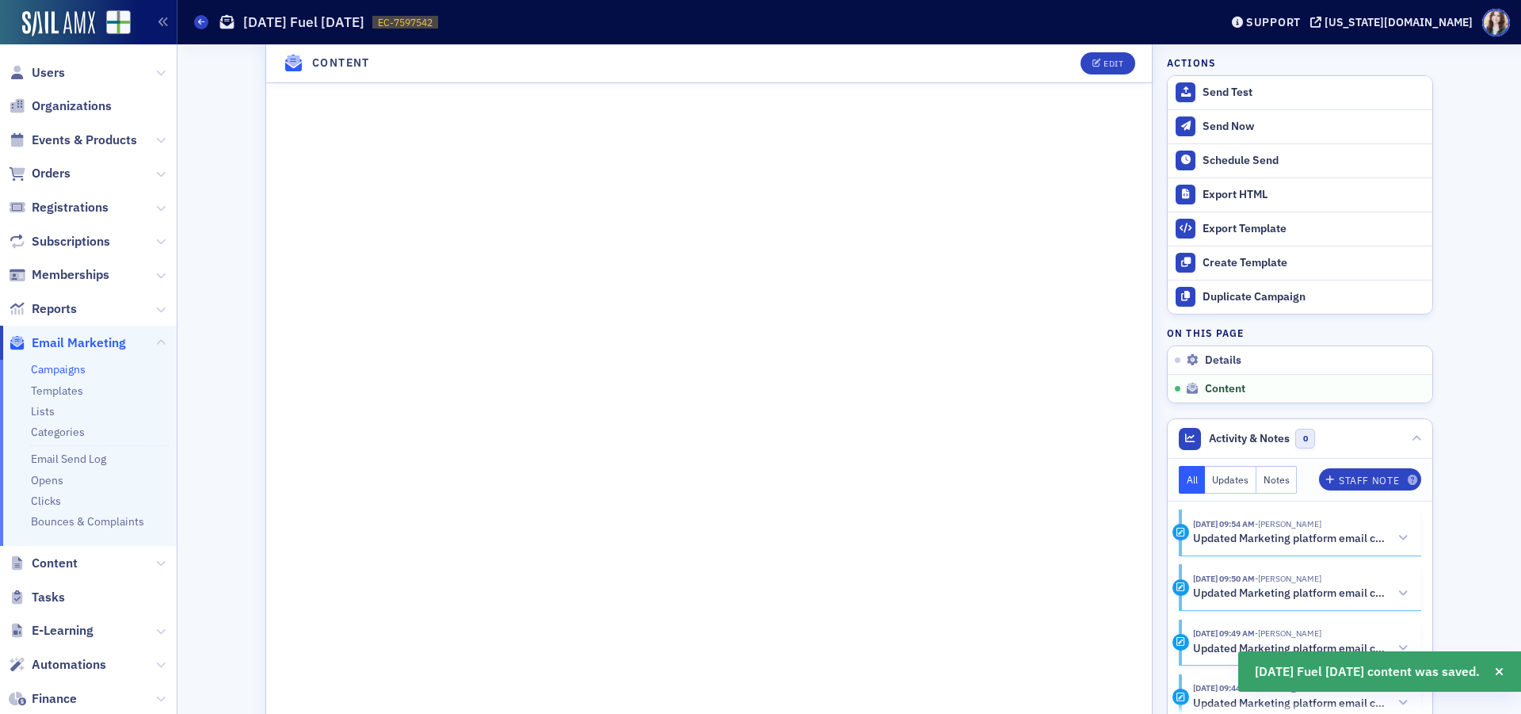
scroll to position [857, 0]
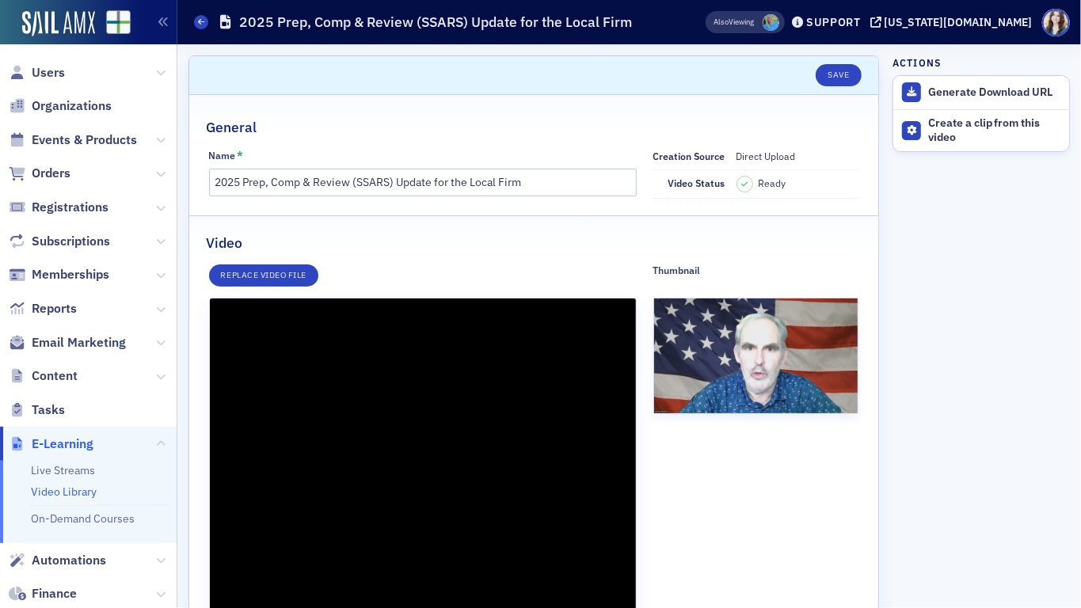
scroll to position [238, 0]
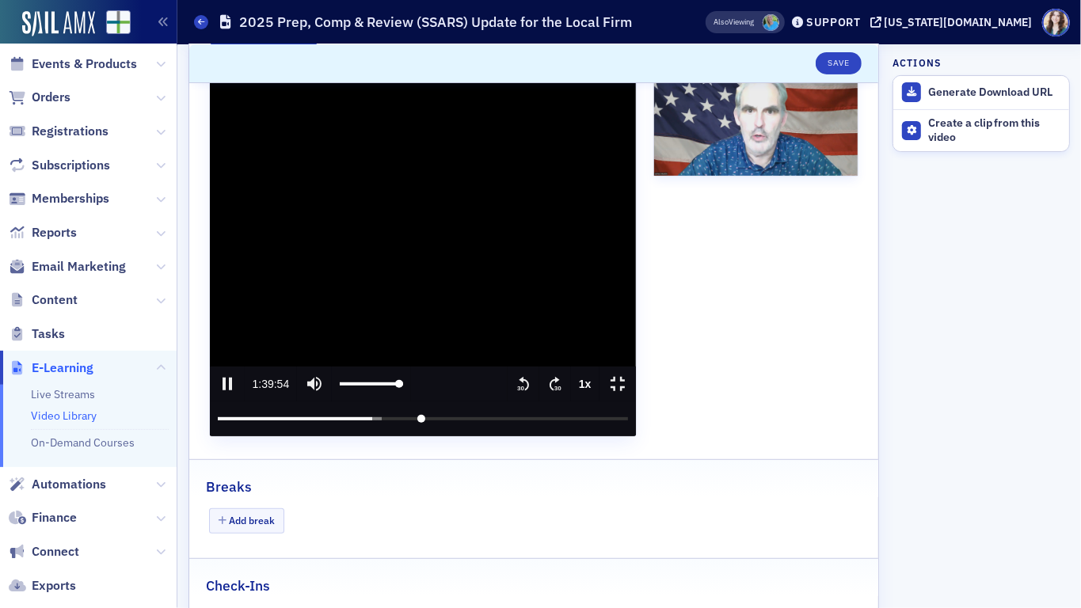
click at [223, 391] on icon "pause" at bounding box center [228, 384] width 10 height 13
click at [218, 394] on icon "play" at bounding box center [227, 384] width 19 height 19
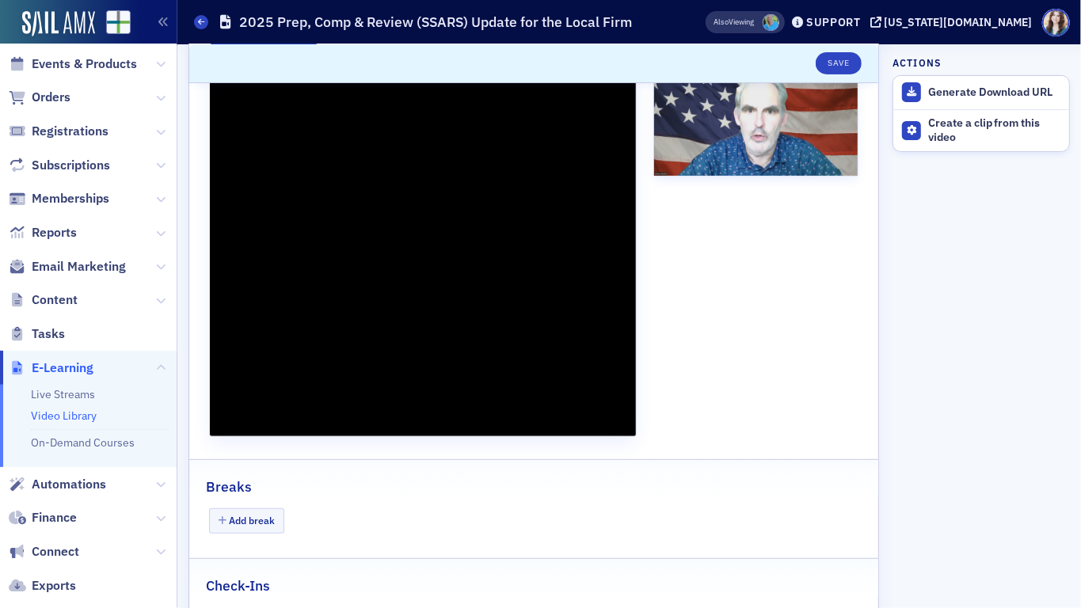
type input "6134.959847"
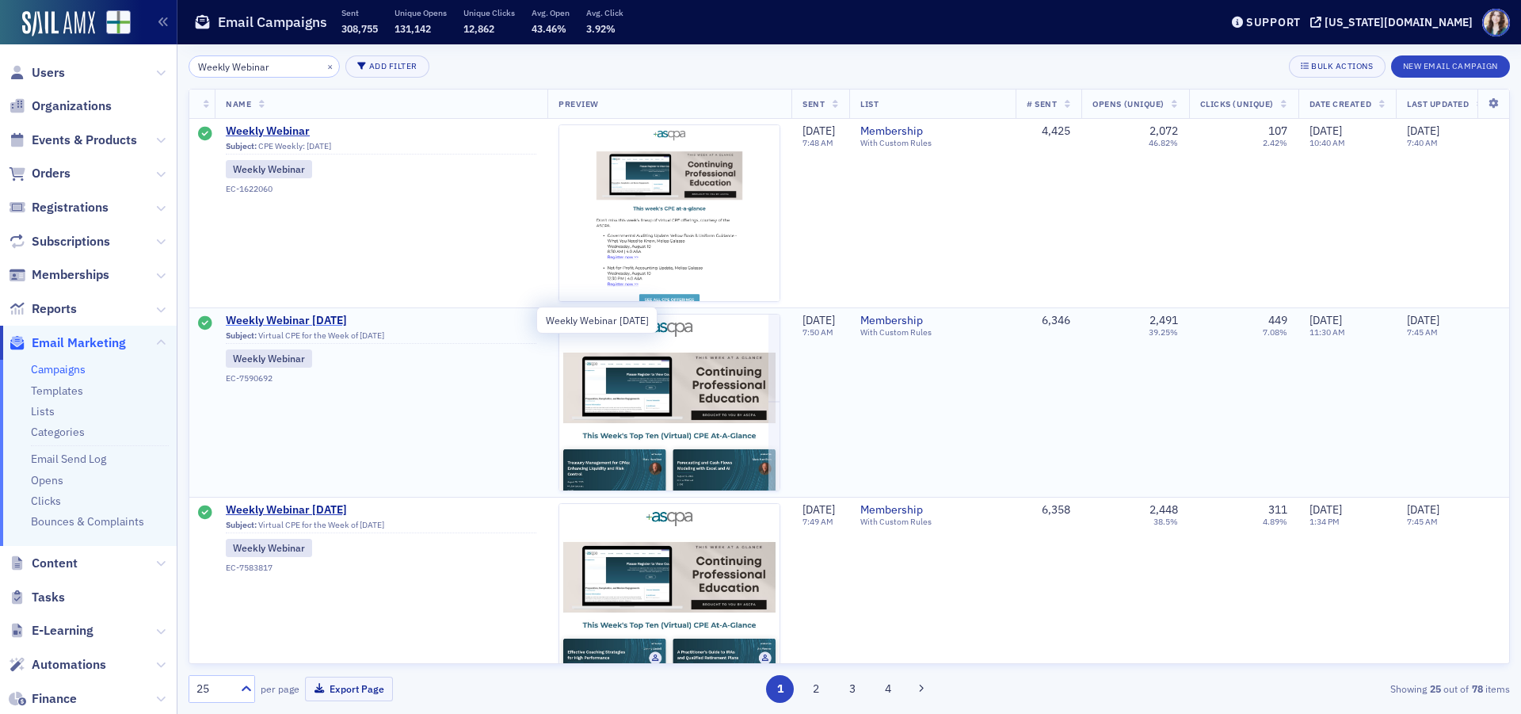
type input "Weekly Webinar"
click at [304, 318] on span "Weekly Webinar [DATE]" at bounding box center [381, 321] width 311 height 14
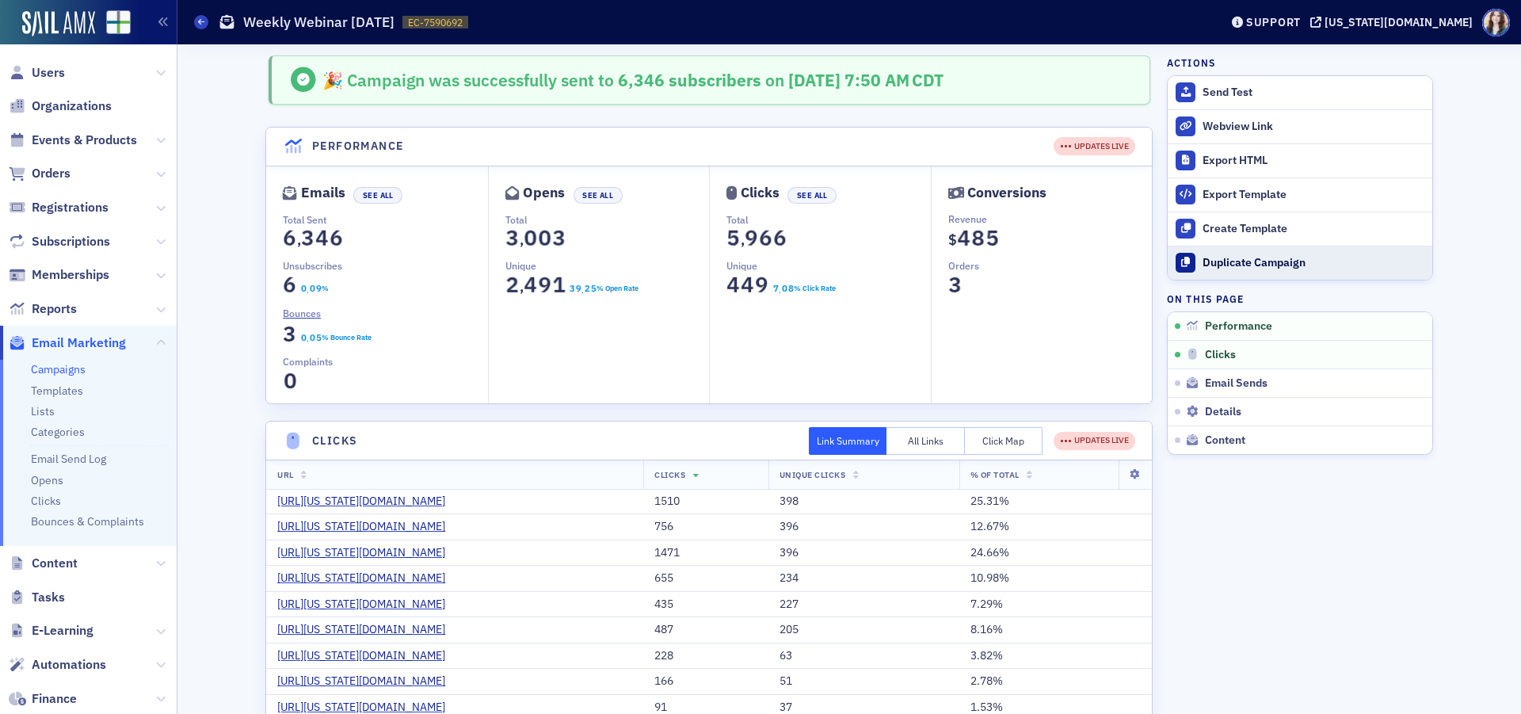
click at [1221, 265] on div "Duplicate Campaign" at bounding box center [1314, 263] width 222 height 14
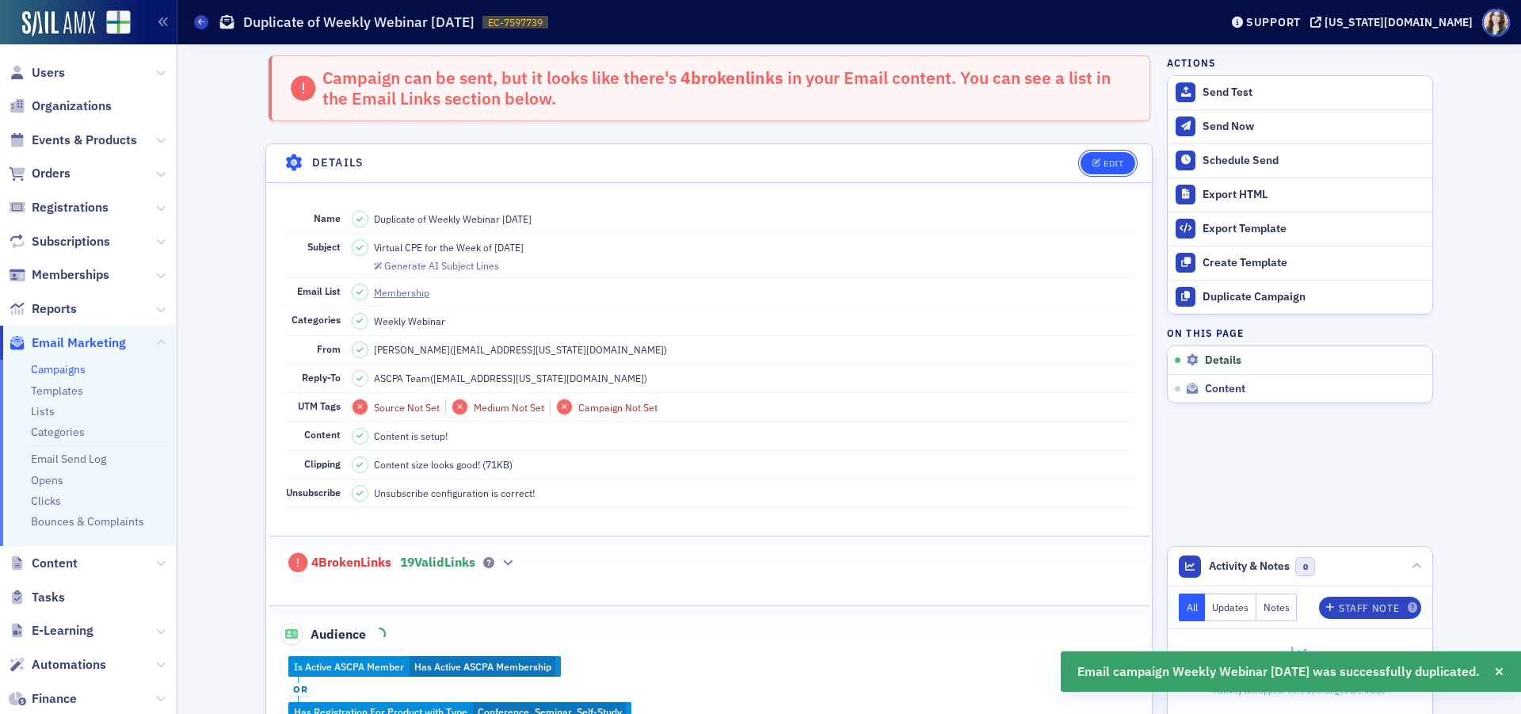
click at [1108, 166] on div "Edit" at bounding box center [1114, 163] width 20 height 9
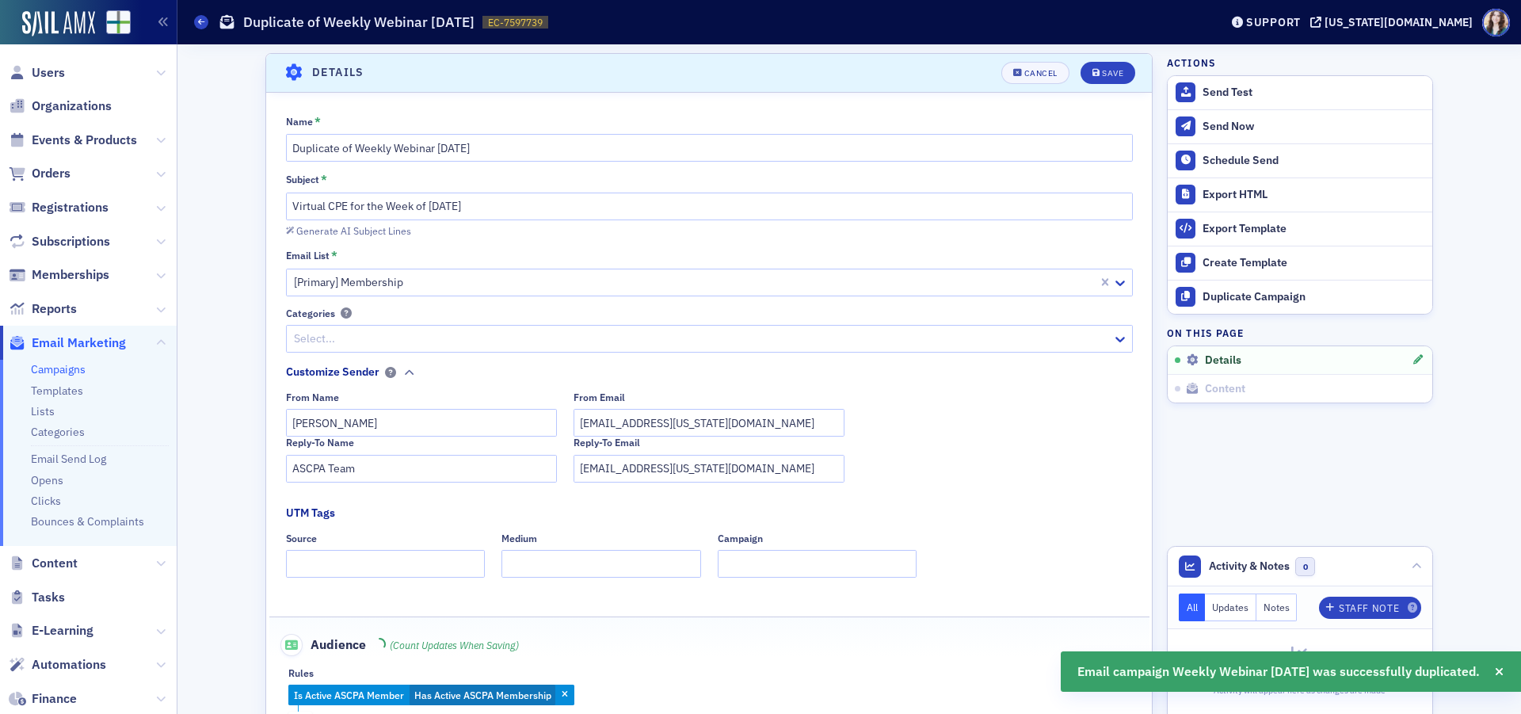
scroll to position [91, 0]
drag, startPoint x: 353, startPoint y: 150, endPoint x: 251, endPoint y: 150, distance: 101.4
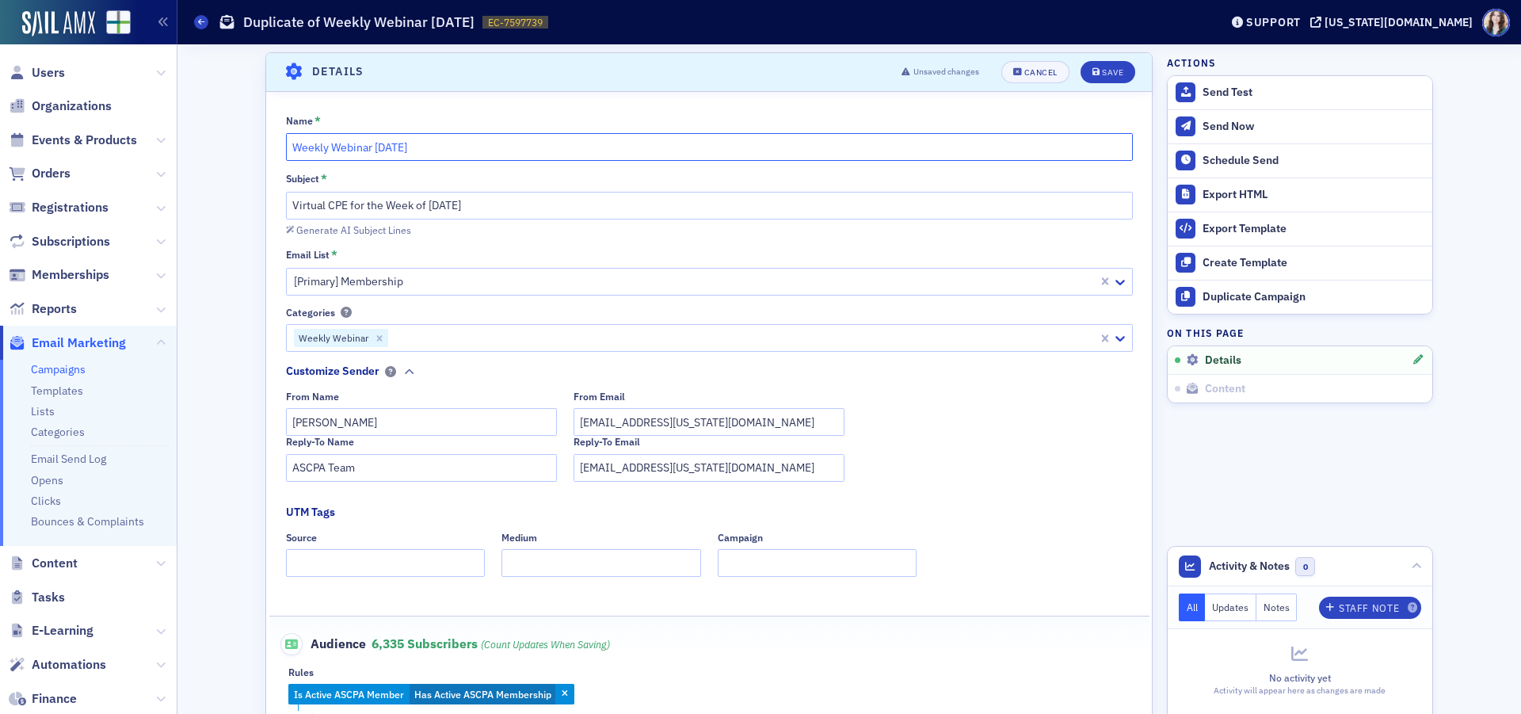
click at [390, 147] on input "Weekly Webinar [DATE]" at bounding box center [709, 147] width 847 height 28
type input "Weekly Webinar [DATE]"
click at [445, 208] on input "Virtual CPE for the Week of [DATE]" at bounding box center [709, 206] width 847 height 28
type input "Virtual CPE for the Week of [DATE]"
click at [1093, 71] on icon "submit" at bounding box center [1096, 72] width 8 height 9
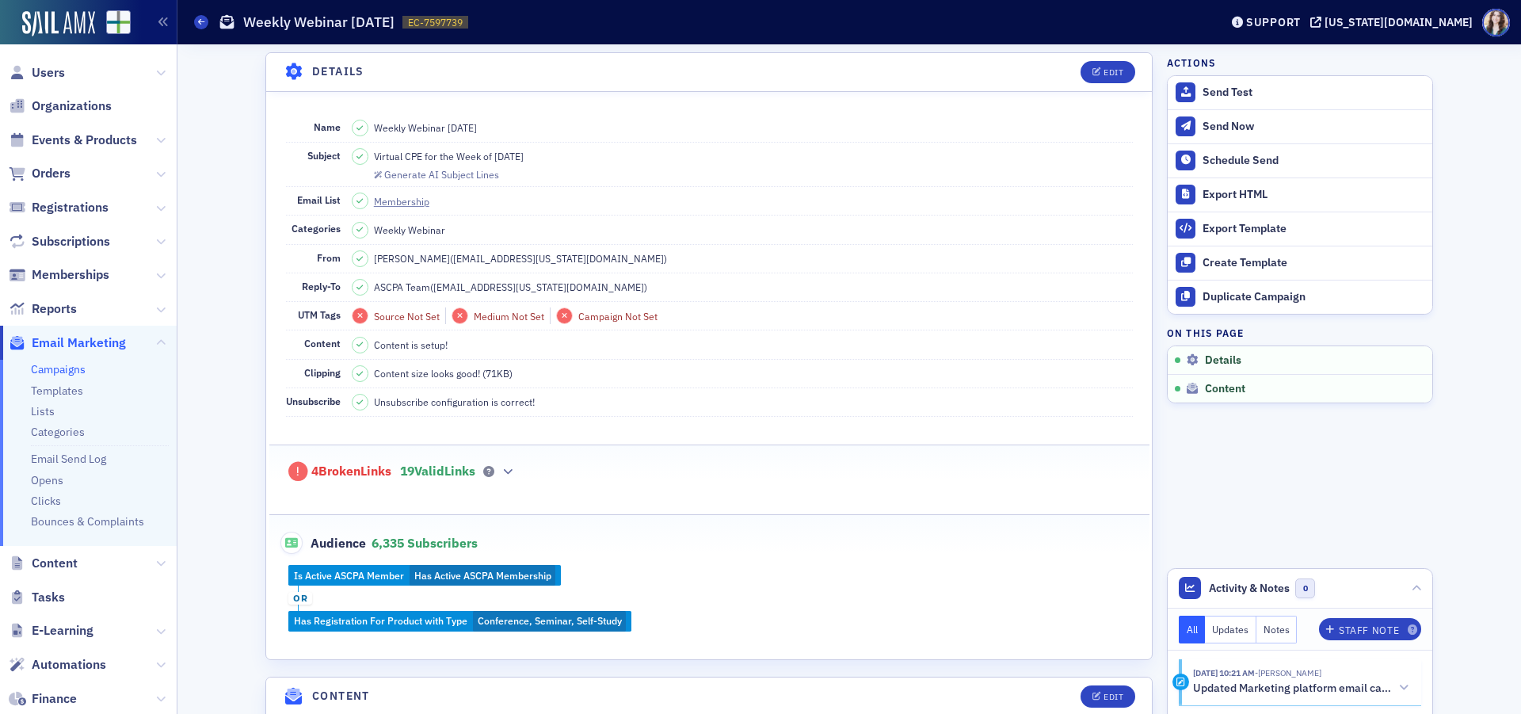
scroll to position [408, 0]
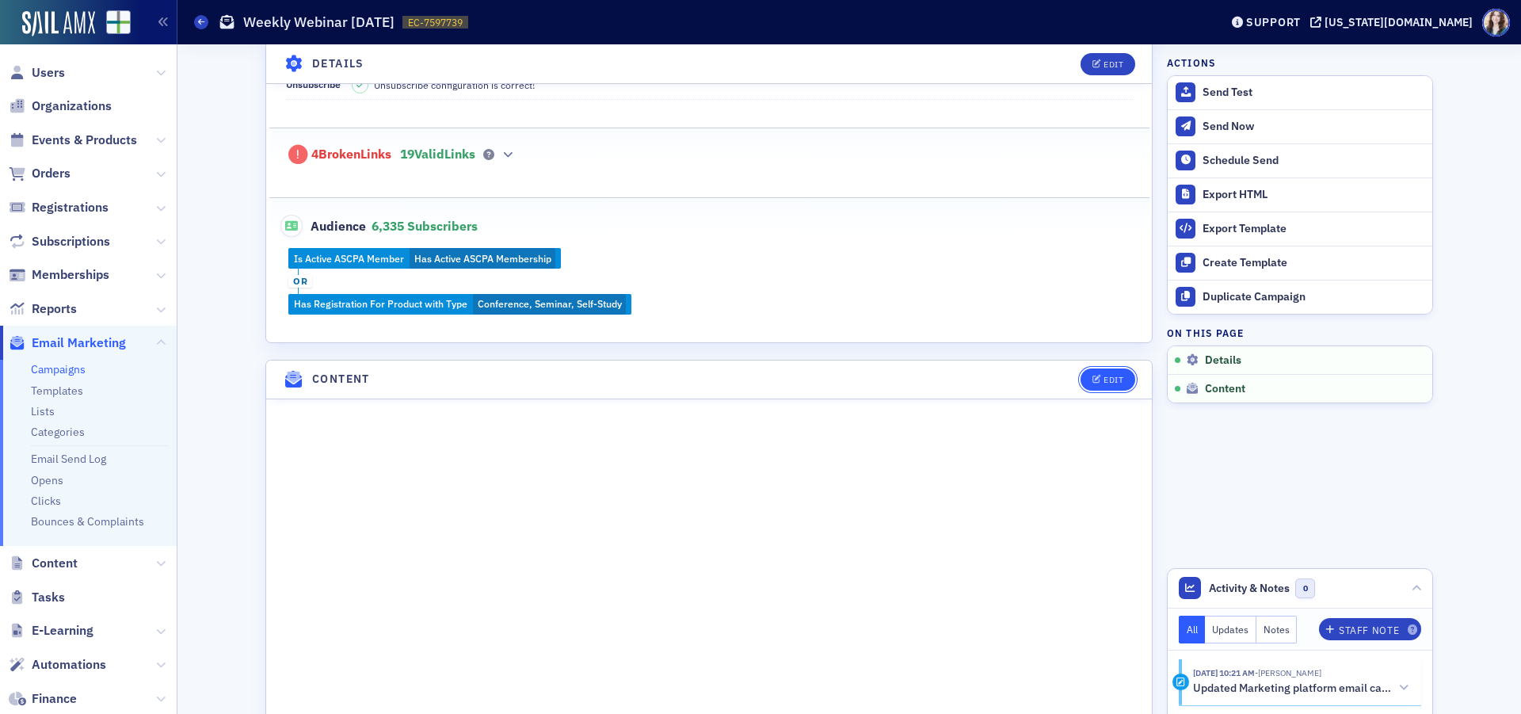
click at [1104, 379] on div "Edit" at bounding box center [1114, 380] width 20 height 9
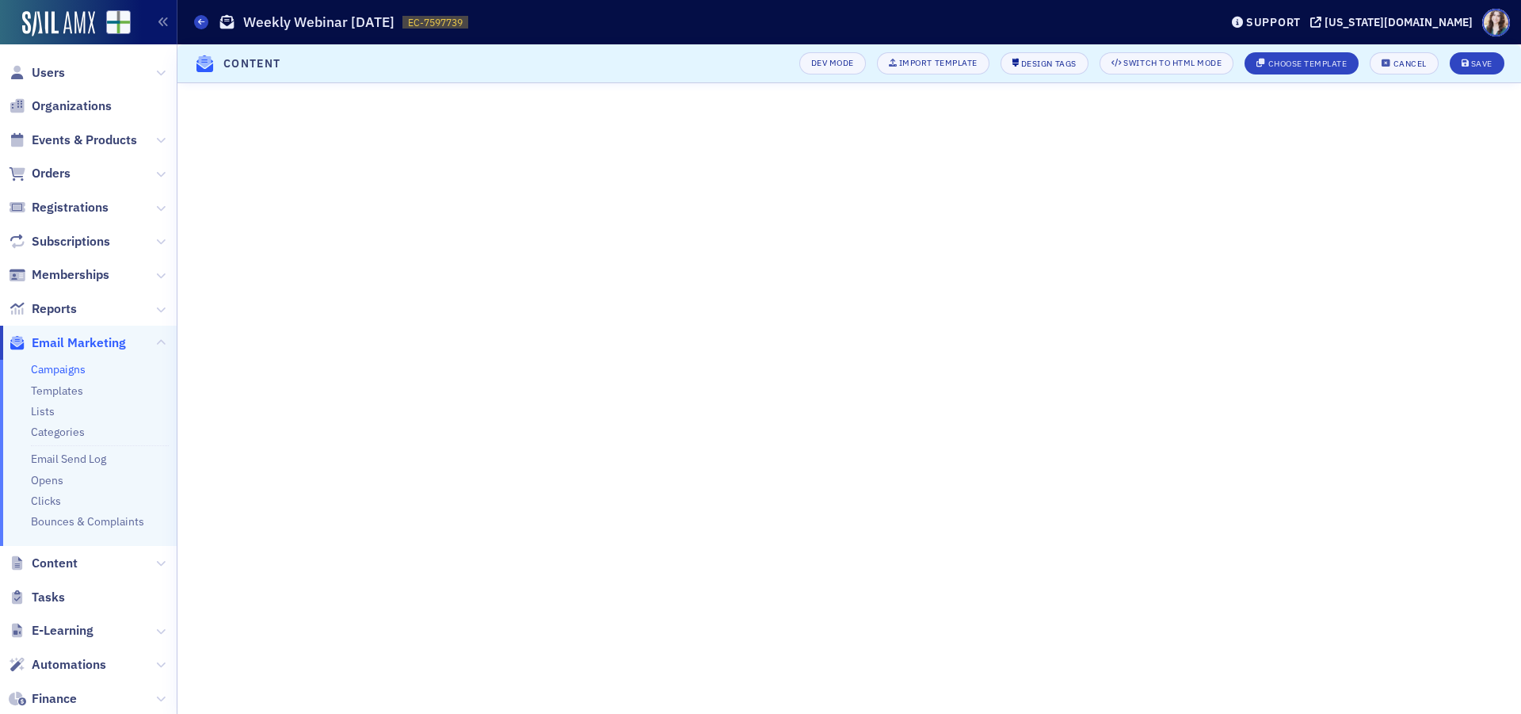
scroll to position [65, 0]
click at [1487, 64] on div "Save" at bounding box center [1481, 63] width 21 height 9
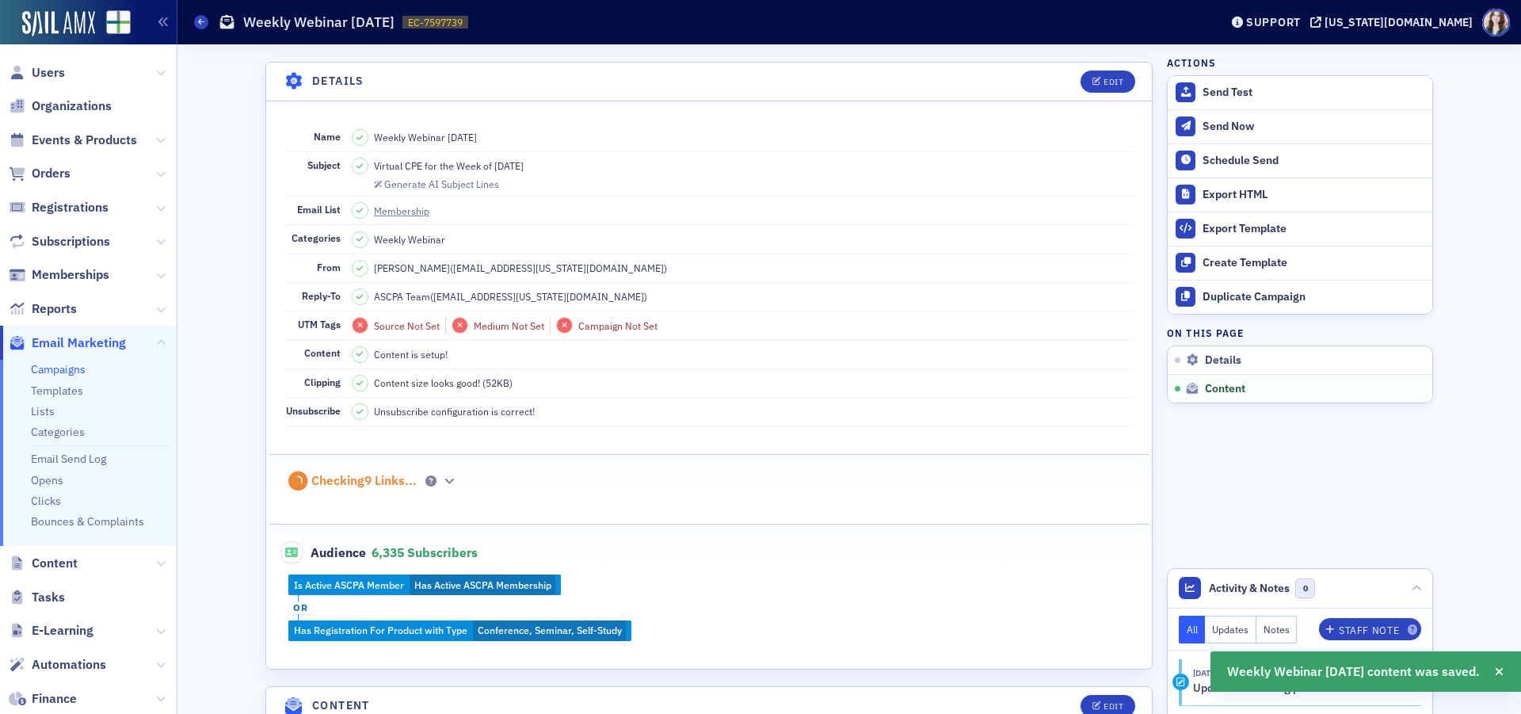
scroll to position [699, 0]
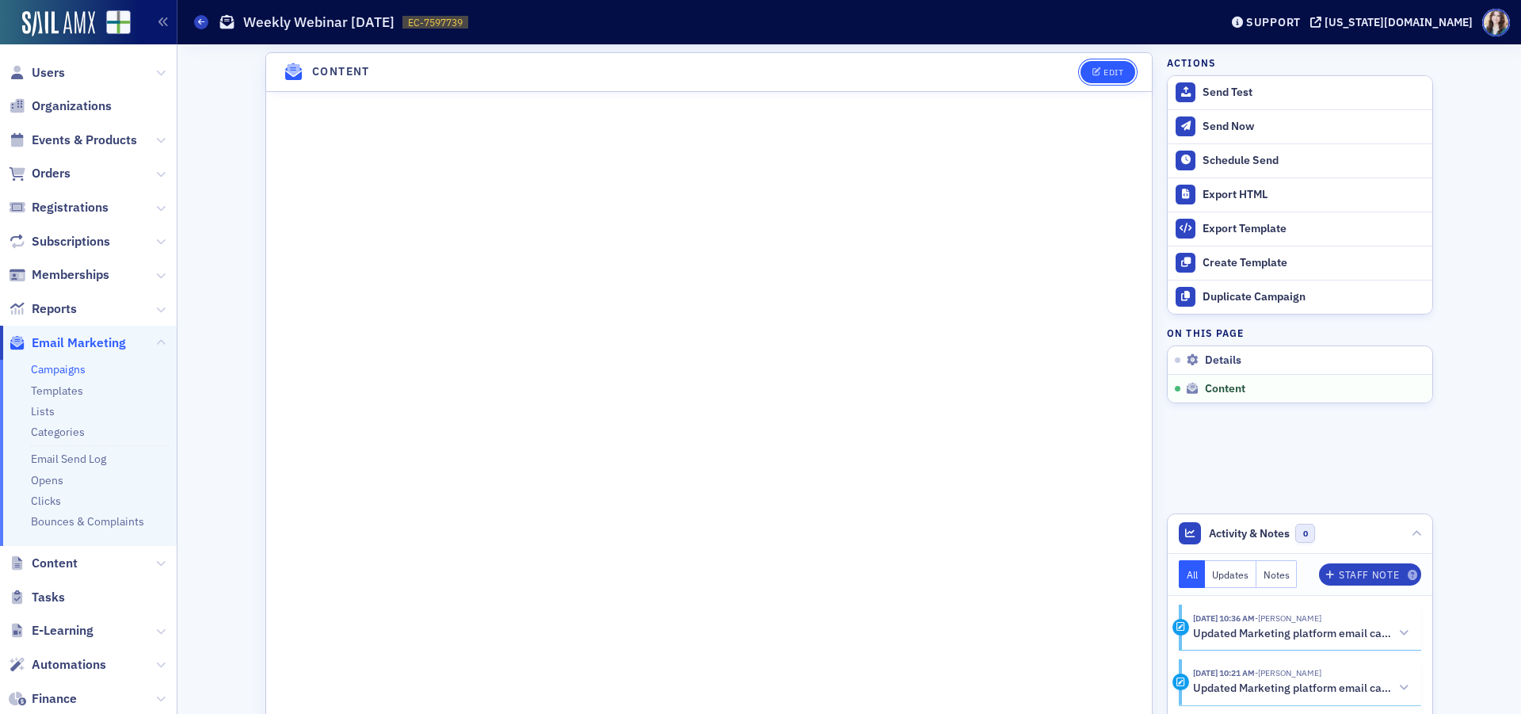
click at [1111, 66] on button "Edit" at bounding box center [1108, 72] width 55 height 22
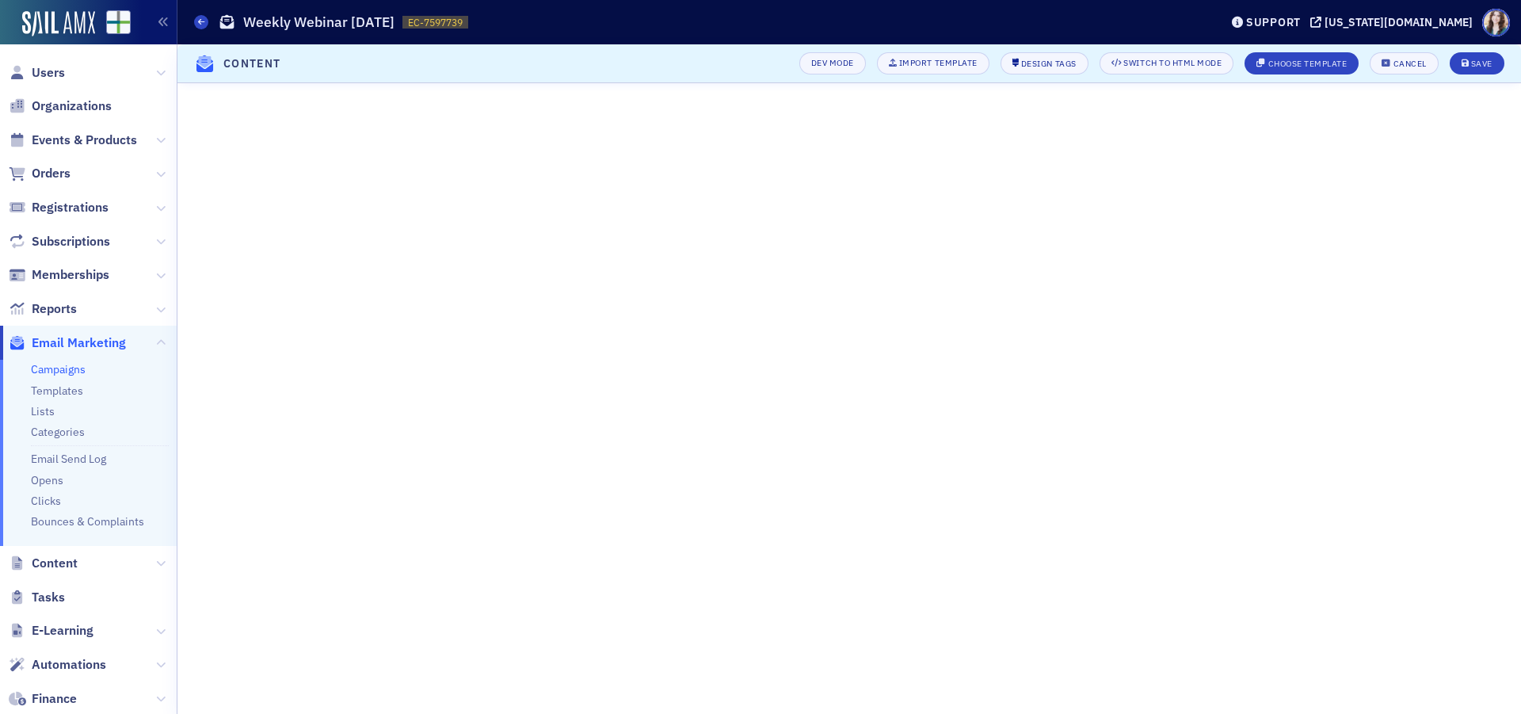
scroll to position [48, 0]
click at [1477, 62] on div "Save" at bounding box center [1481, 63] width 21 height 9
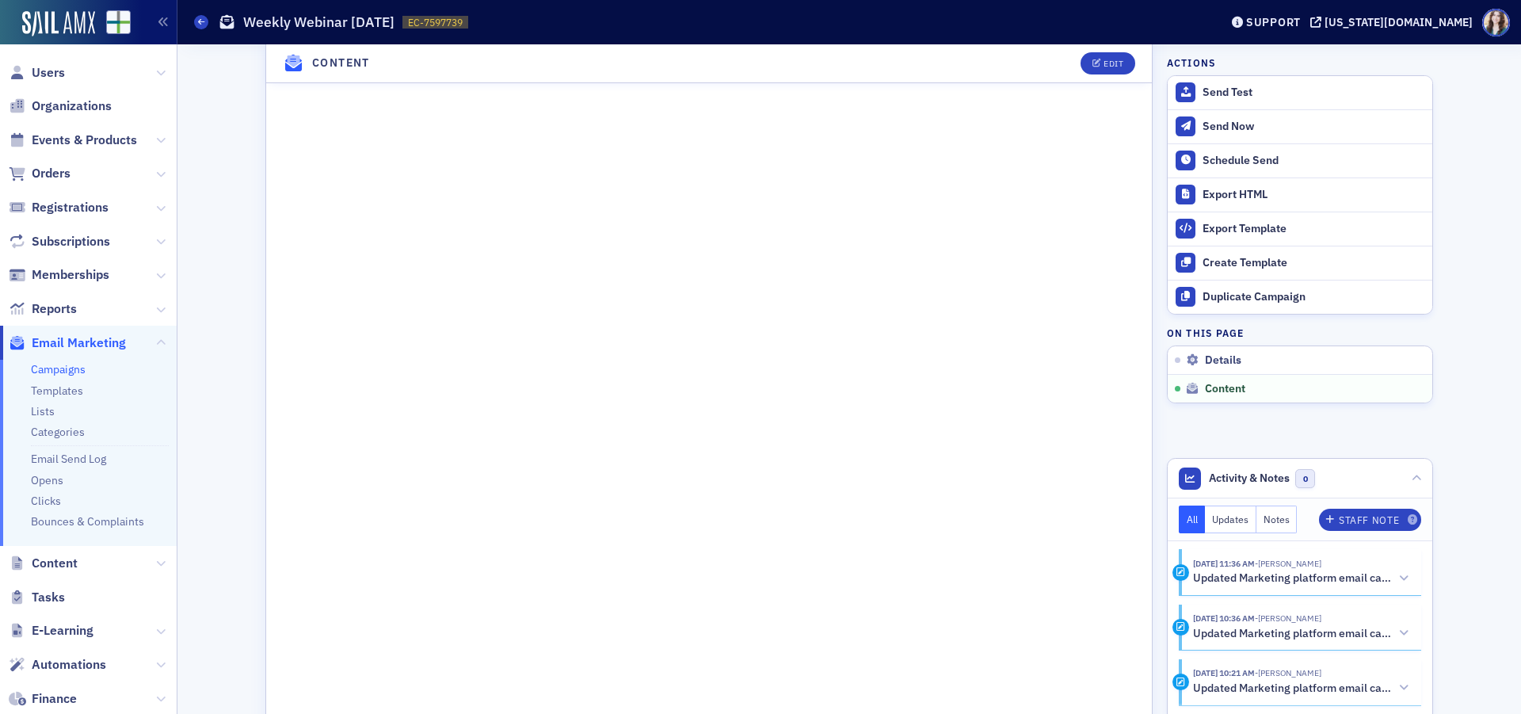
scroll to position [1016, 0]
click at [1115, 54] on button "Edit" at bounding box center [1108, 63] width 55 height 22
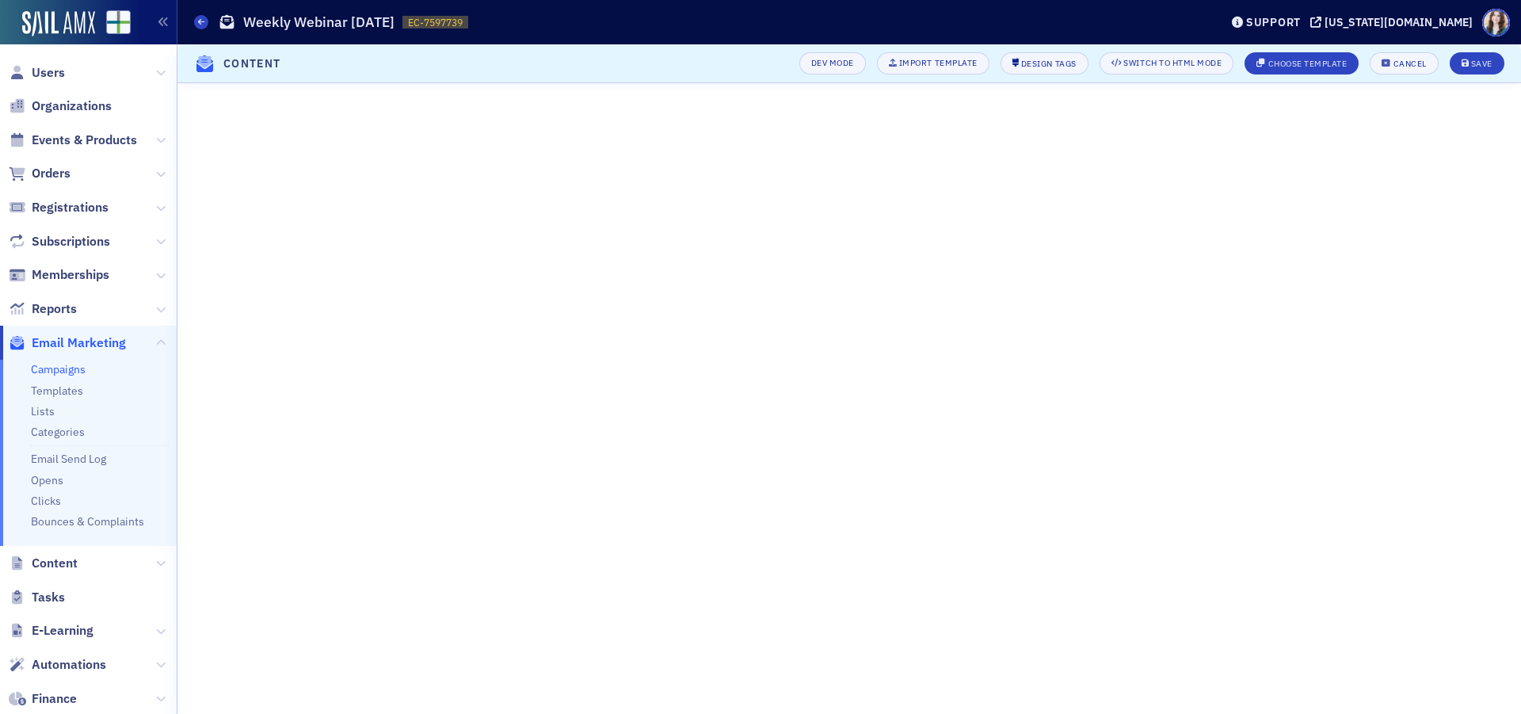
scroll to position [48, 0]
click at [1496, 67] on button "Save" at bounding box center [1477, 63] width 55 height 22
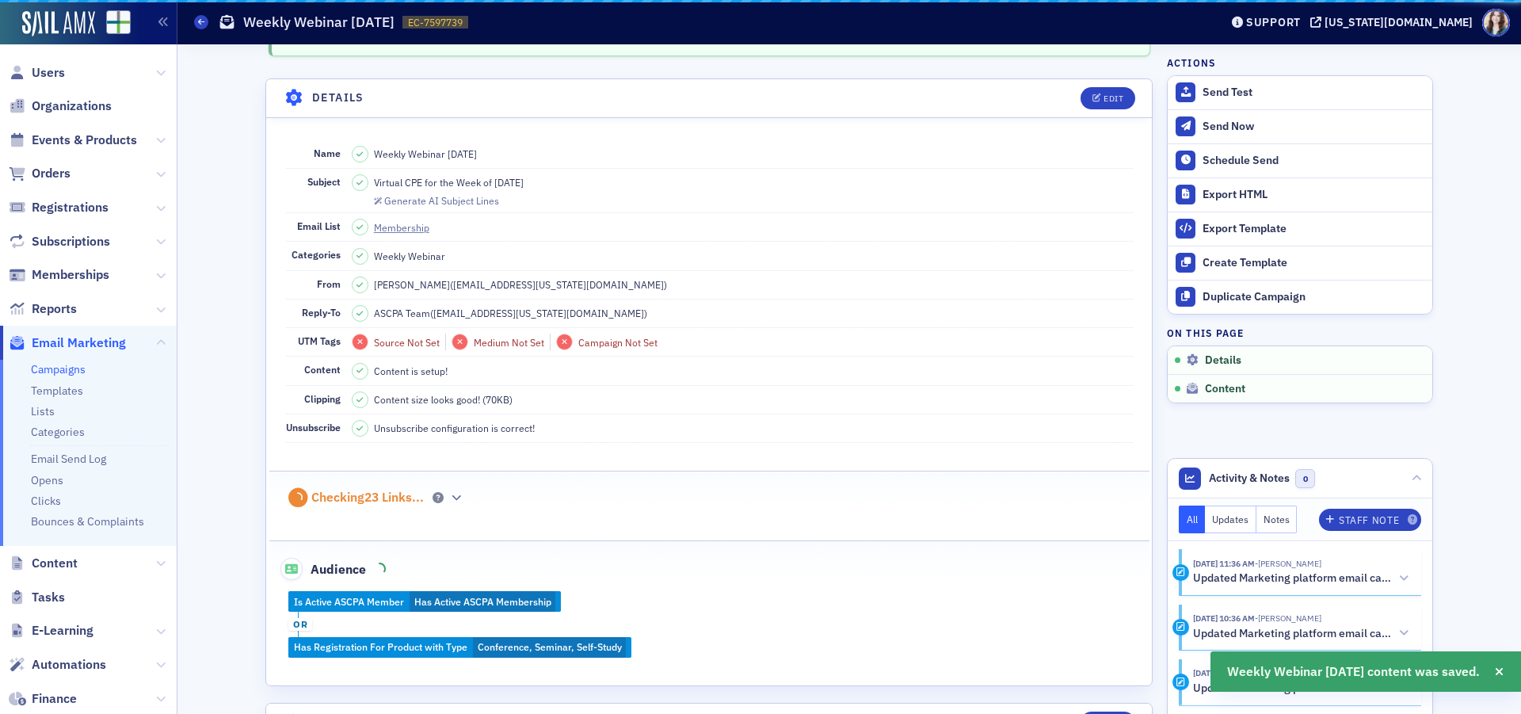
scroll to position [699, 0]
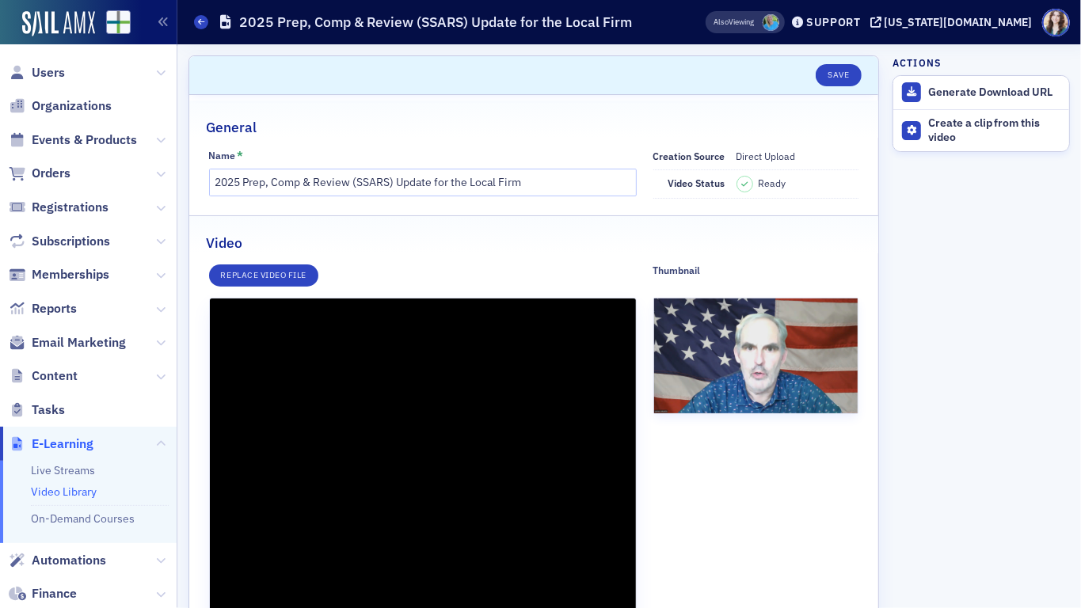
scroll to position [238, 0]
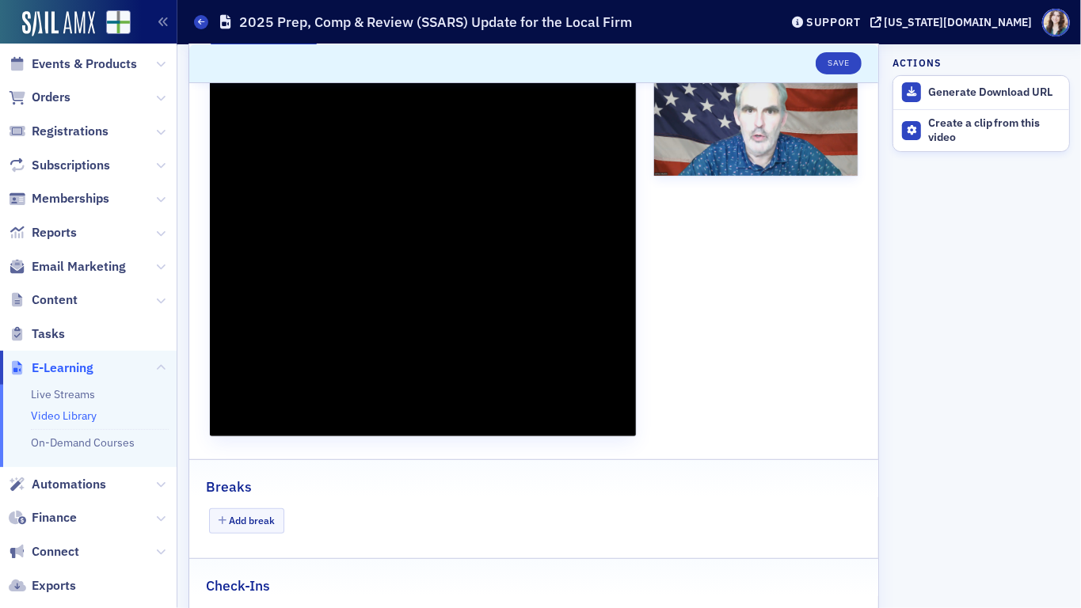
type input "7730.3170060001"
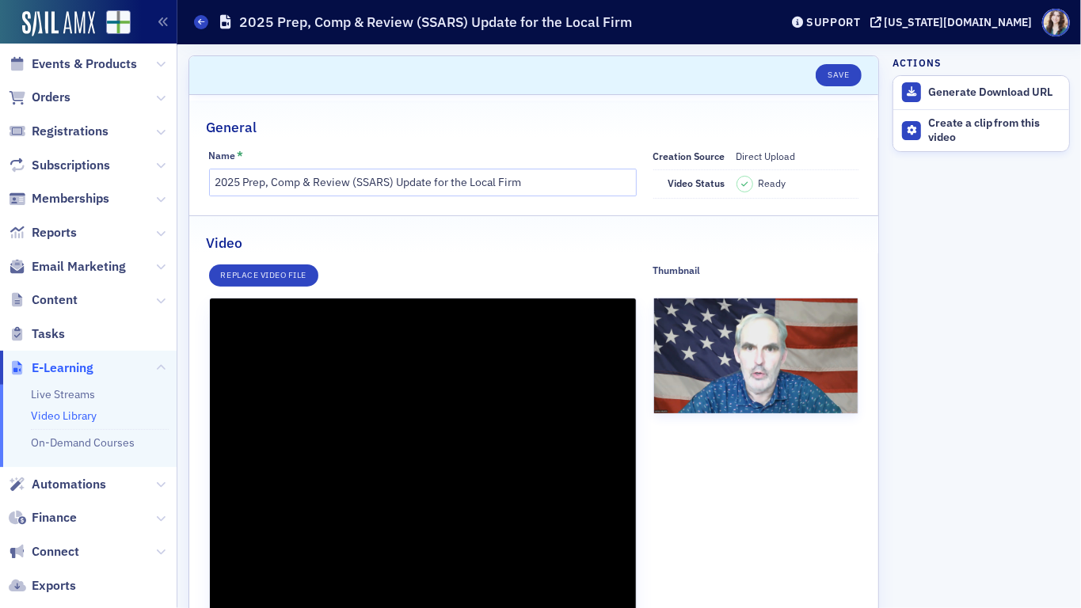
scroll to position [238, 0]
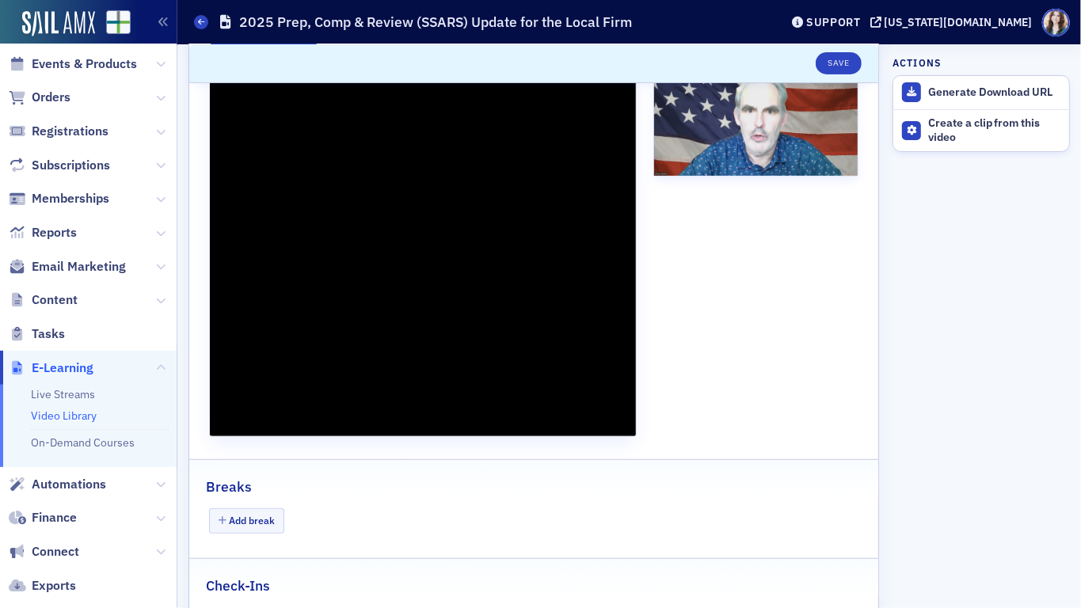
type input "9325.62447499995"
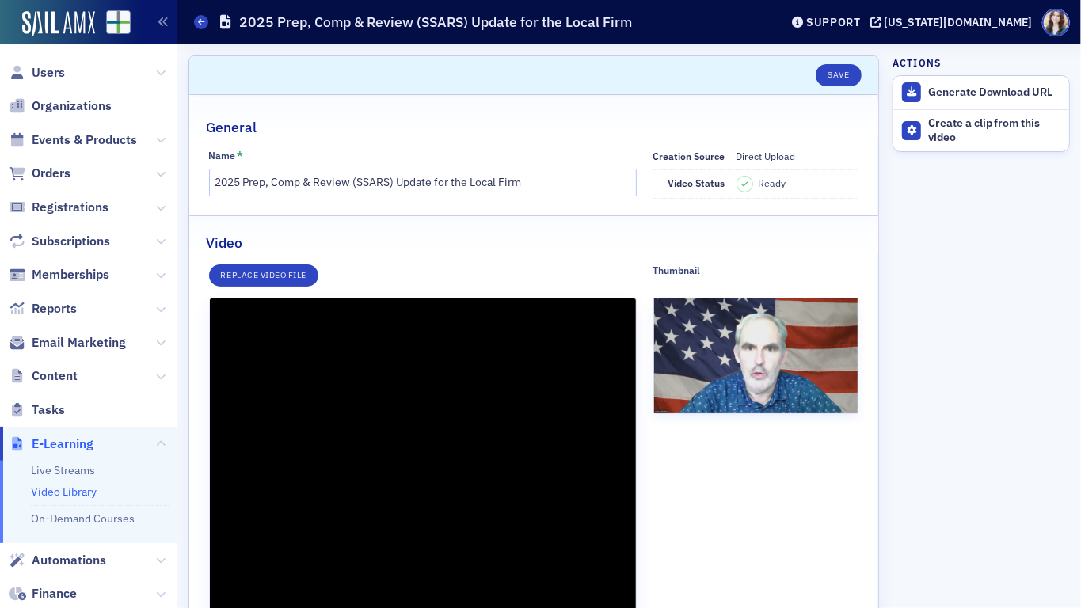
scroll to position [238, 0]
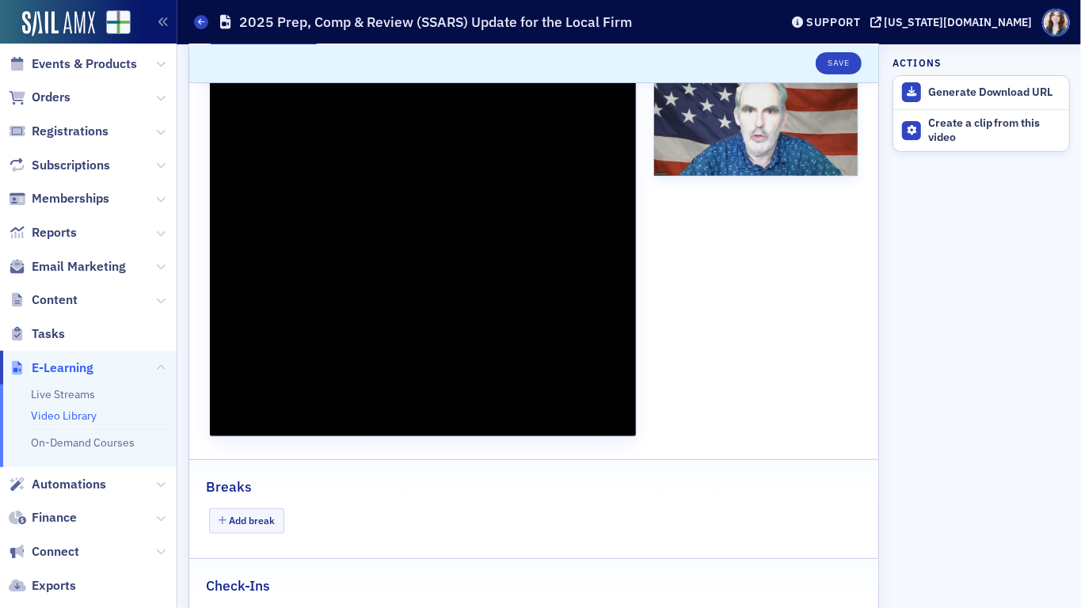
type input "10926.0575709998"
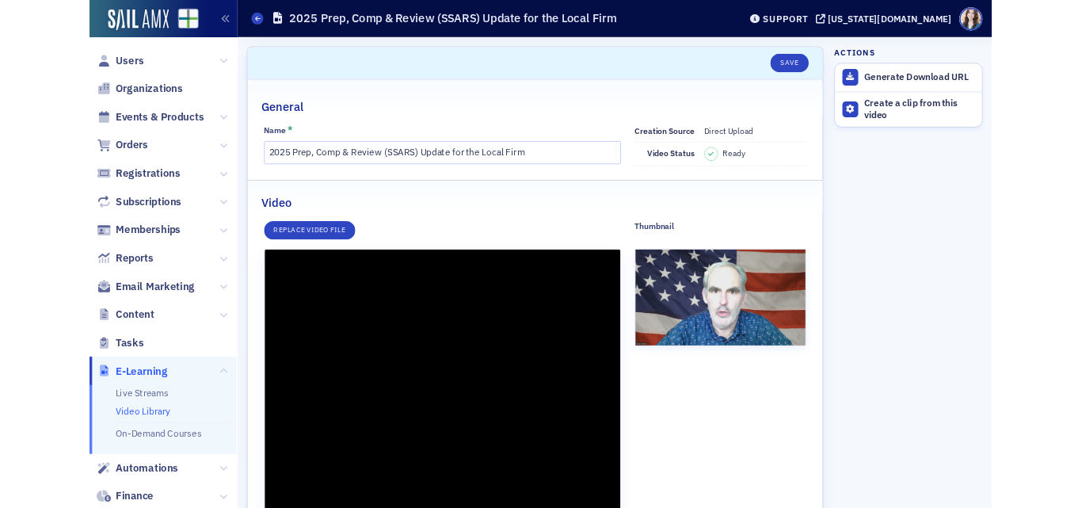
scroll to position [238, 0]
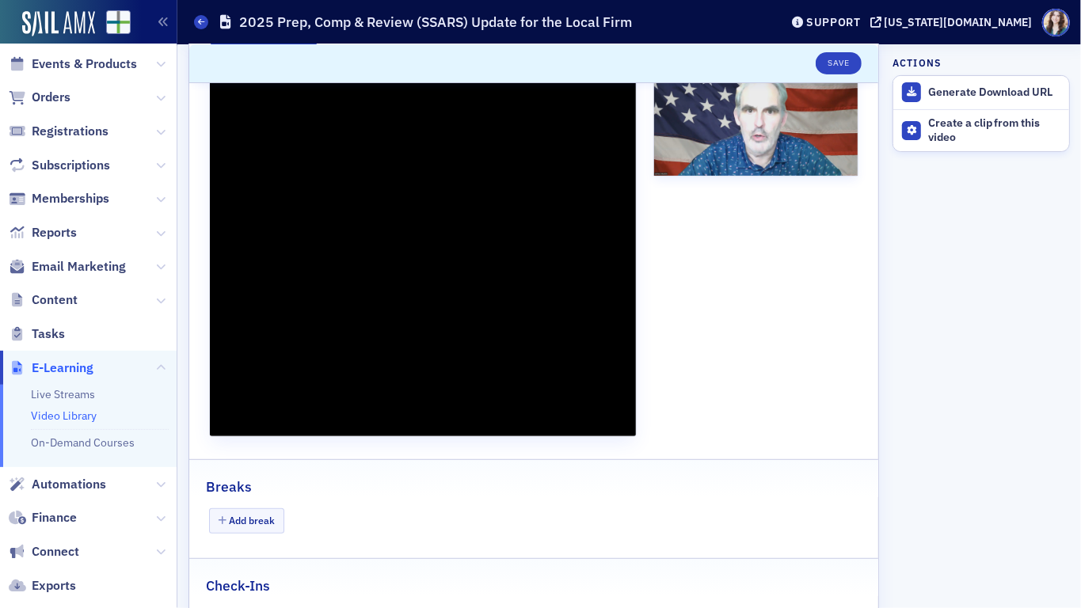
type input "12040"
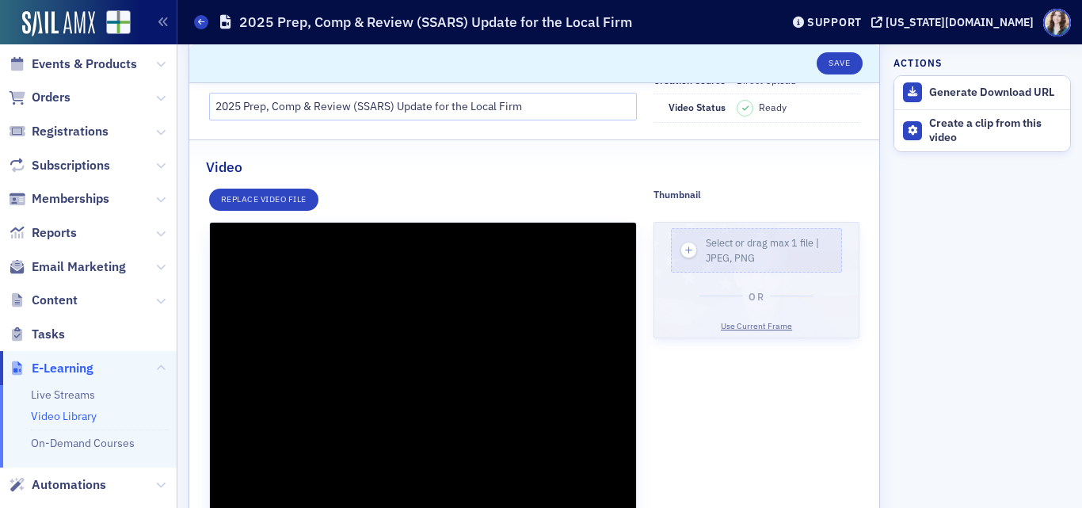
scroll to position [0, 0]
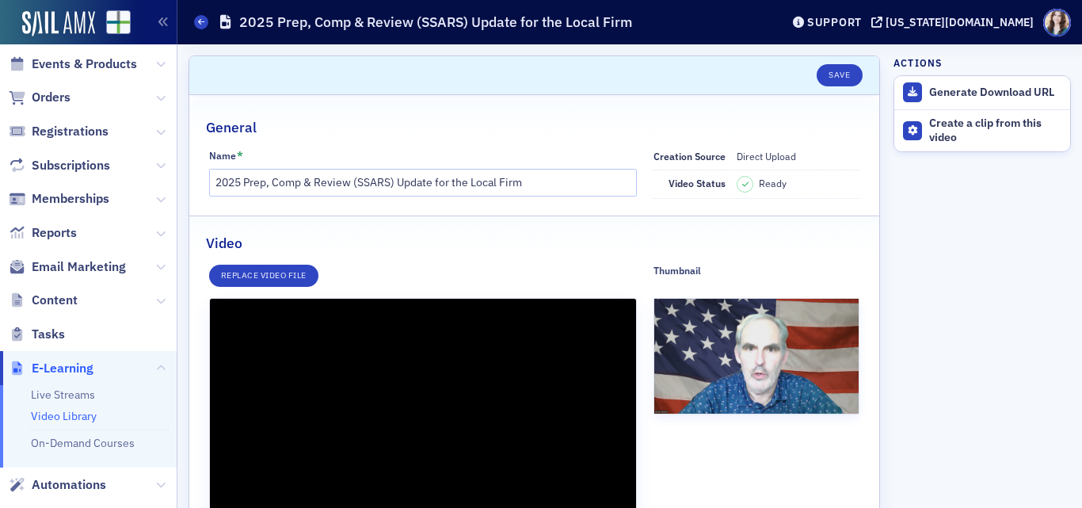
click at [519, 90] on header "Save" at bounding box center [534, 75] width 690 height 39
